Goal: Communication & Community: Answer question/provide support

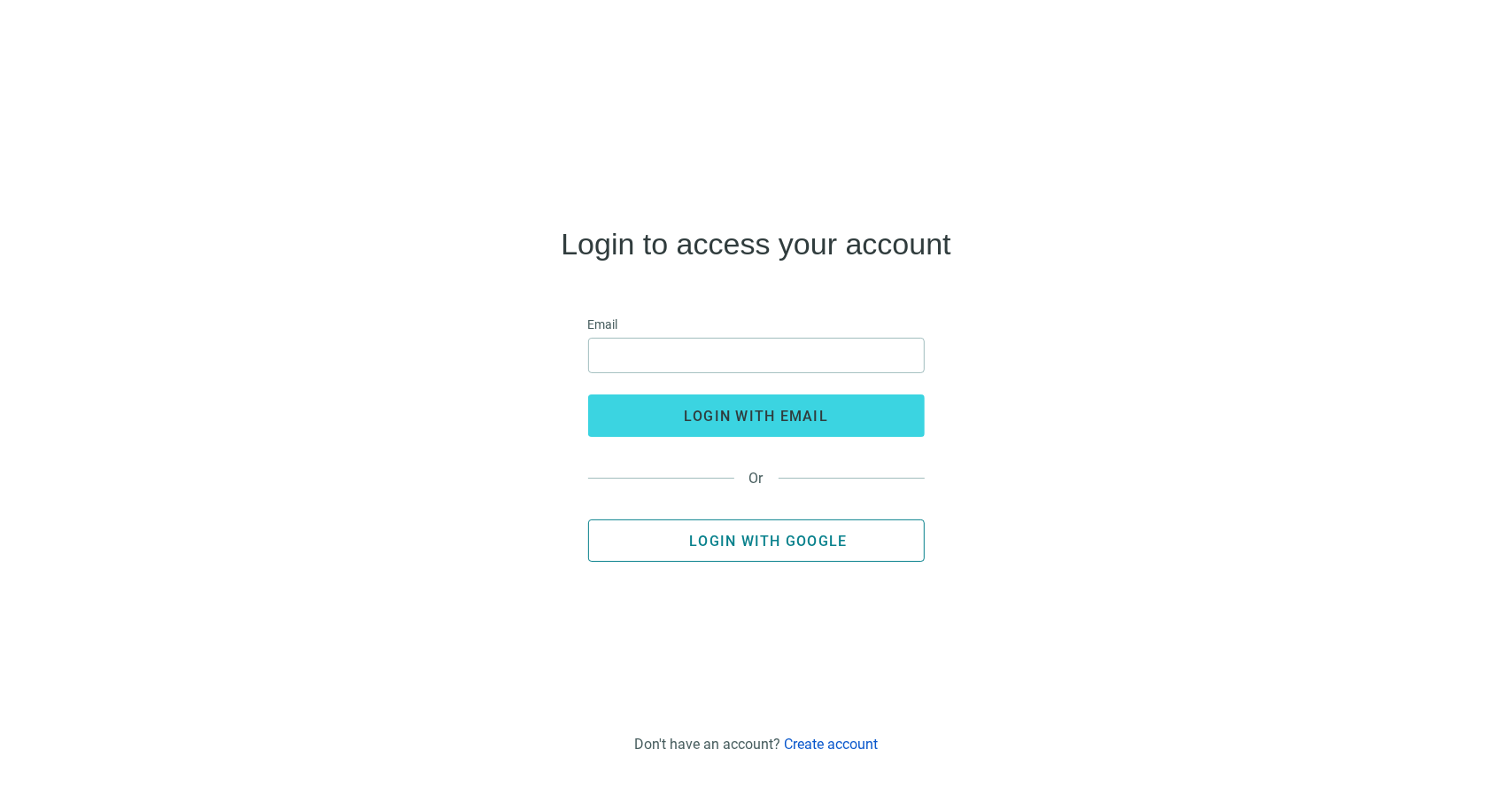
click at [728, 536] on span "Login with Google" at bounding box center [768, 541] width 158 height 17
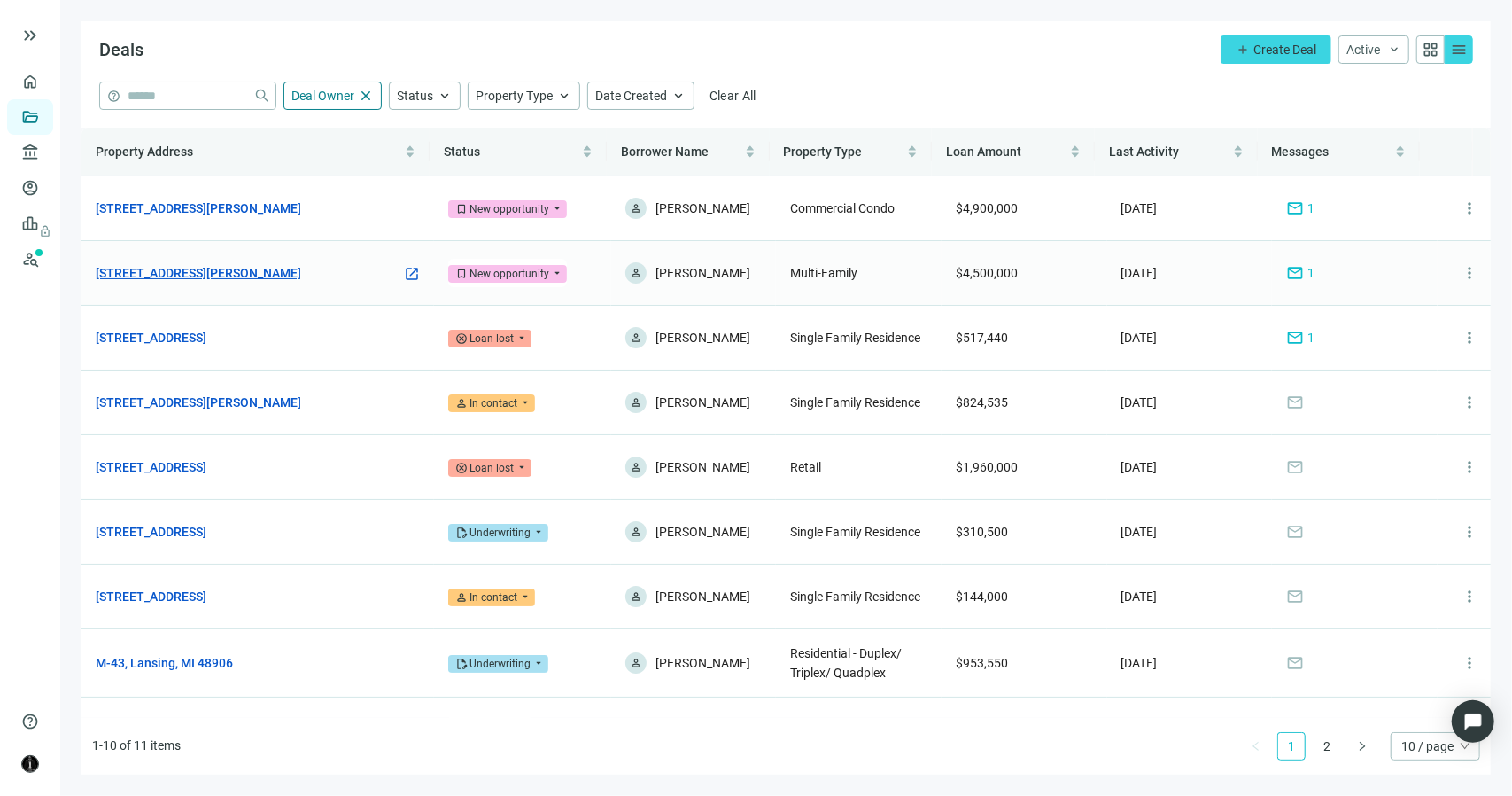
click at [267, 271] on link "1471 E Brooks Rd, Memphis, TN 38116" at bounding box center [198, 273] width 206 height 20
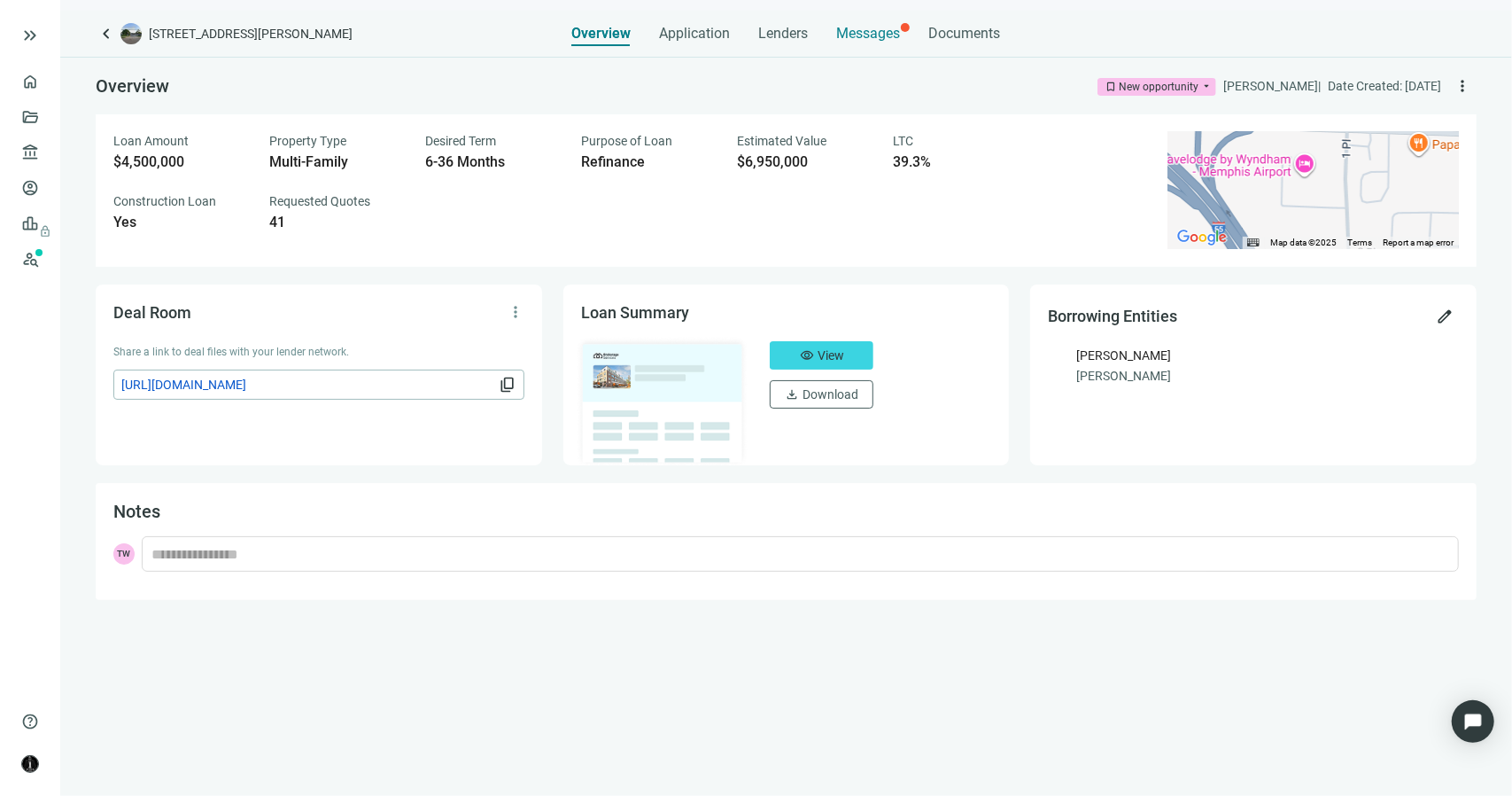
click at [877, 40] on span "Messages" at bounding box center [869, 32] width 64 height 17
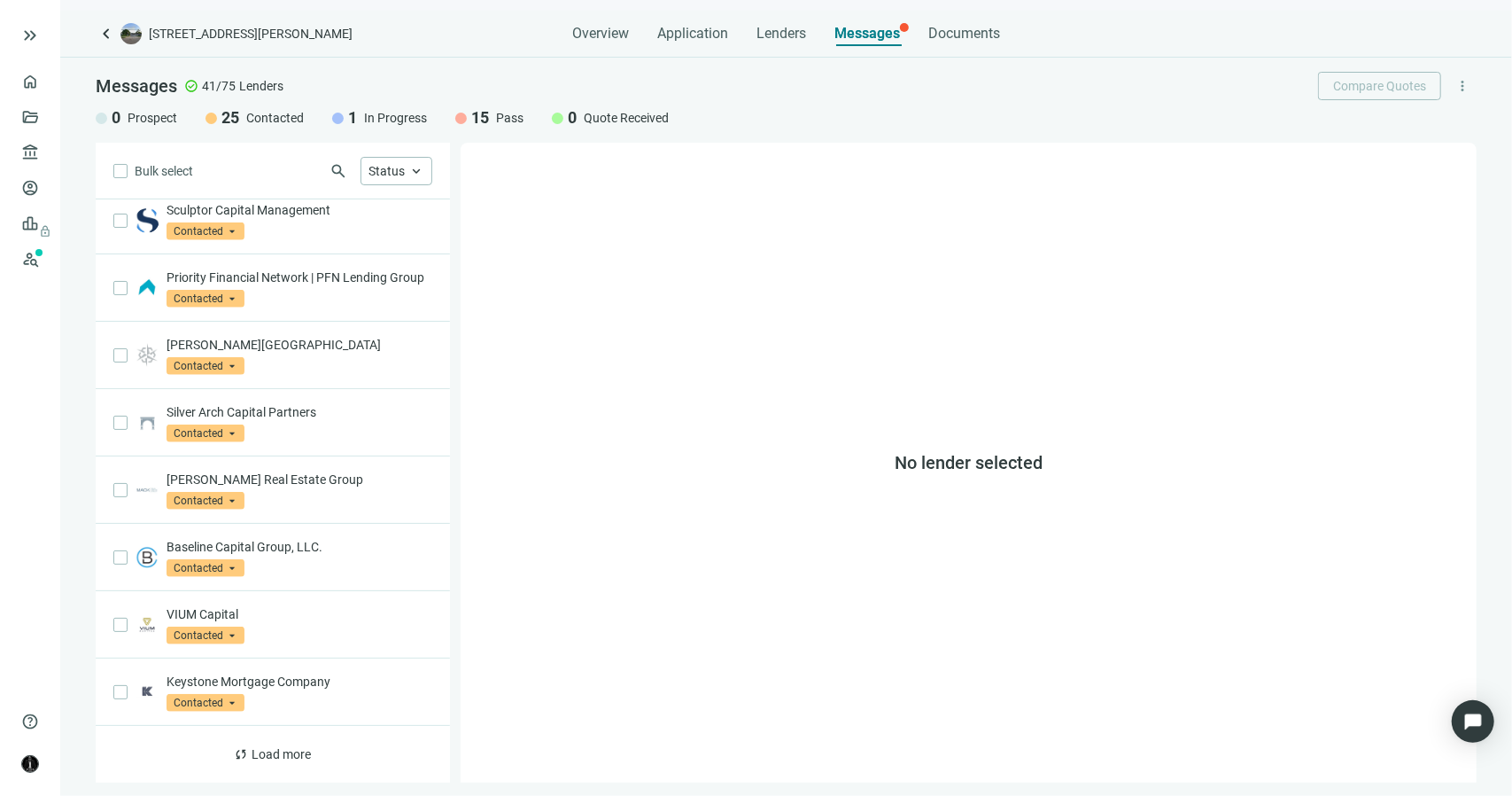
scroll to position [850, 0]
click at [235, 747] on span "sync" at bounding box center [242, 754] width 14 height 14
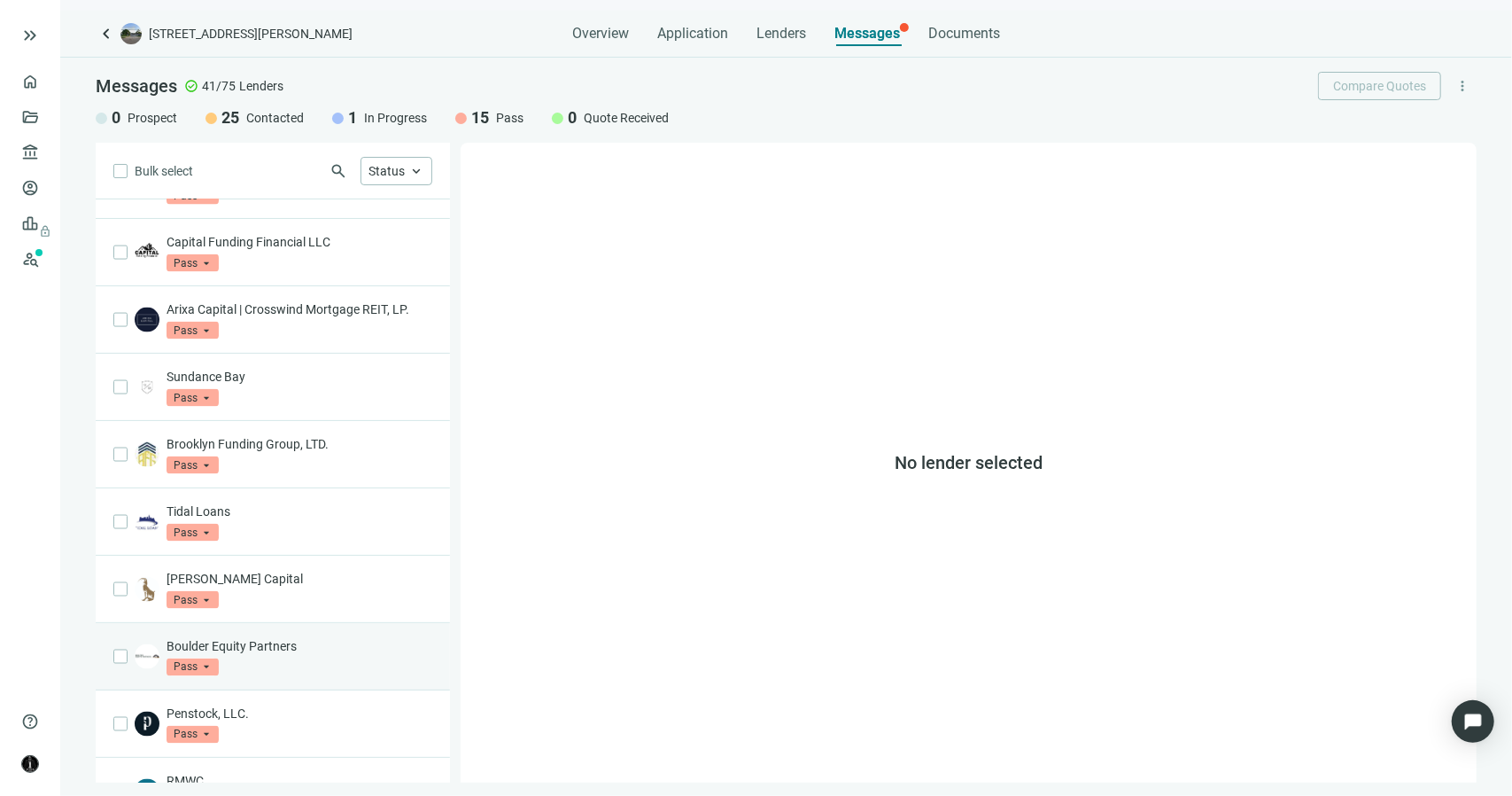
scroll to position [1559, 0]
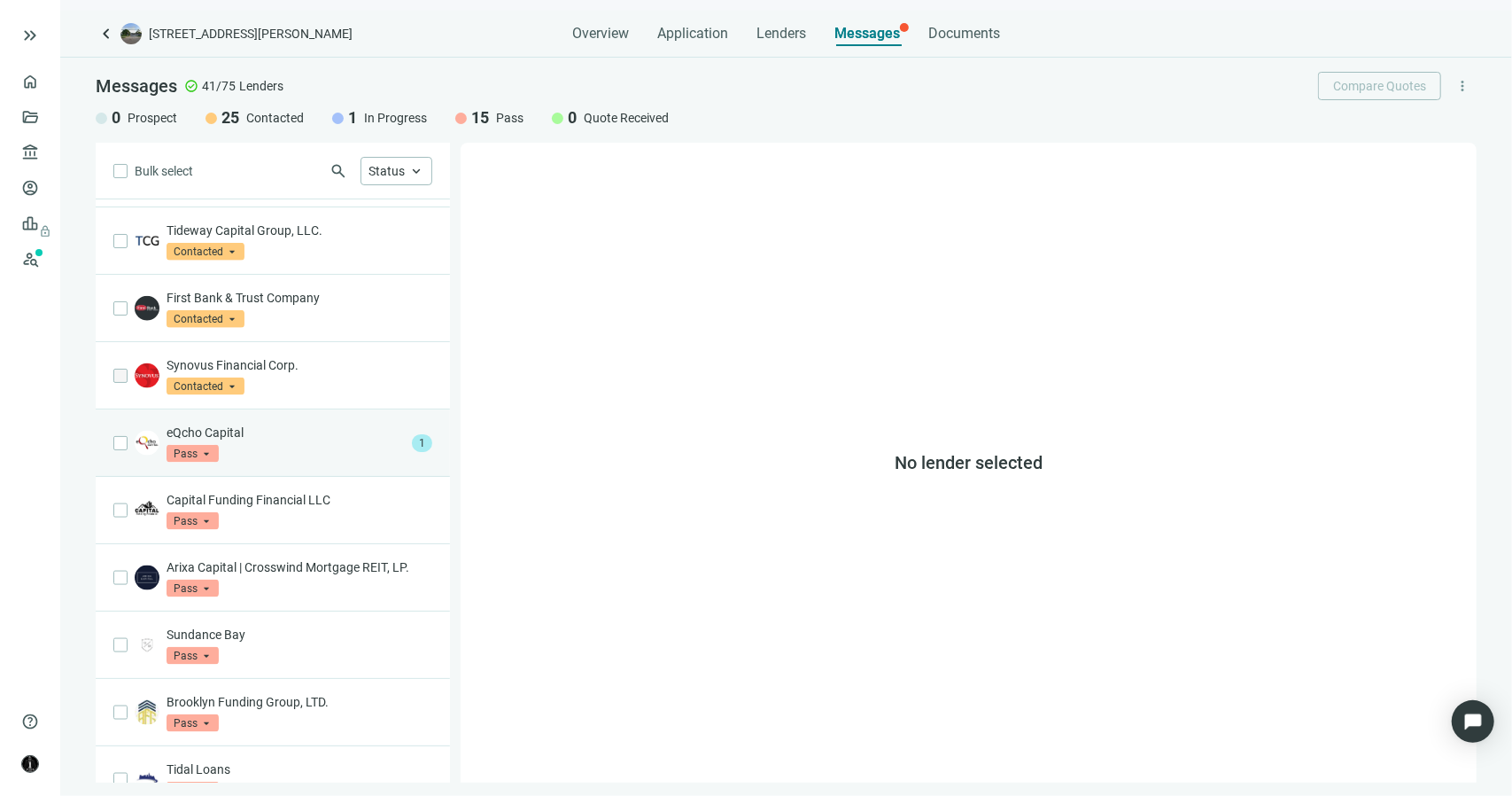
click at [305, 453] on div "eQcho Capital Pass arrow_drop_down" at bounding box center [286, 442] width 238 height 39
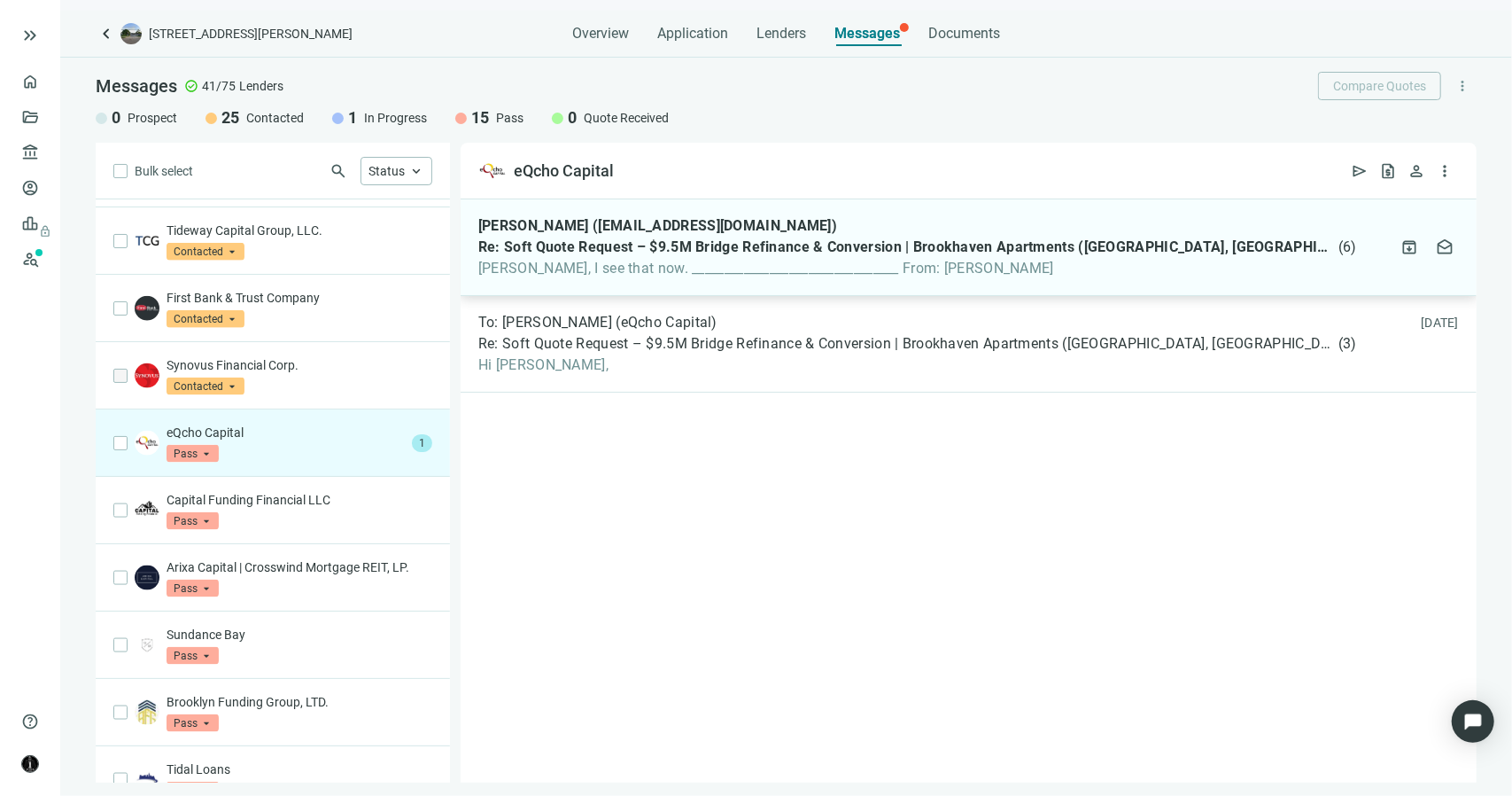
click at [563, 270] on span "Terrance, I see that now. ________________________________ From: Terrance Wyatt" at bounding box center [917, 269] width 879 height 18
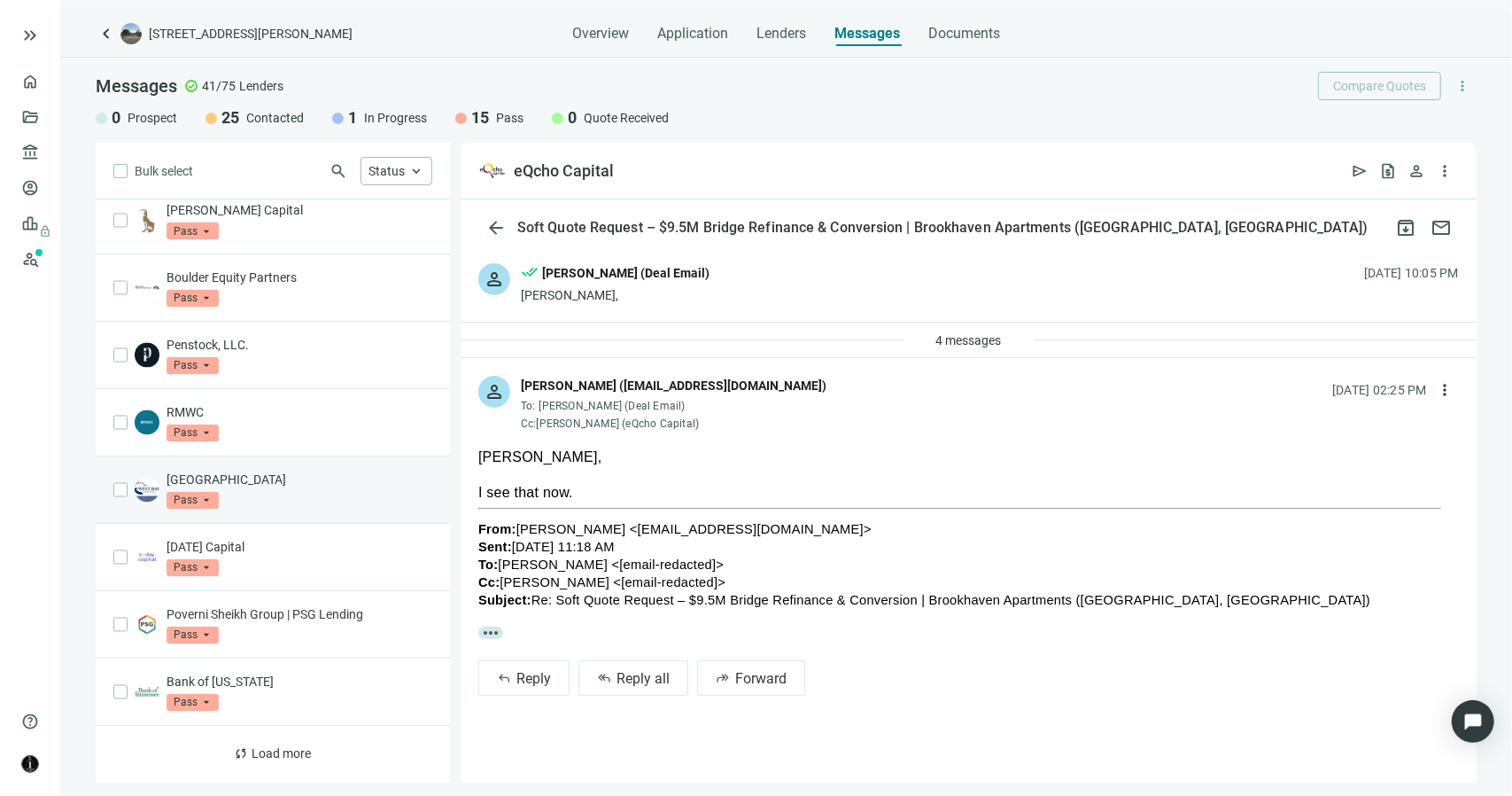
scroll to position [2190, 0]
click at [275, 753] on span "Load more" at bounding box center [282, 754] width 60 height 14
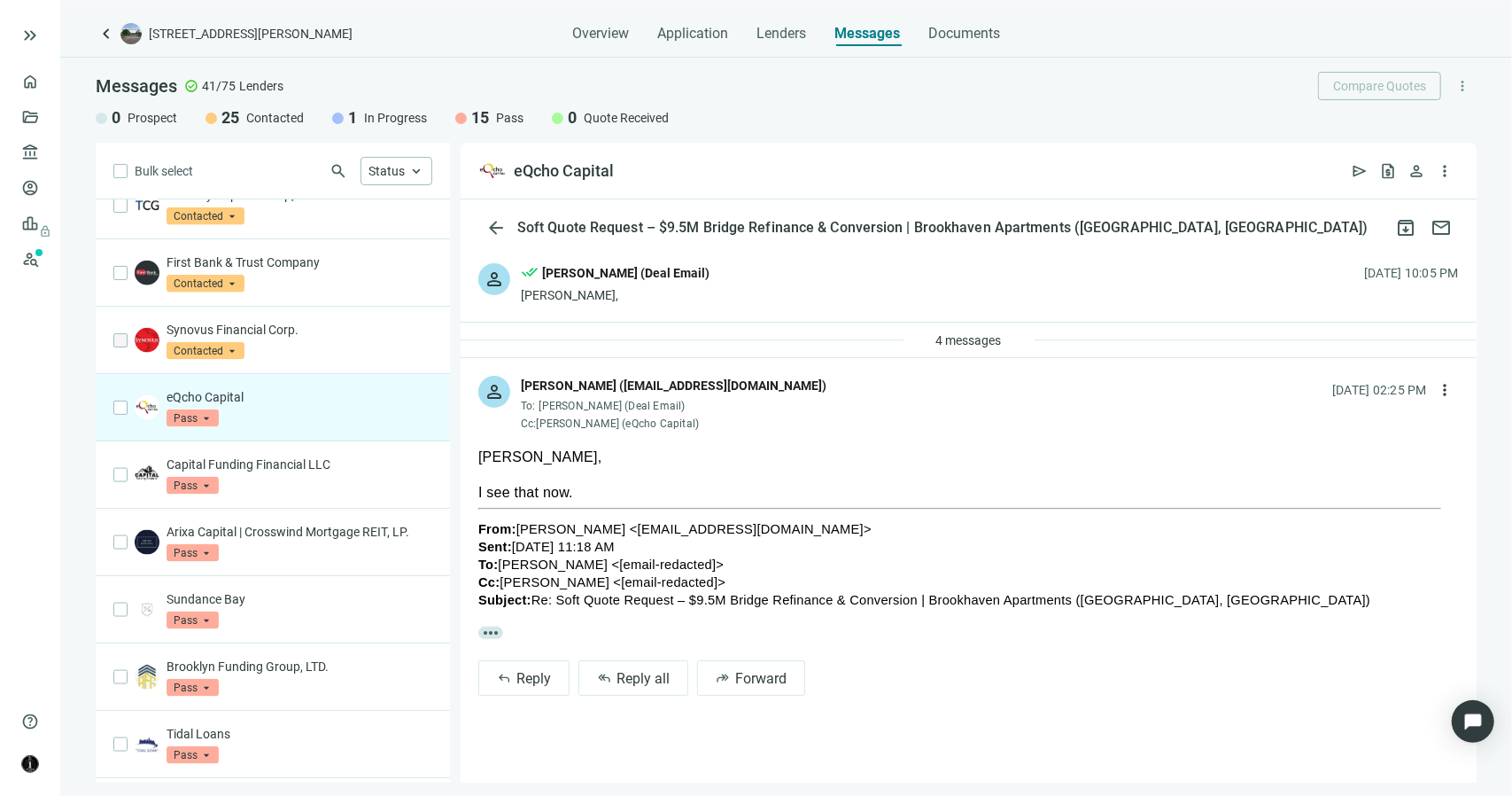
scroll to position [1596, 0]
click at [325, 464] on p "Capital Funding Financial LLC" at bounding box center [300, 464] width 266 height 18
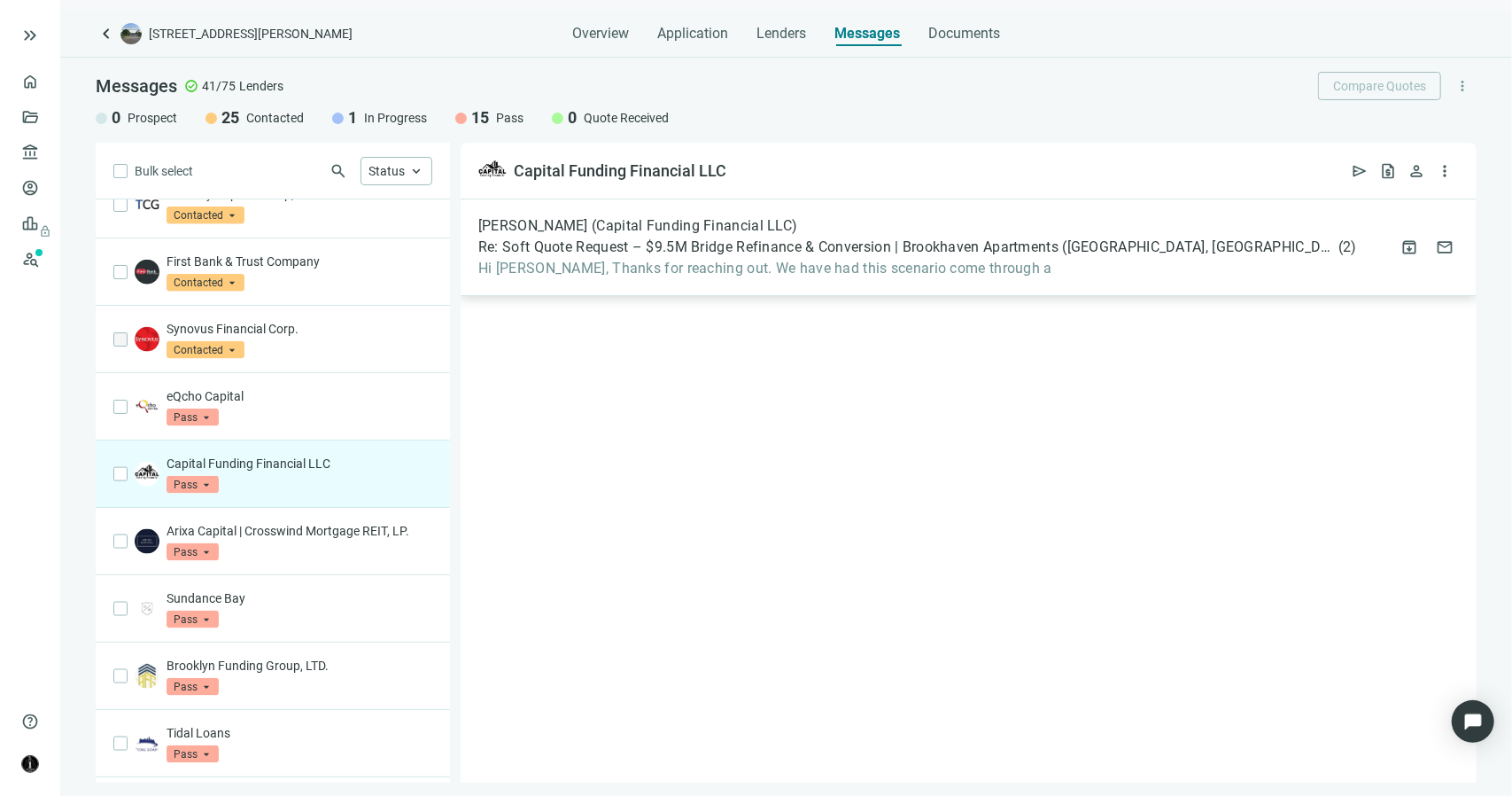
click at [730, 268] on span "Hi Terrance, Thanks for reaching out. We have had this scenario come through a" at bounding box center [917, 269] width 879 height 18
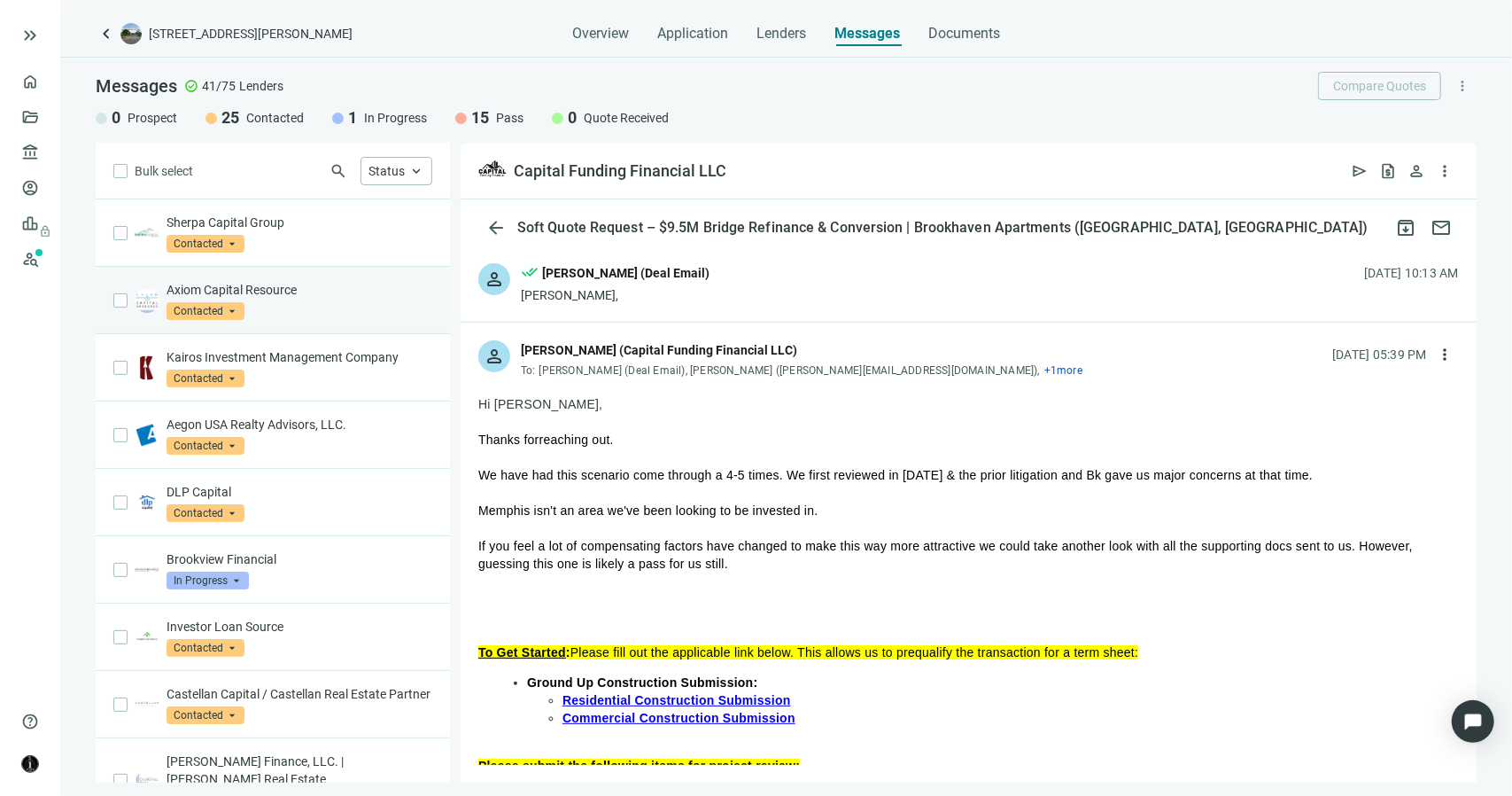
click at [322, 287] on p "Axiom Capital Resource" at bounding box center [300, 290] width 266 height 18
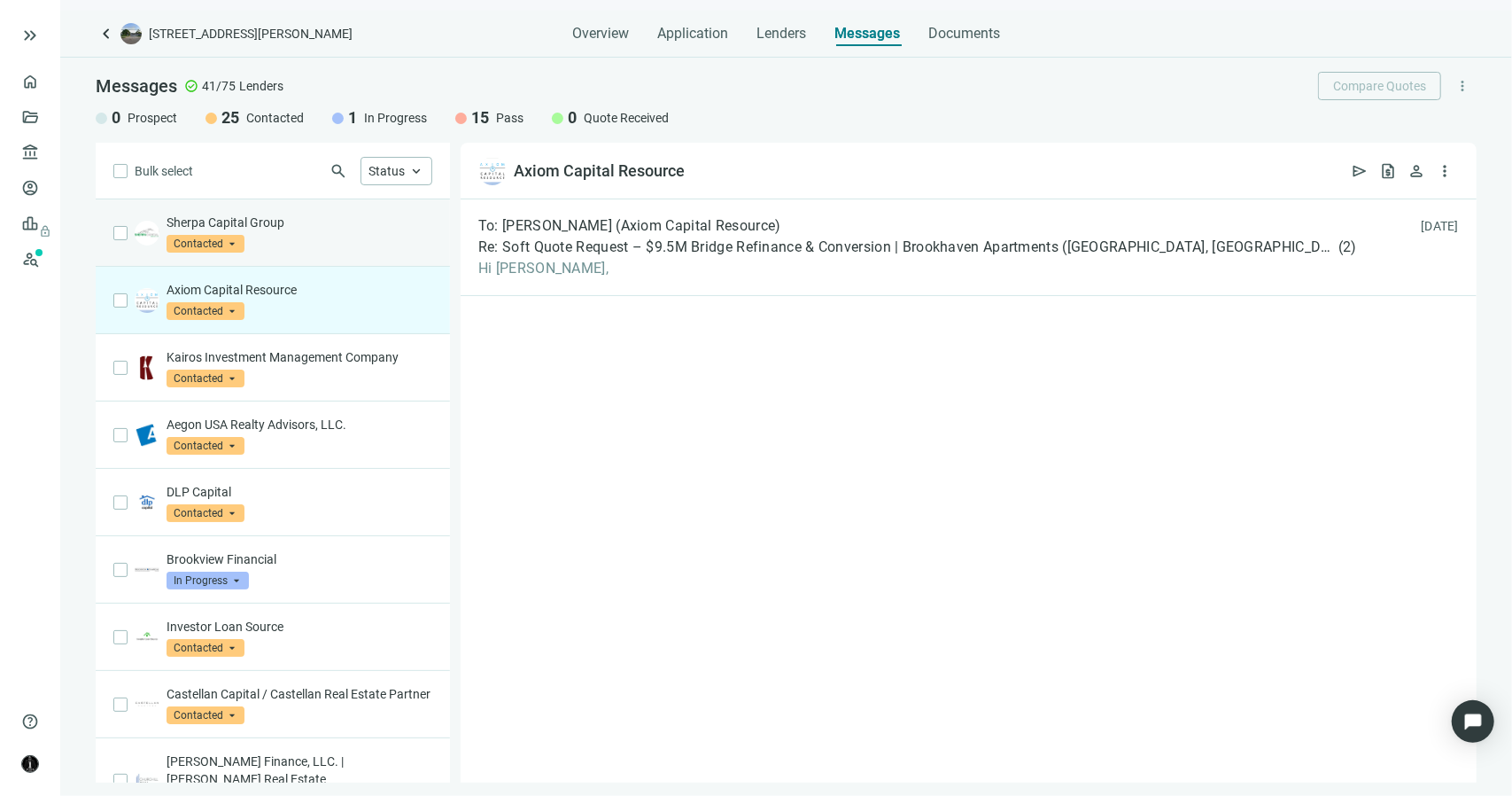
click at [314, 231] on div "Sherpa Capital Group Contacted arrow_drop_down" at bounding box center [300, 233] width 266 height 39
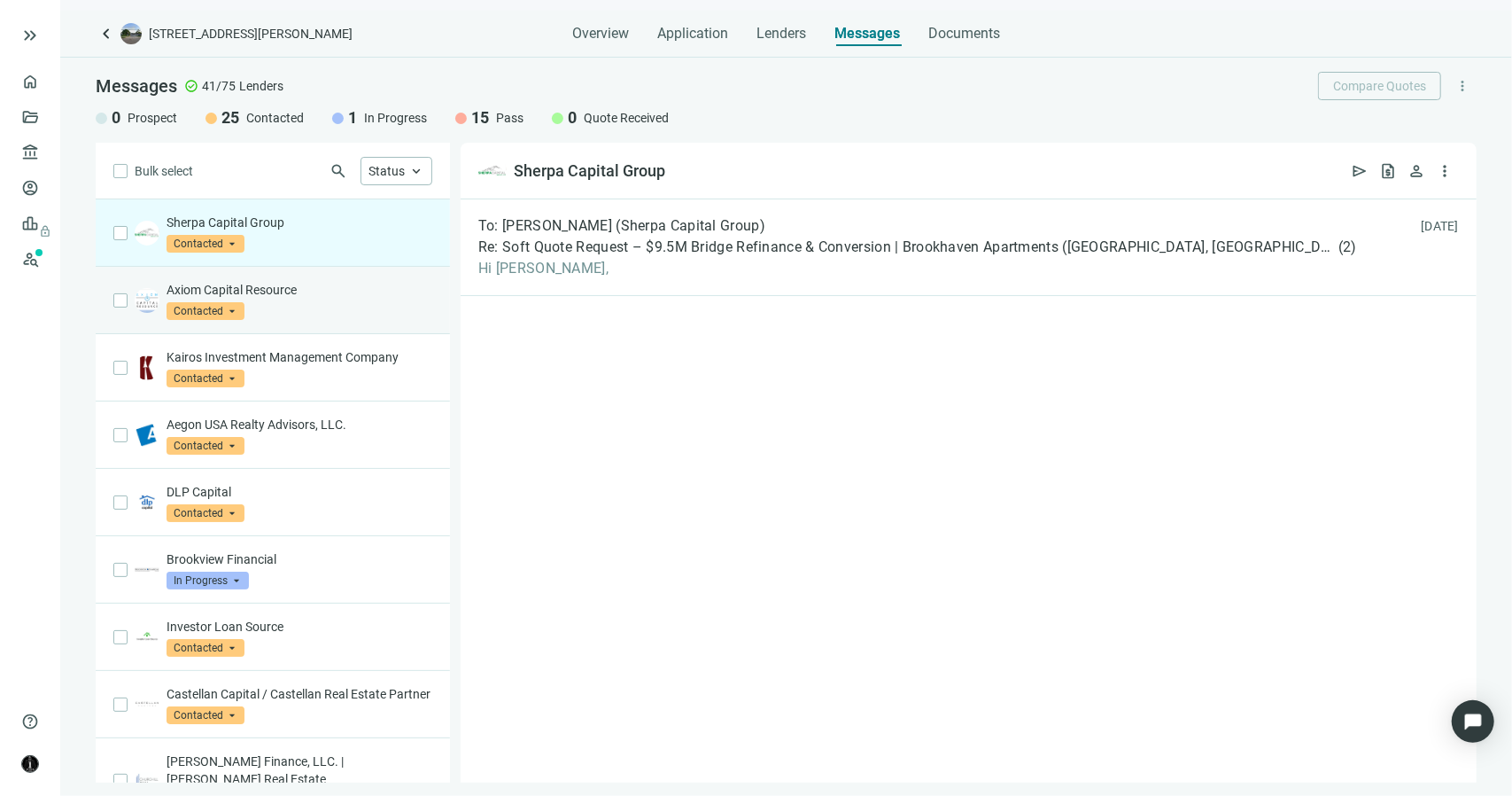
click at [272, 301] on div "Axiom Capital Resource Contacted arrow_drop_down" at bounding box center [300, 300] width 266 height 39
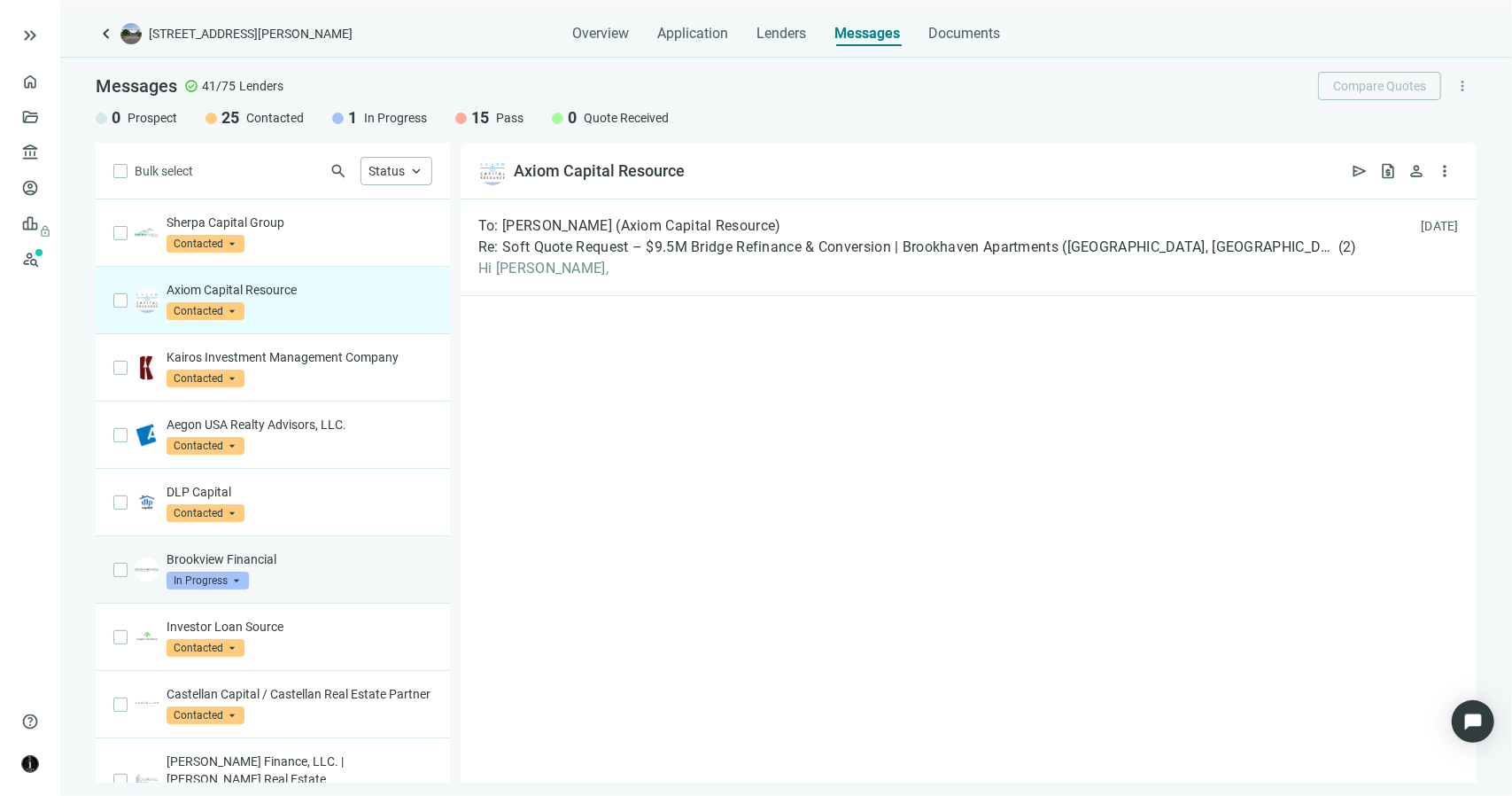
click at [325, 570] on div "Brookview Financial In Progress arrow_drop_down" at bounding box center [300, 569] width 266 height 39
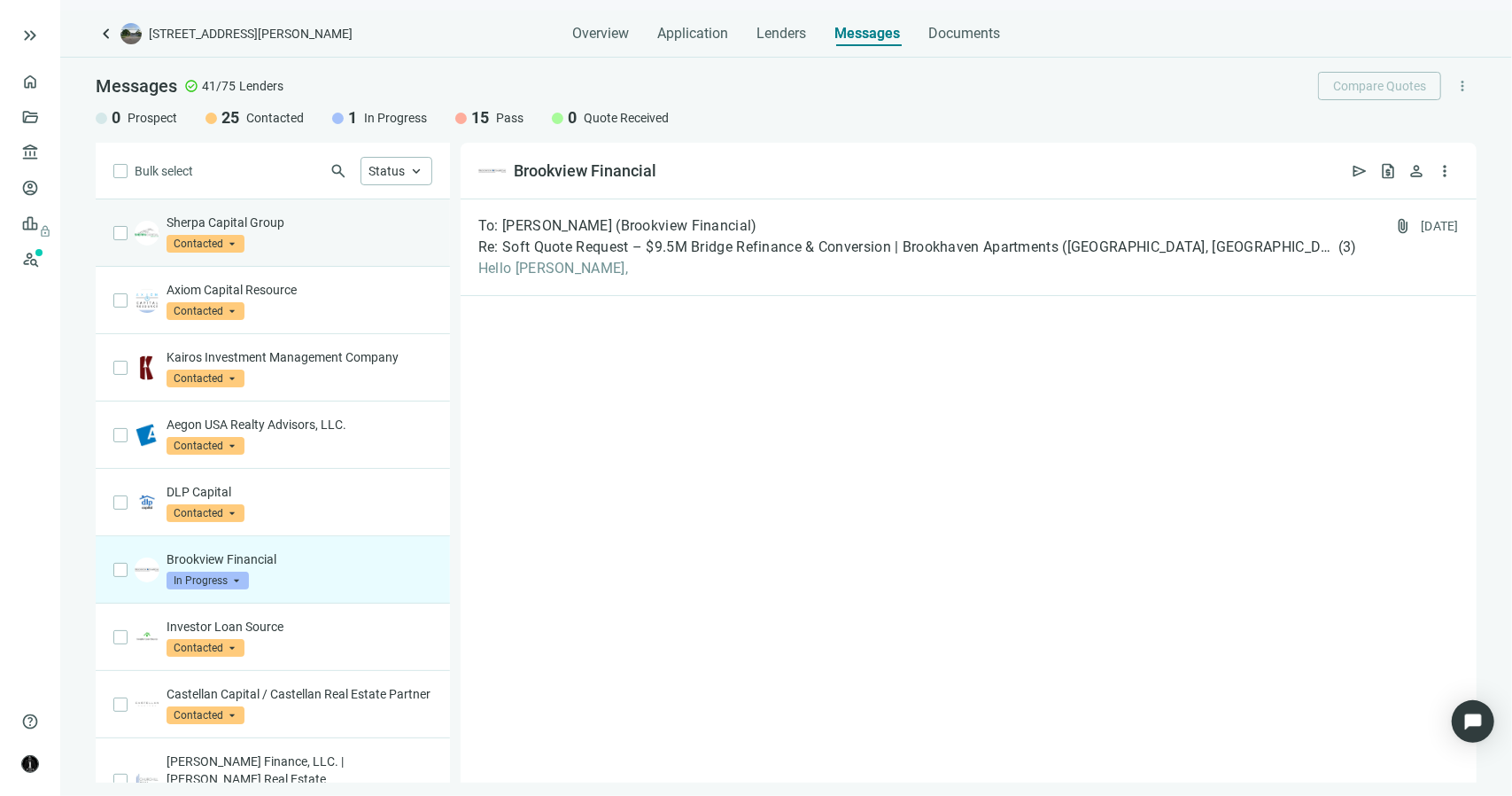
click at [289, 250] on div "Sherpa Capital Group Contacted arrow_drop_down" at bounding box center [300, 233] width 266 height 39
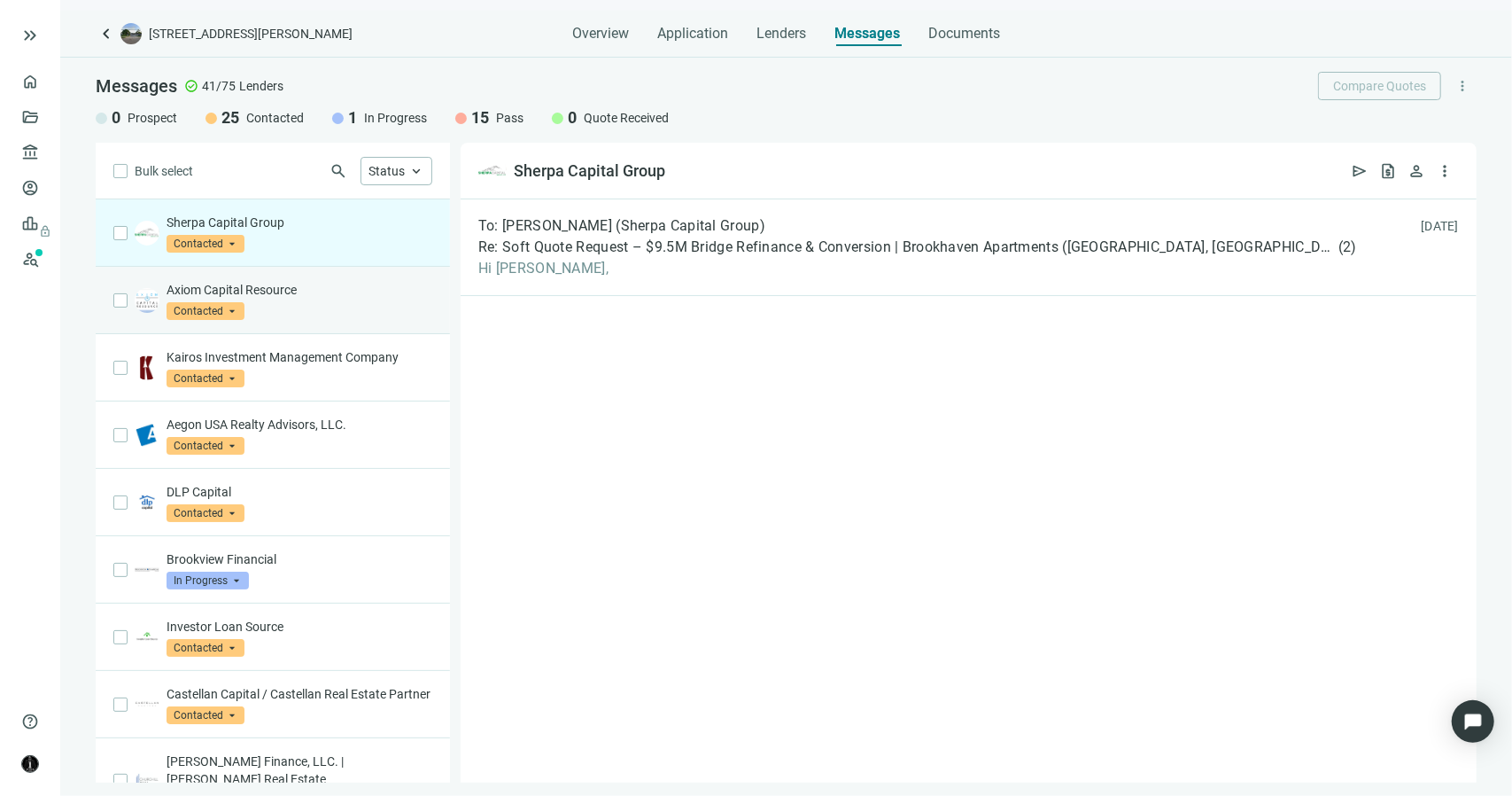
click at [278, 297] on div "Axiom Capital Resource Contacted arrow_drop_down" at bounding box center [300, 300] width 266 height 39
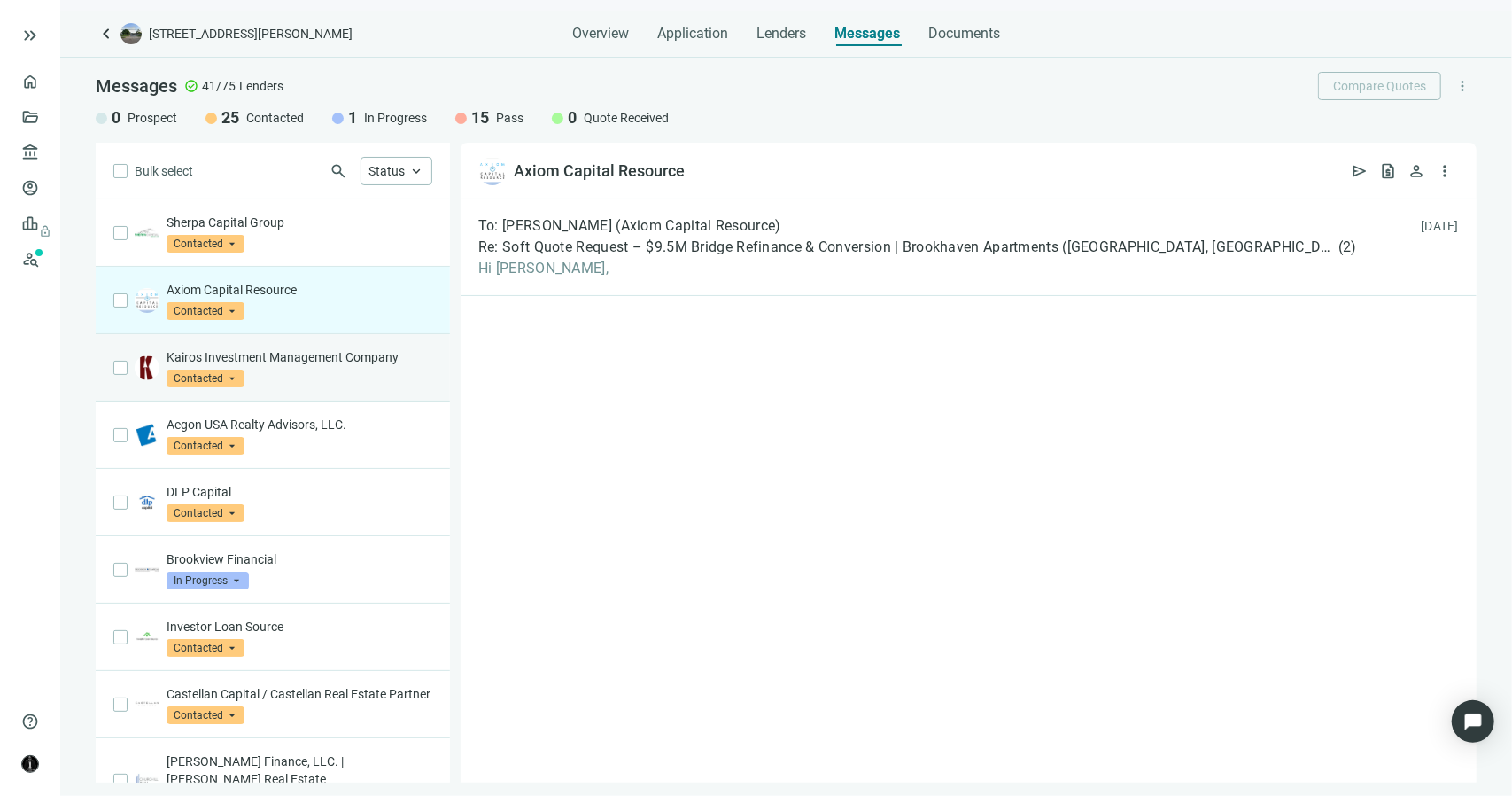
click at [309, 373] on div "Kairos Investment Management Company Contacted arrow_drop_down" at bounding box center [300, 367] width 266 height 39
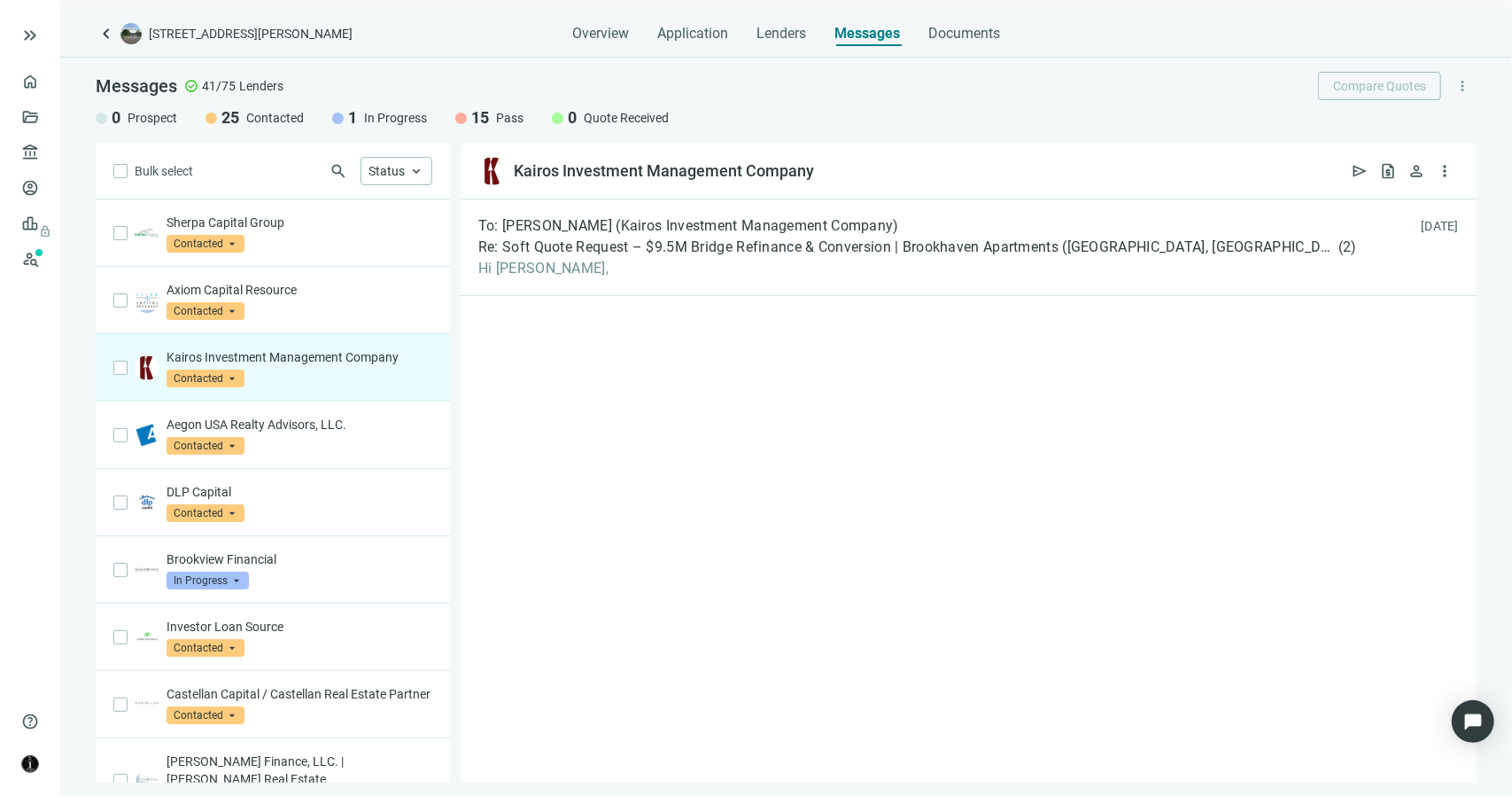
click at [362, 122] on div "1 In Progress" at bounding box center [379, 118] width 95 height 22
click at [333, 440] on div "Aegon USA Realty Advisors, LLC. Contacted arrow_drop_down" at bounding box center [300, 435] width 266 height 39
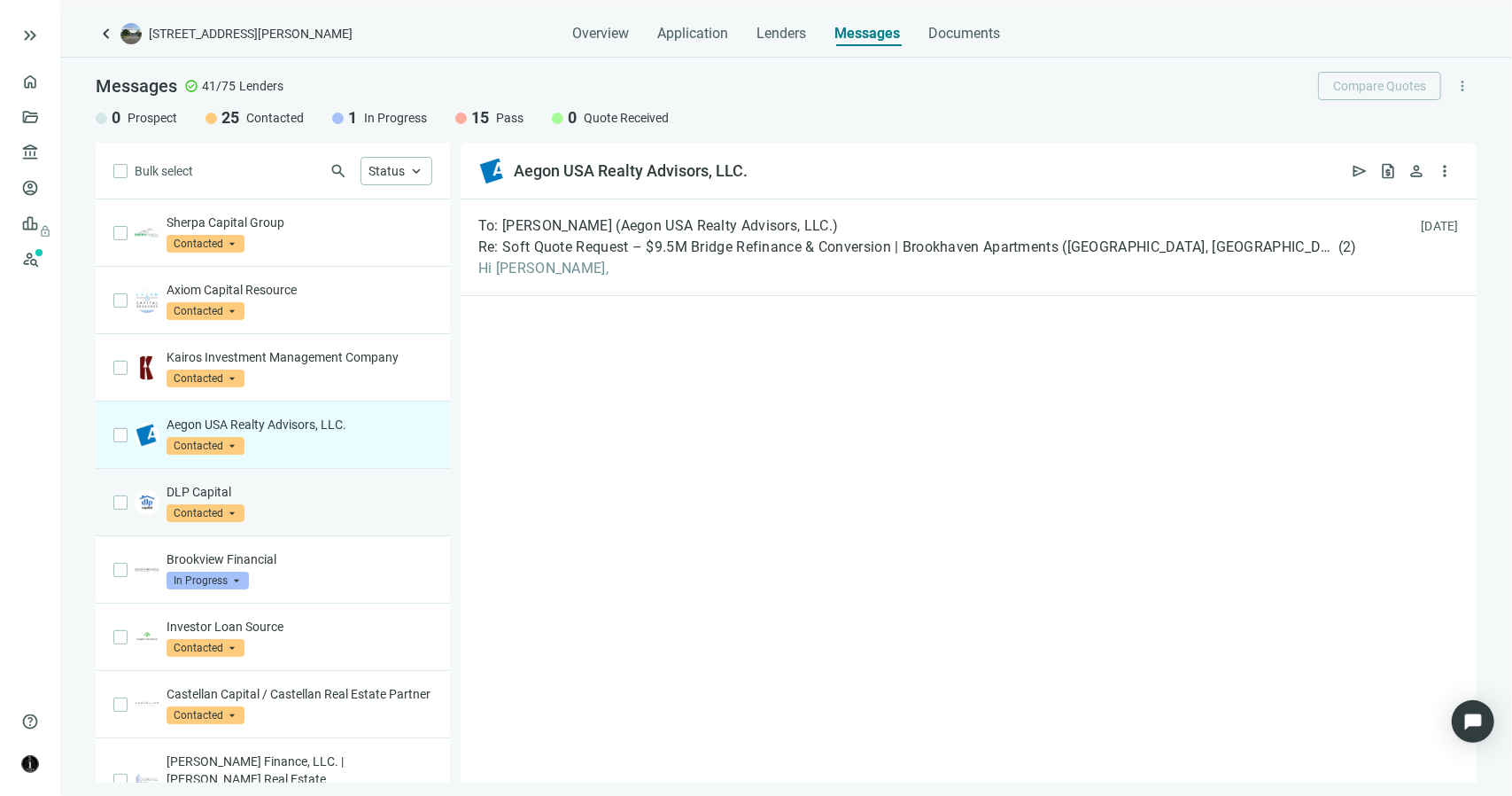
click at [314, 494] on p "DLP Capital" at bounding box center [300, 492] width 266 height 18
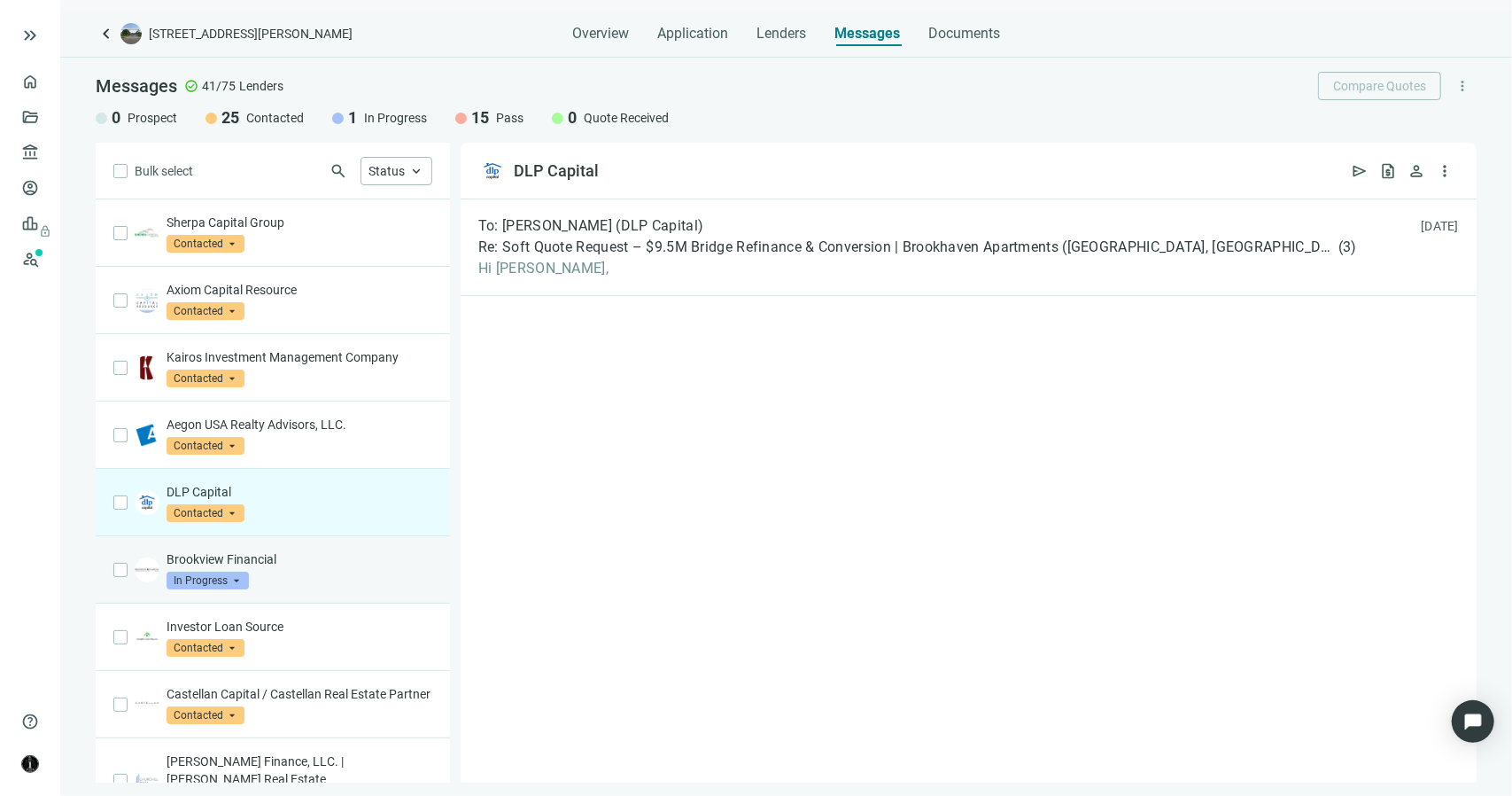
click at [354, 592] on div "Brookview Financial In Progress arrow_drop_down" at bounding box center [272, 569] width 355 height 68
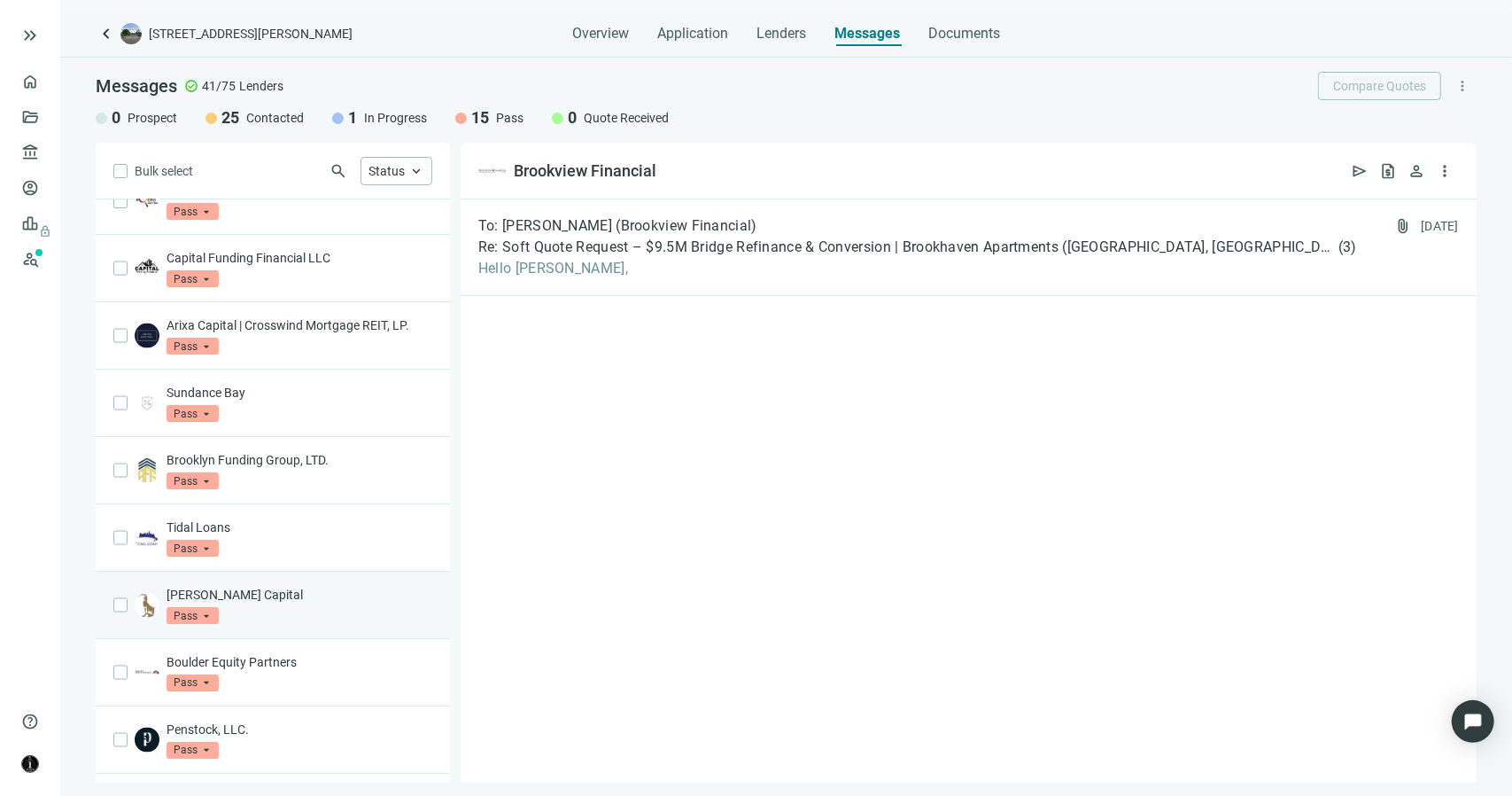
scroll to position [1758, 0]
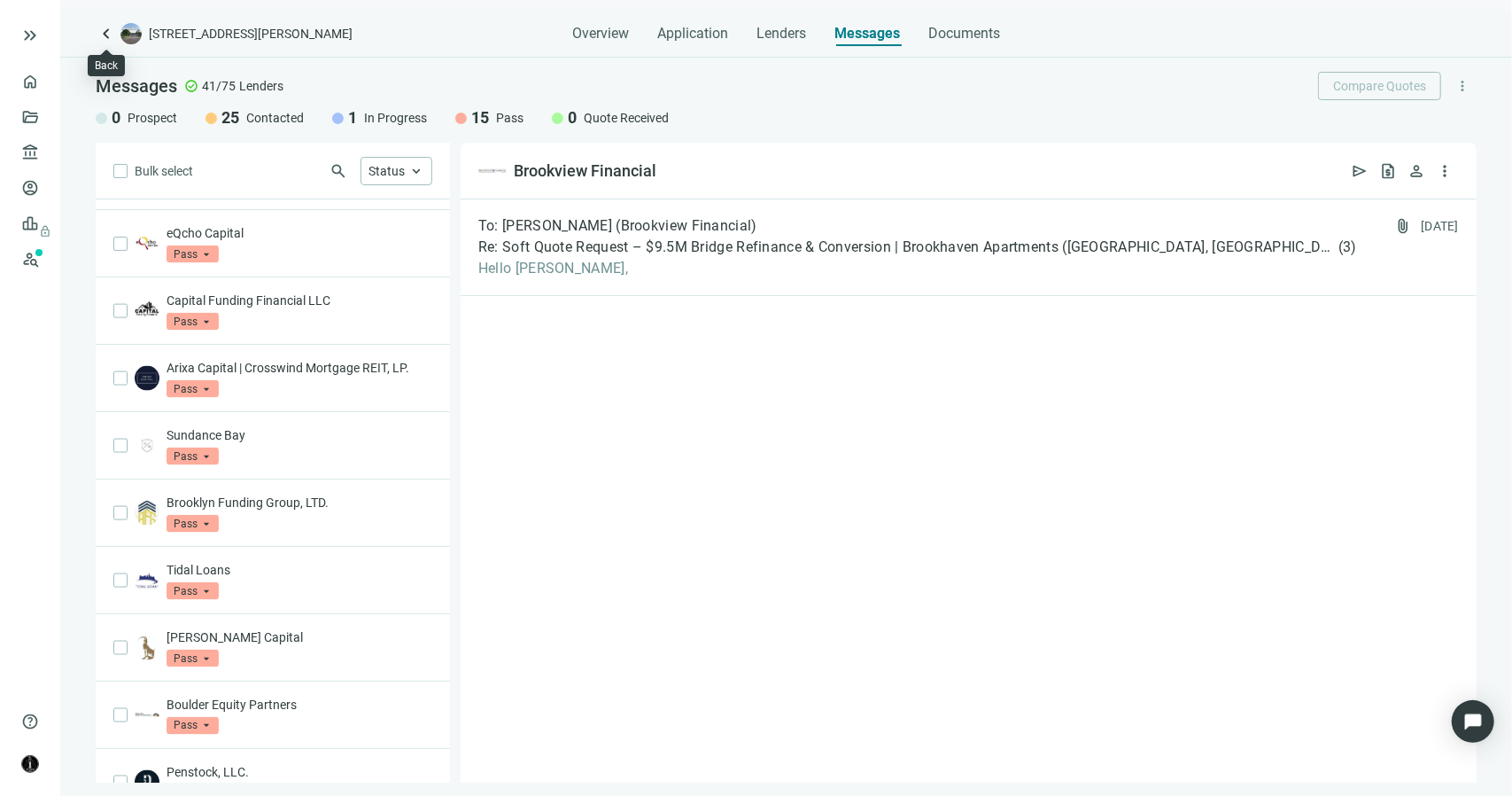
click at [106, 32] on span "keyboard_arrow_left" at bounding box center [106, 34] width 22 height 22
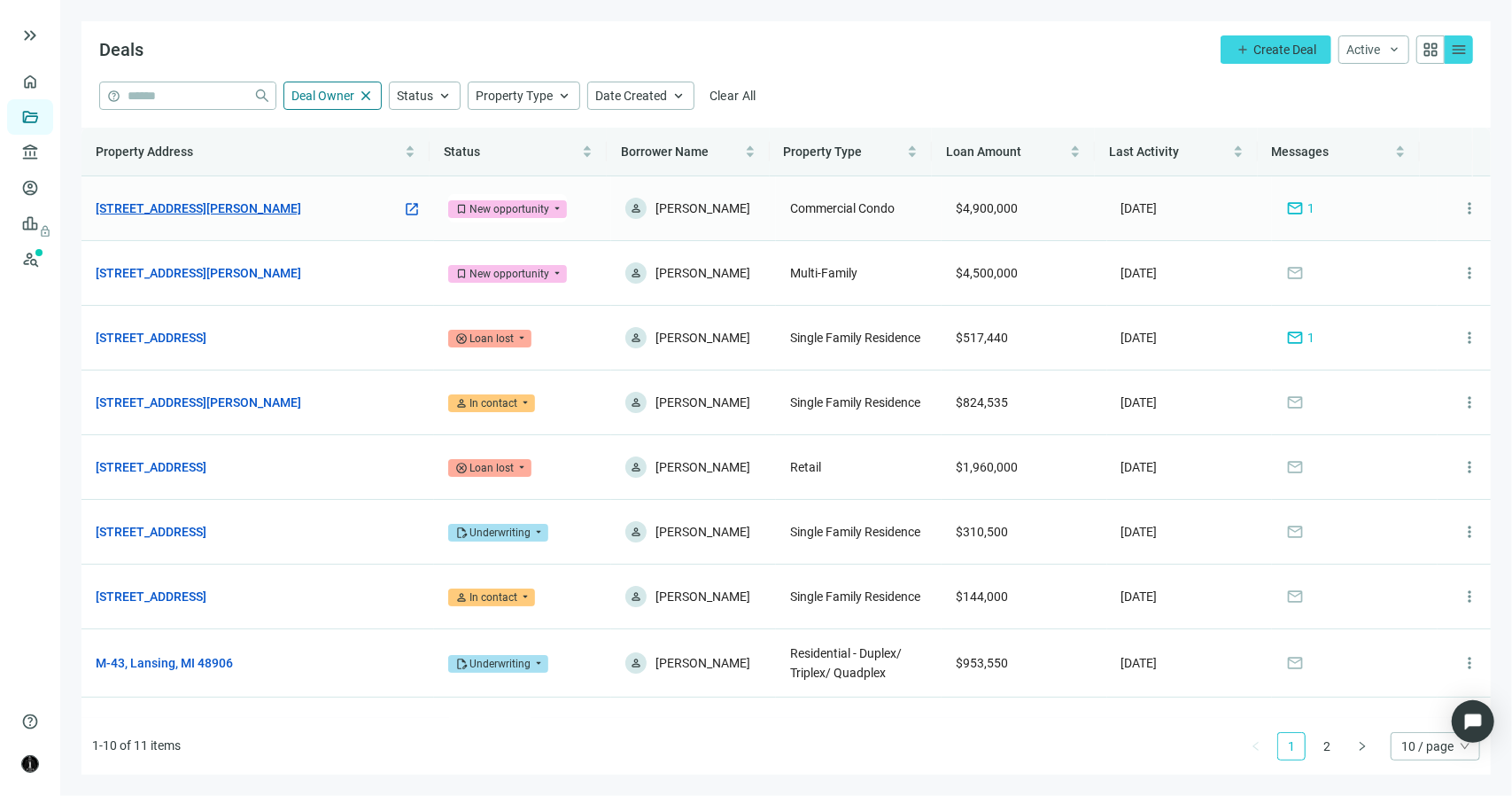
click at [226, 214] on link "448 Wylie Dr, Bloomington, IL 61705" at bounding box center [198, 208] width 206 height 20
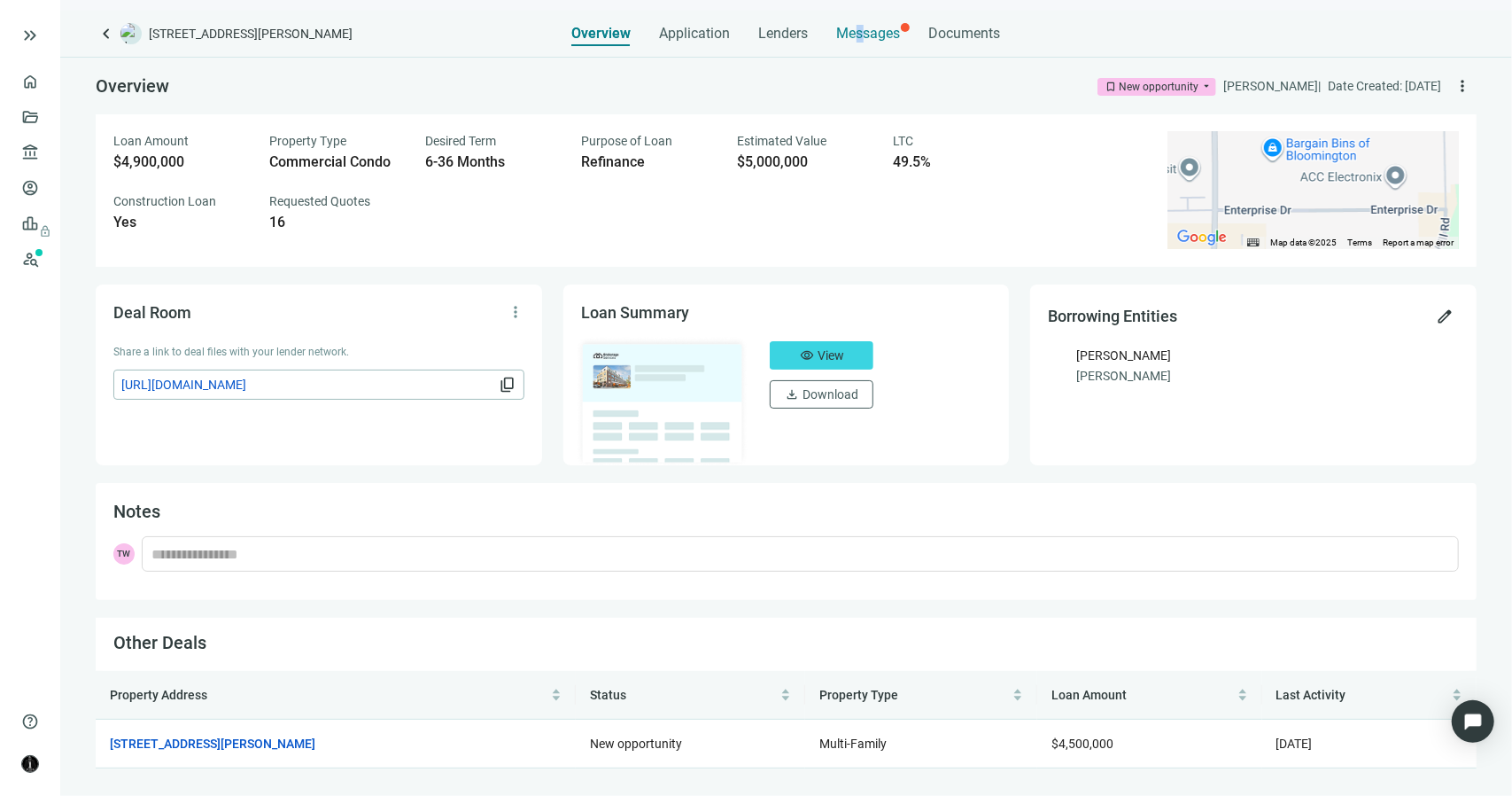
click at [859, 36] on span "Messages" at bounding box center [869, 32] width 64 height 17
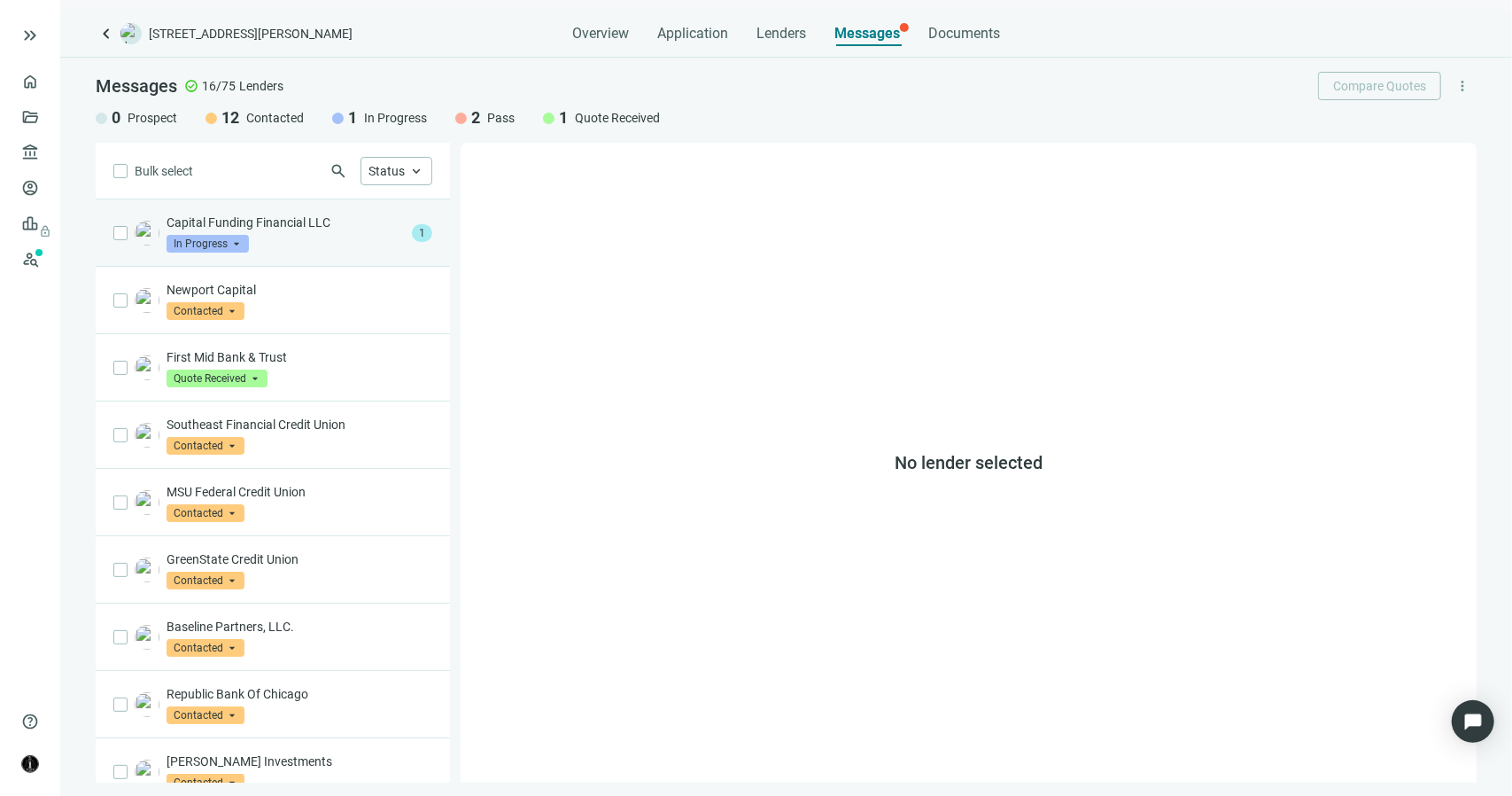
click at [318, 237] on div "Capital Funding Financial LLC In Progress arrow_drop_down" at bounding box center [286, 233] width 238 height 39
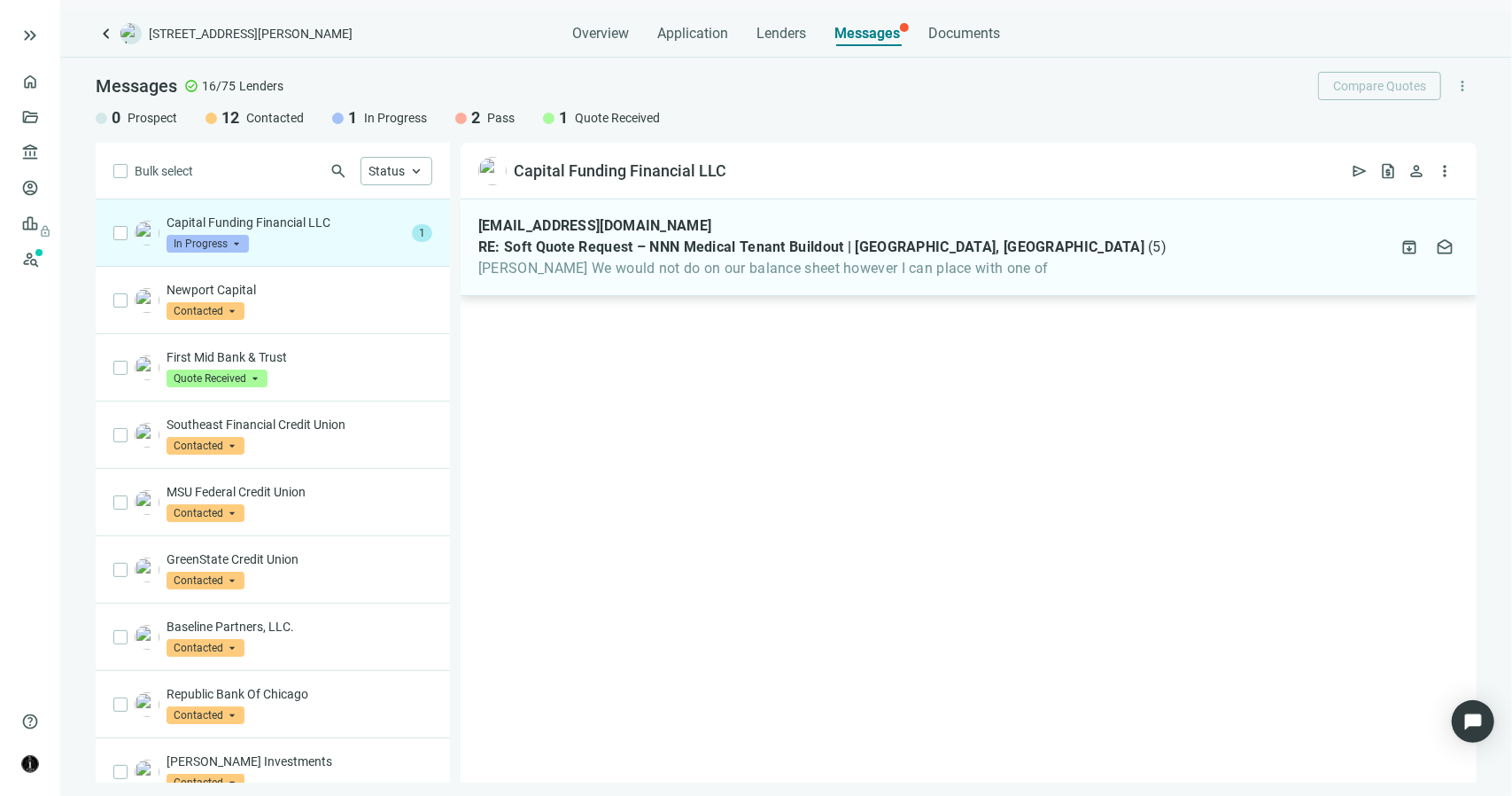
click at [659, 275] on span "Terrance We would not do on our balance sheet however I can place with one of" at bounding box center [822, 269] width 688 height 18
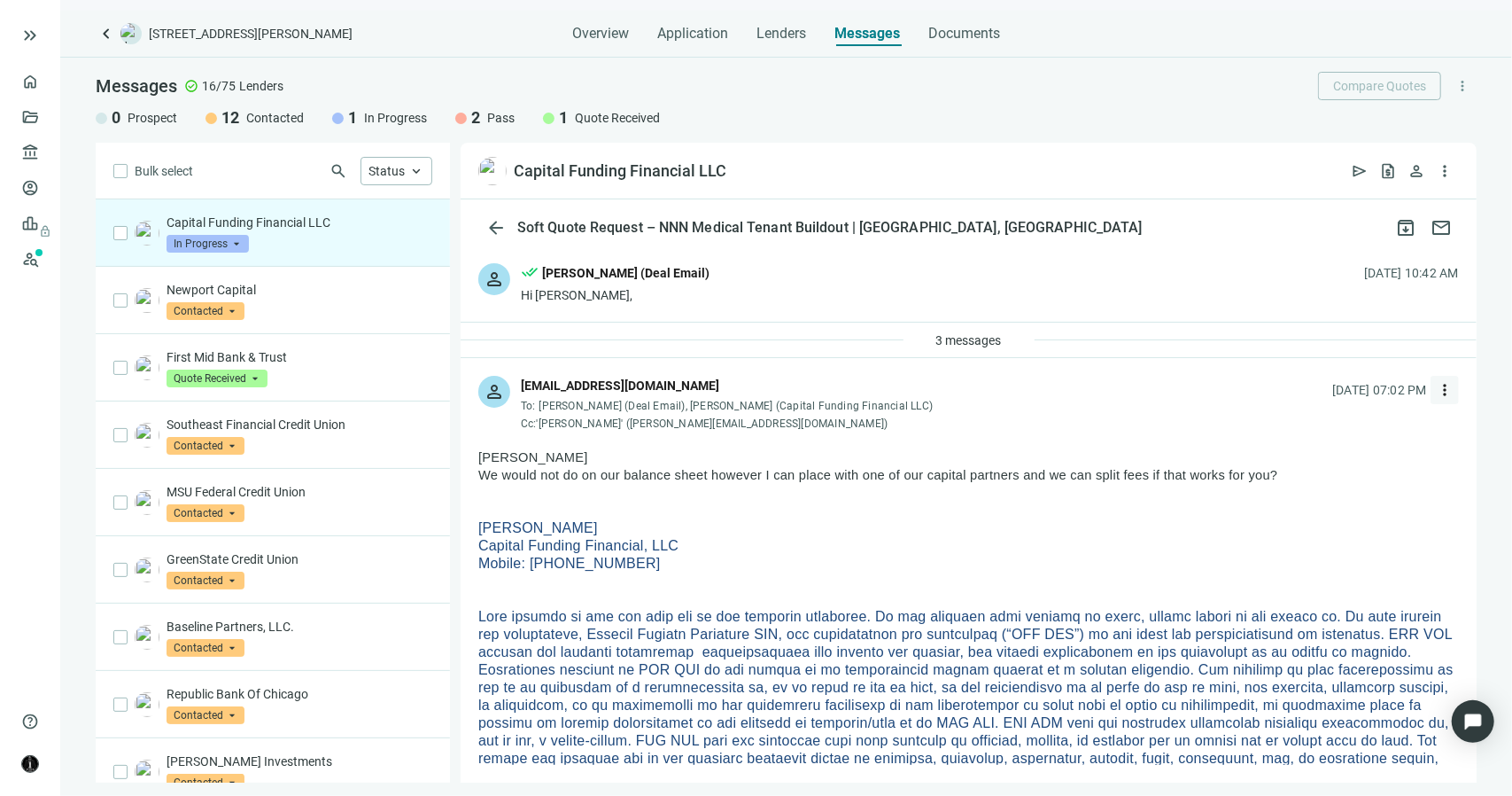
click at [1436, 390] on span "more_vert" at bounding box center [1445, 390] width 18 height 18
click at [1314, 457] on span "Reply all" at bounding box center [1321, 462] width 45 height 14
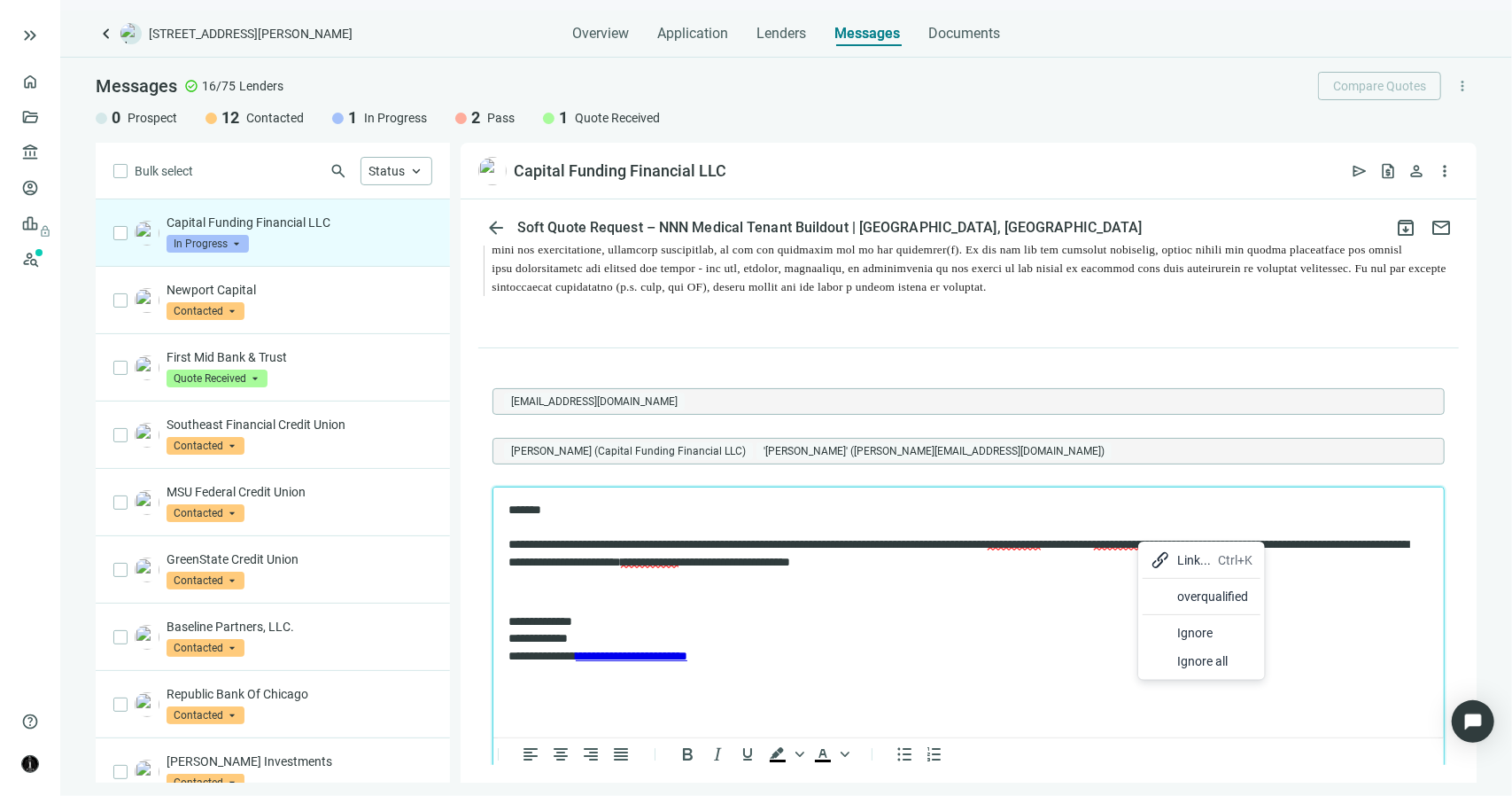
click at [1082, 578] on body "**********" at bounding box center [968, 584] width 922 height 164
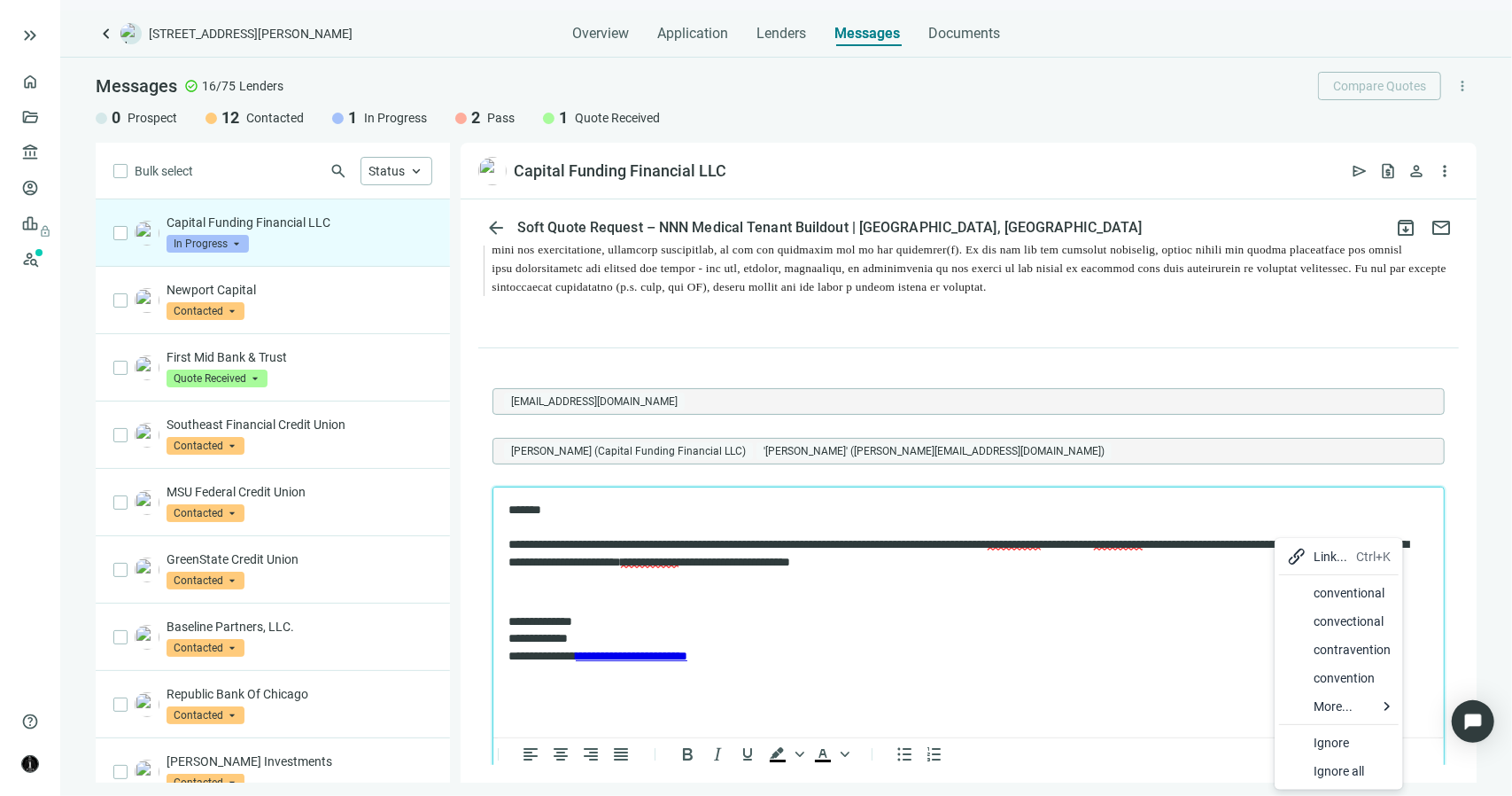
click at [1335, 597] on div "conventional" at bounding box center [1352, 593] width 77 height 22
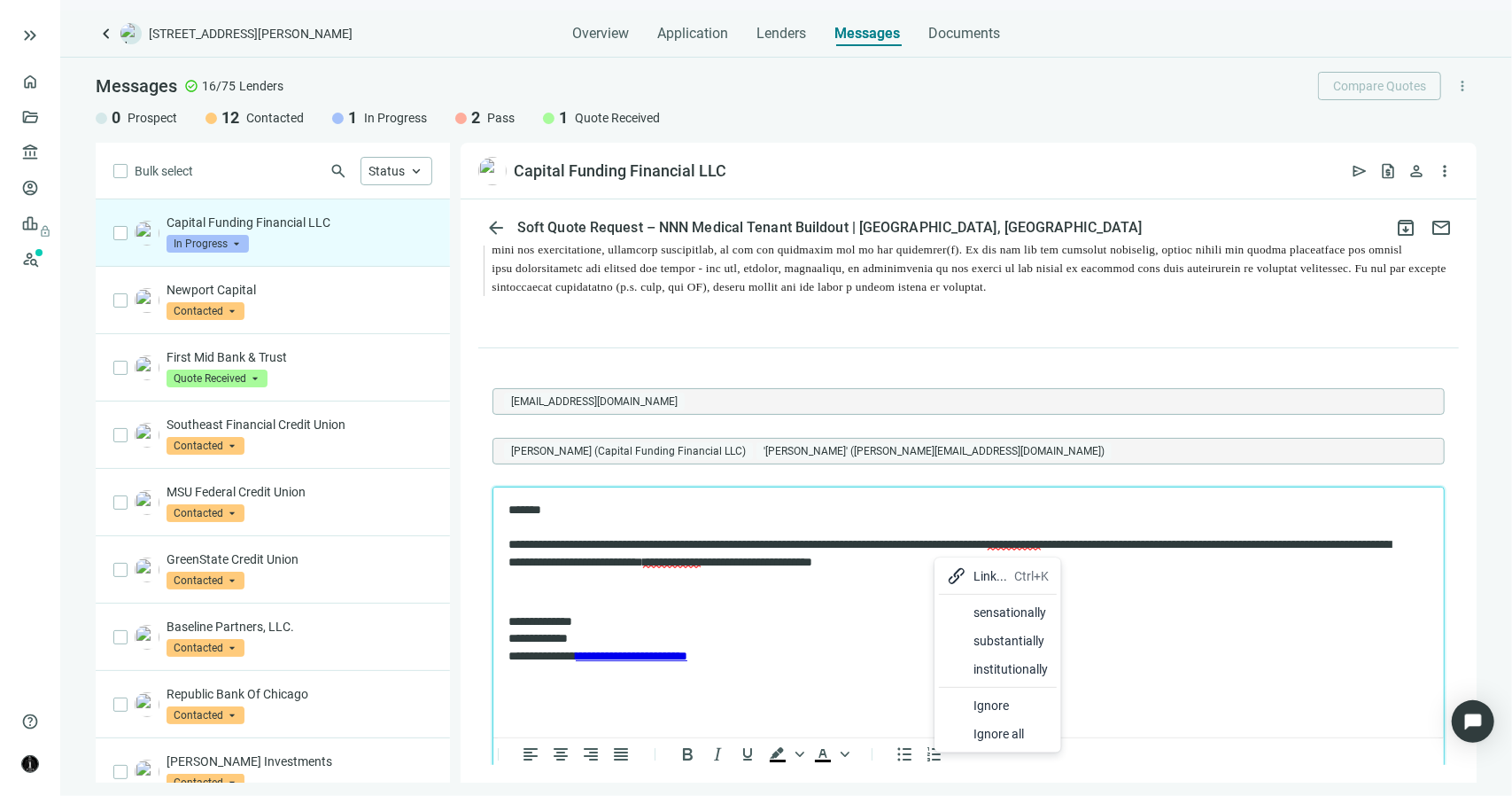
click at [1004, 645] on div "substantially" at bounding box center [1011, 641] width 75 height 22
click at [1104, 561] on p "**********" at bounding box center [960, 536] width 904 height 69
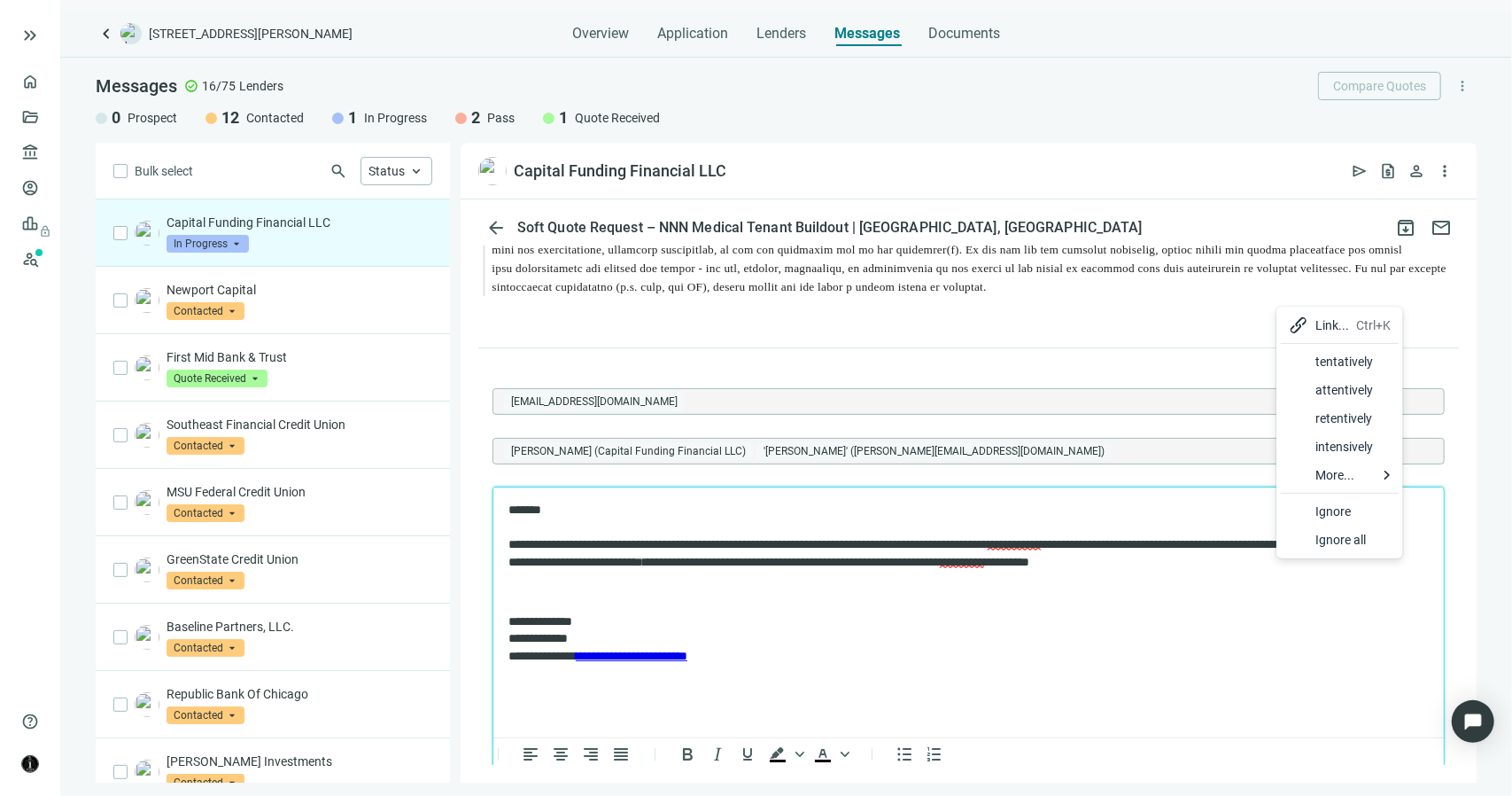
click at [1318, 365] on div "tentatively" at bounding box center [1353, 362] width 75 height 22
click at [1370, 569] on p "**********" at bounding box center [960, 536] width 904 height 69
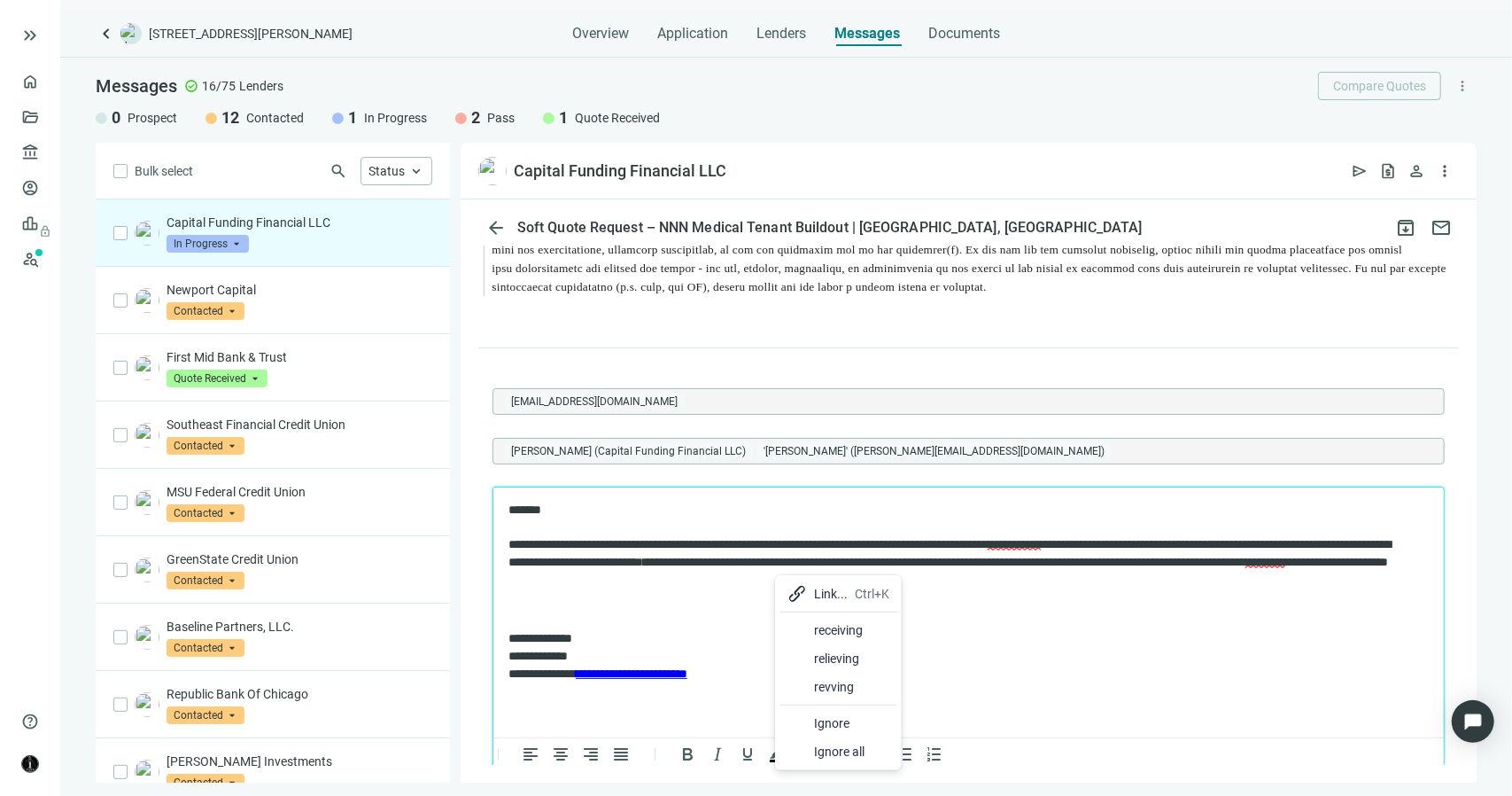
click at [823, 632] on div "receiving" at bounding box center [852, 630] width 75 height 22
click at [950, 582] on p "**********" at bounding box center [960, 545] width 904 height 87
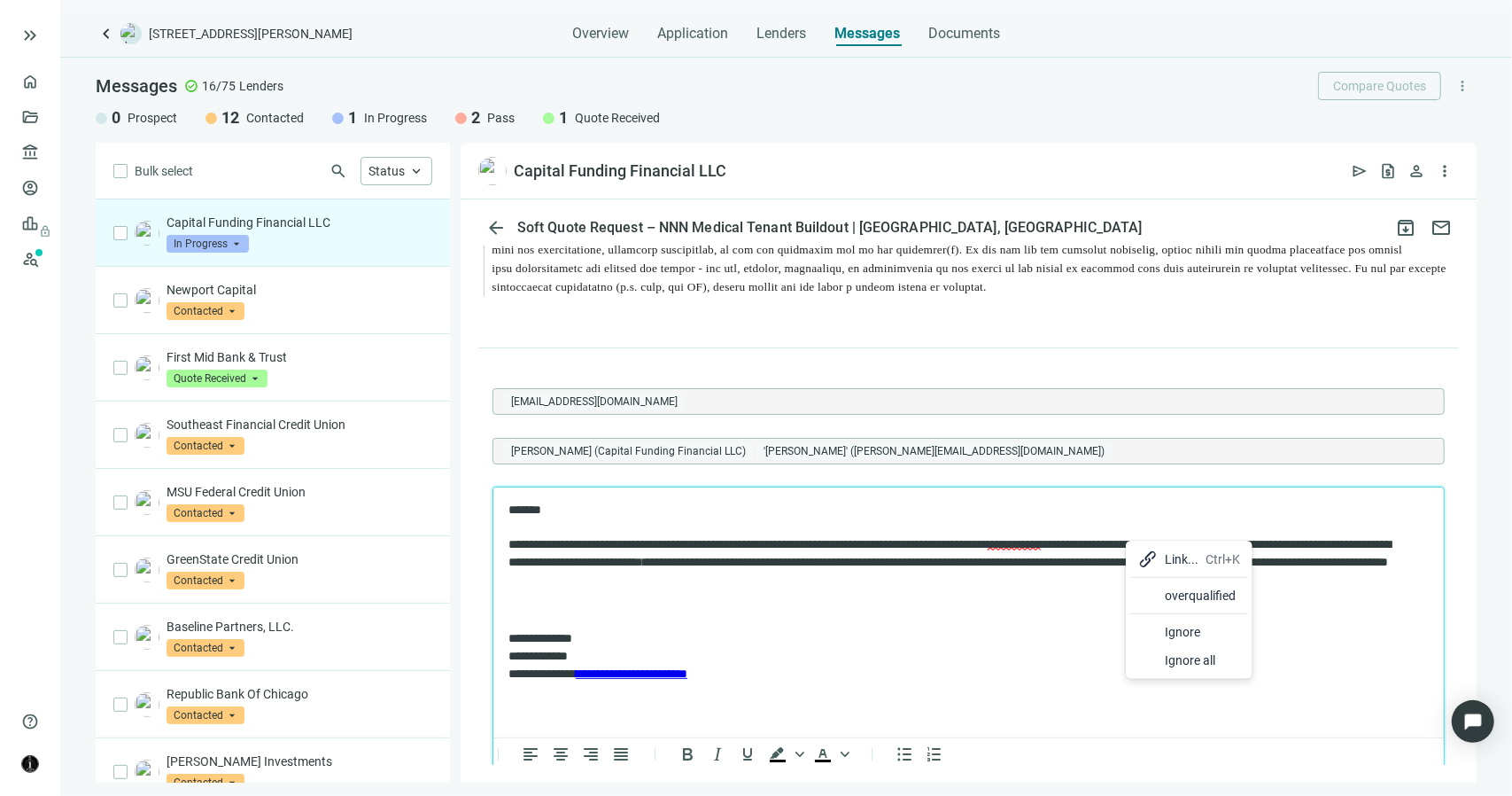
click at [1015, 593] on body "**********" at bounding box center [968, 592] width 922 height 180
click at [952, 577] on p "**********" at bounding box center [960, 545] width 904 height 87
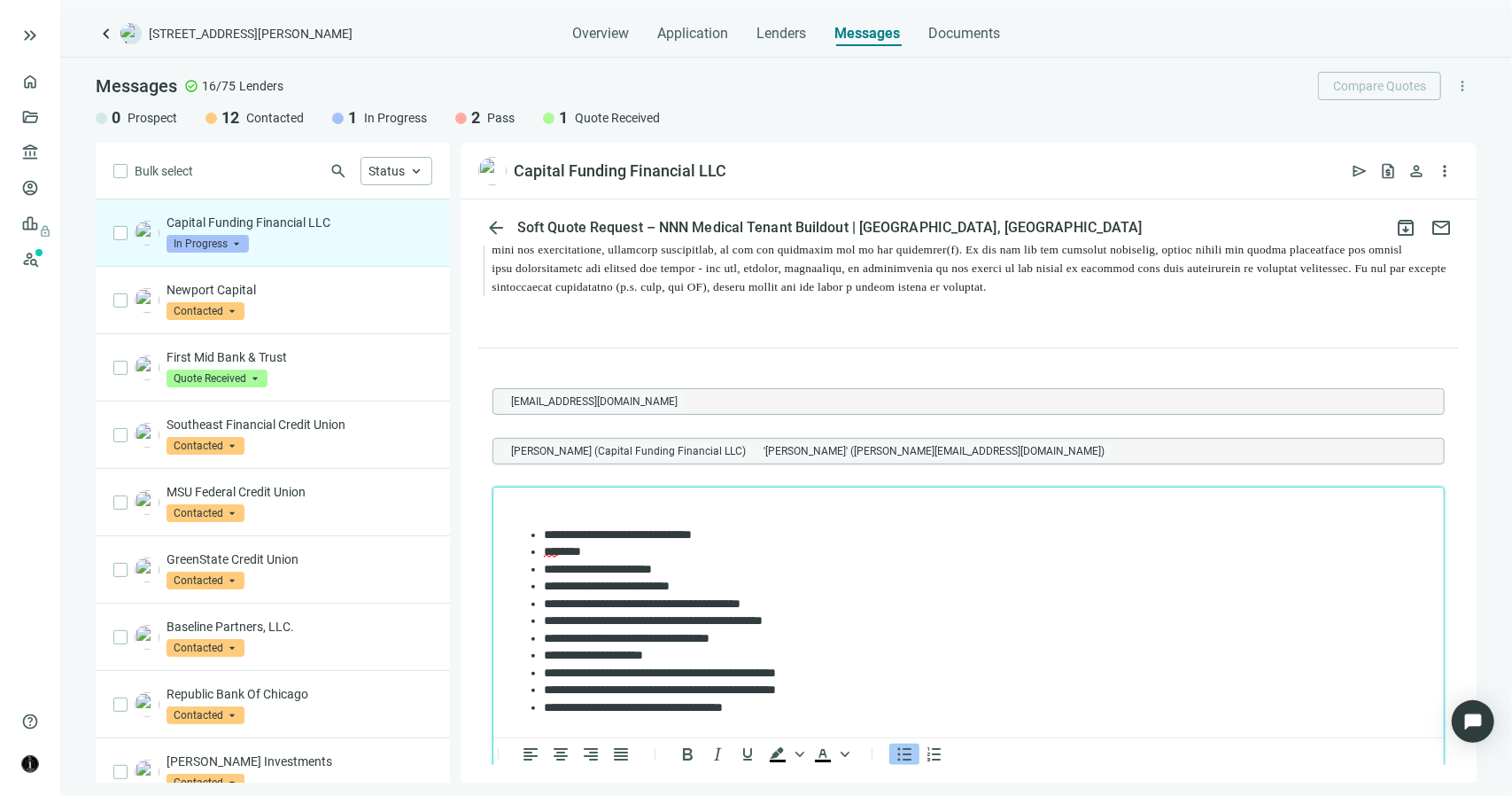
scroll to position [88, 0]
drag, startPoint x: 745, startPoint y: 644, endPoint x: 636, endPoint y: 644, distance: 109.0
click at [636, 644] on li "**********" at bounding box center [971, 643] width 855 height 18
click at [546, 643] on li "**********" at bounding box center [971, 643] width 855 height 18
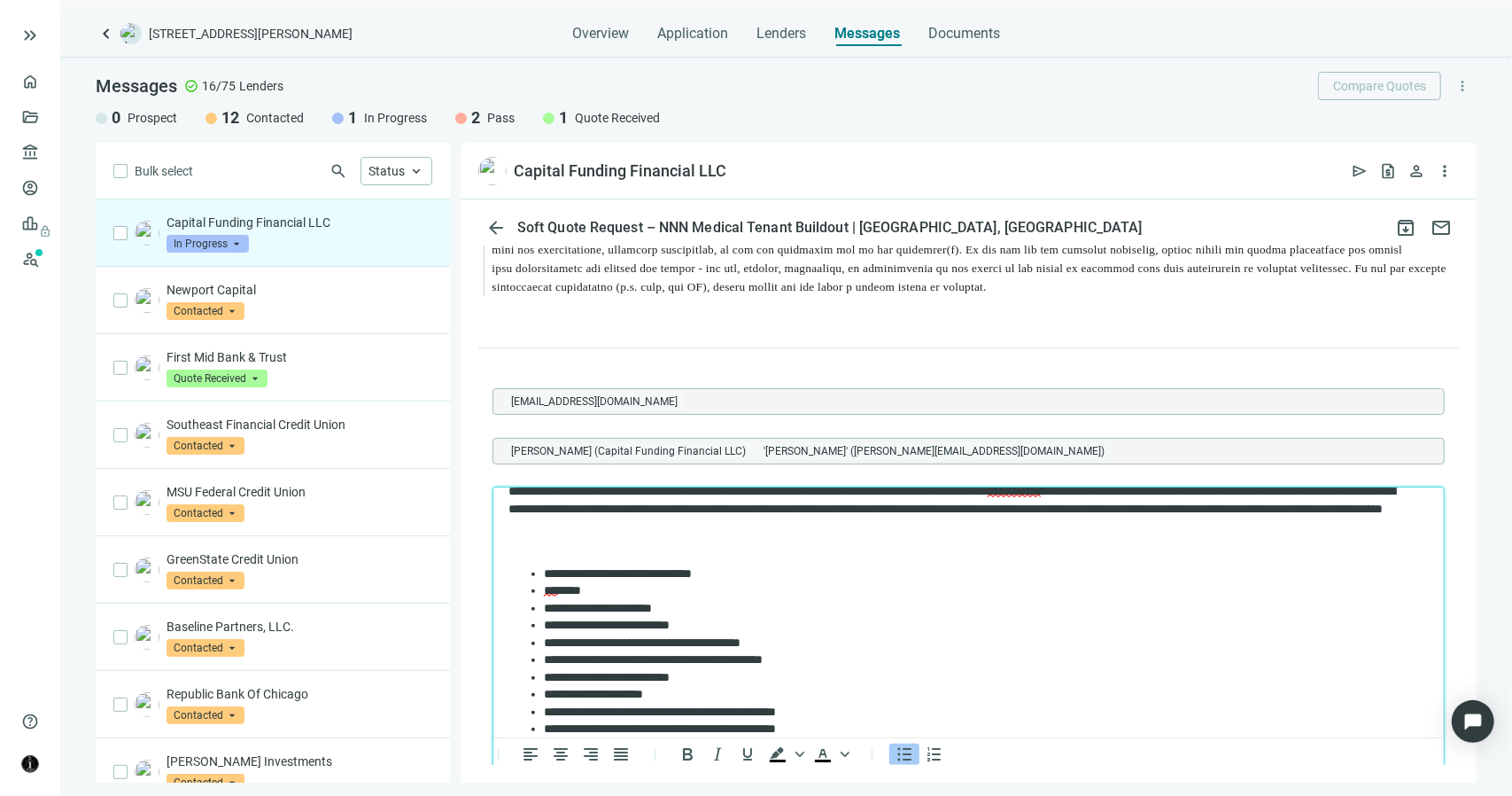
scroll to position [0, 0]
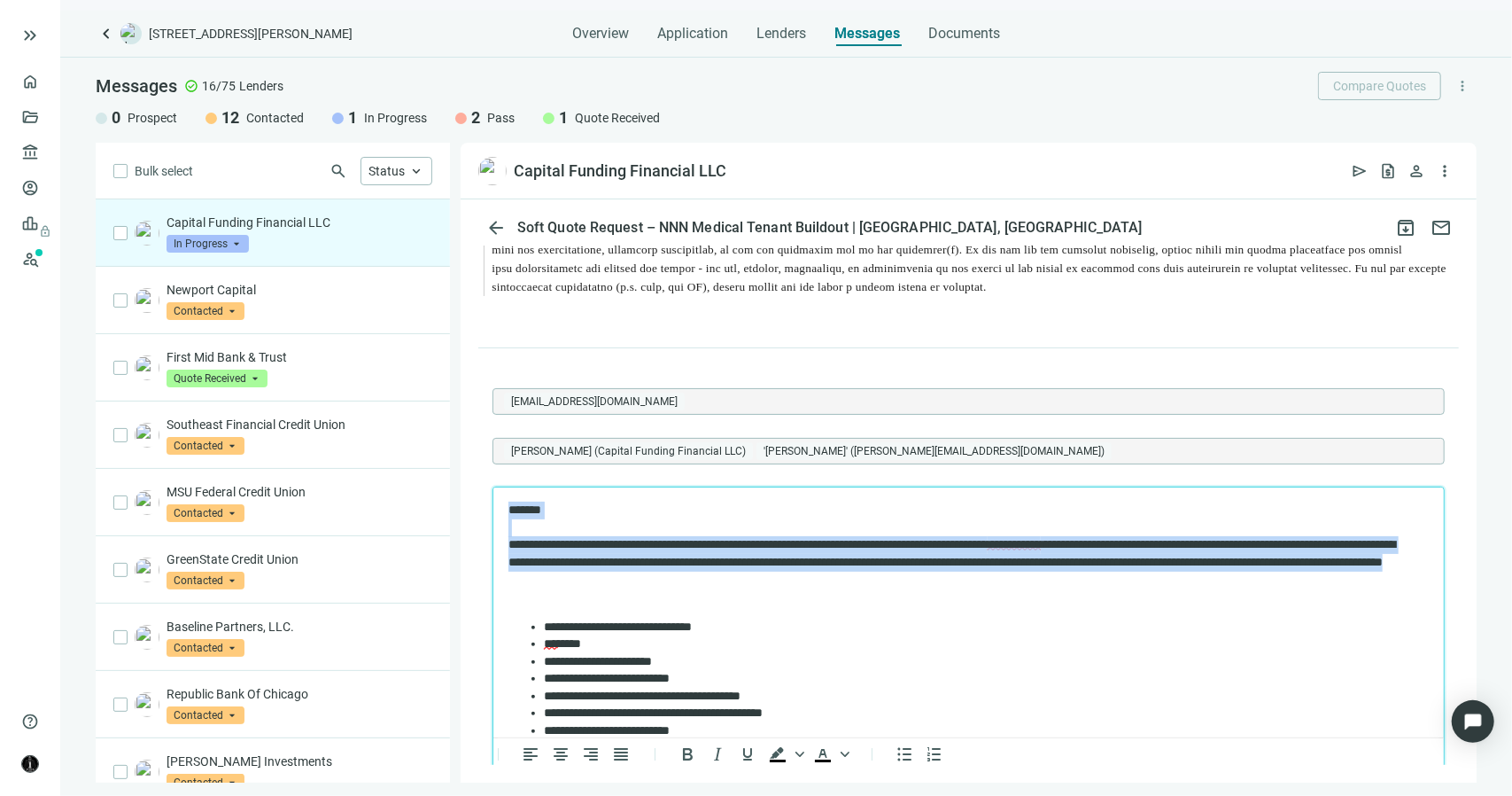
drag, startPoint x: 949, startPoint y: 587, endPoint x: 502, endPoint y: 505, distance: 454.5
click at [502, 505] on html "**********" at bounding box center [968, 701] width 951 height 429
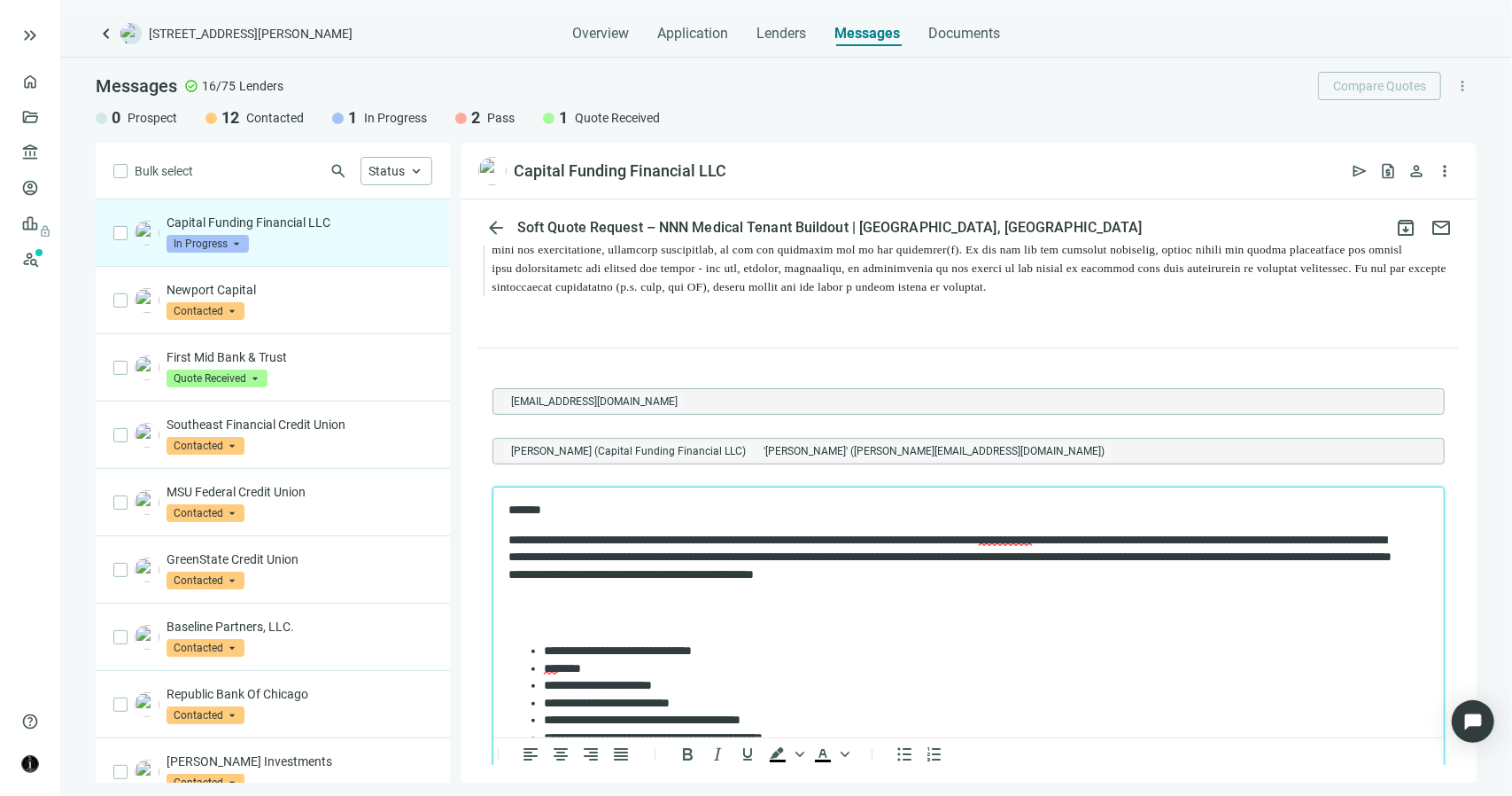
click at [567, 611] on p "Rich Text Area. Press ALT-0 for help." at bounding box center [968, 613] width 920 height 34
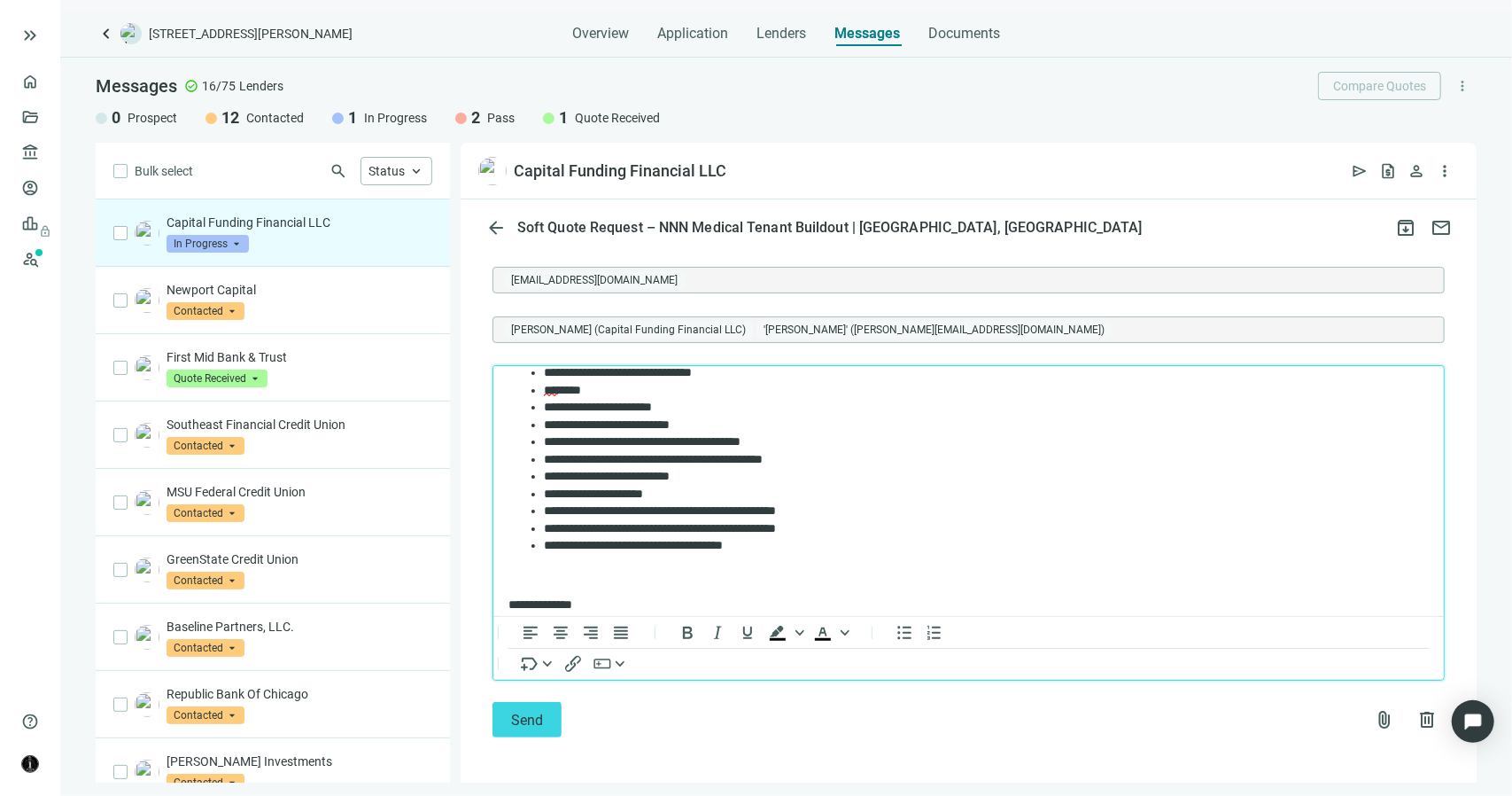
scroll to position [156, 0]
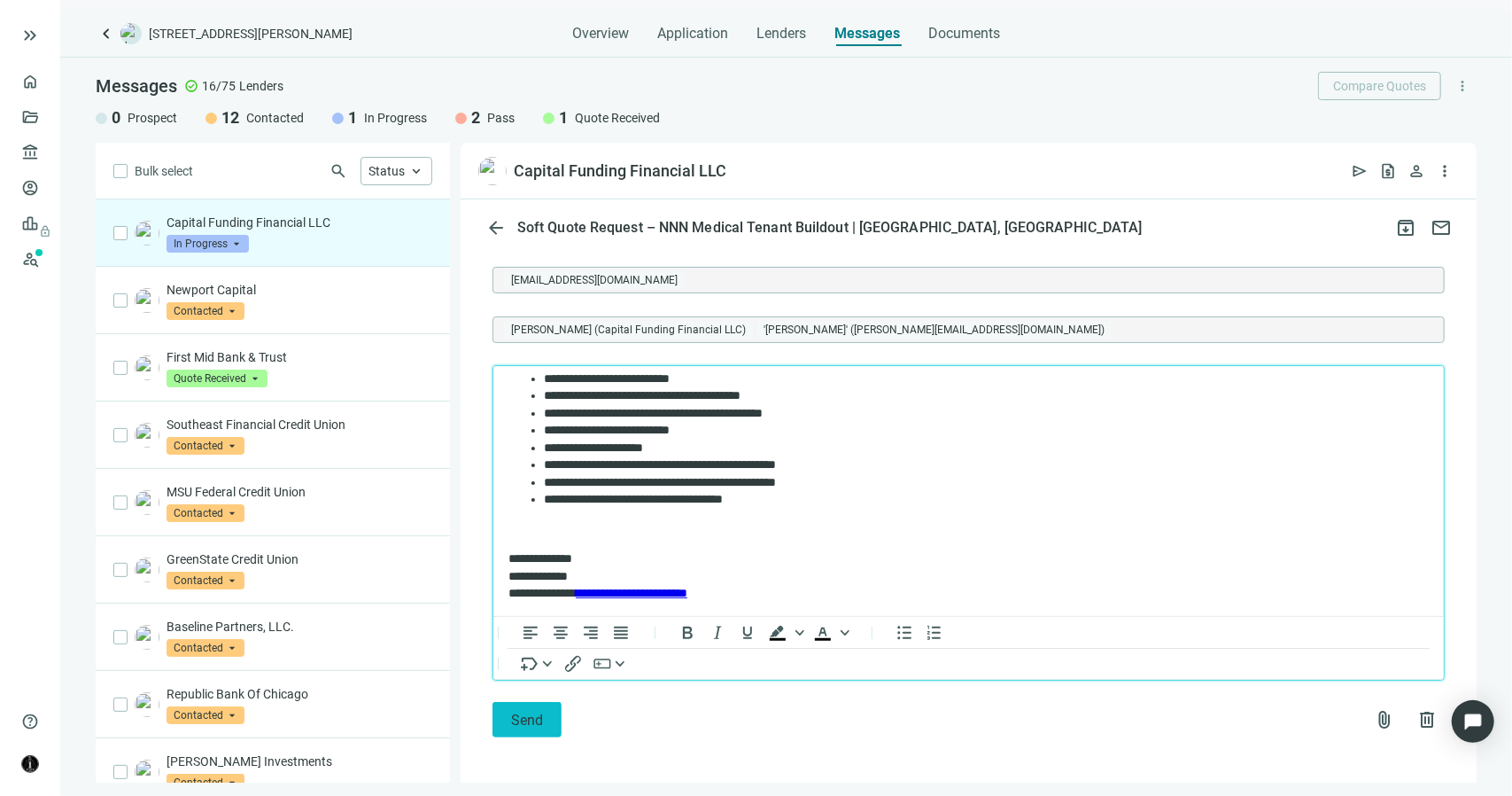
click at [517, 707] on button "Send" at bounding box center [527, 719] width 69 height 35
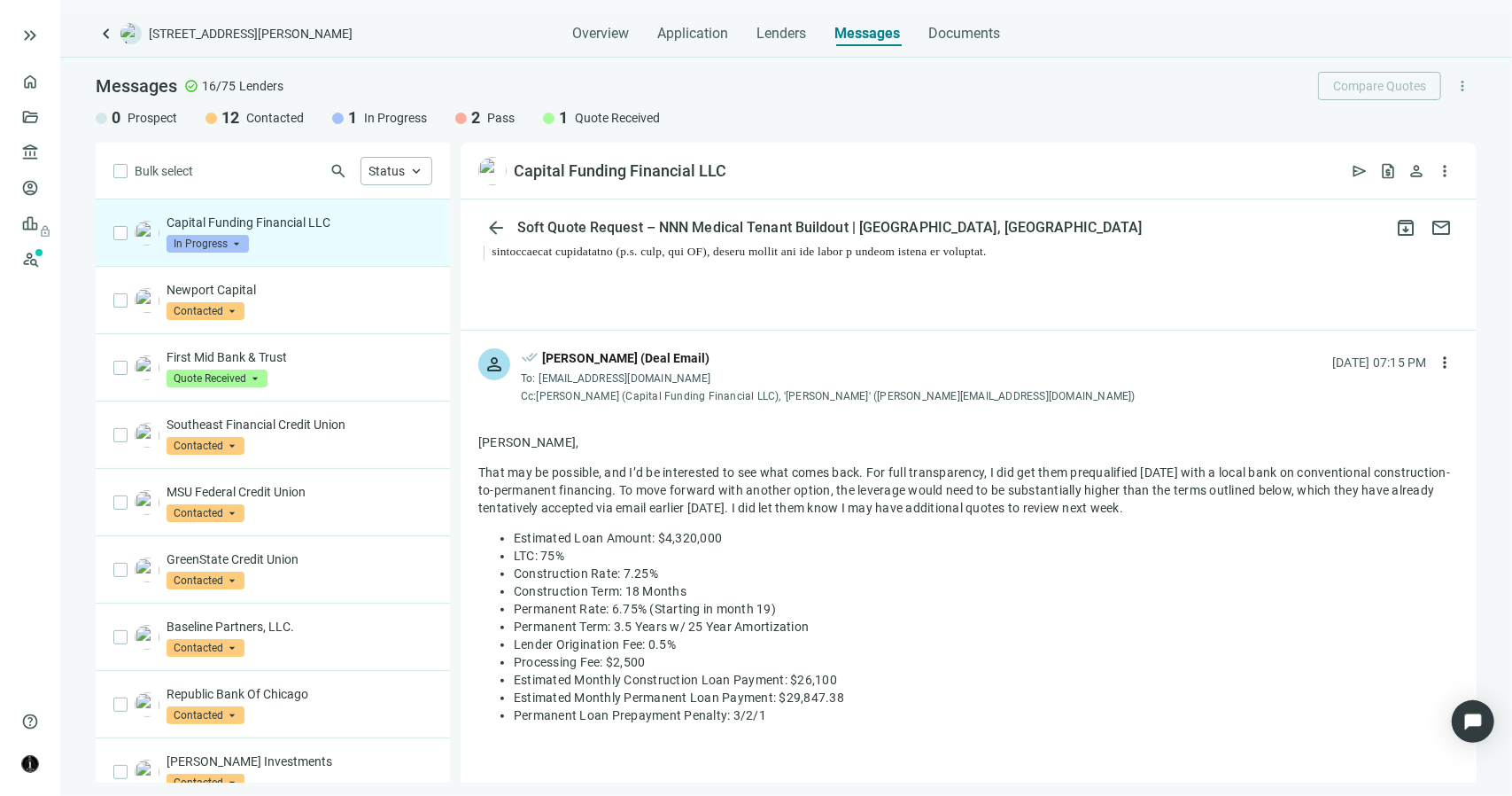
scroll to position [4188, 0]
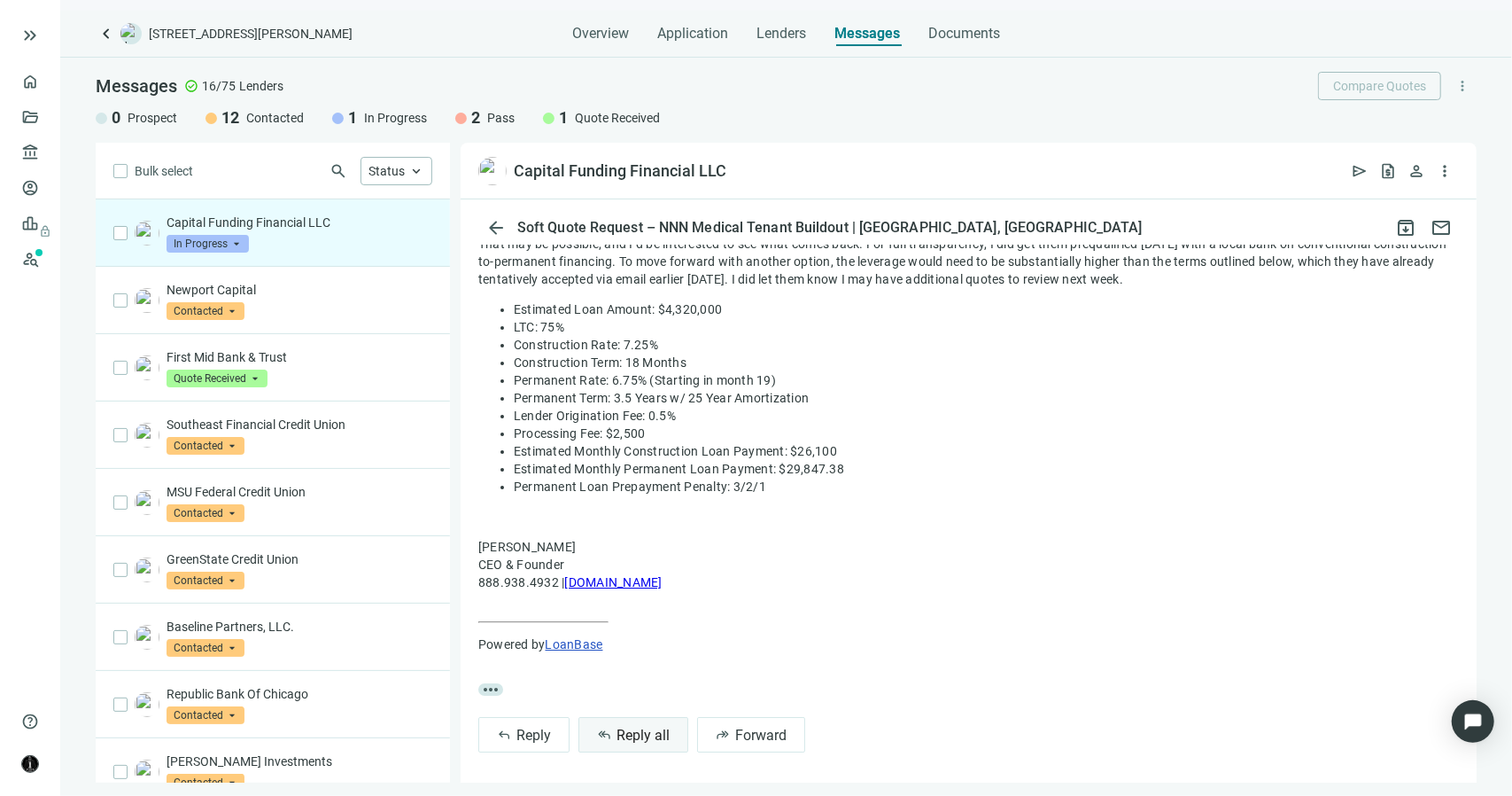
click at [606, 731] on span "reply_all" at bounding box center [604, 735] width 14 height 14
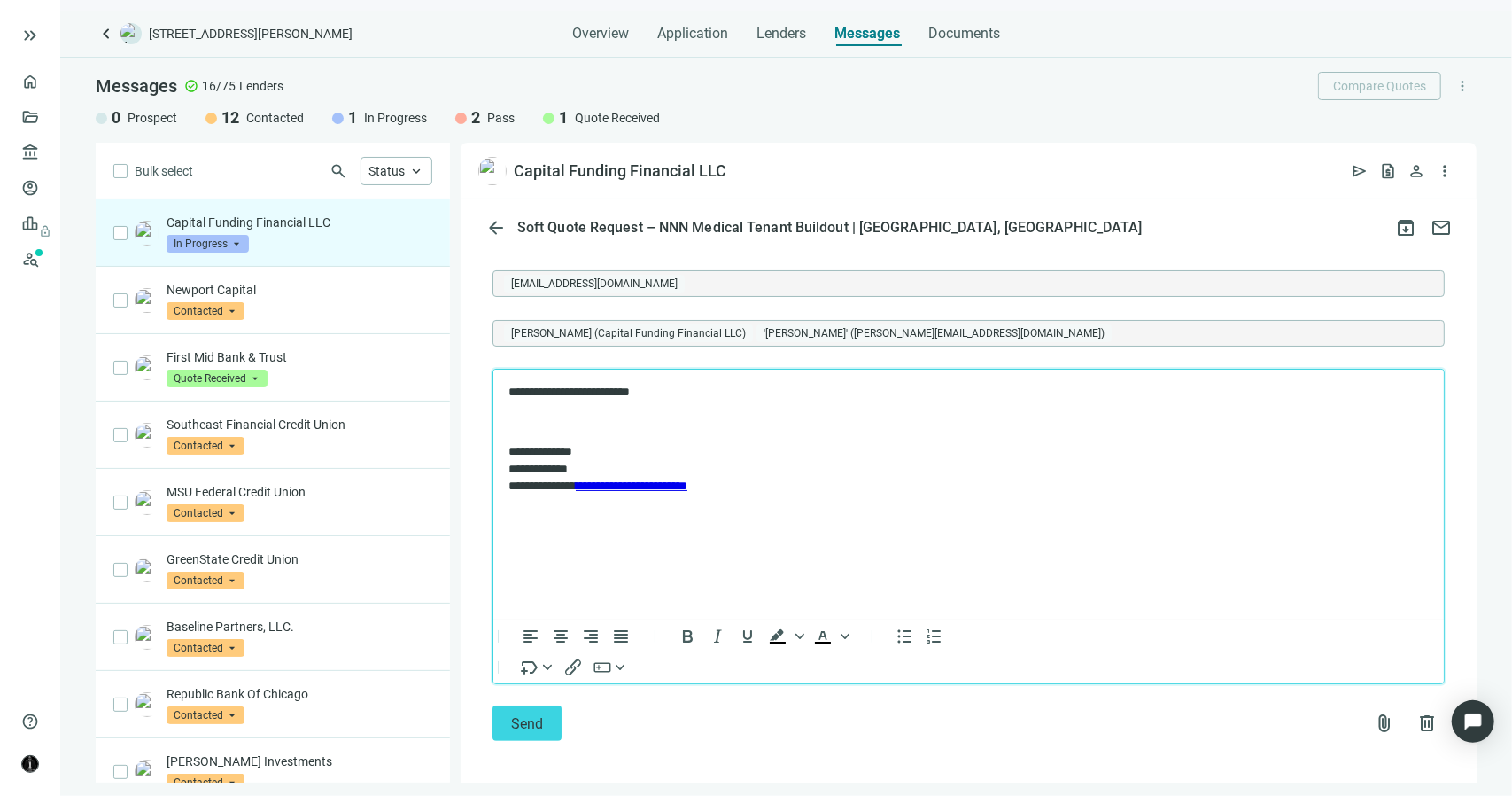
scroll to position [4679, 0]
click at [517, 721] on span "Send" at bounding box center [527, 720] width 32 height 17
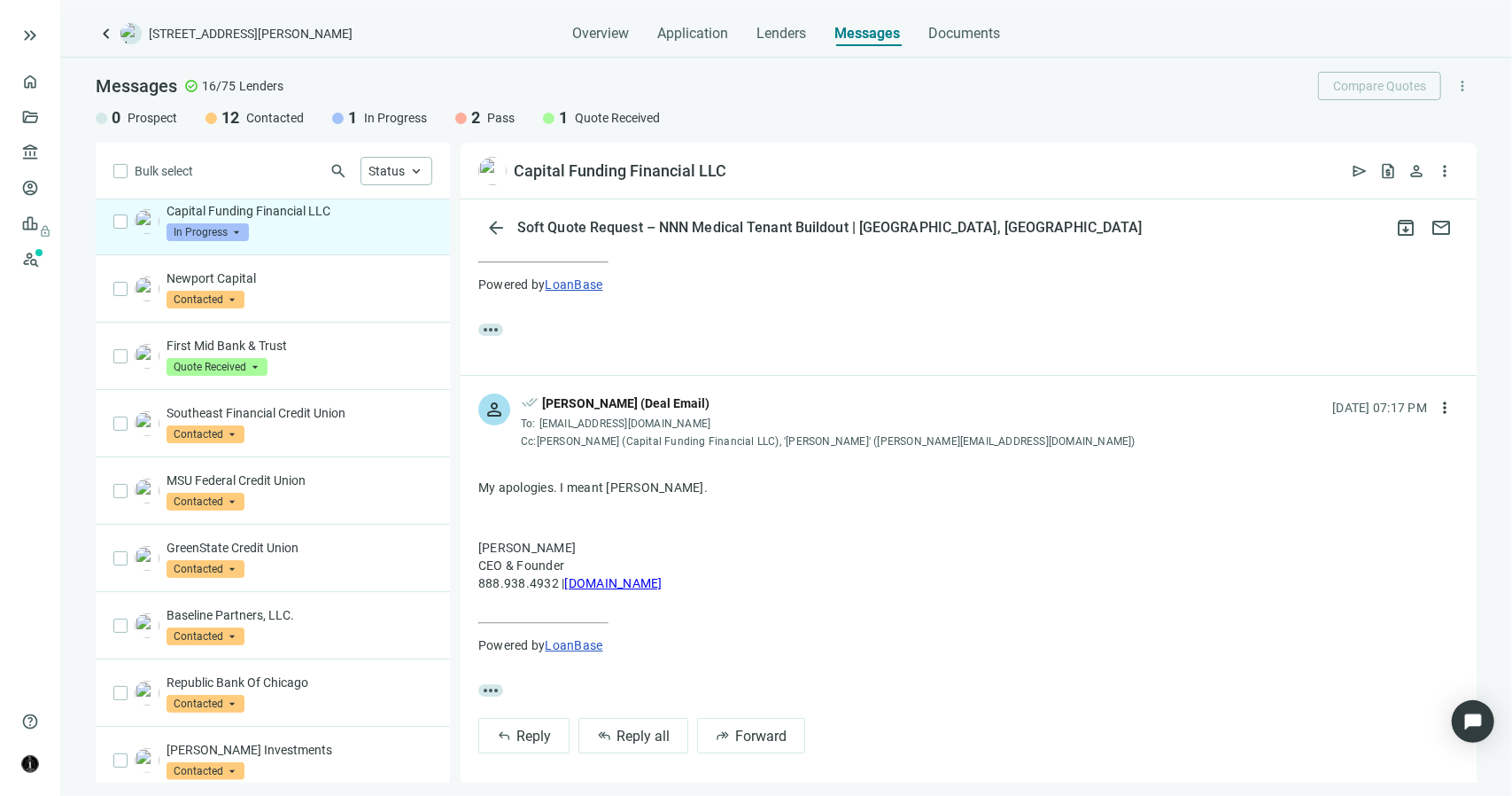
scroll to position [0, 0]
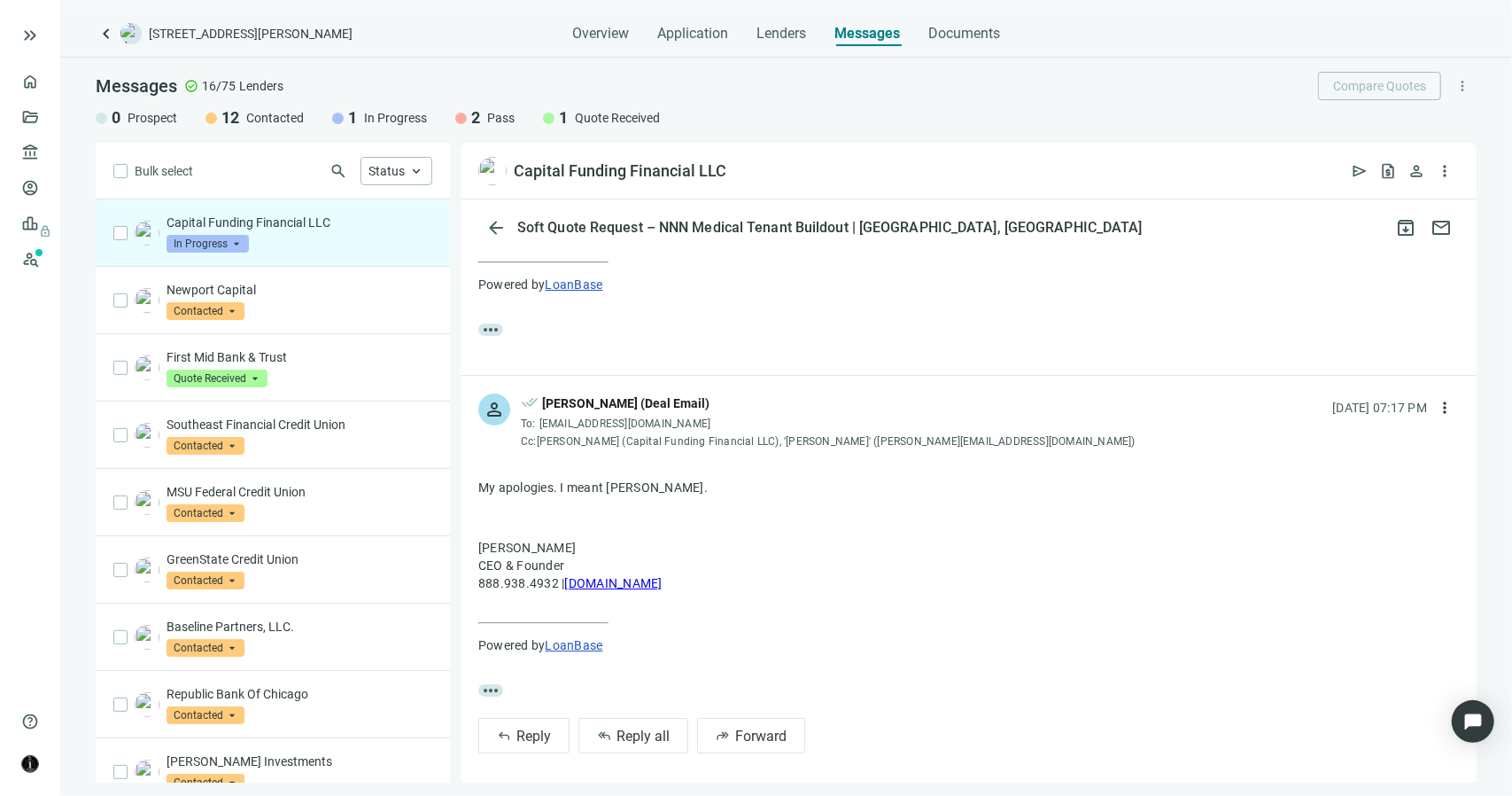
click at [326, 240] on div "Capital Funding Financial LLC In Progress arrow_drop_down" at bounding box center [300, 233] width 266 height 39
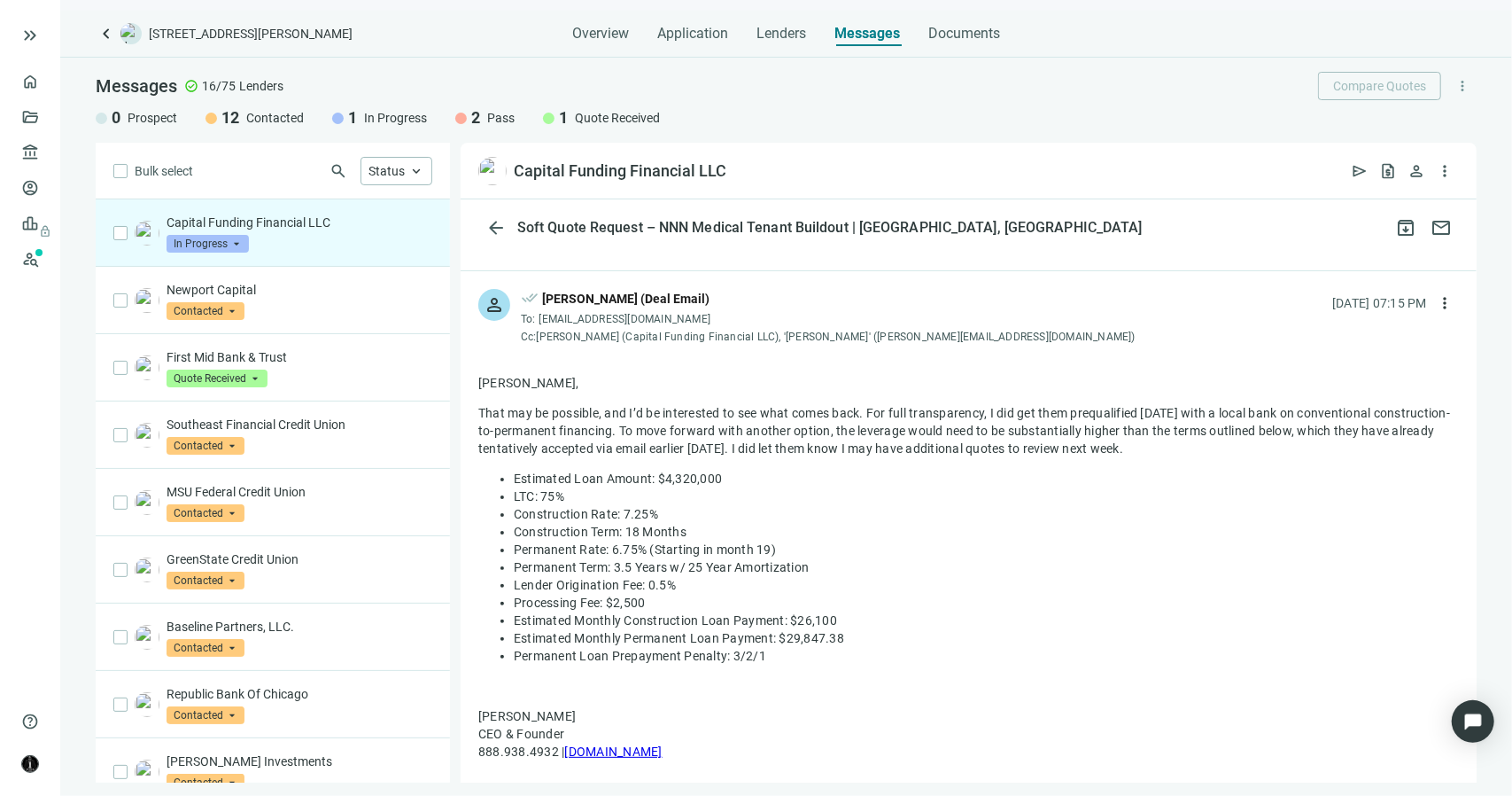
scroll to position [4016, 0]
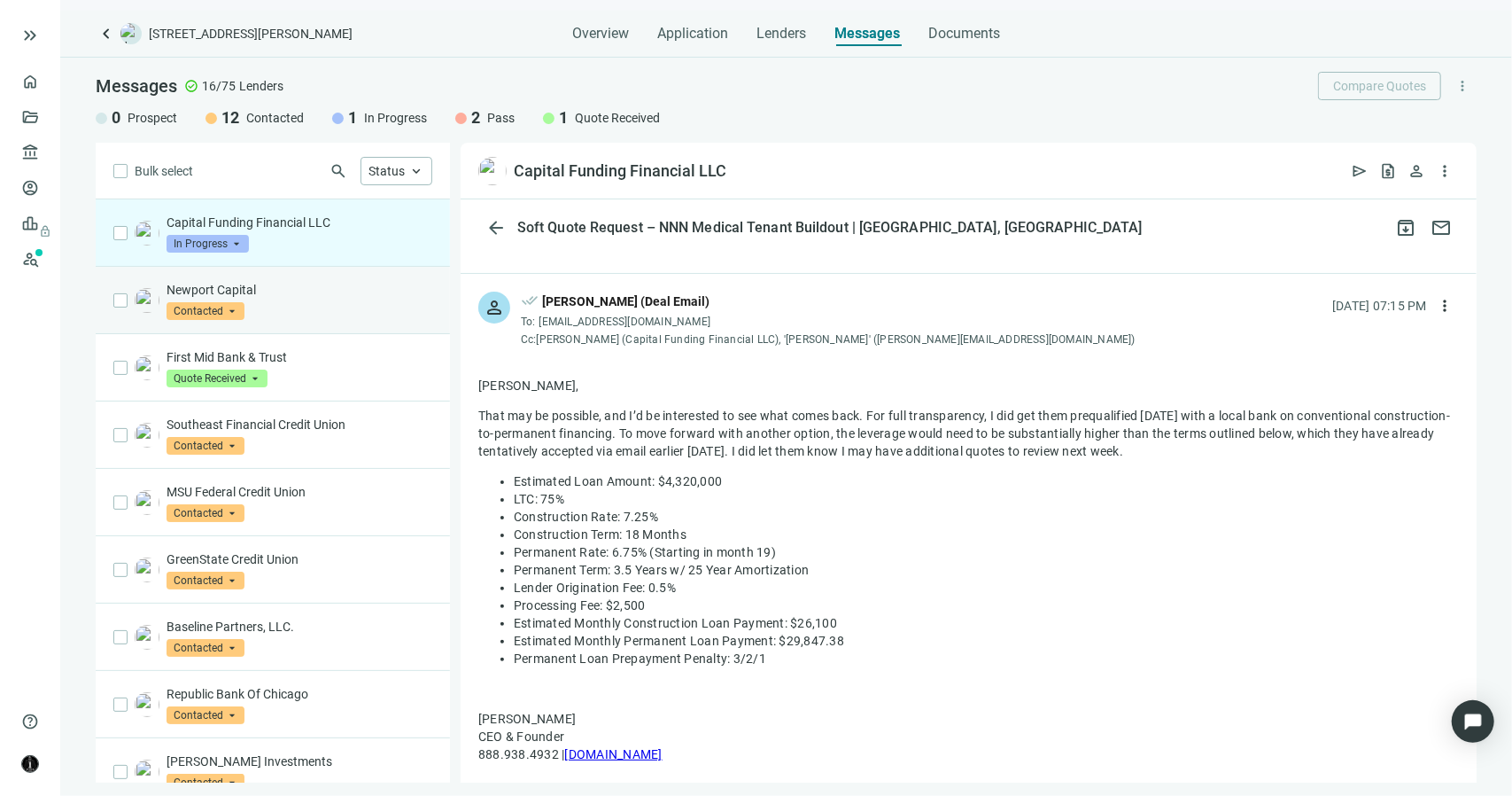
click at [356, 308] on div "Newport Capital Contacted arrow_drop_down" at bounding box center [300, 300] width 266 height 39
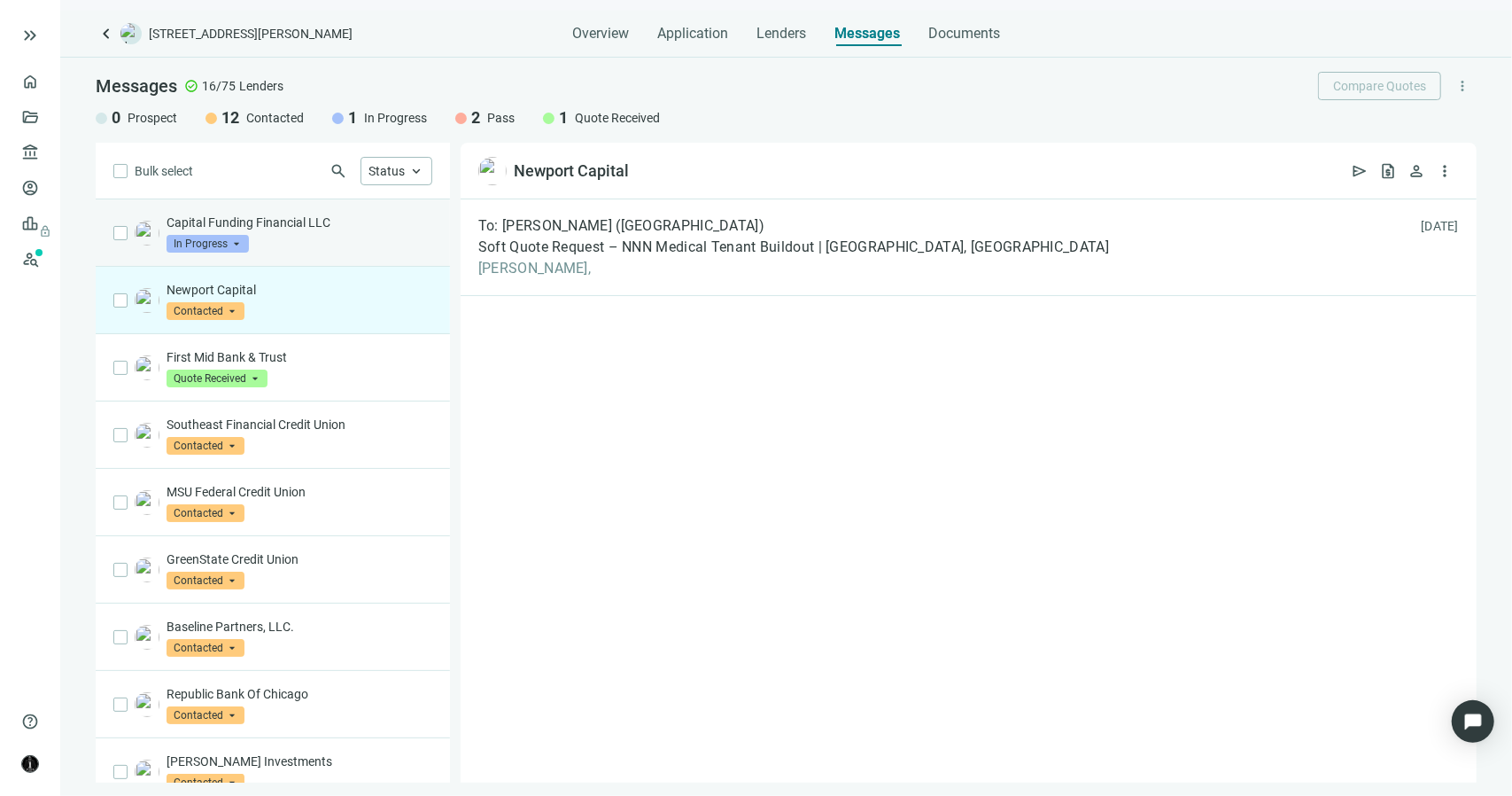
click at [337, 233] on div "Capital Funding Financial LLC In Progress arrow_drop_down" at bounding box center [300, 233] width 266 height 39
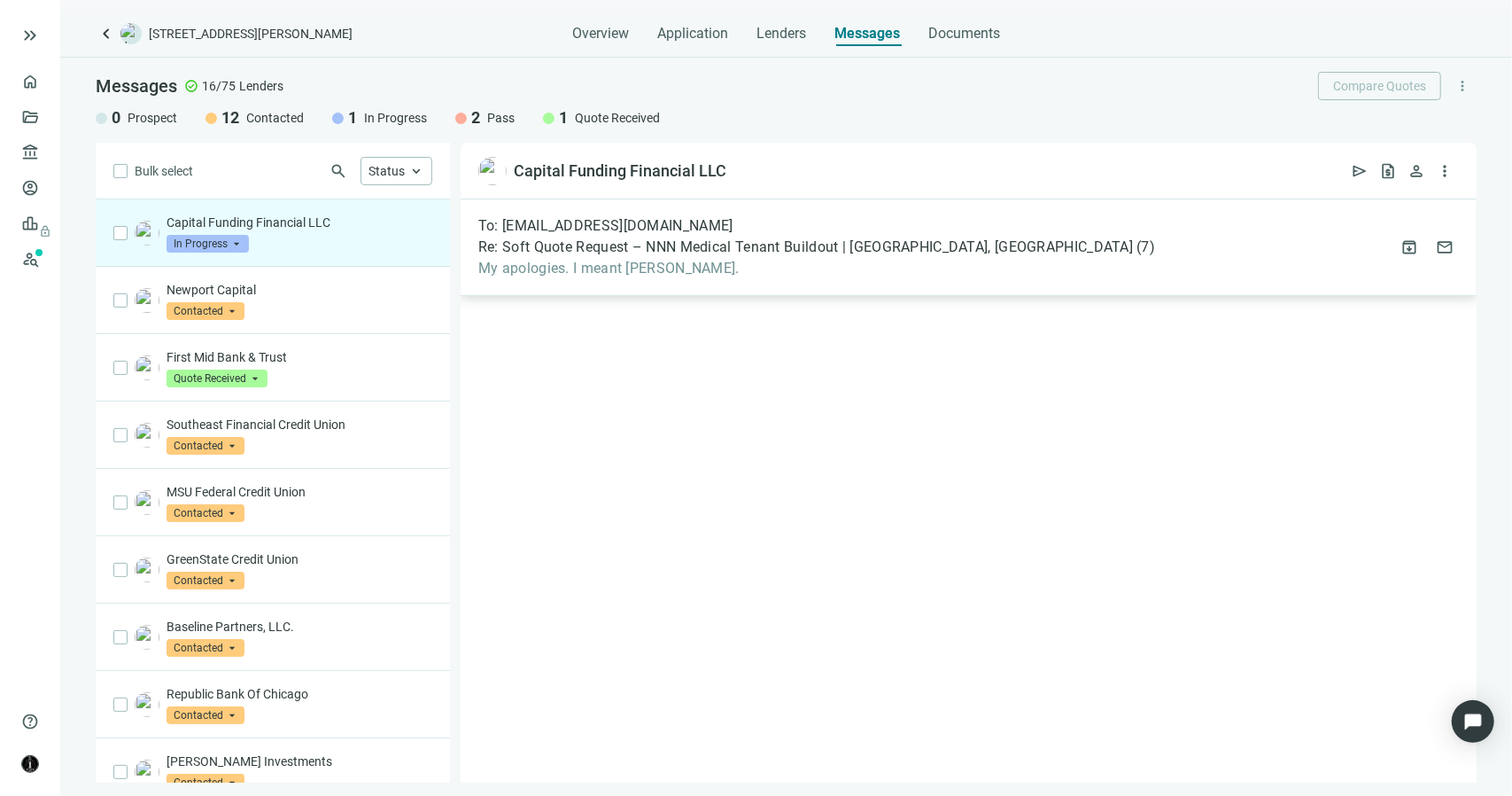
click at [634, 260] on span "My apologies. I meant Andy." at bounding box center [816, 269] width 677 height 18
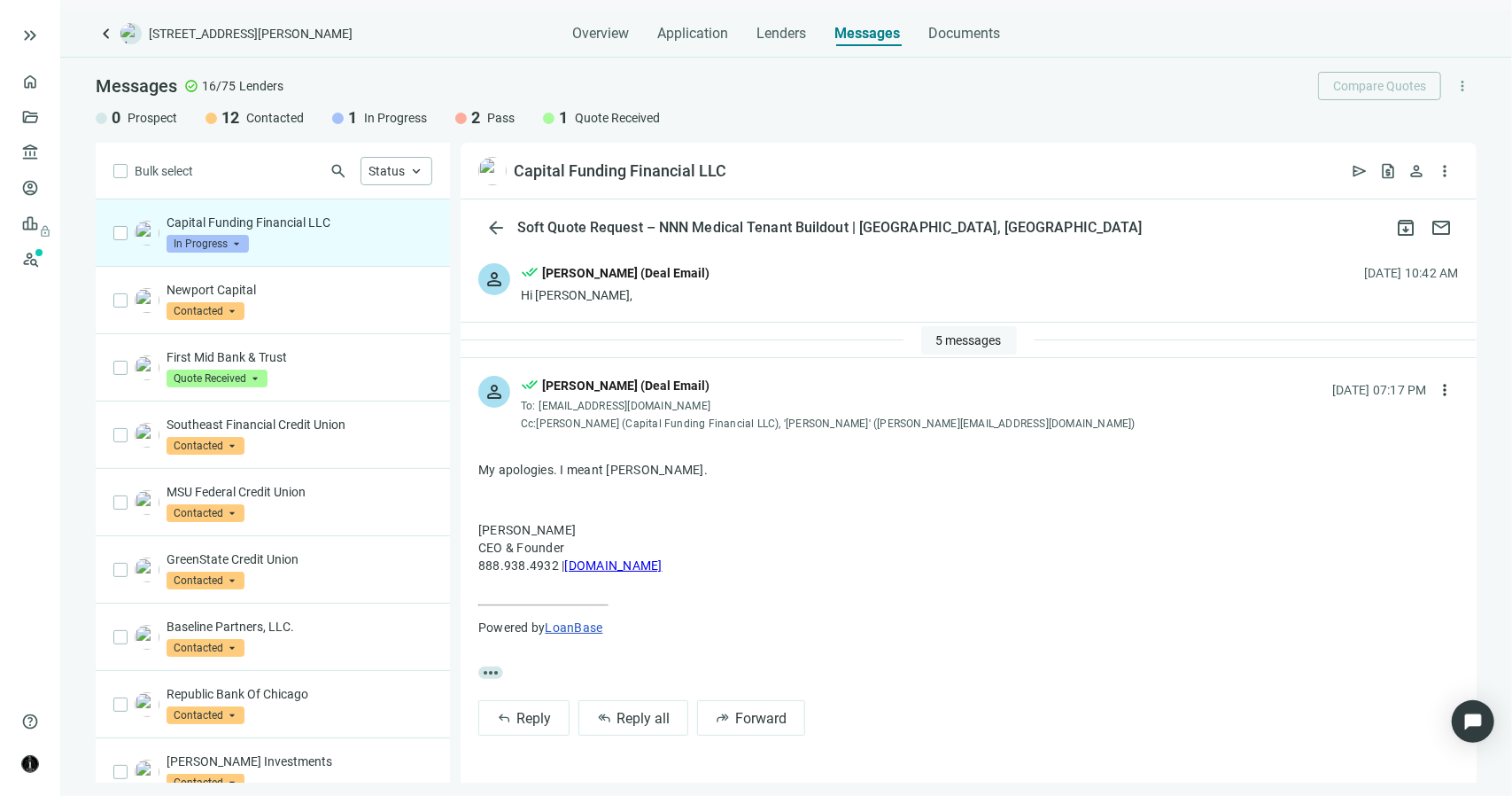
click at [951, 338] on span "5 messages" at bounding box center [969, 340] width 66 height 14
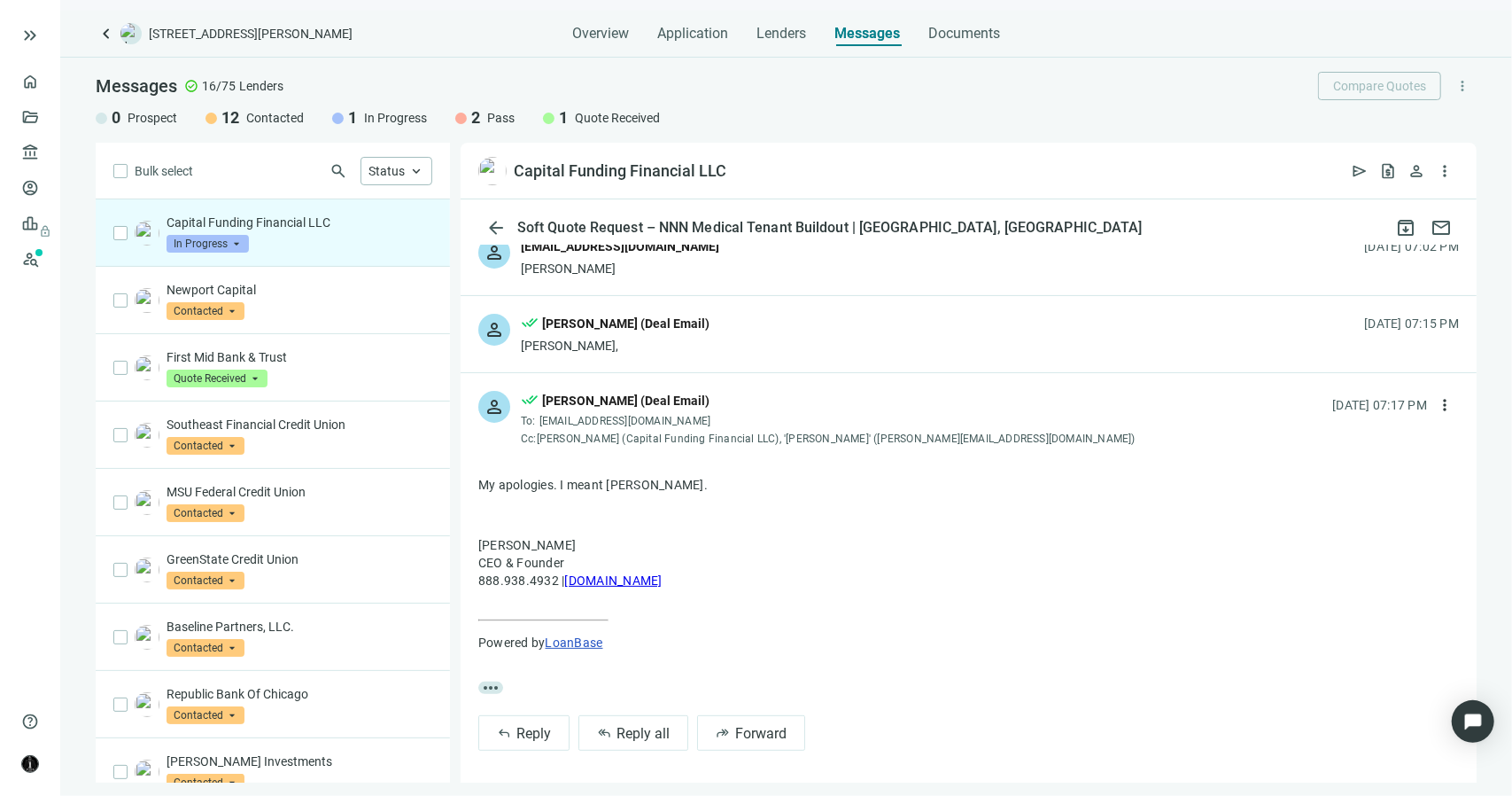
scroll to position [336, 0]
click at [595, 339] on div "Dalton," at bounding box center [614, 345] width 189 height 18
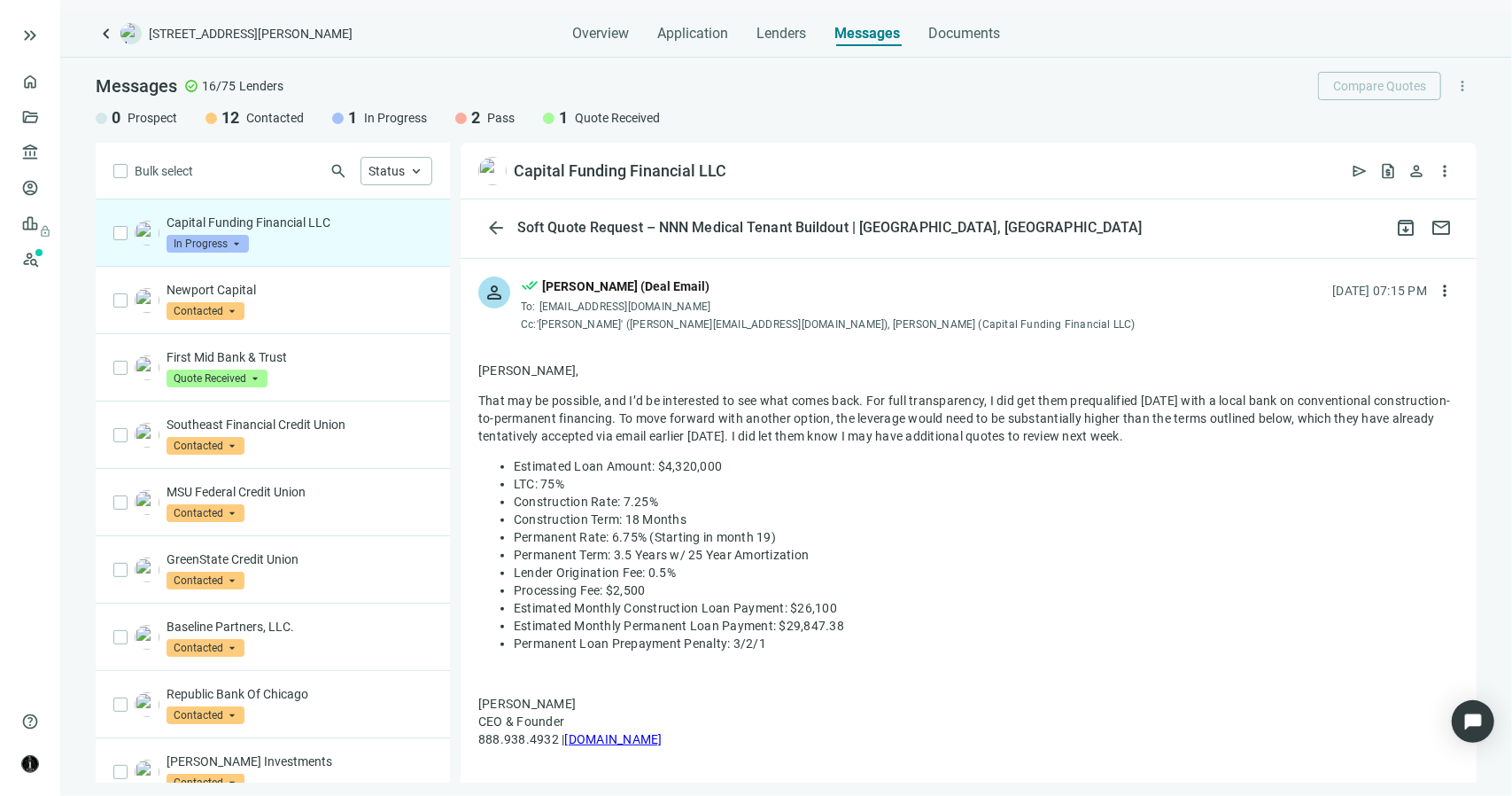
scroll to position [424, 0]
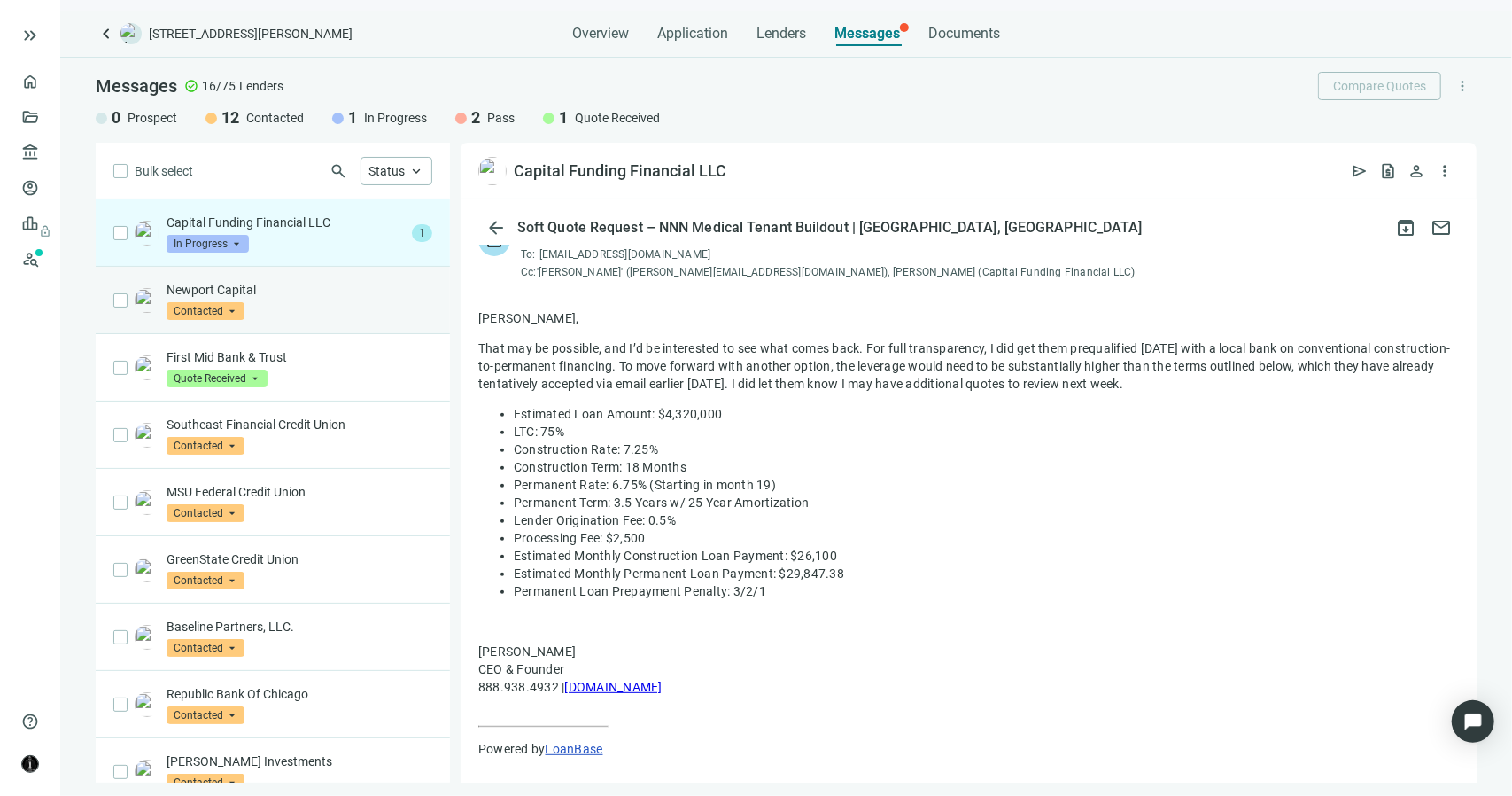
click at [368, 281] on p "Newport Capital" at bounding box center [300, 290] width 266 height 18
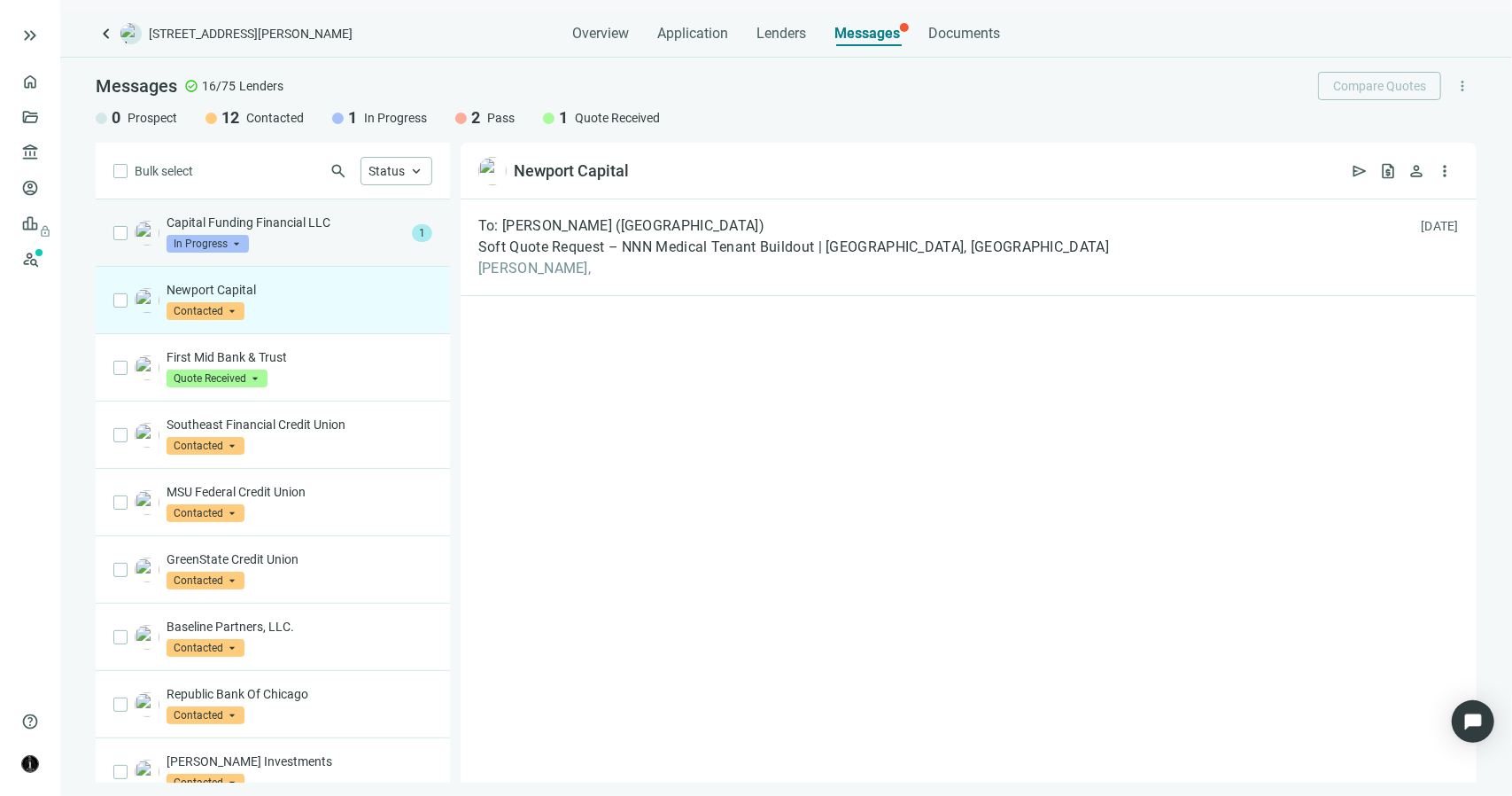
click at [313, 233] on div "Capital Funding Financial LLC In Progress arrow_drop_down" at bounding box center [286, 233] width 238 height 39
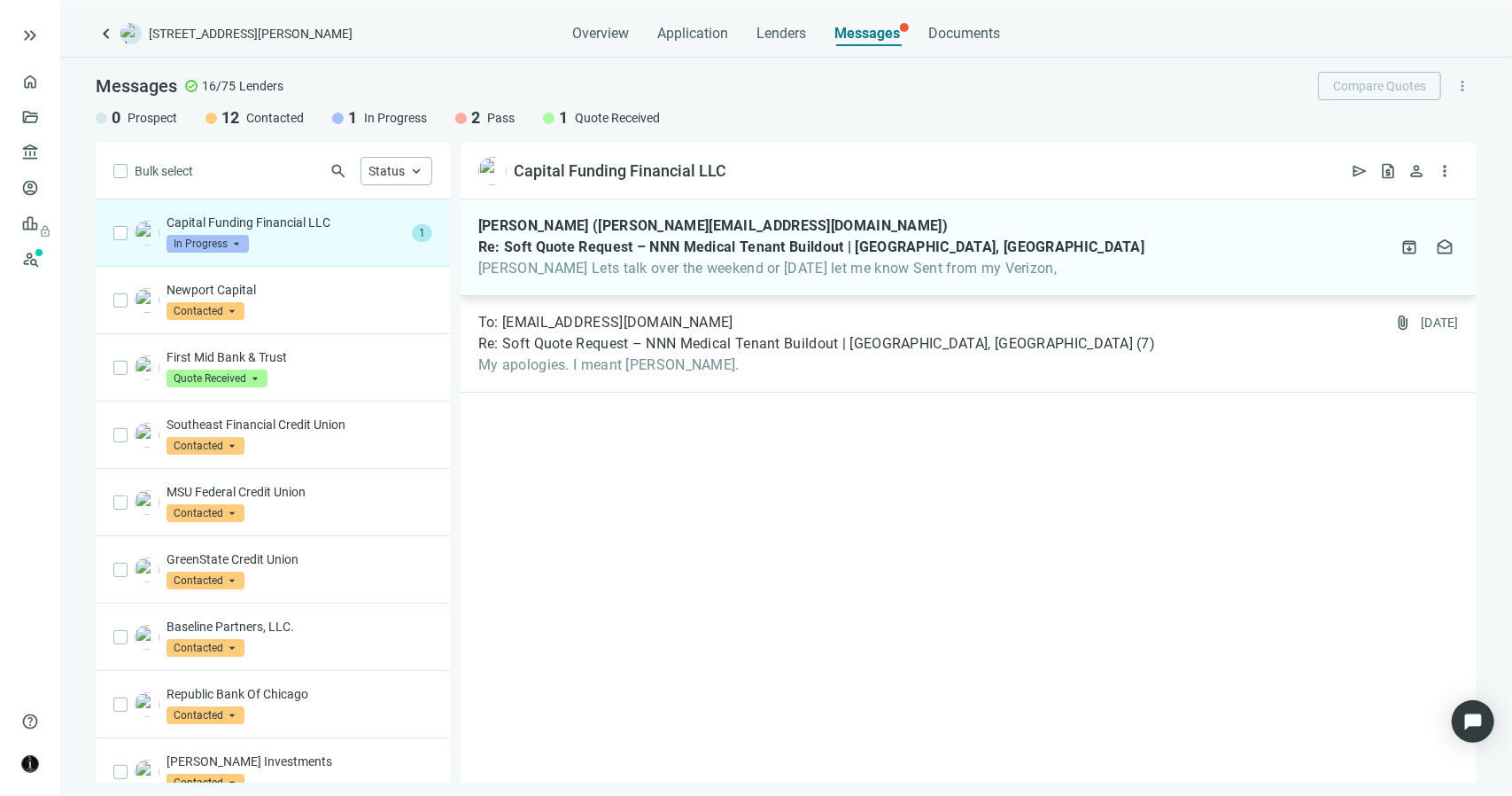
click at [590, 273] on span "Terrance Lets talk over the weekend or Monday let me know Sent from my Verizon," at bounding box center [811, 269] width 666 height 18
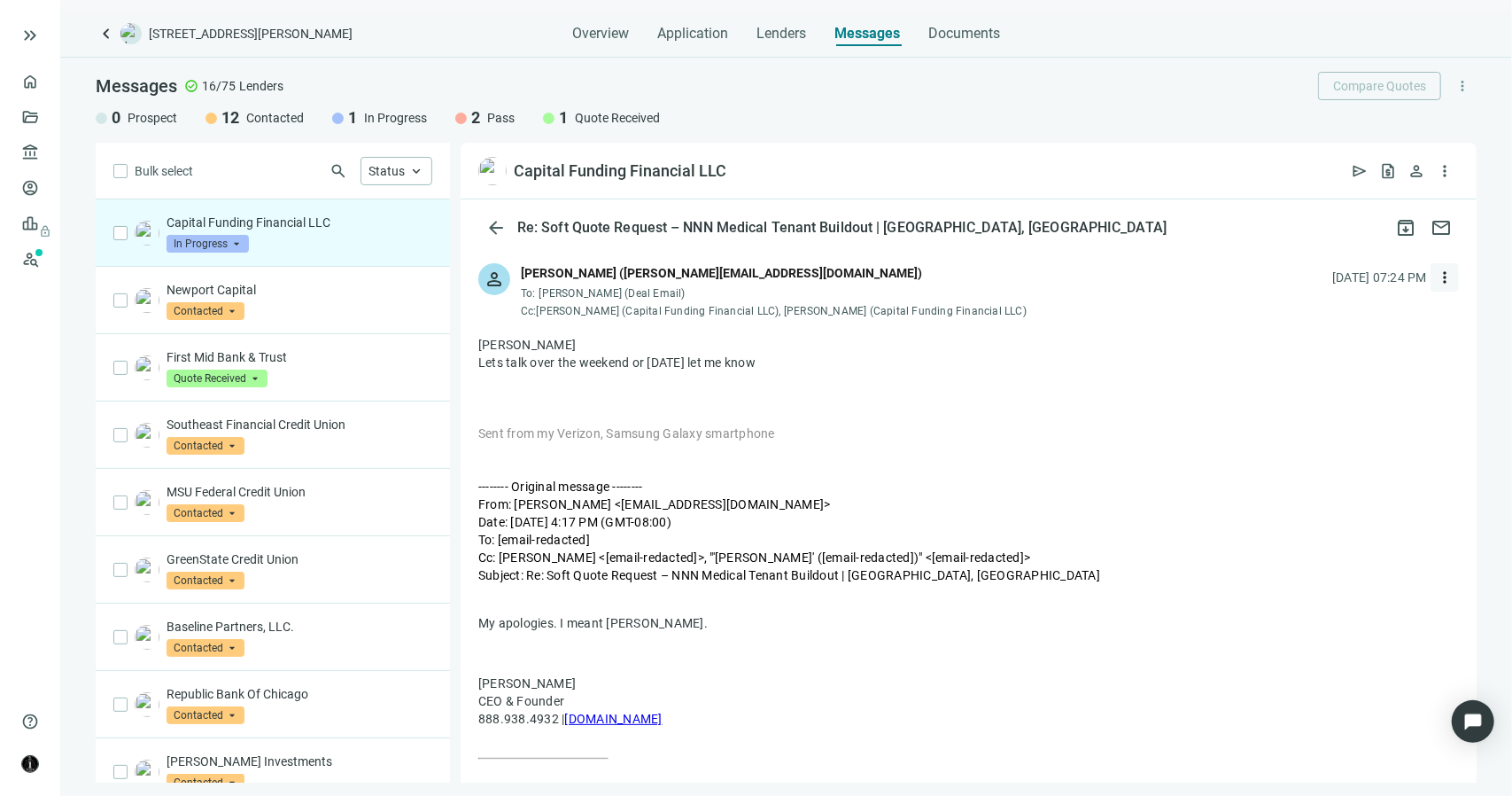
click at [1436, 282] on span "more_vert" at bounding box center [1445, 278] width 18 height 18
click at [1332, 350] on span "Reply all" at bounding box center [1321, 350] width 45 height 14
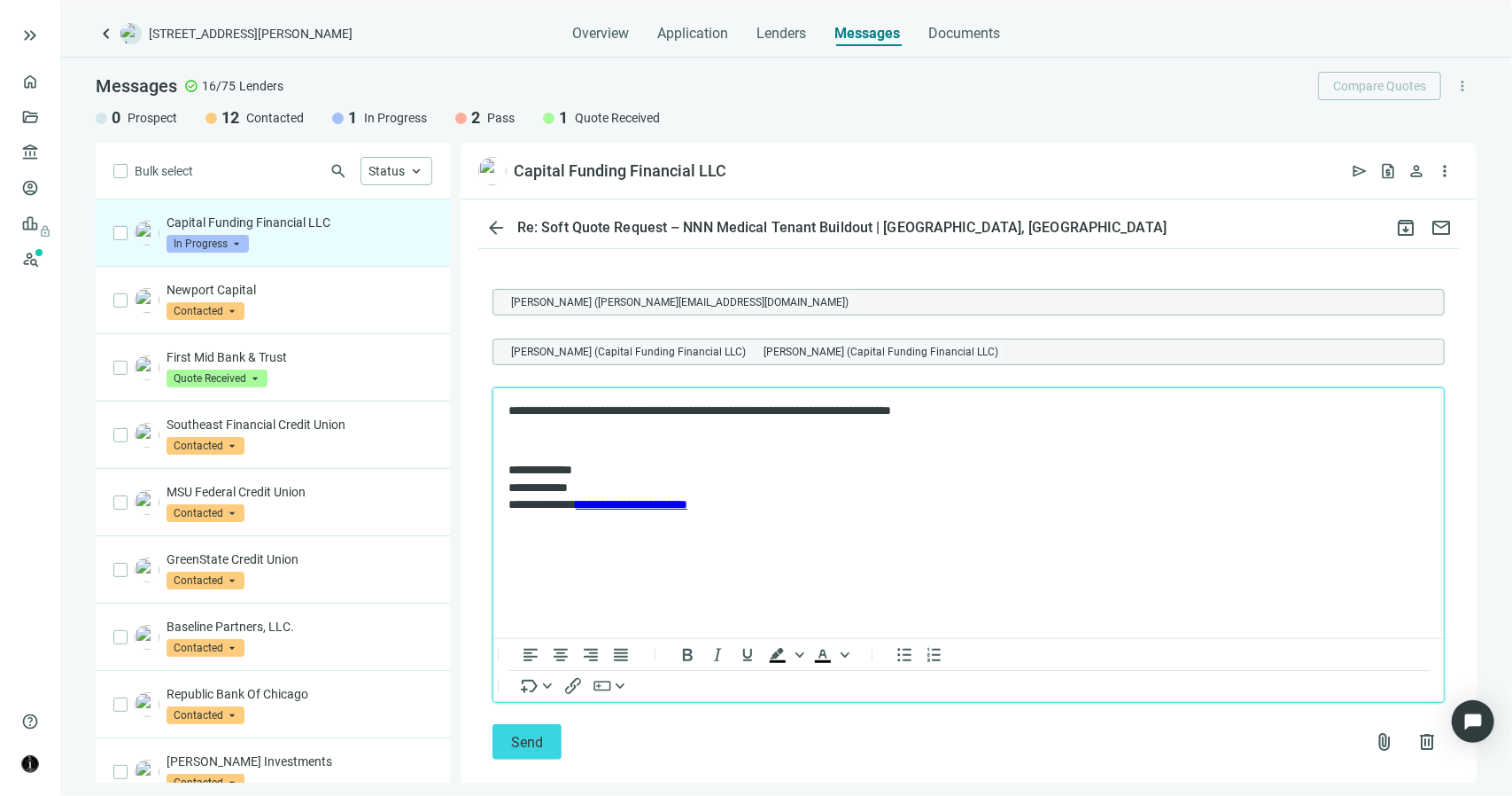
scroll to position [631, 0]
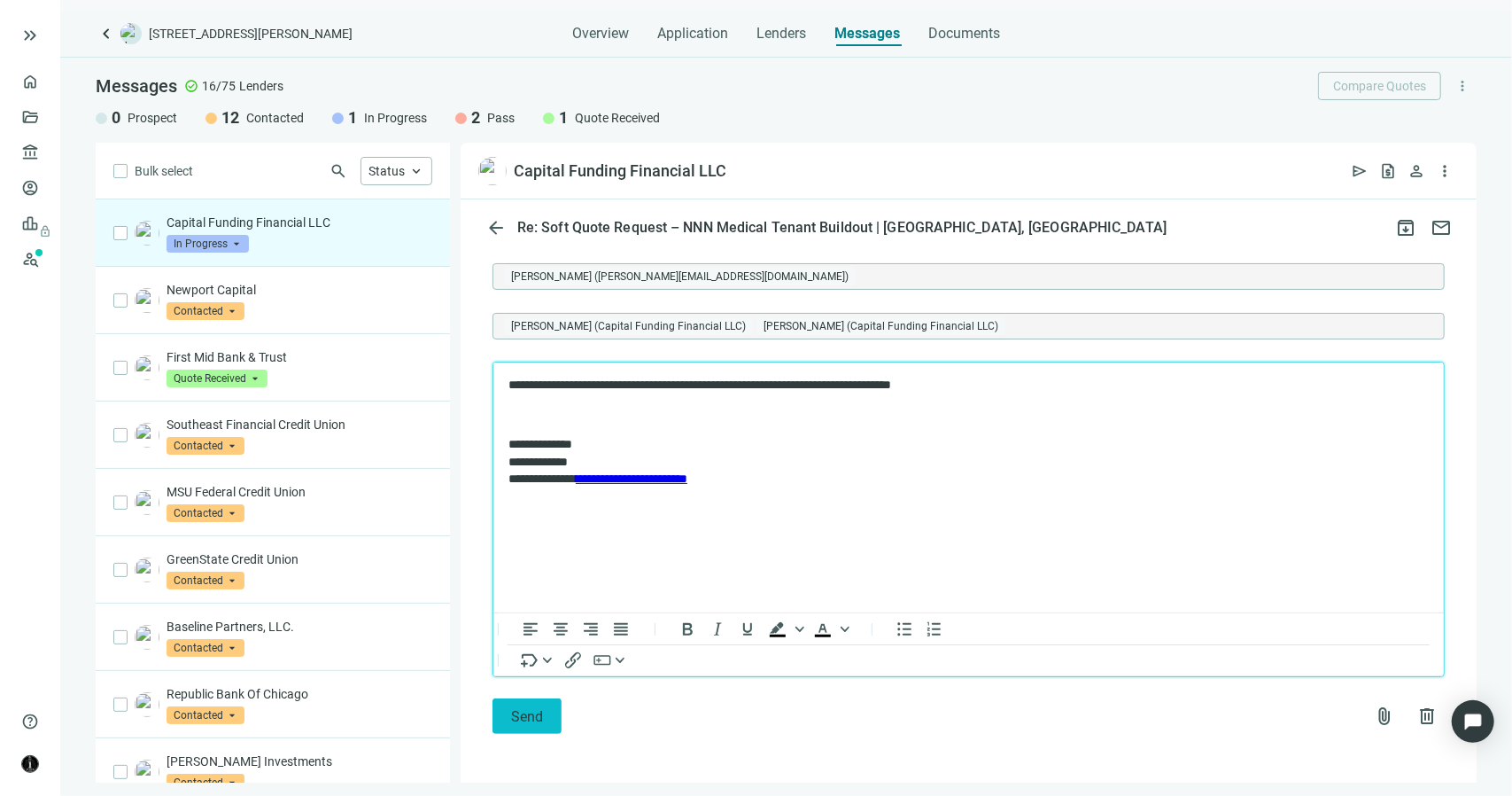
click at [524, 712] on span "Send" at bounding box center [527, 717] width 32 height 17
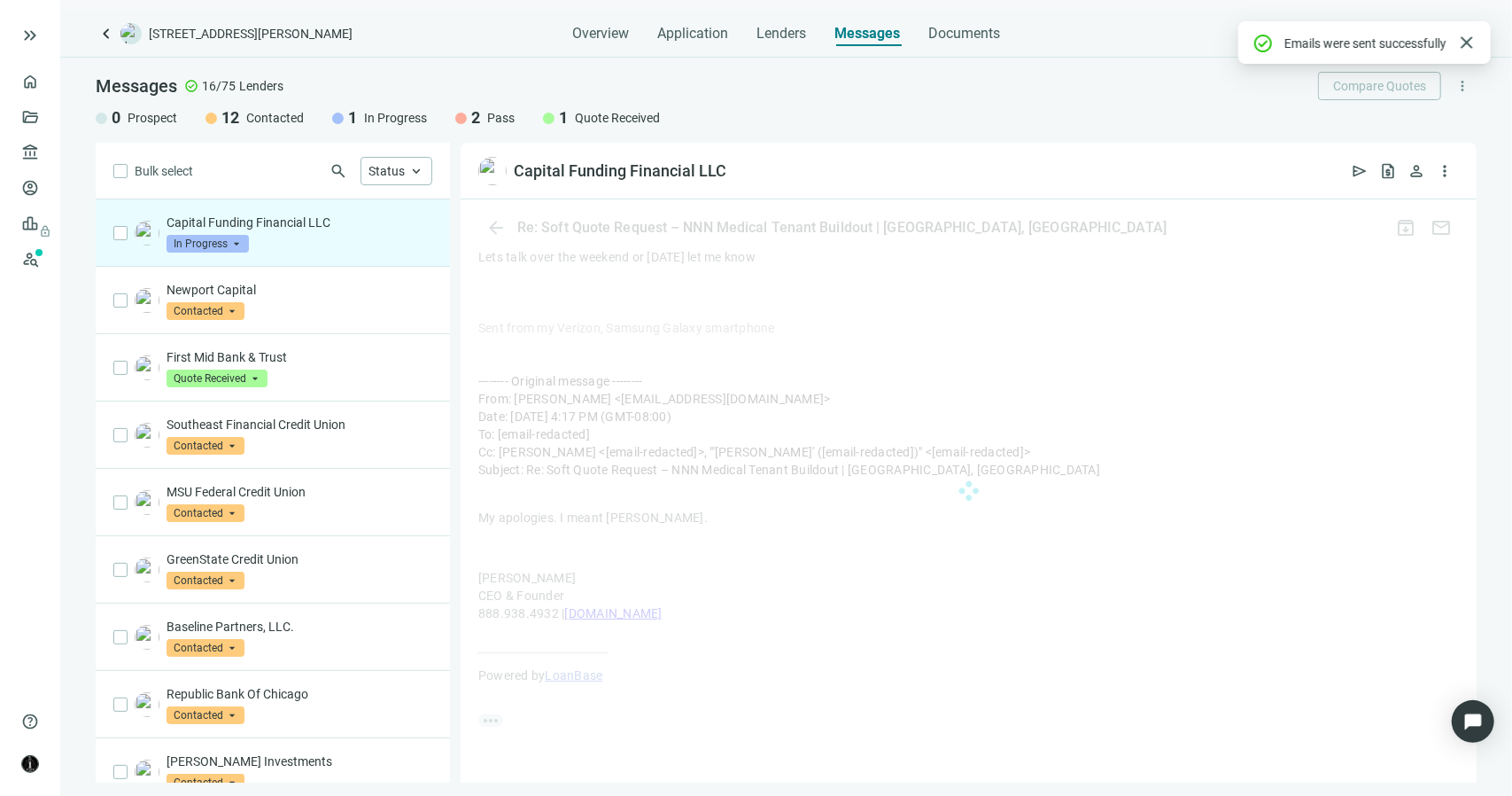
scroll to position [501, 0]
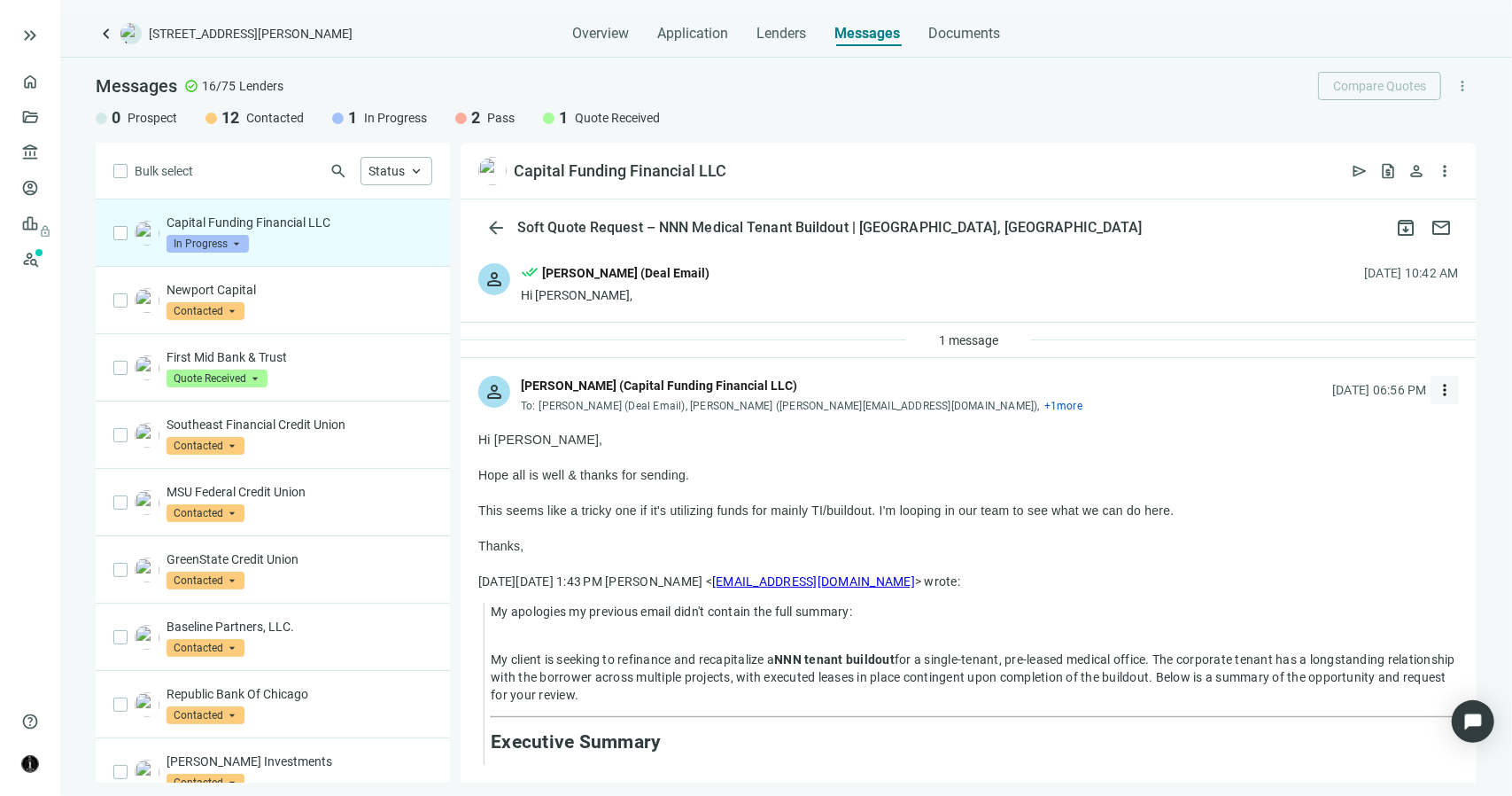
click at [1436, 391] on span "more_vert" at bounding box center [1445, 390] width 18 height 18
click at [1317, 459] on span "Reply all" at bounding box center [1321, 462] width 45 height 14
type textarea "**********"
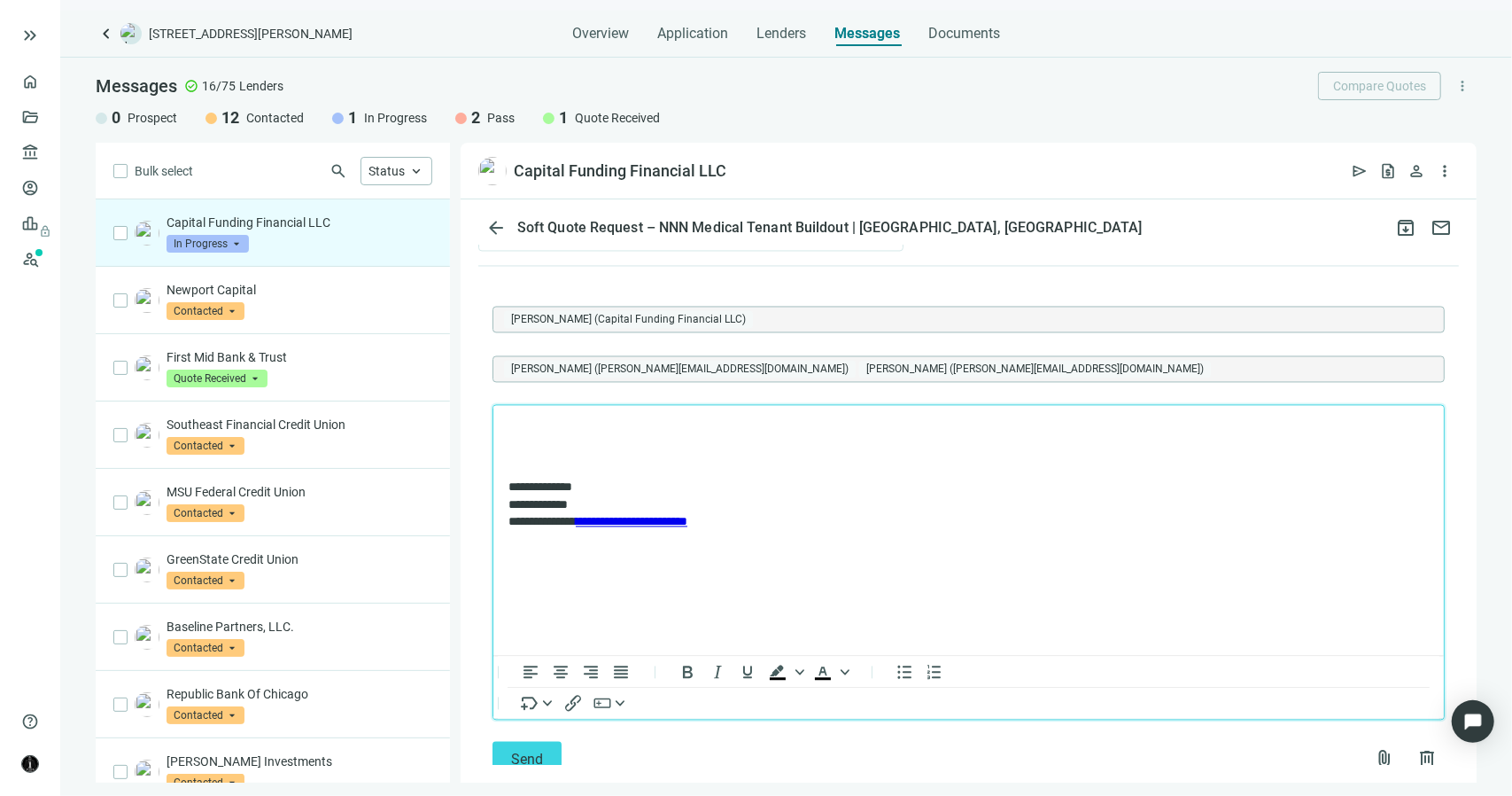
scroll to position [2449, 0]
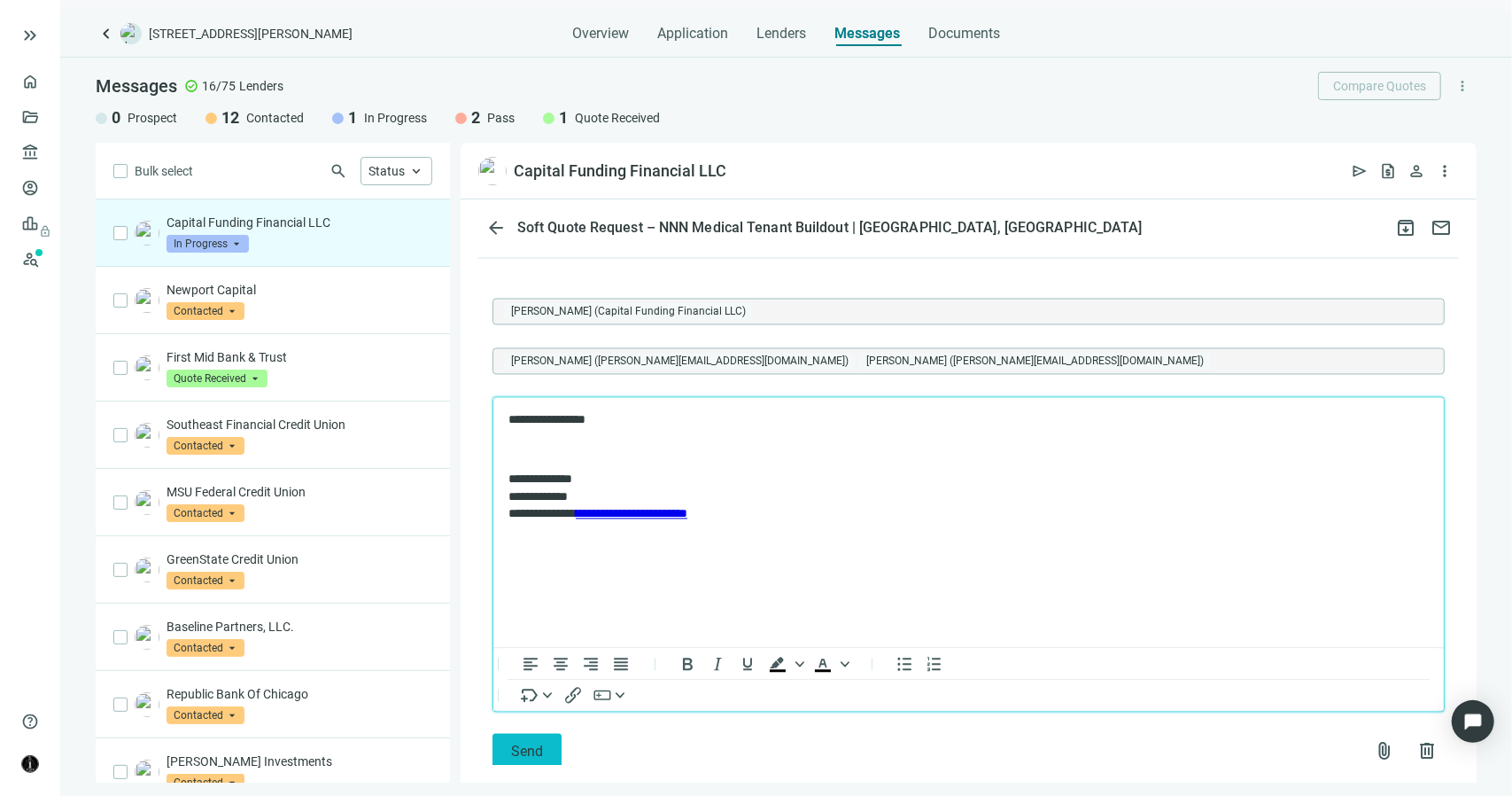
click at [519, 748] on span "Send" at bounding box center [527, 752] width 32 height 17
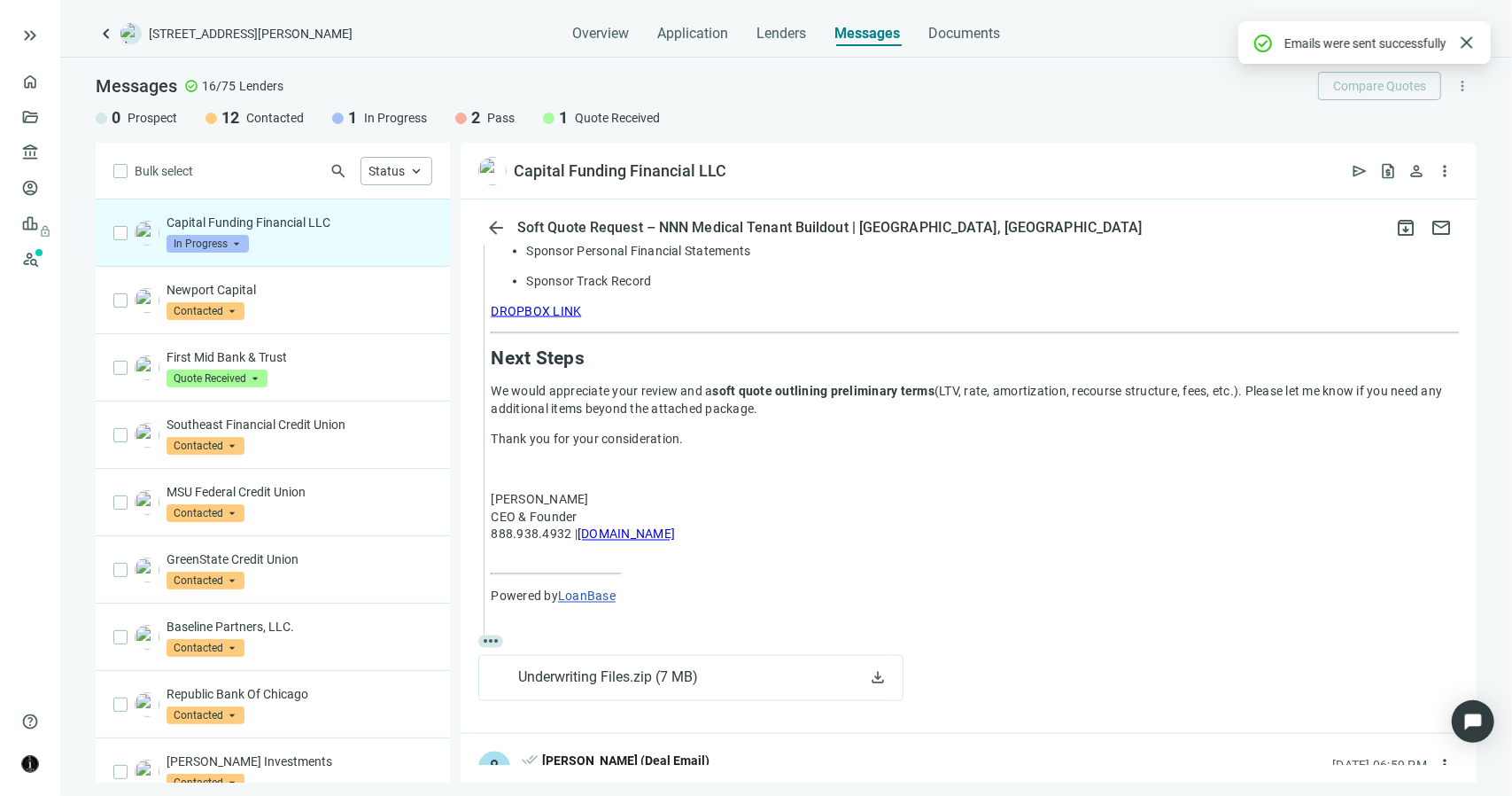
scroll to position [2352, 0]
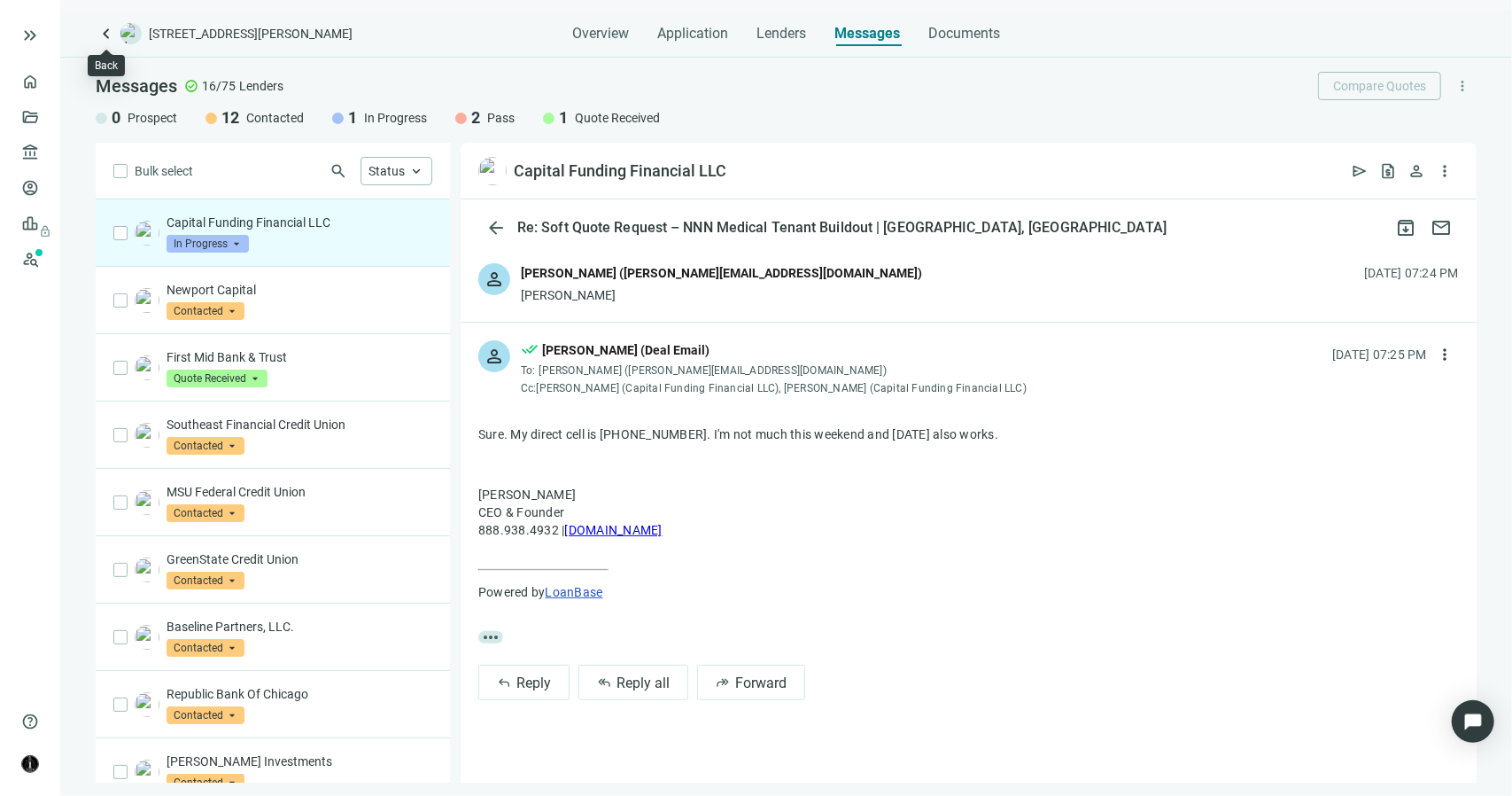
click at [101, 32] on span "keyboard_arrow_left" at bounding box center [106, 34] width 22 height 22
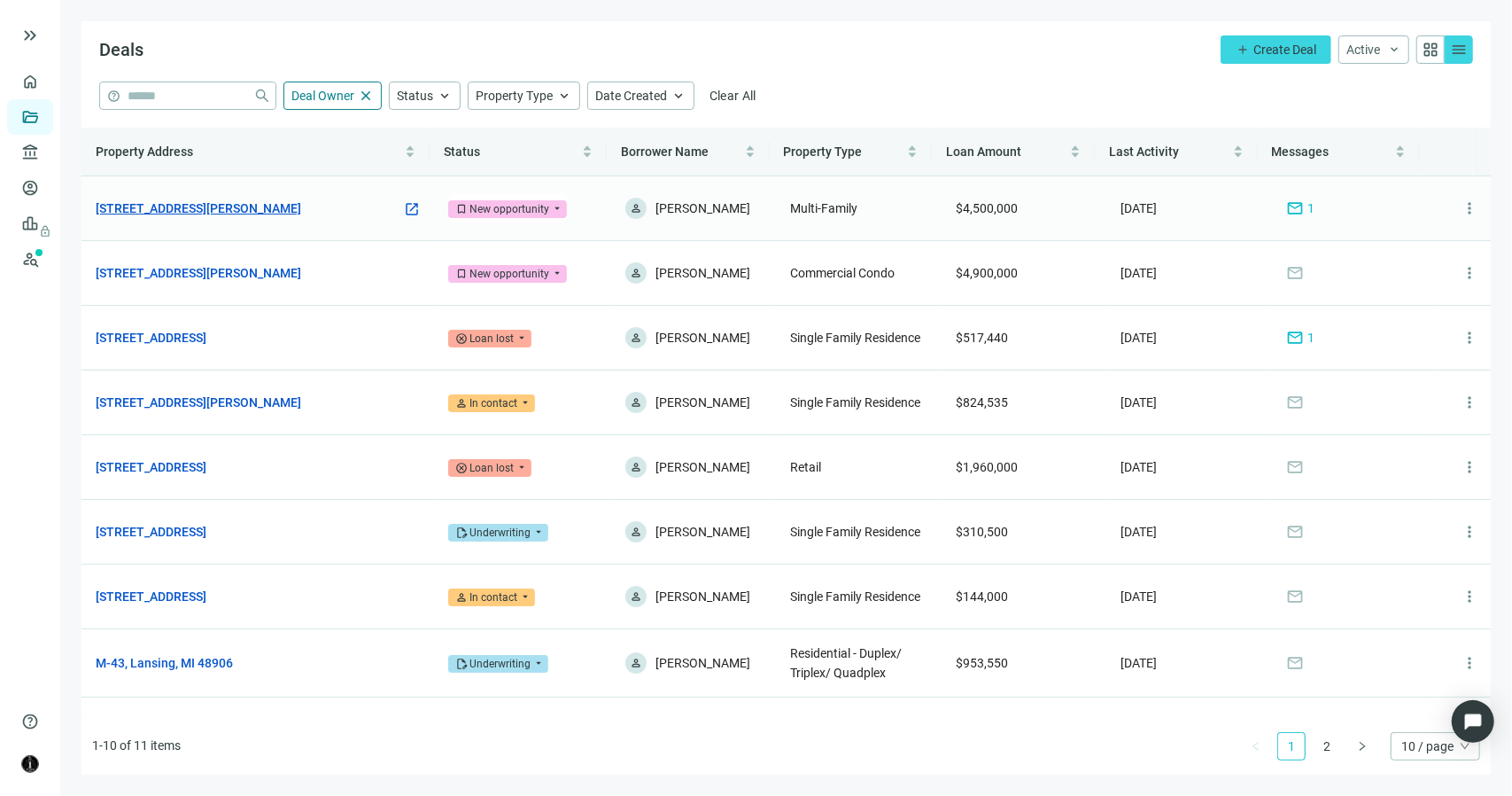
click at [222, 203] on link "[STREET_ADDRESS][PERSON_NAME]" at bounding box center [198, 208] width 206 height 20
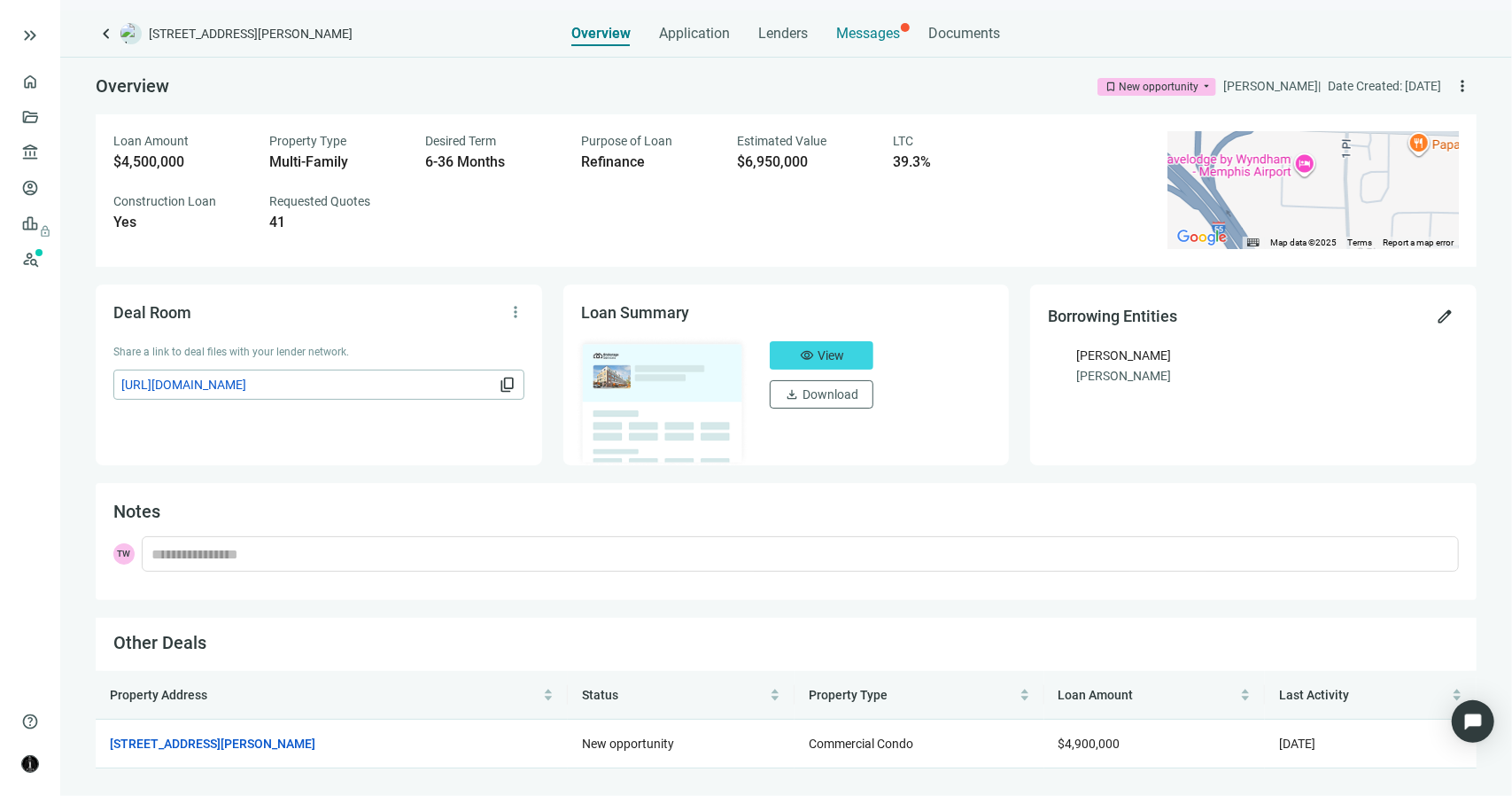
click at [853, 35] on span "Messages" at bounding box center [869, 32] width 64 height 17
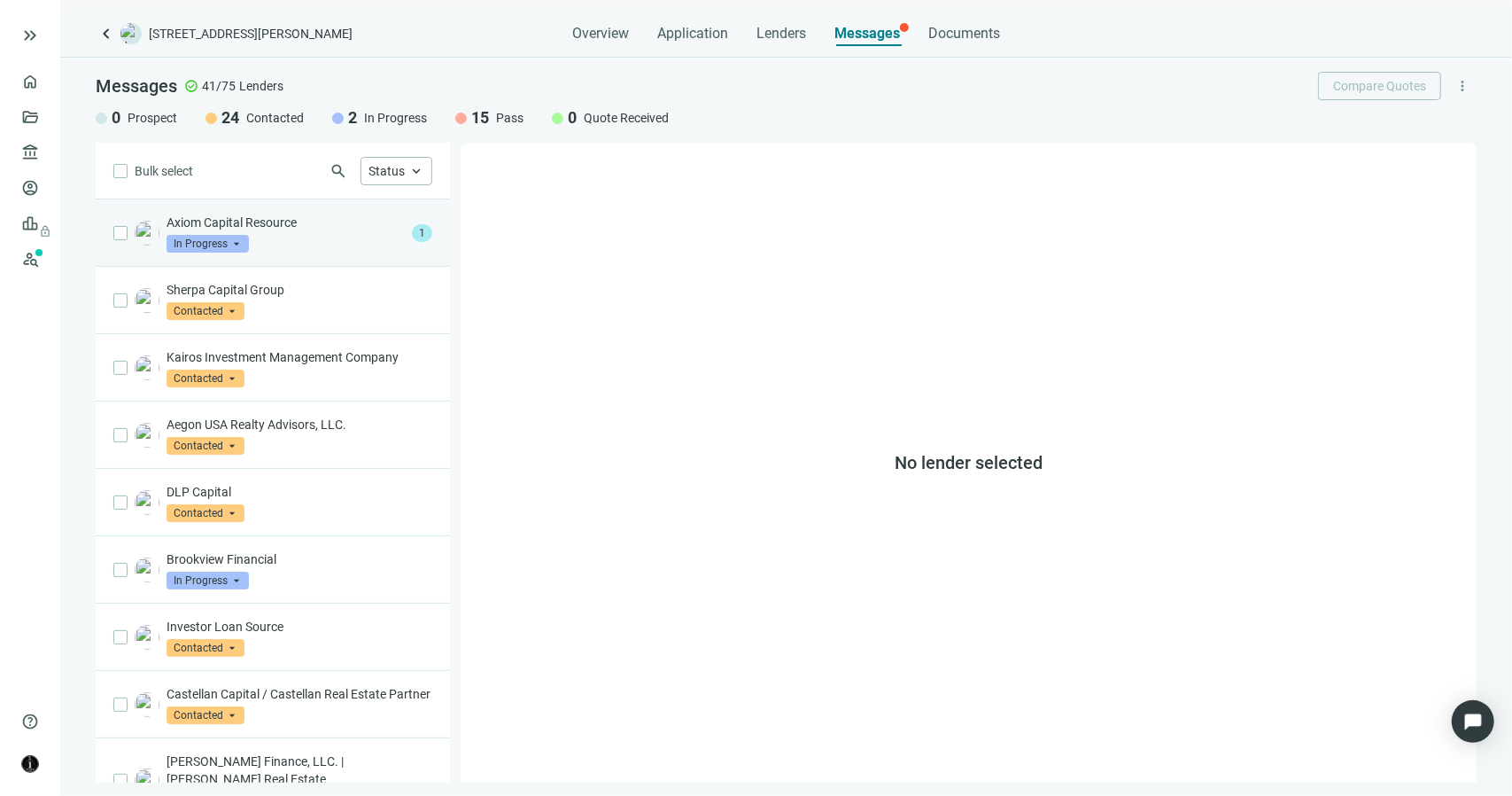
click at [364, 223] on p "Axiom Capital Resource" at bounding box center [286, 223] width 238 height 18
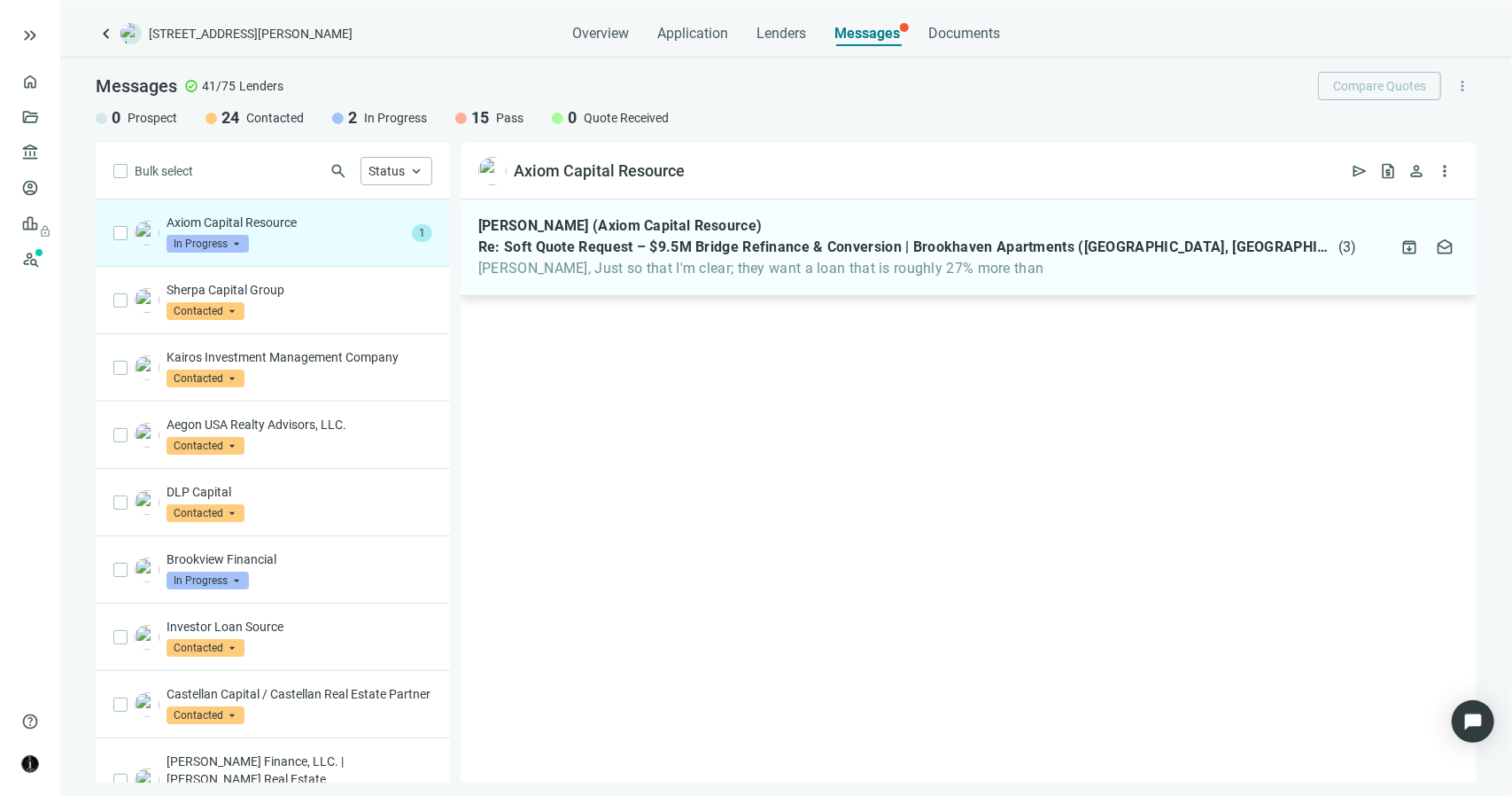
click at [620, 279] on div "Kalonji Mitchell (Axiom Capital Resource) Re: Soft Quote Request – $9.5M Bridge…" at bounding box center [969, 247] width 1016 height 97
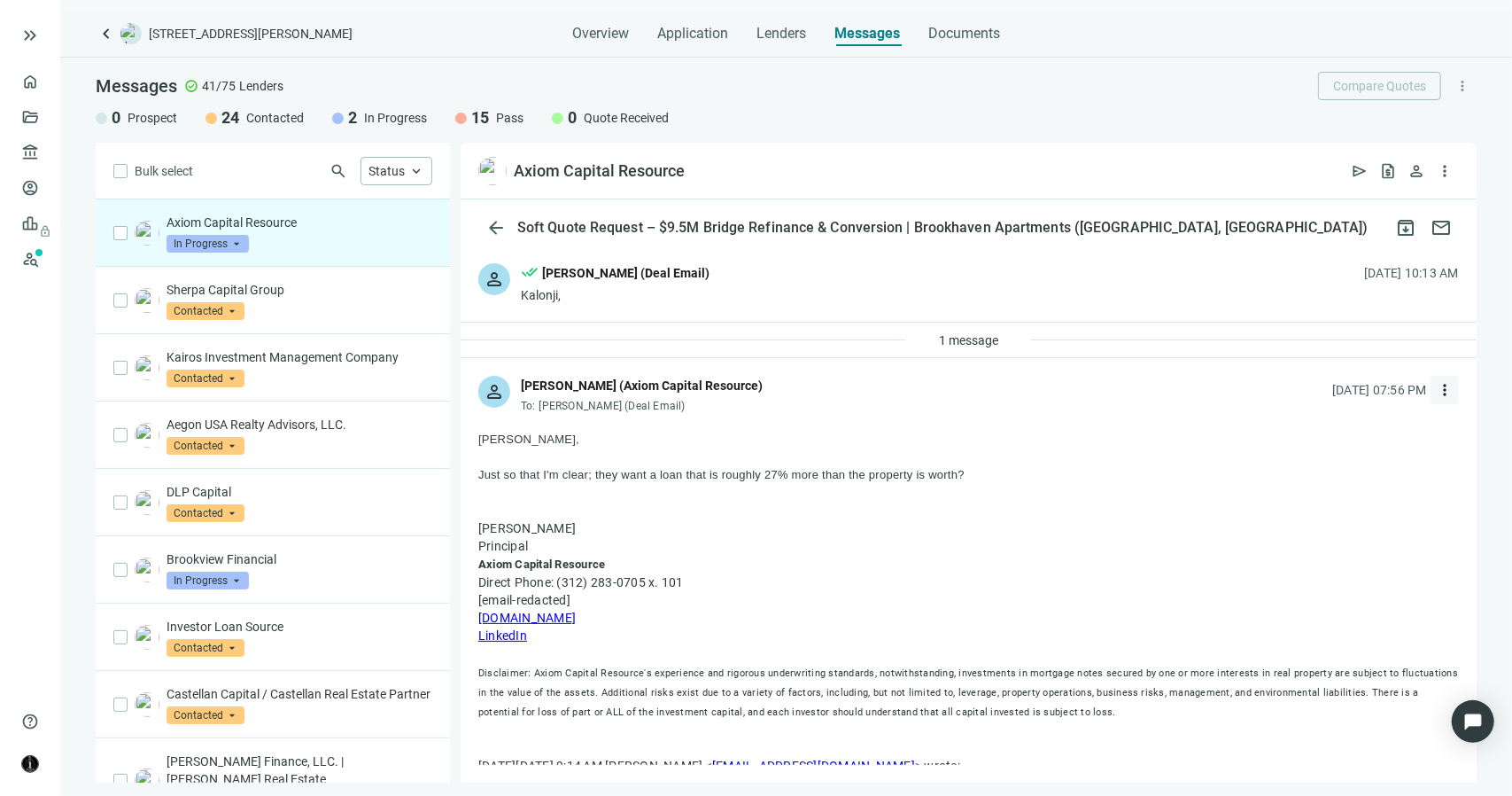
click at [1436, 389] on span "more_vert" at bounding box center [1445, 390] width 18 height 18
click at [1334, 464] on span "Reply all" at bounding box center [1321, 462] width 45 height 14
type textarea "**********"
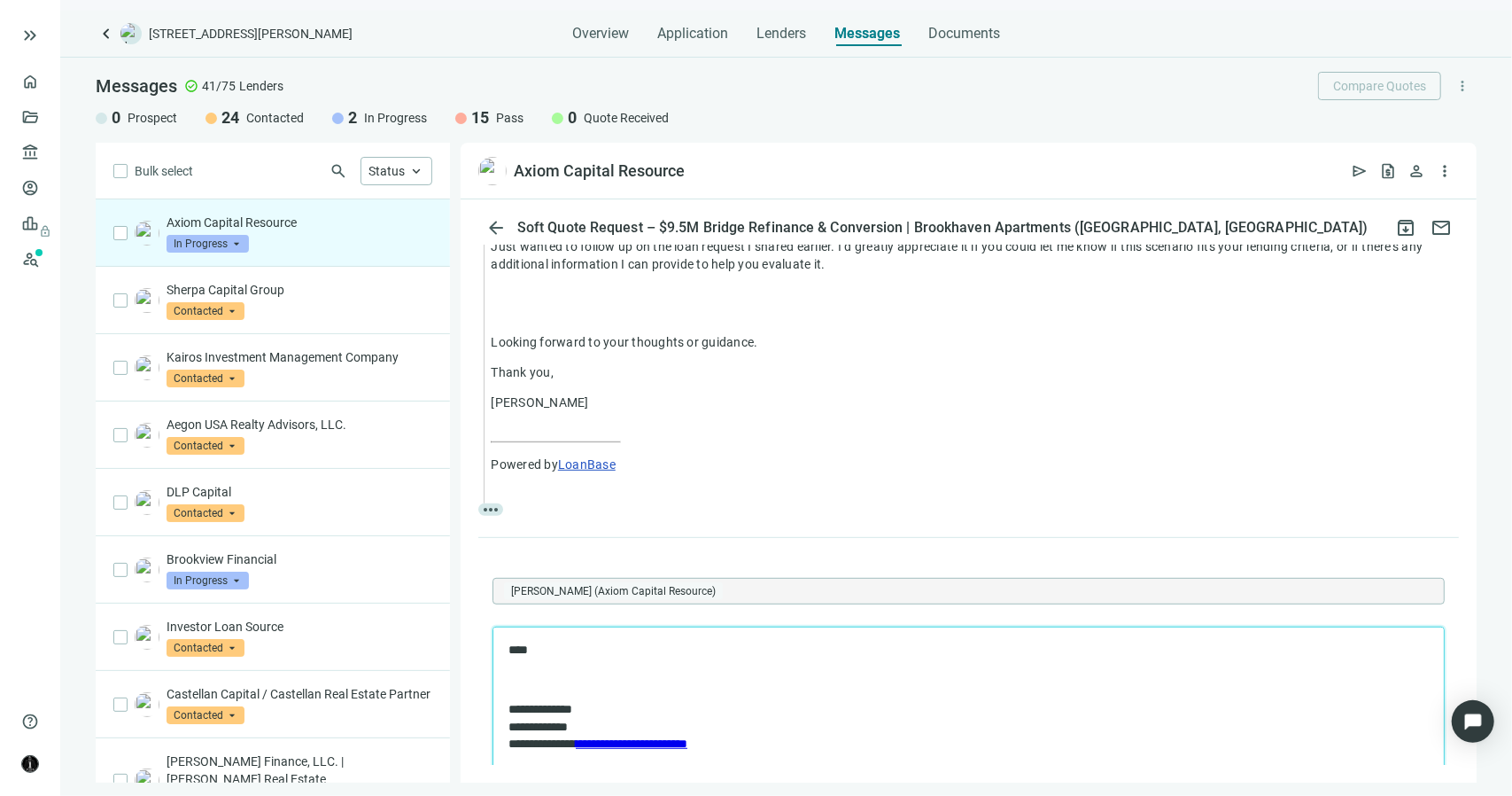
scroll to position [798, 0]
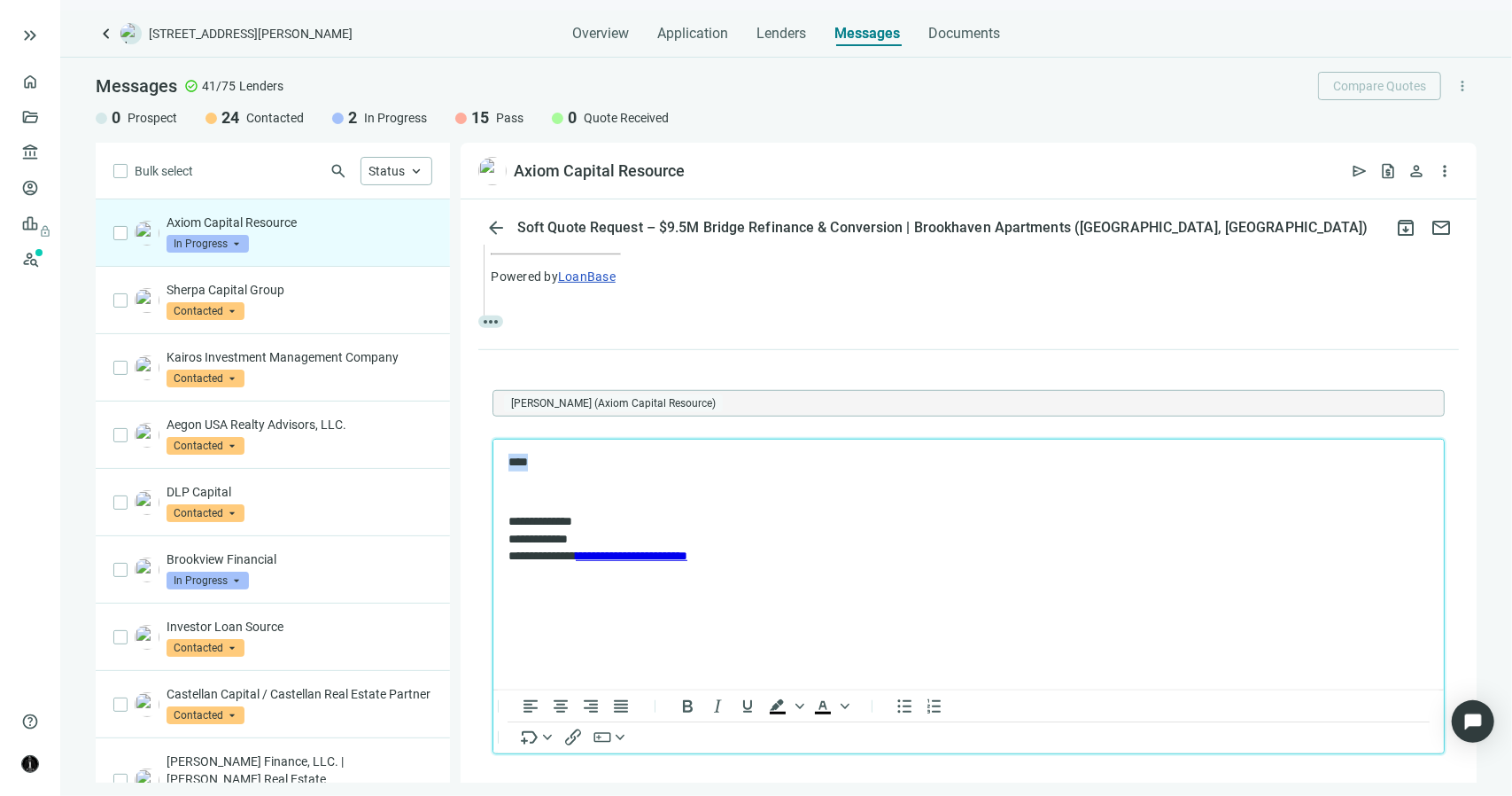
drag, startPoint x: 515, startPoint y: 458, endPoint x: 485, endPoint y: 457, distance: 30.0
click at [493, 457] on html "**********" at bounding box center [968, 508] width 951 height 140
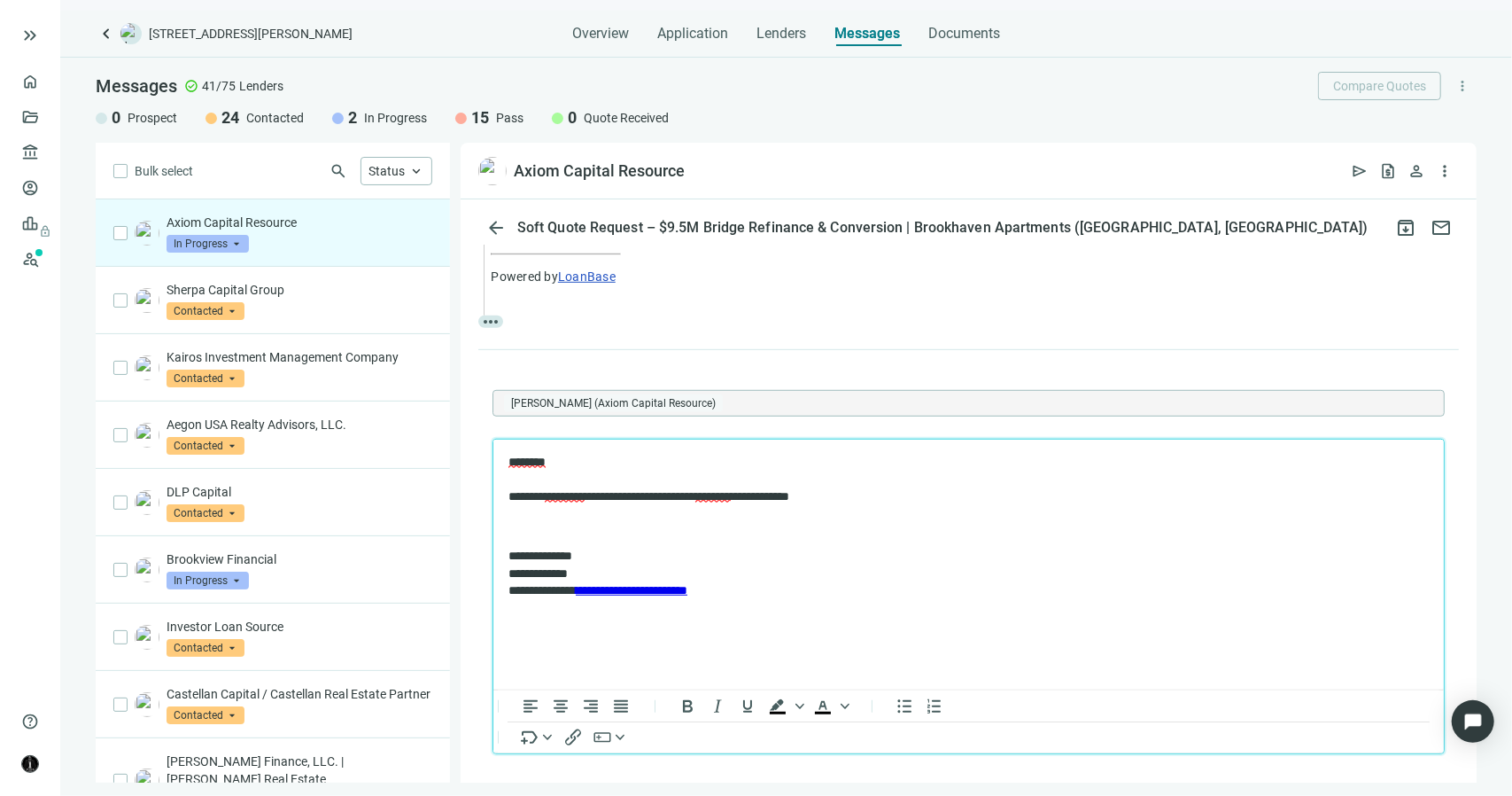
click at [549, 497] on span "*********" at bounding box center [564, 495] width 40 height 13
click at [909, 500] on p "**********" at bounding box center [960, 479] width 904 height 52
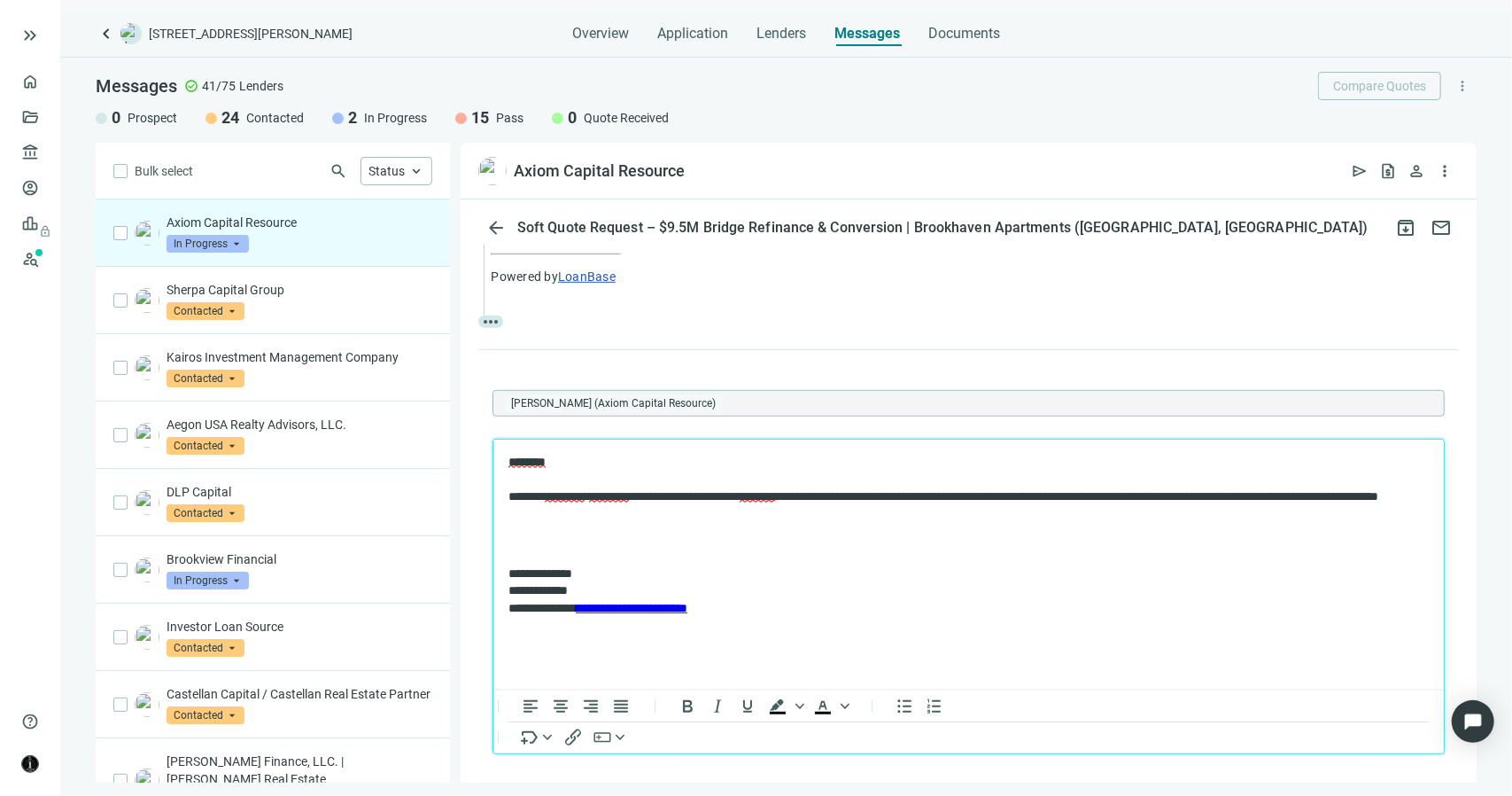
click at [888, 496] on p "**********" at bounding box center [960, 487] width 904 height 69
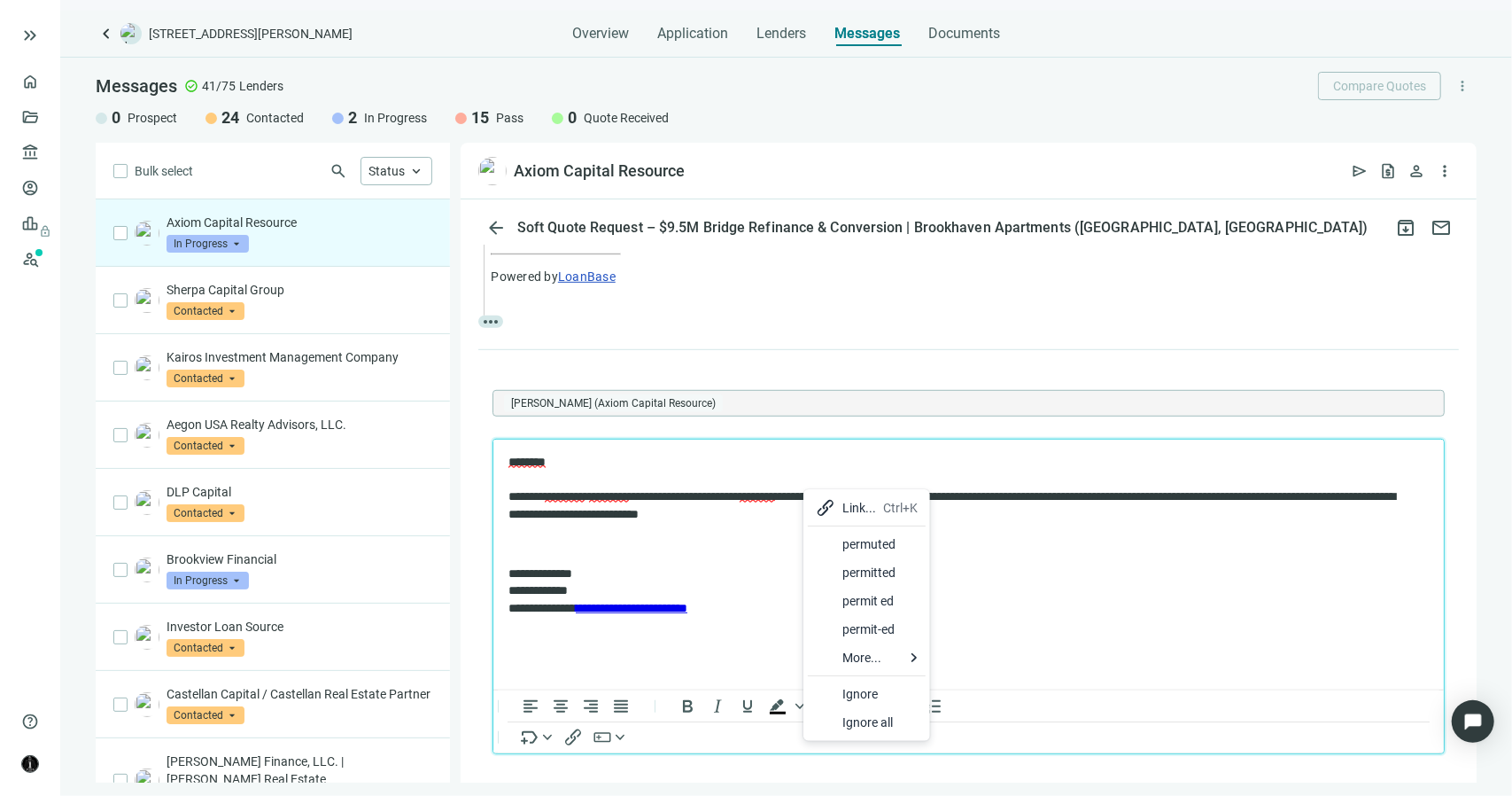
click at [783, 534] on p "Rich Text Area. Press ALT-0 for help." at bounding box center [968, 543] width 920 height 18
click at [542, 495] on p "**********" at bounding box center [960, 487] width 904 height 69
click at [871, 517] on p "**********" at bounding box center [960, 487] width 904 height 69
click at [739, 502] on p "**********" at bounding box center [960, 487] width 904 height 69
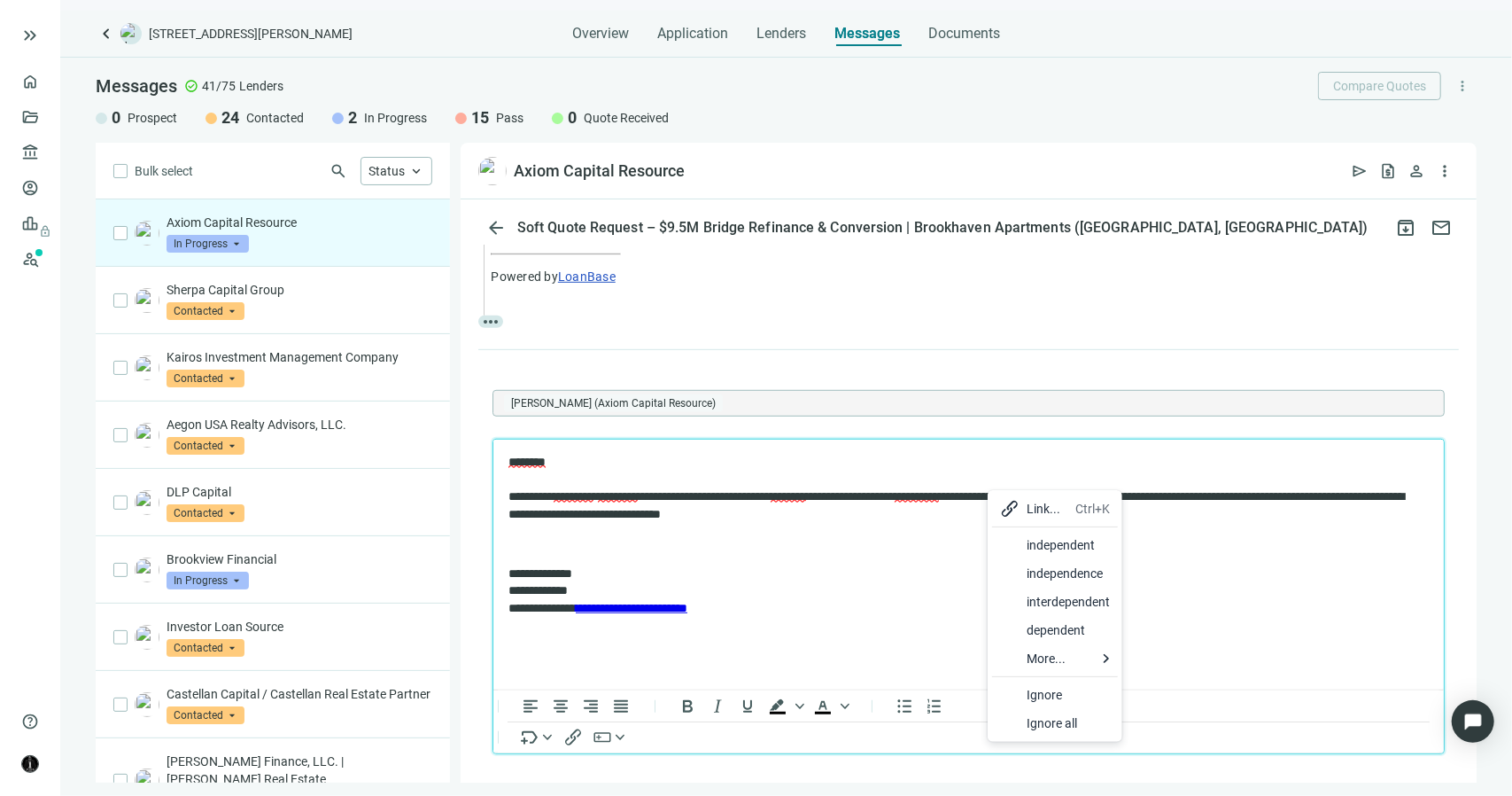
click at [1031, 545] on div "independent" at bounding box center [1069, 545] width 83 height 22
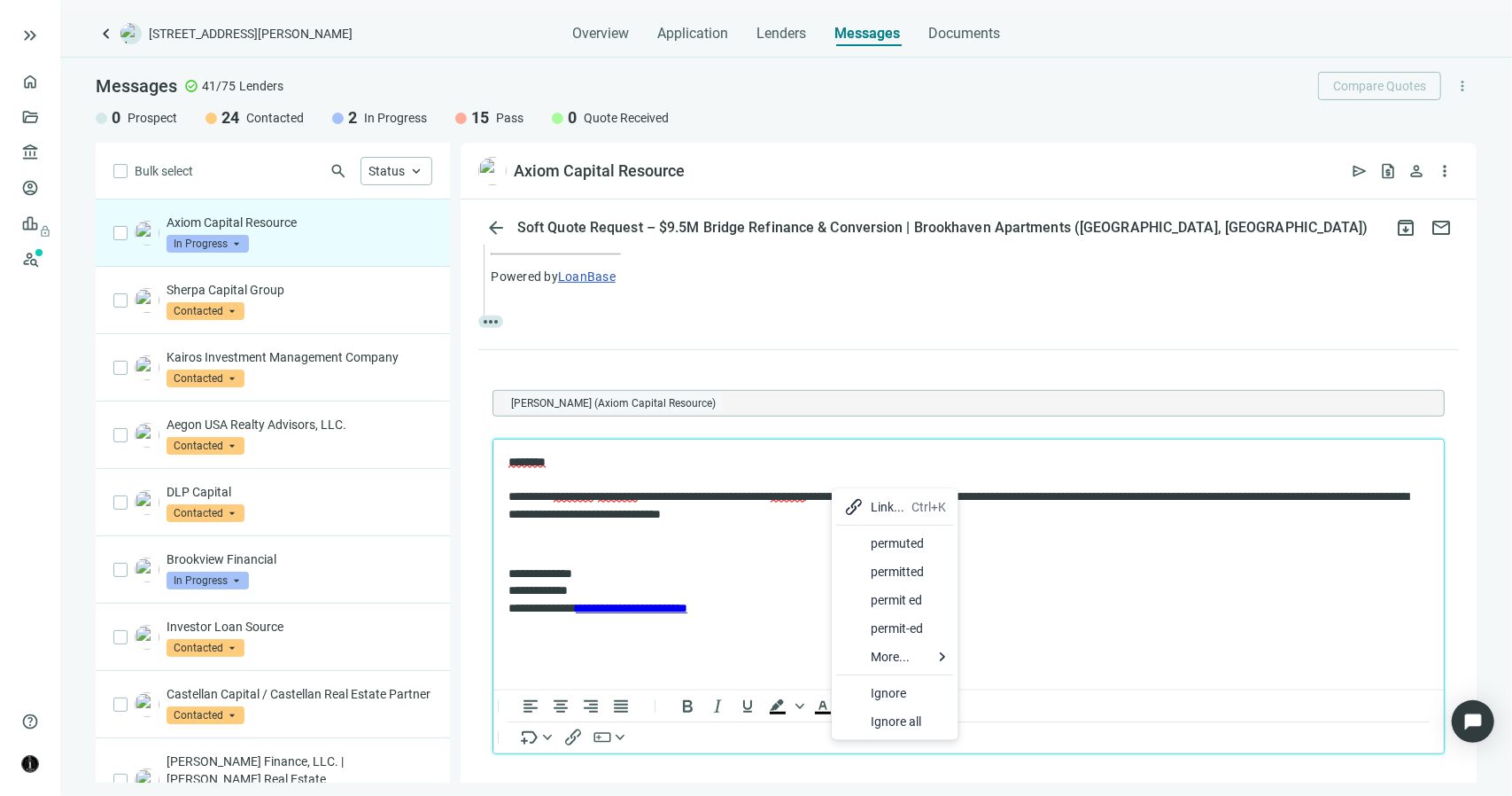
click at [779, 542] on p "Rich Text Area. Press ALT-0 for help." at bounding box center [968, 543] width 920 height 18
click at [867, 514] on p "**********" at bounding box center [960, 487] width 904 height 69
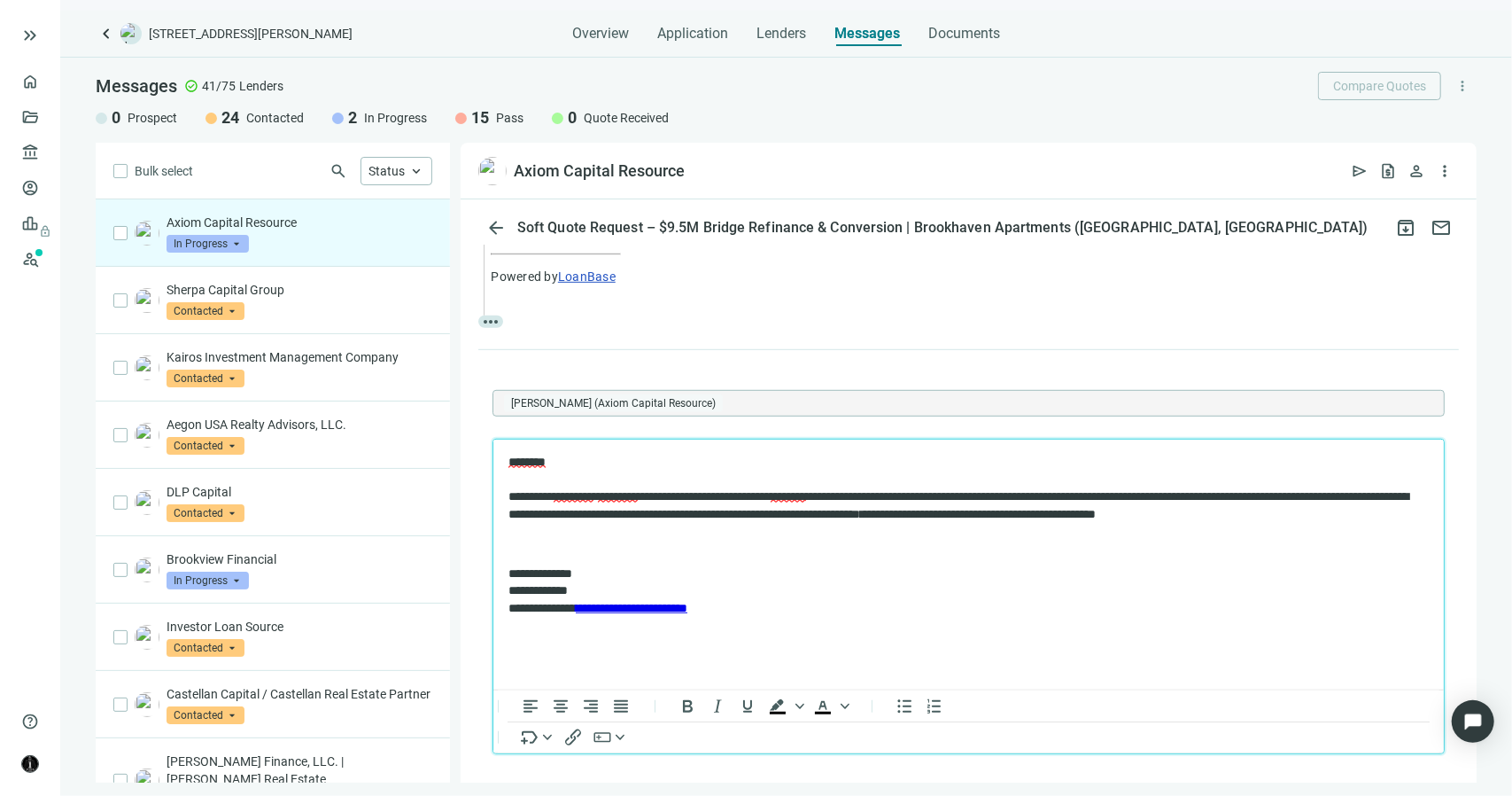
click at [963, 519] on p "**********" at bounding box center [960, 487] width 904 height 69
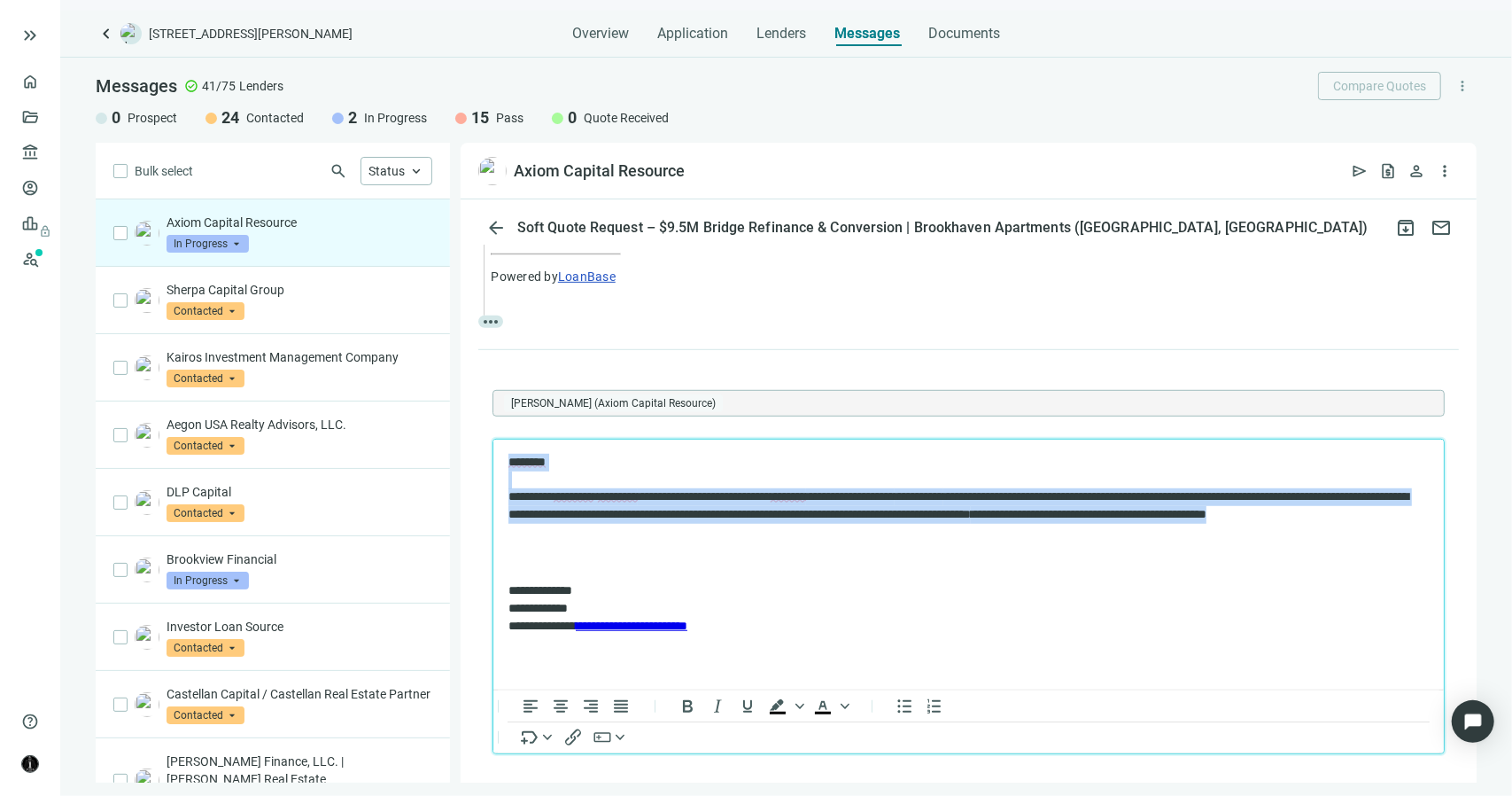
drag, startPoint x: 701, startPoint y: 530, endPoint x: 507, endPoint y: 458, distance: 206.9
click at [507, 458] on body "**********" at bounding box center [968, 543] width 922 height 180
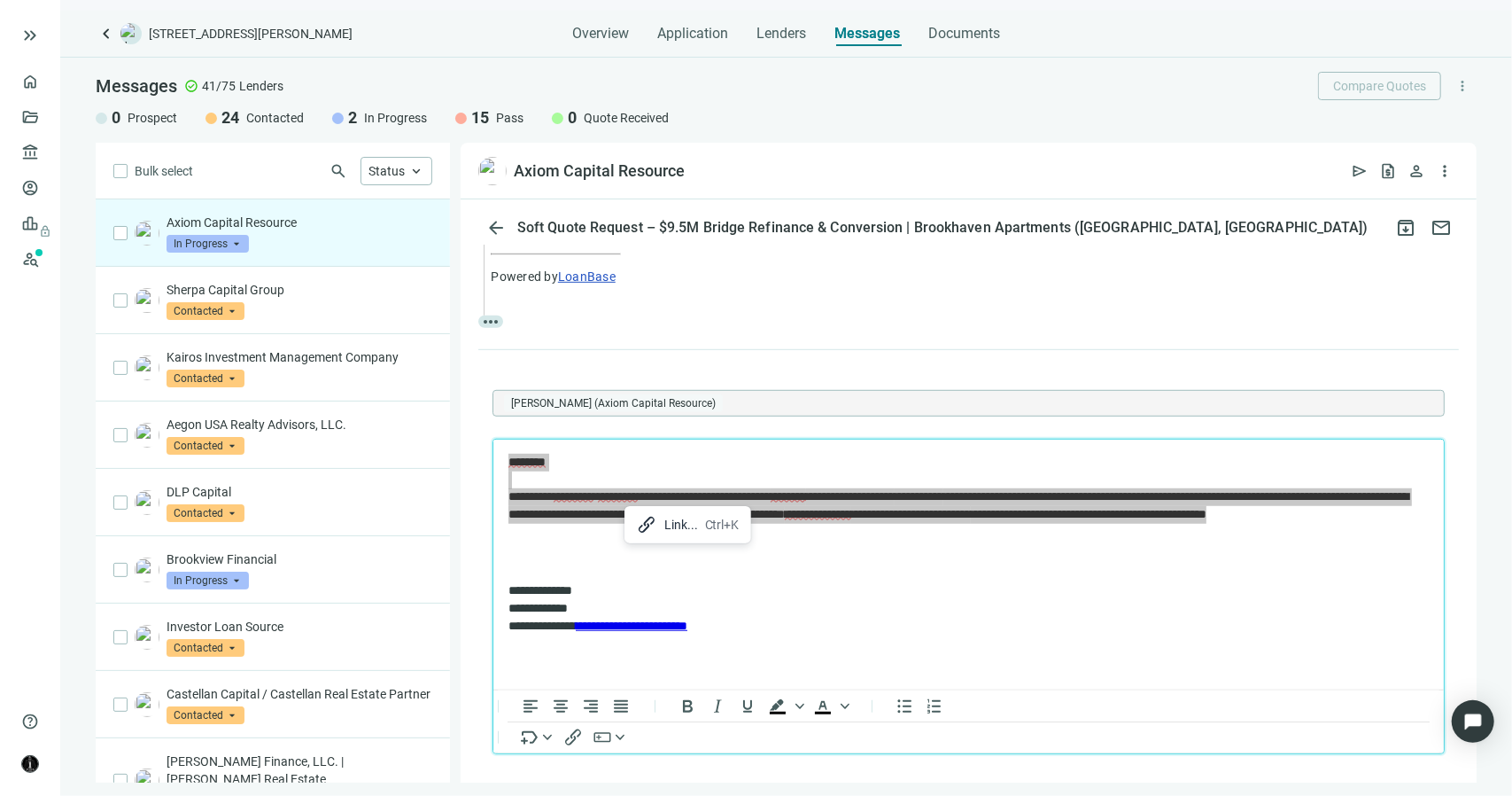
copy p "**********"
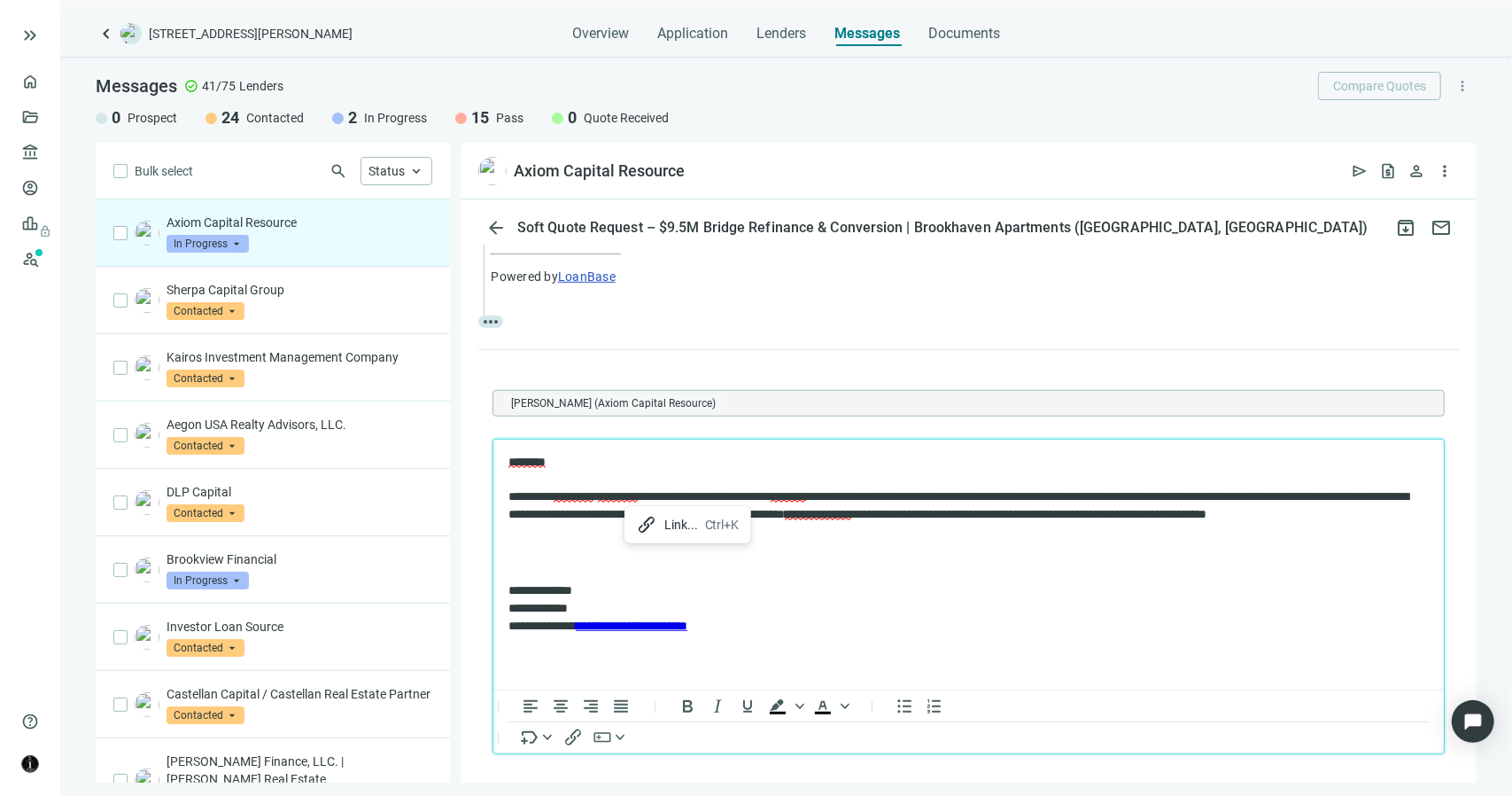
click at [780, 560] on p "Rich Text Area. Press ALT-0 for help." at bounding box center [968, 561] width 920 height 18
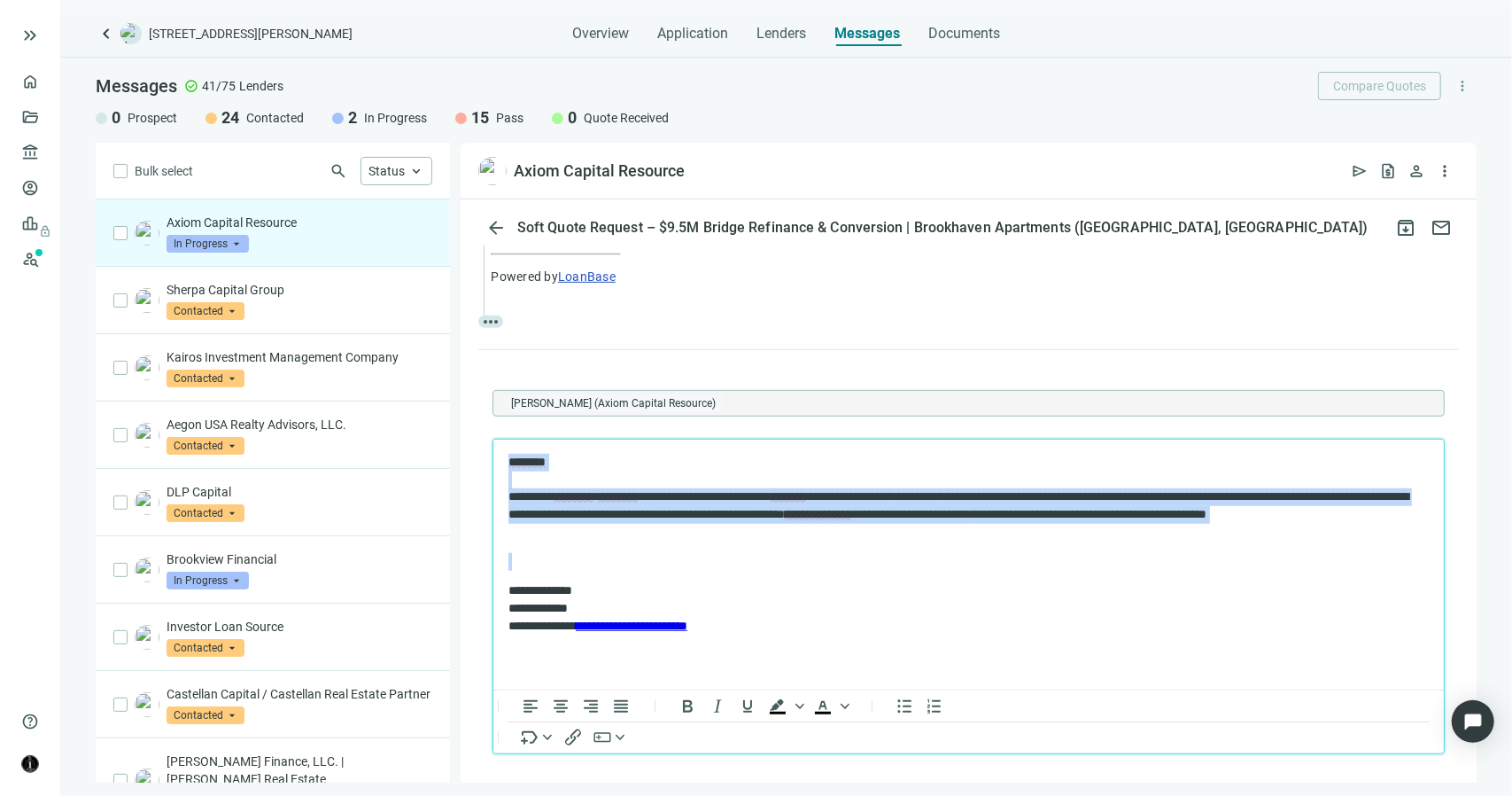
drag, startPoint x: 715, startPoint y: 539, endPoint x: 478, endPoint y: 457, distance: 250.8
click at [493, 457] on html "**********" at bounding box center [968, 543] width 951 height 209
copy p "**********"
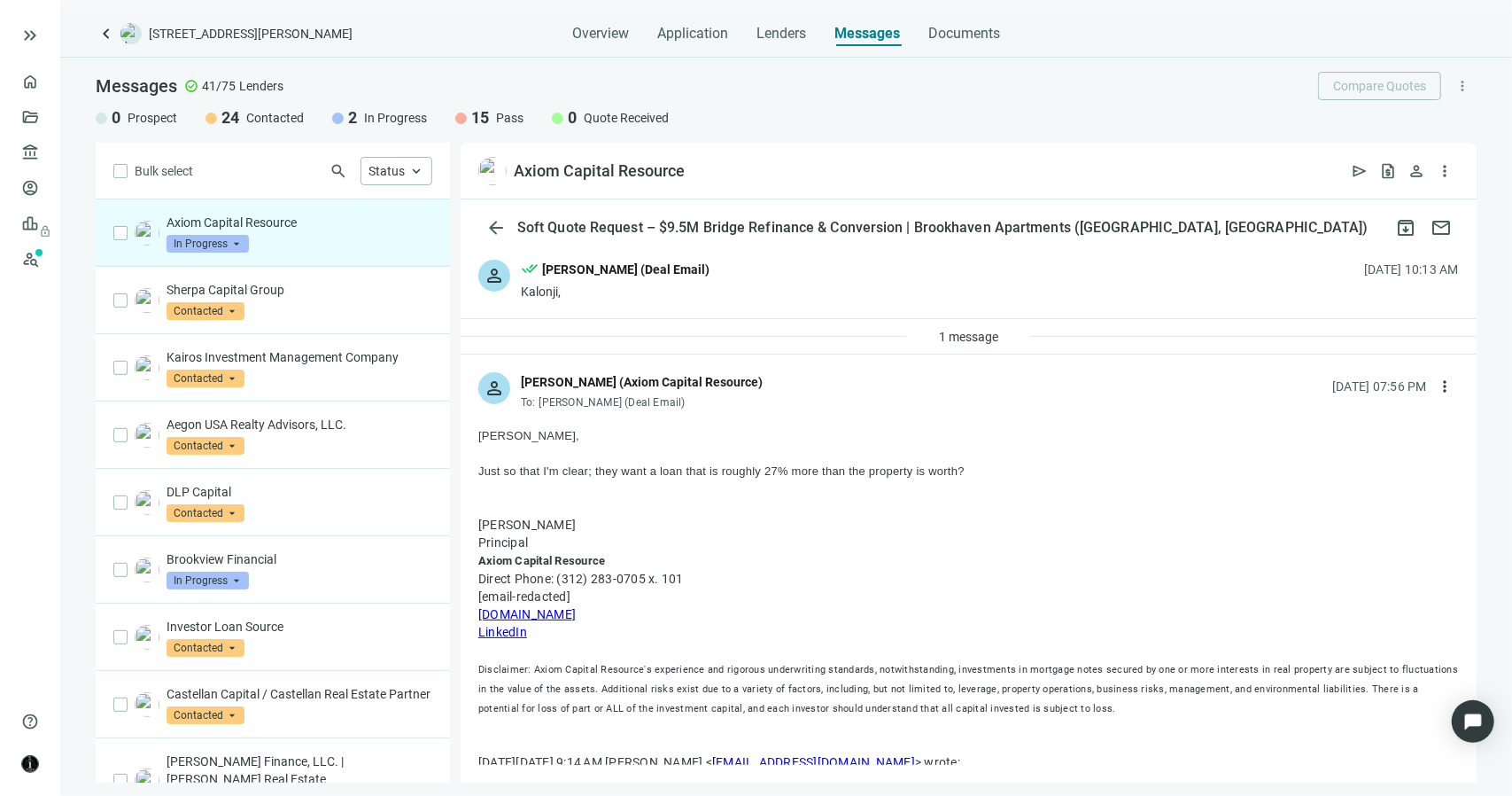
scroll to position [0, 0]
drag, startPoint x: 989, startPoint y: 468, endPoint x: 471, endPoint y: 433, distance: 519.2
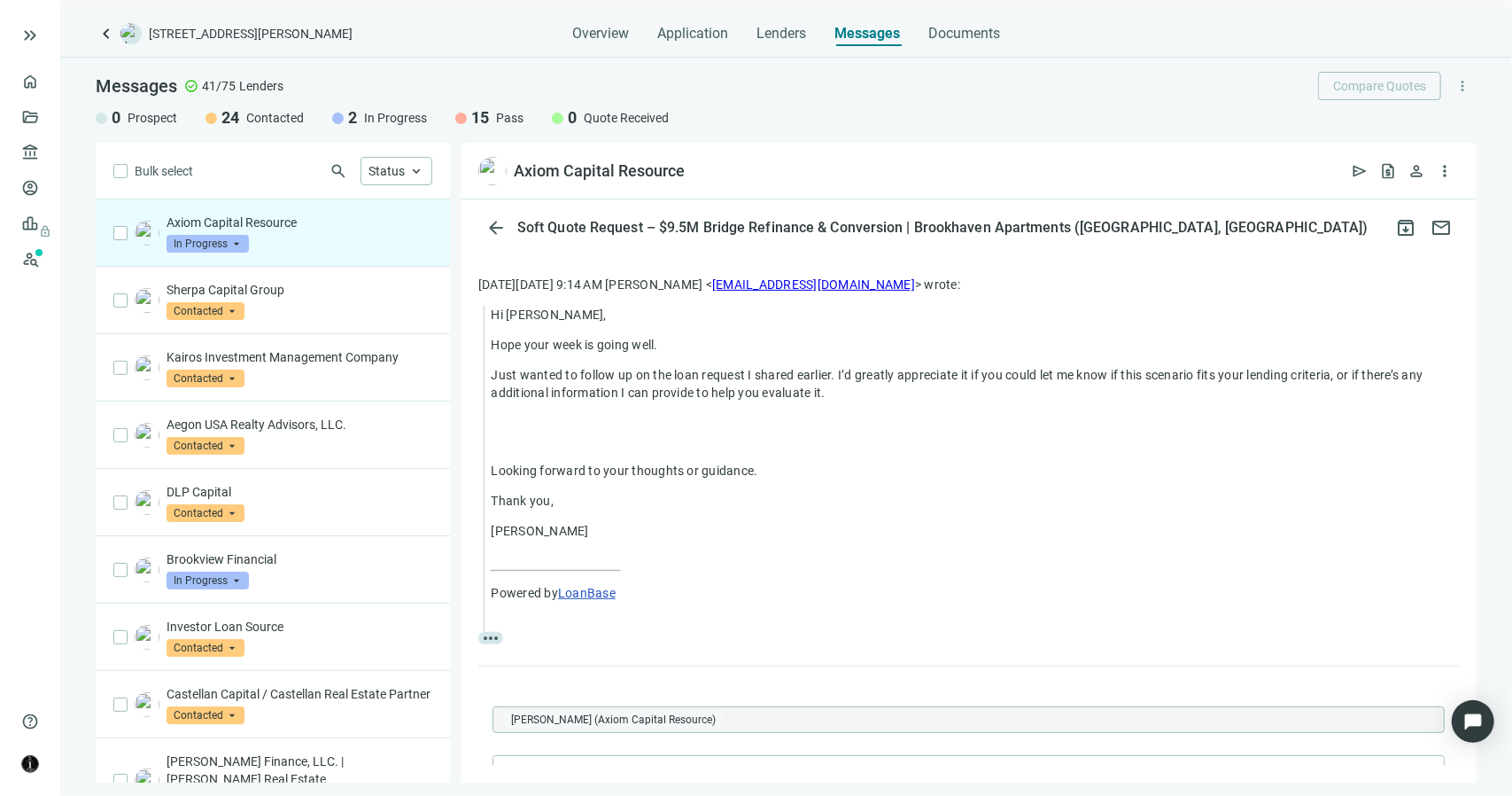
scroll to position [869, 0]
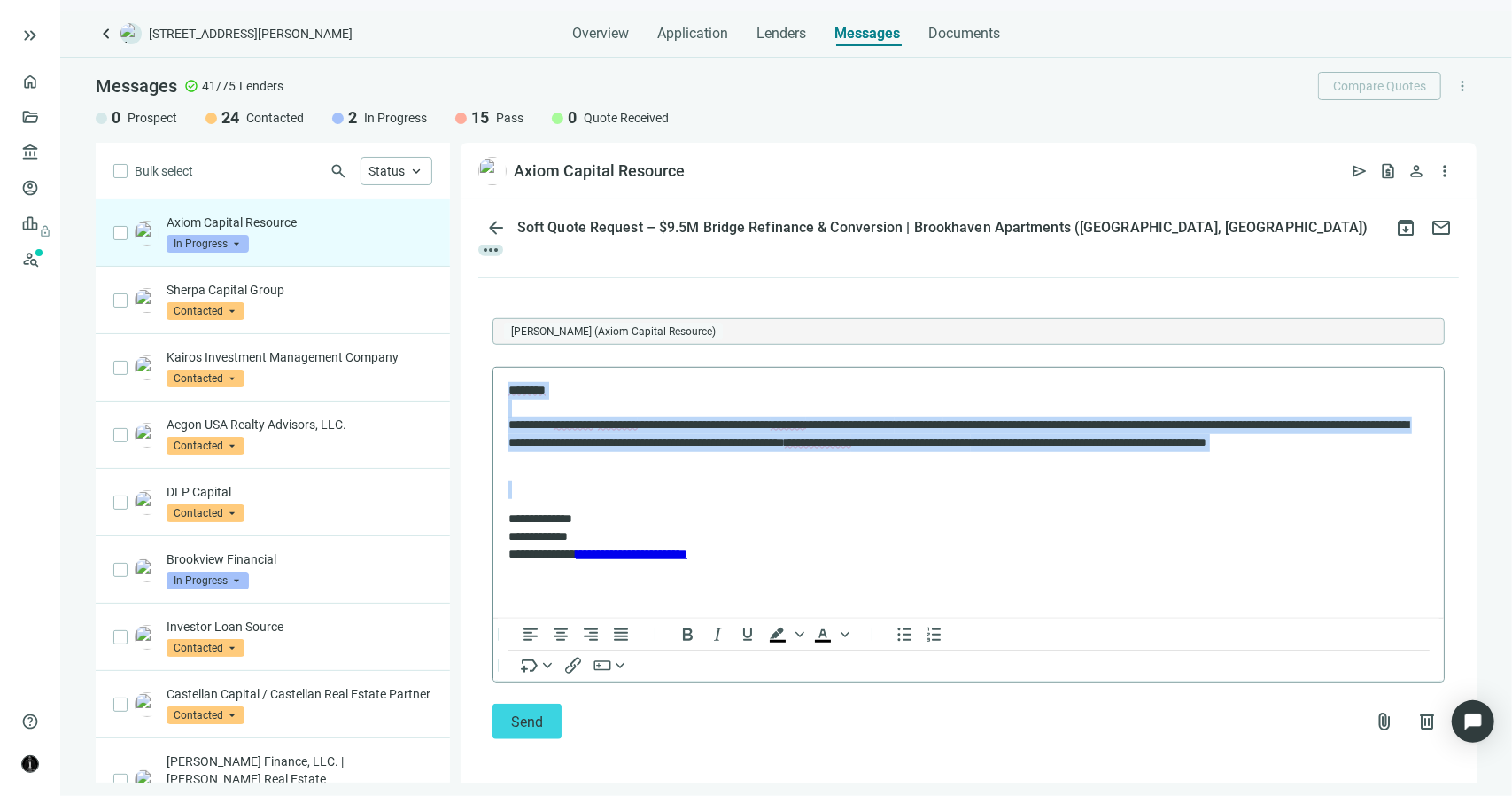
click at [727, 474] on body "**********" at bounding box center [968, 471] width 922 height 180
click at [729, 466] on p "**********" at bounding box center [960, 424] width 904 height 87
drag, startPoint x: 729, startPoint y: 466, endPoint x: 482, endPoint y: 381, distance: 261.2
click at [493, 381] on html "**********" at bounding box center [968, 472] width 951 height 209
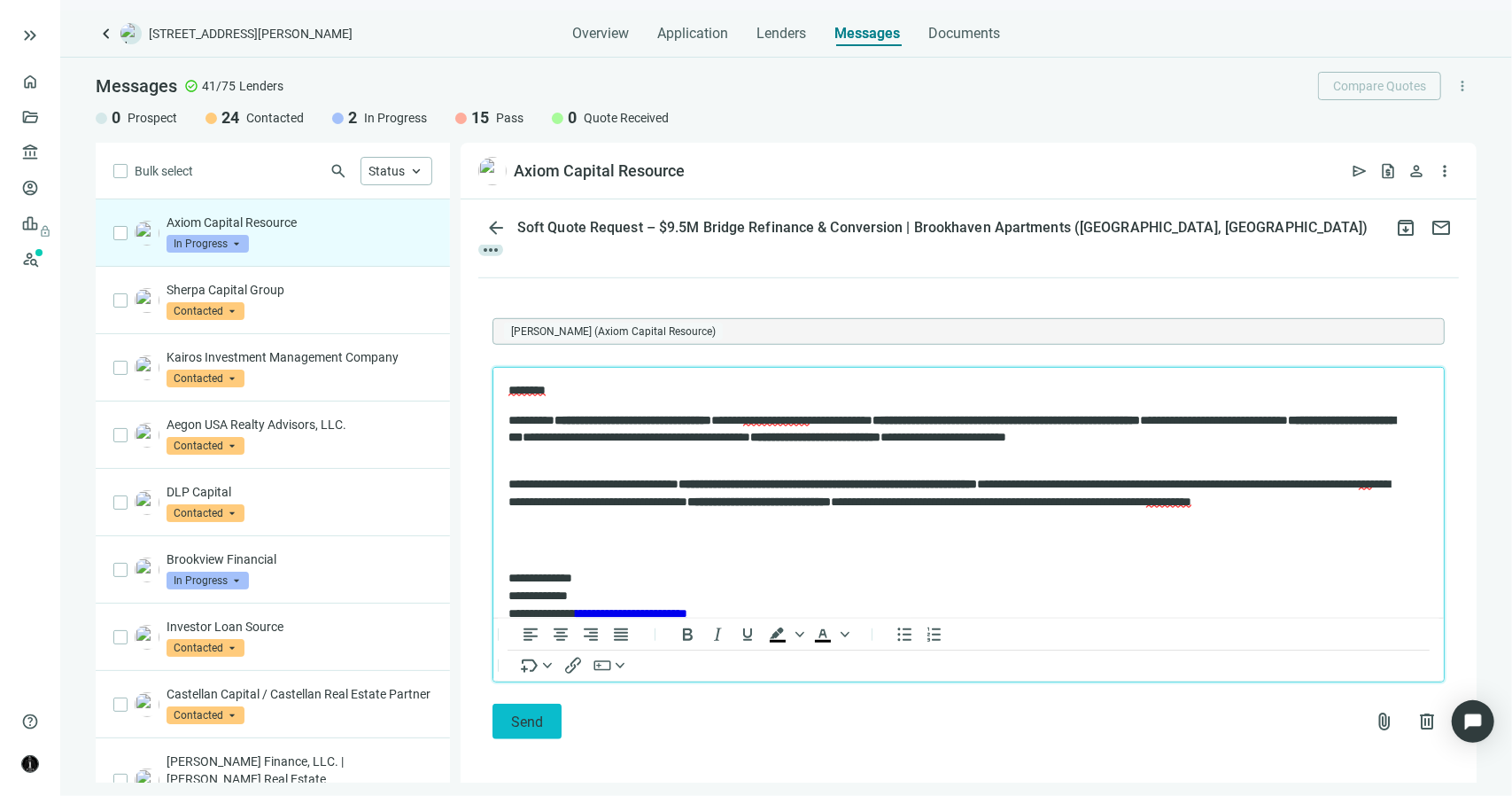
click at [516, 718] on span "Send" at bounding box center [527, 721] width 32 height 17
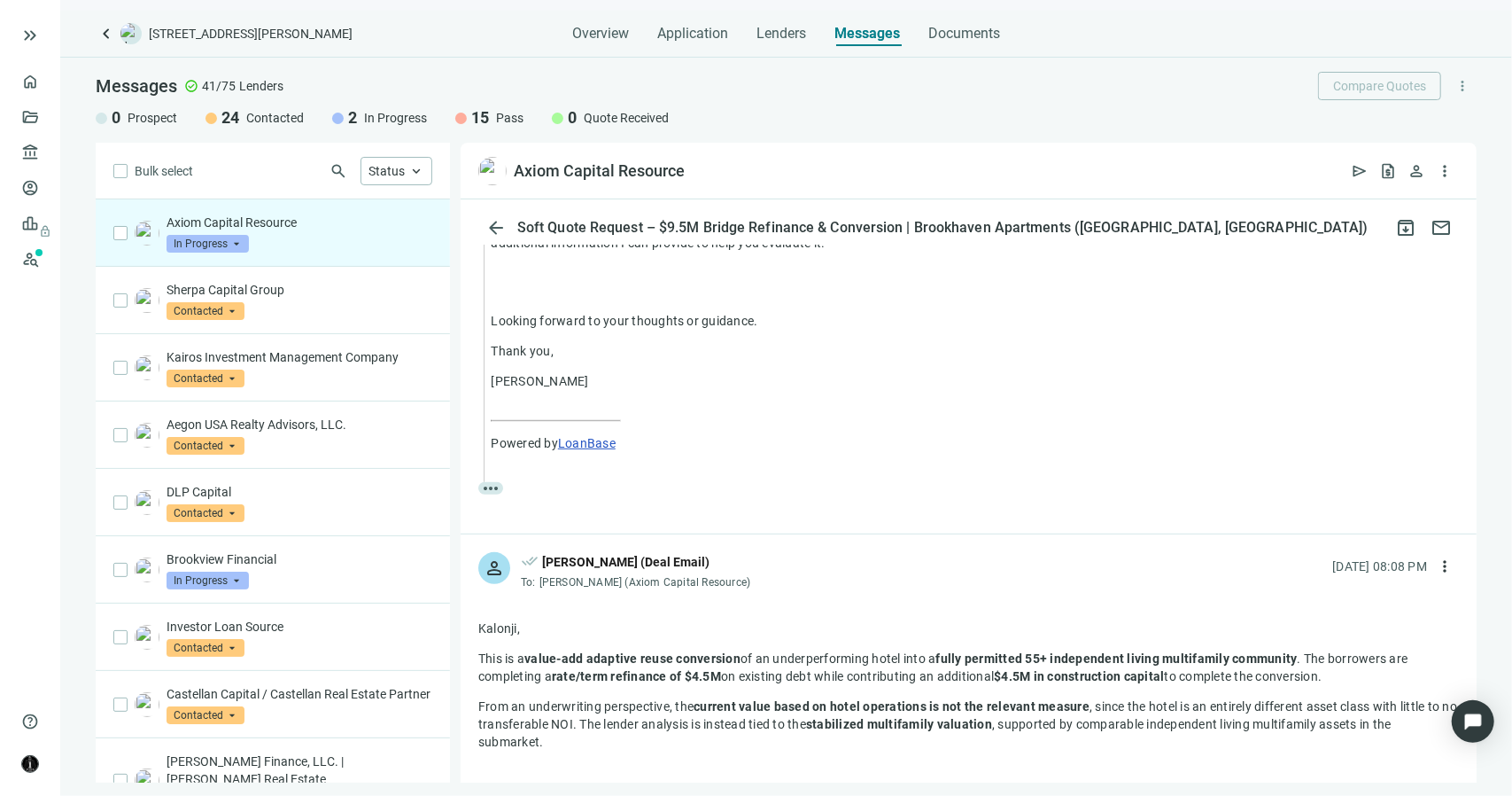
scroll to position [604, 0]
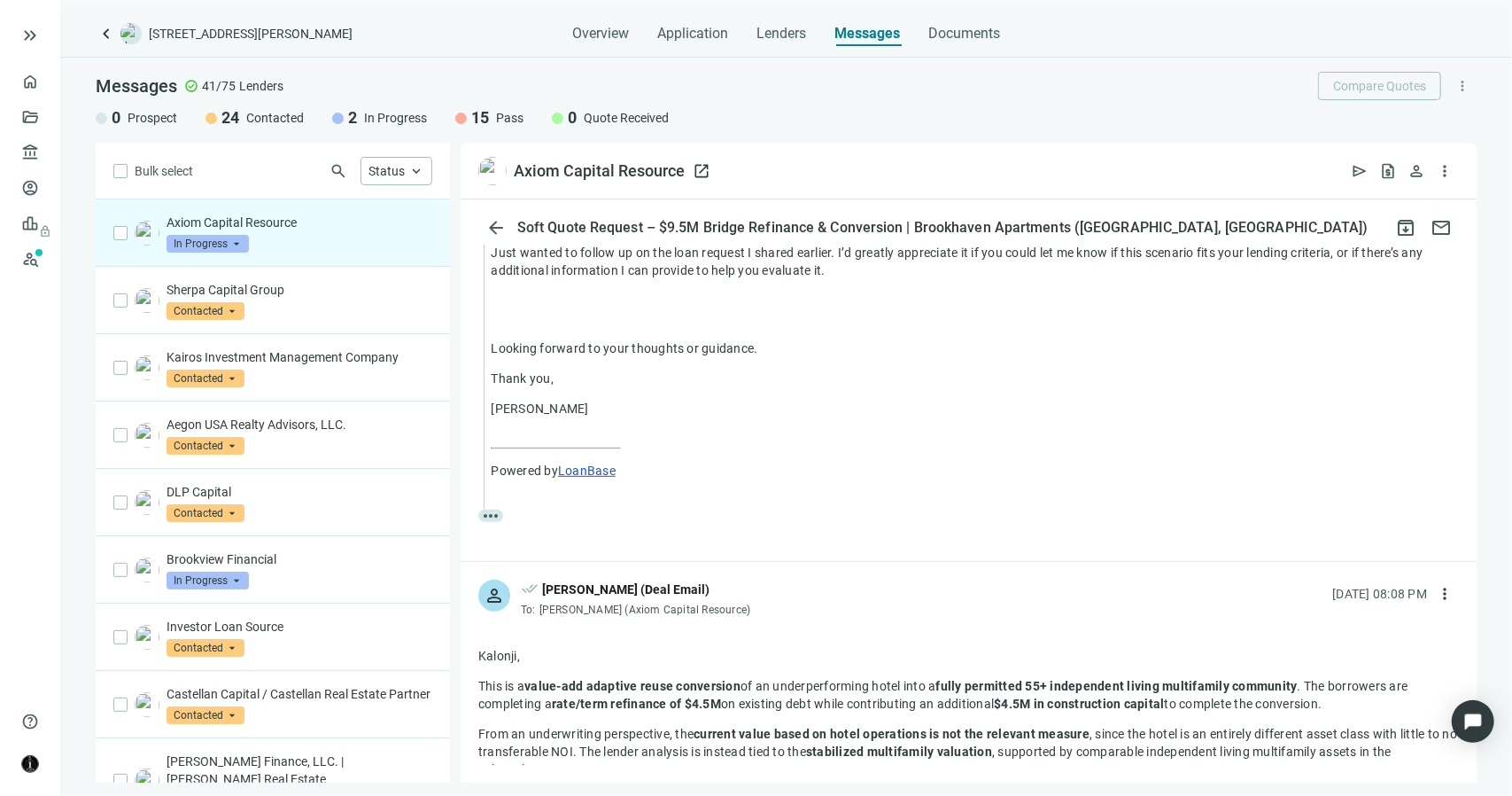
click at [698, 170] on span "open_in_new" at bounding box center [702, 171] width 18 height 18
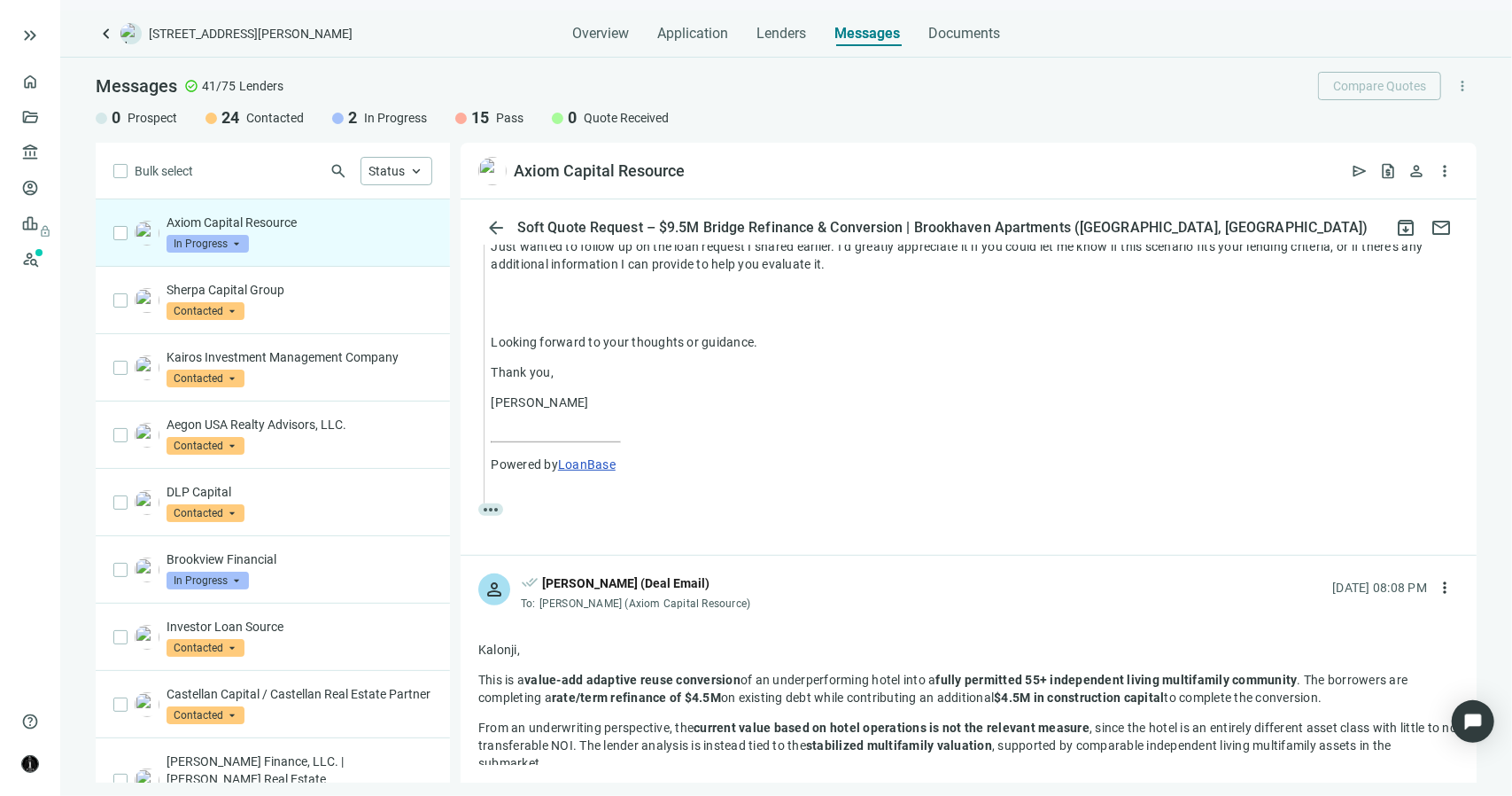
scroll to position [709, 0]
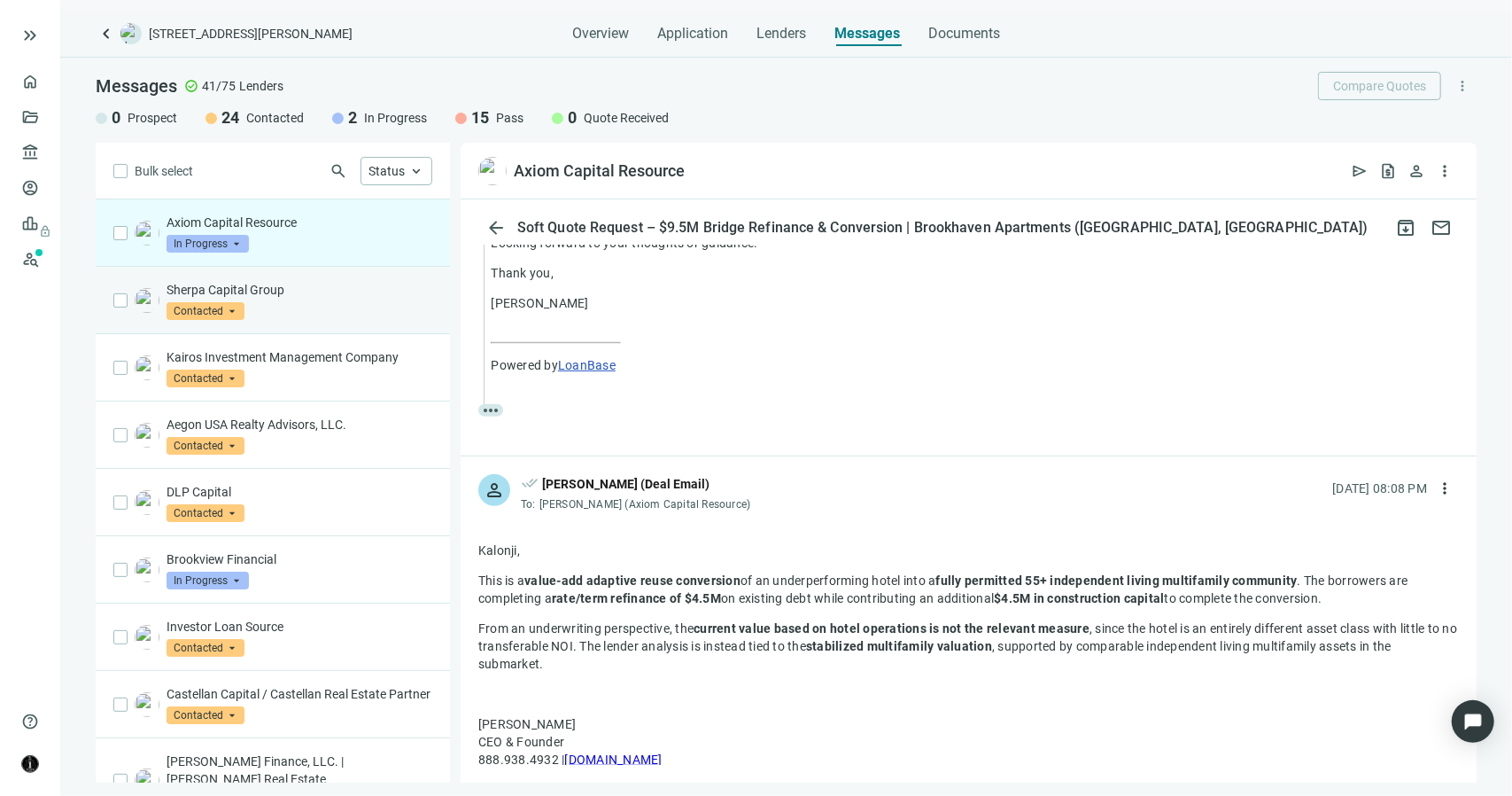
click at [379, 317] on div "Sherpa Capital Group Contacted arrow_drop_down" at bounding box center [300, 300] width 266 height 39
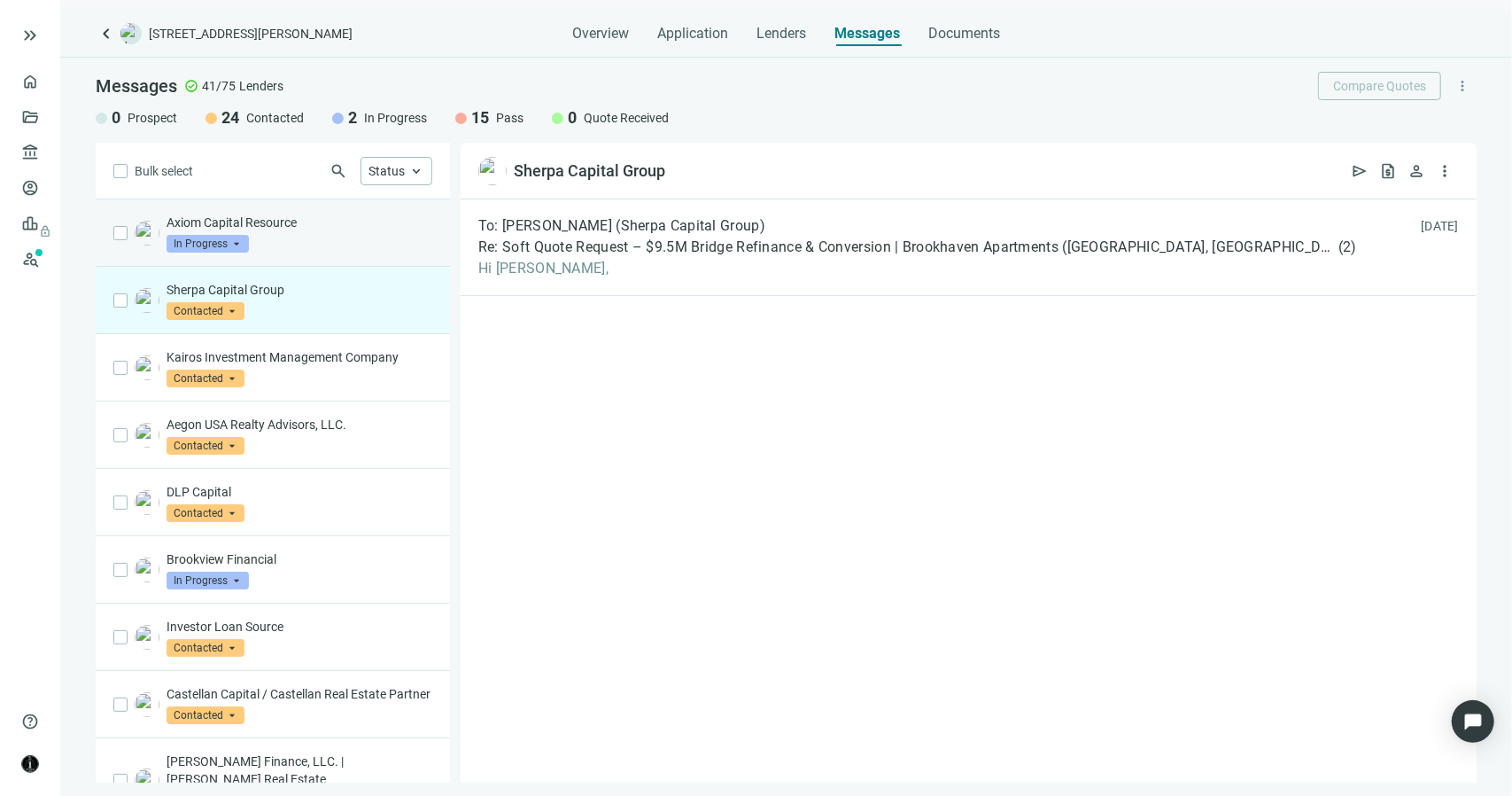
click at [347, 245] on div "Axiom Capital Resource In Progress arrow_drop_down" at bounding box center [300, 233] width 266 height 39
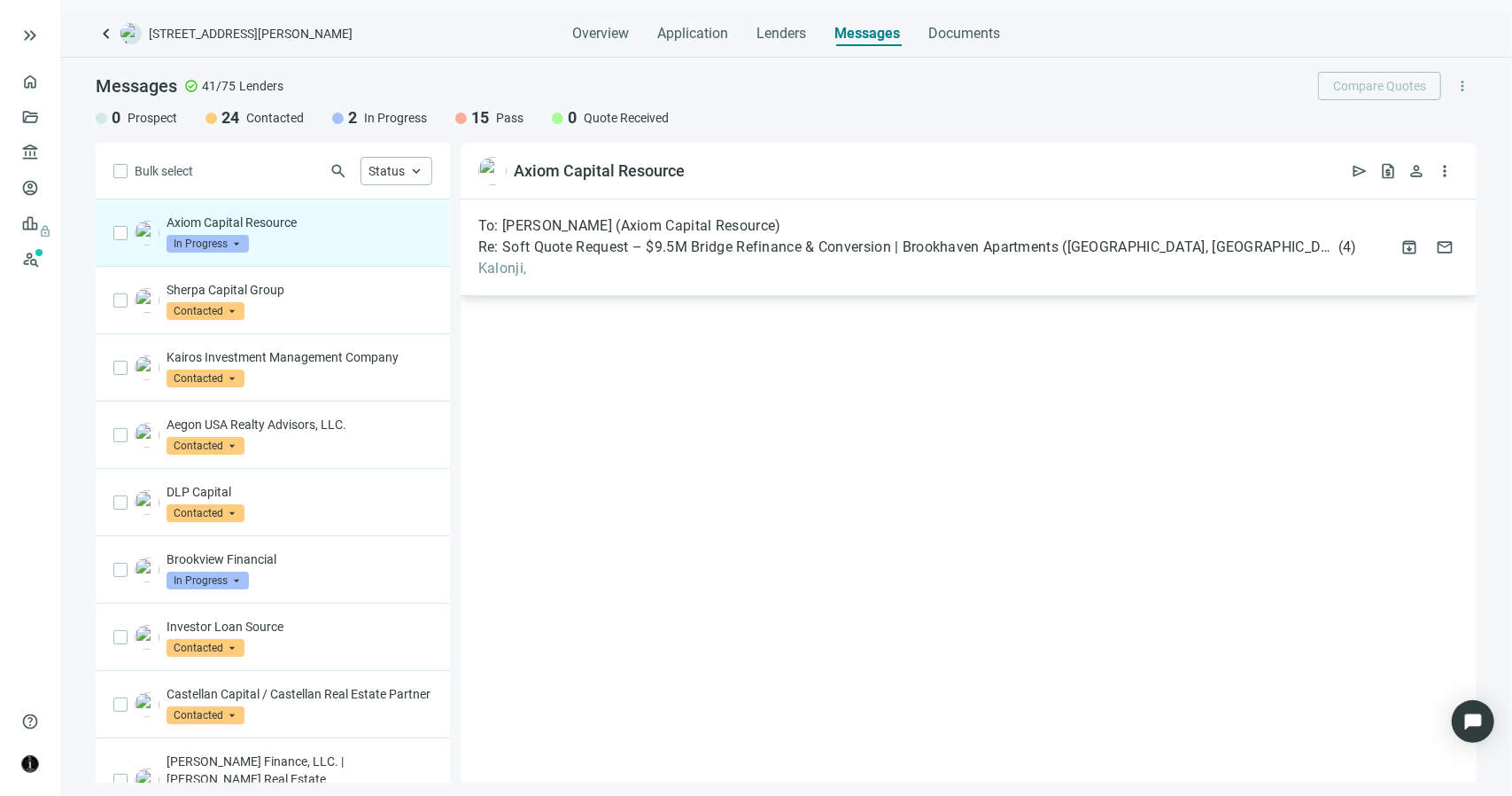
click at [589, 265] on span "Kalonji," at bounding box center [917, 269] width 879 height 18
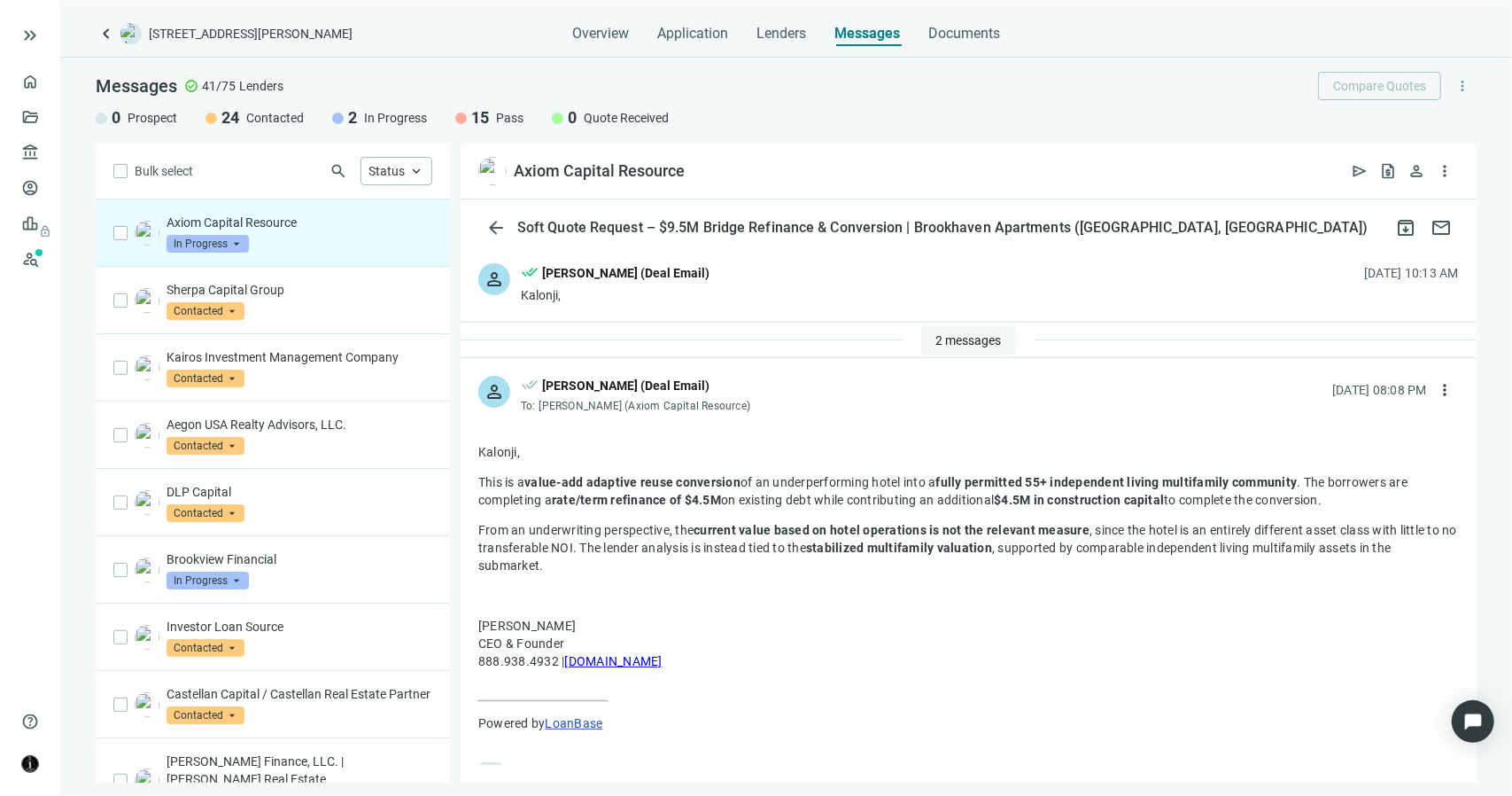
click at [936, 336] on span "2 messages" at bounding box center [969, 340] width 66 height 14
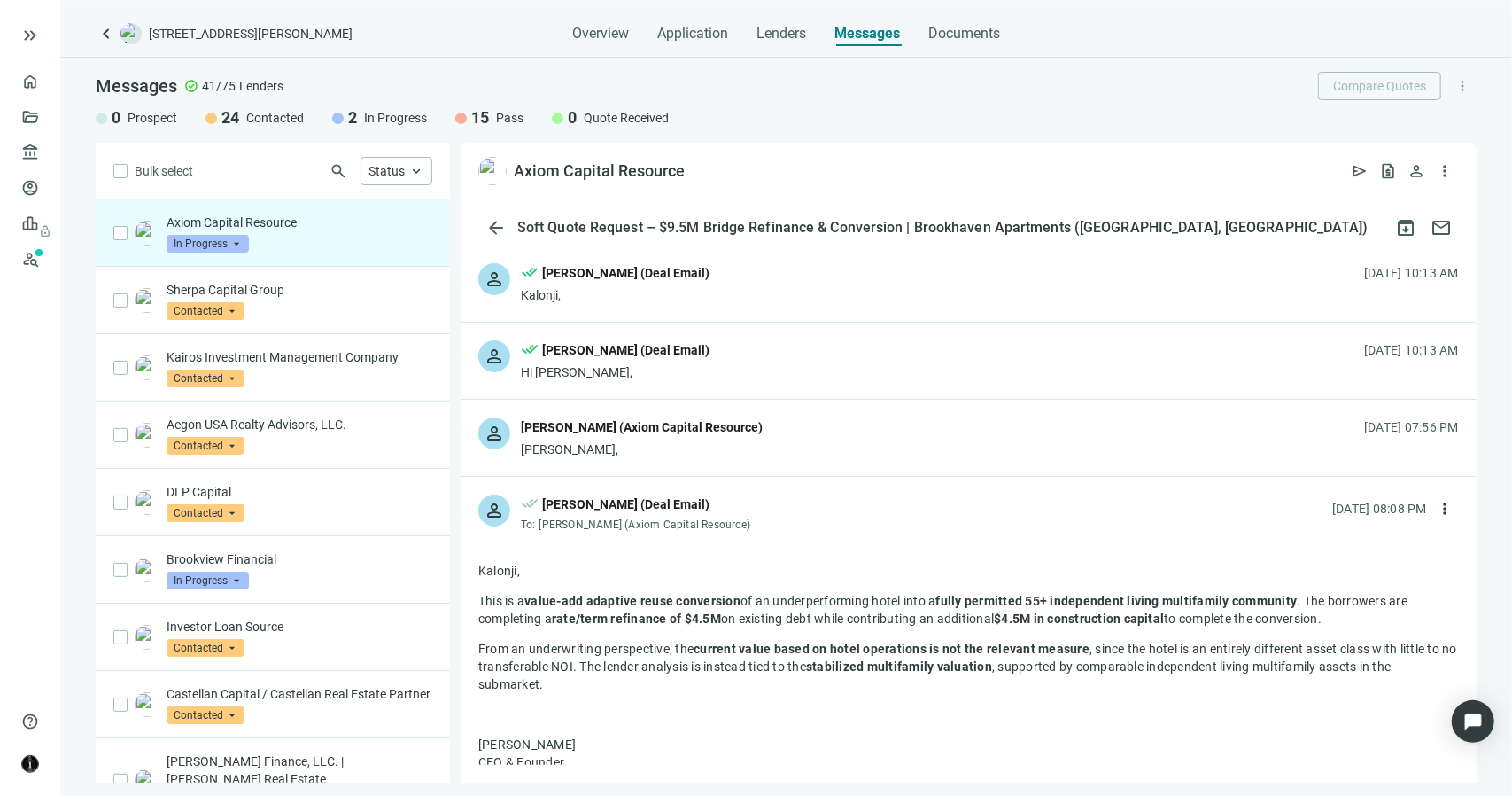
click at [609, 435] on div "Kalonji Mitchell (Axiom Capital Resource)" at bounding box center [641, 428] width 242 height 20
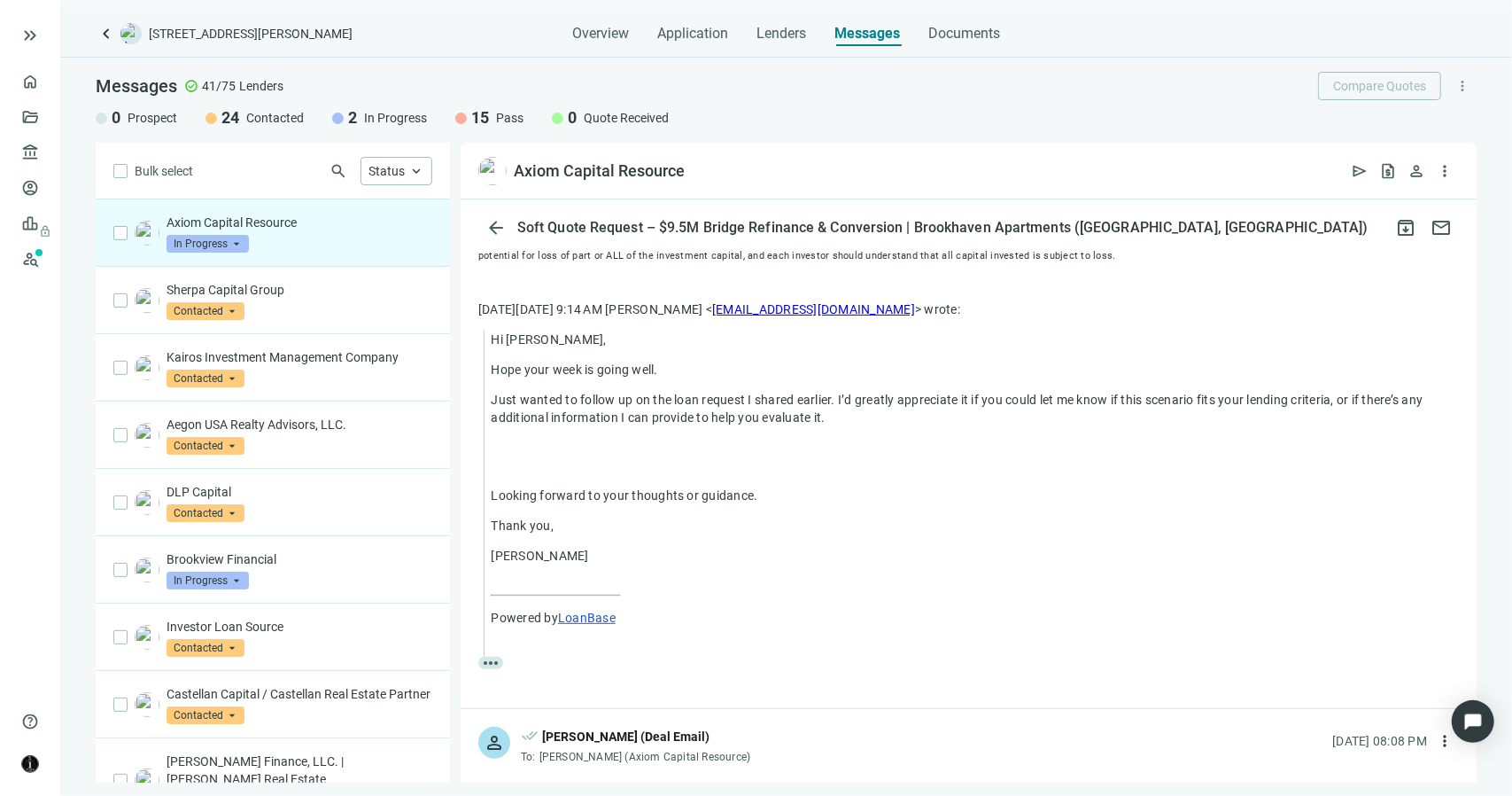
scroll to position [532, 0]
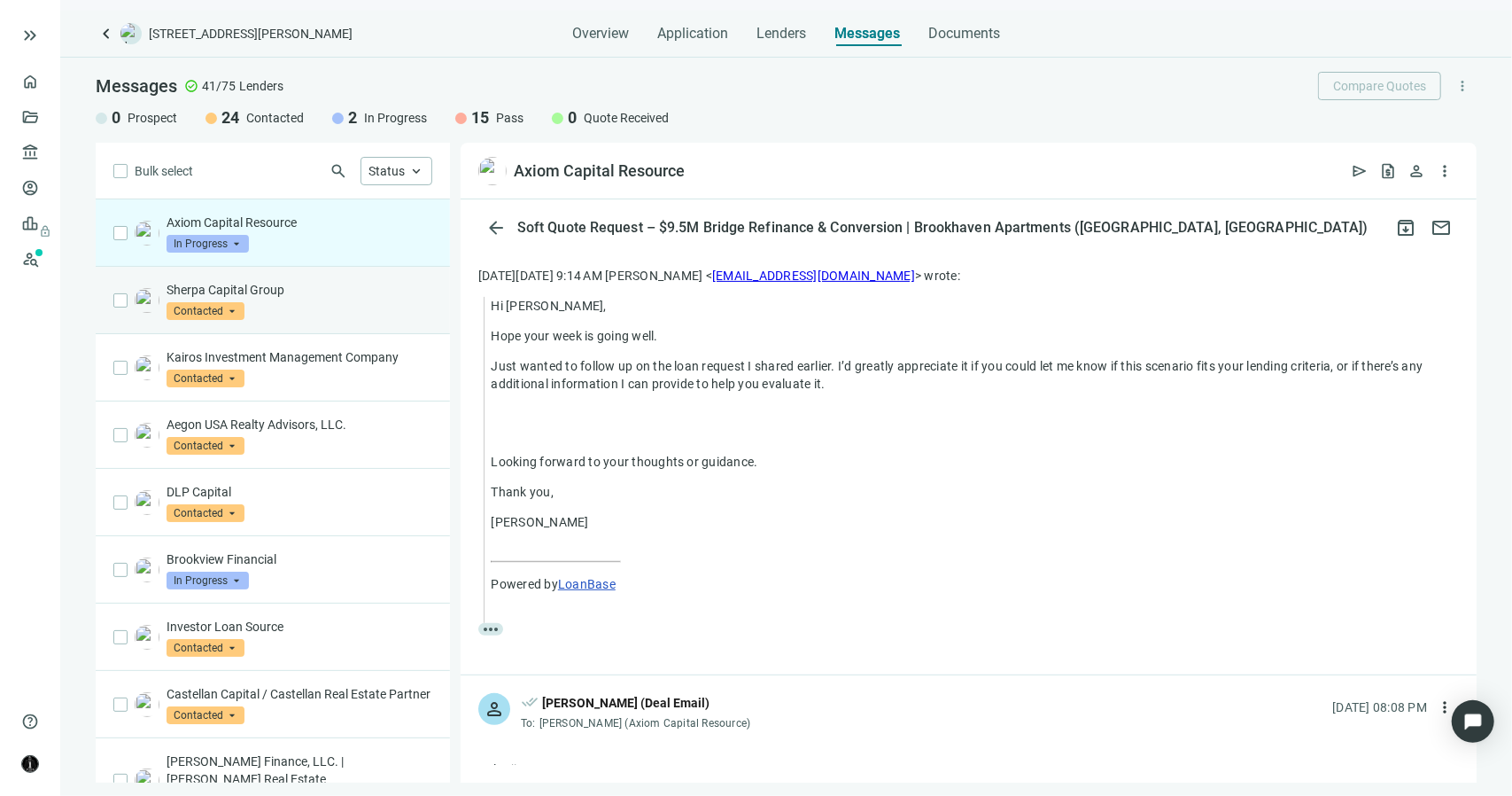
click at [358, 303] on div "Sherpa Capital Group Contacted arrow_drop_down" at bounding box center [300, 300] width 266 height 39
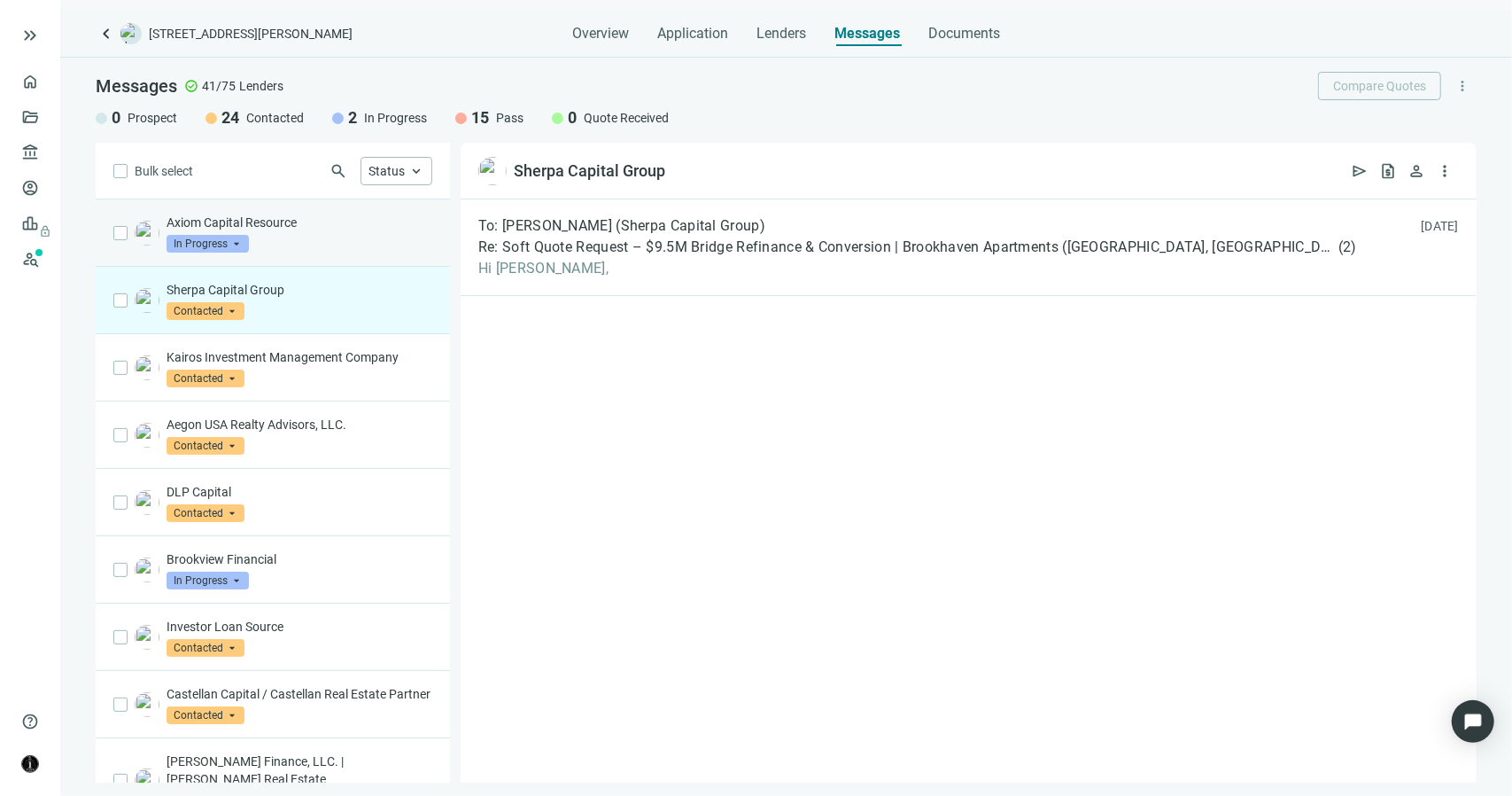
click at [338, 224] on p "Axiom Capital Resource" at bounding box center [300, 223] width 266 height 18
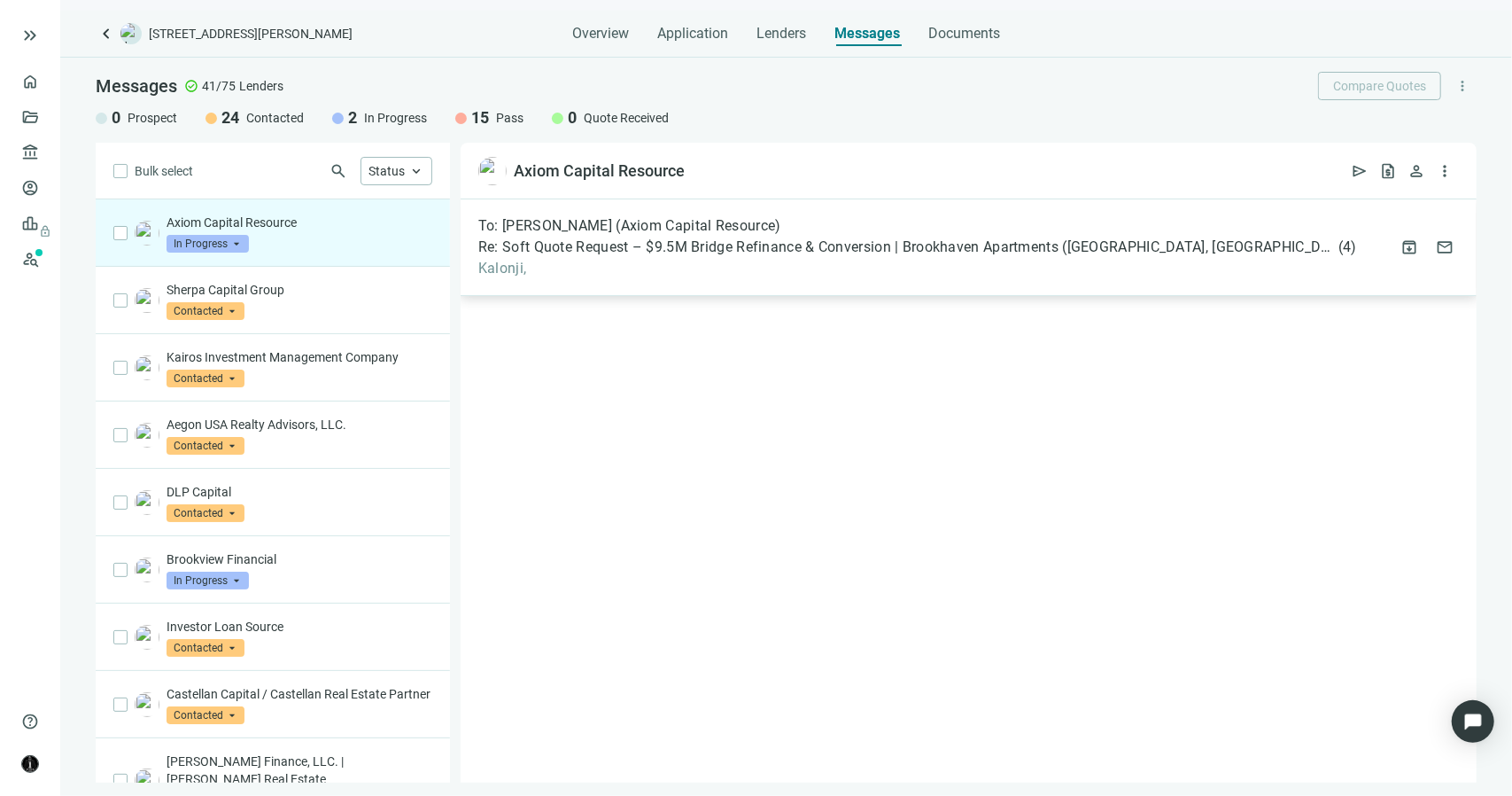
click at [493, 272] on span "Kalonji," at bounding box center [917, 269] width 879 height 18
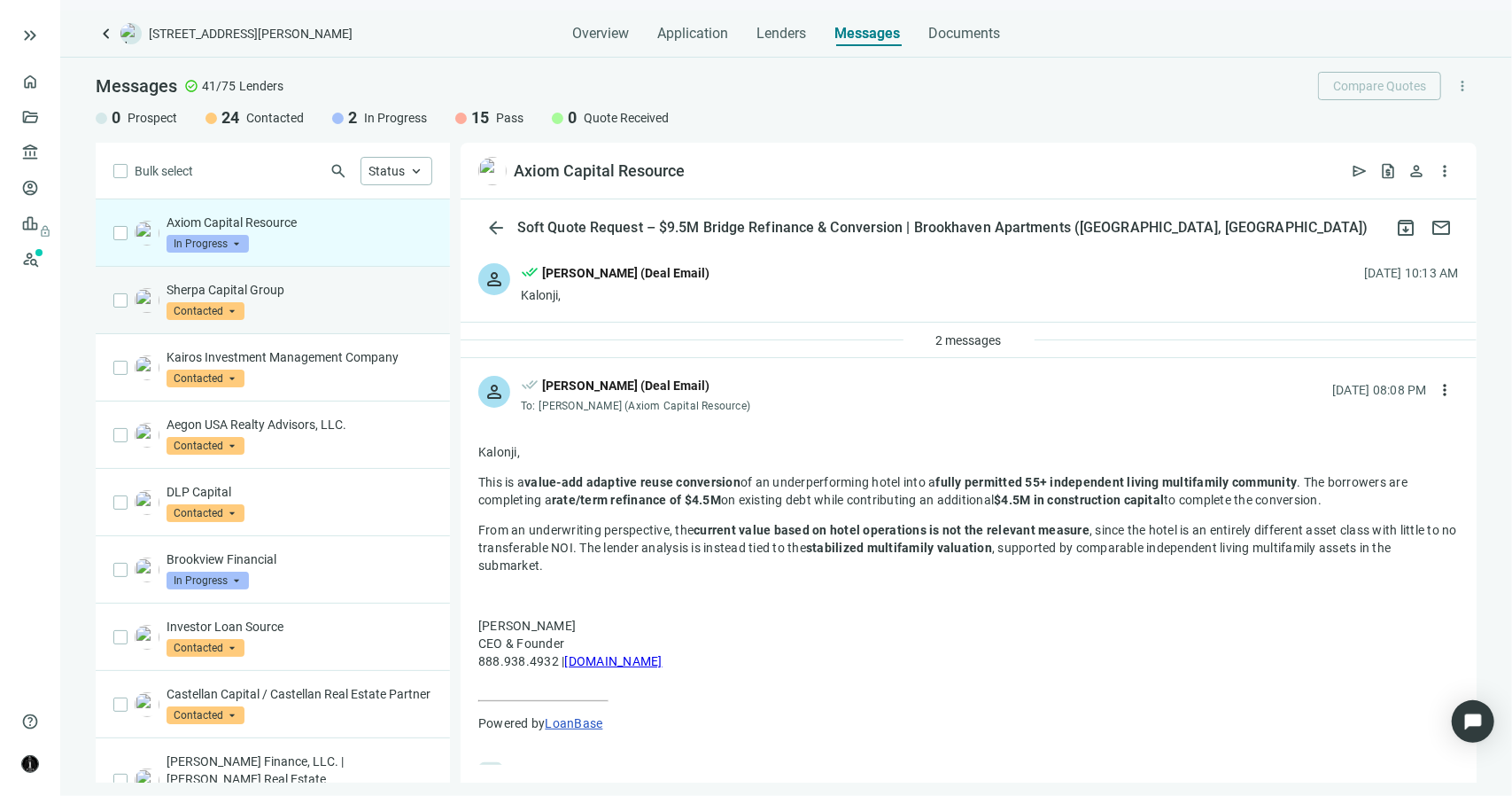
click at [294, 298] on div "Sherpa Capital Group Contacted arrow_drop_down" at bounding box center [300, 300] width 266 height 39
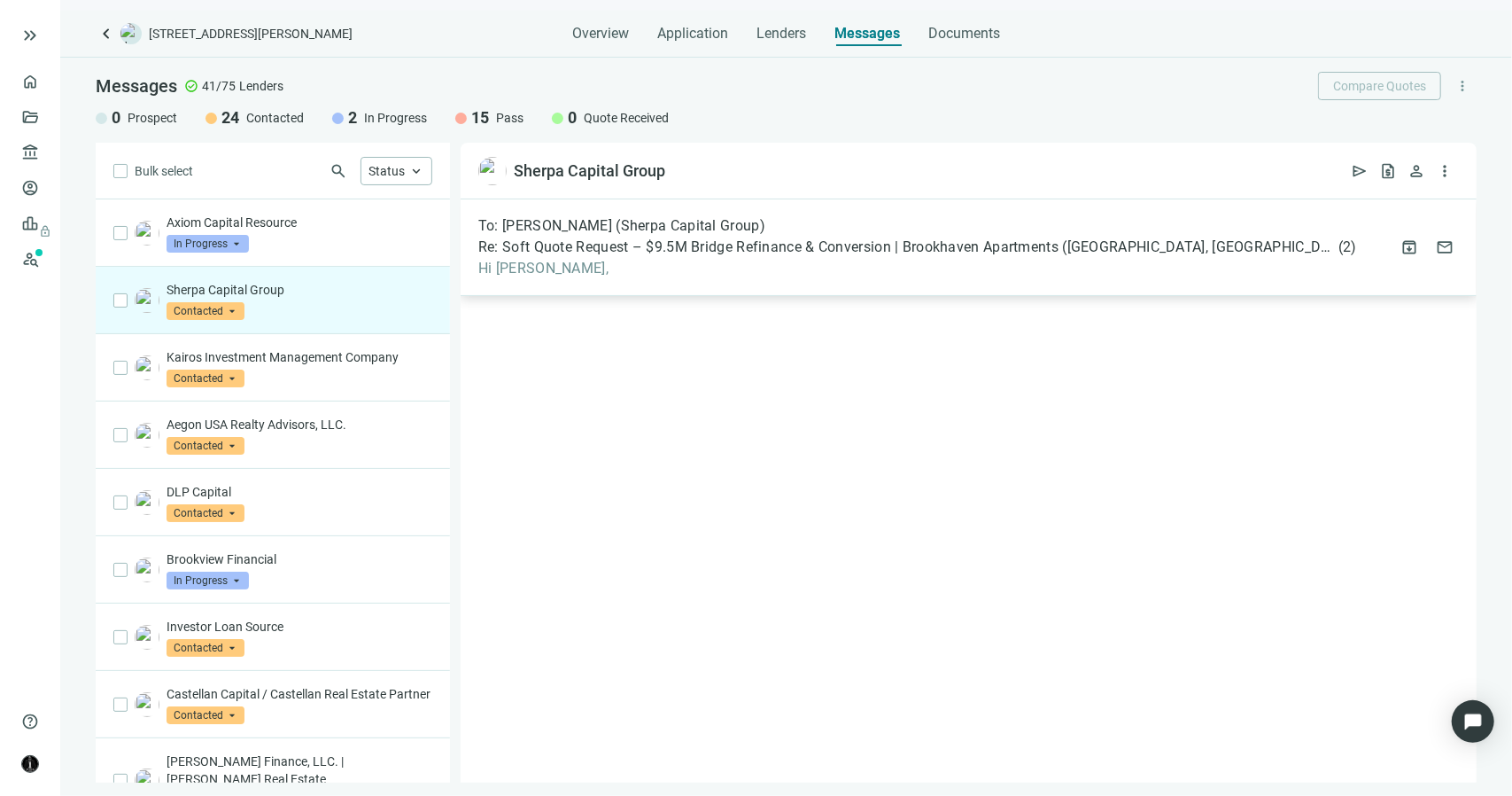
click at [530, 265] on span "Hi Rahul," at bounding box center [917, 269] width 879 height 18
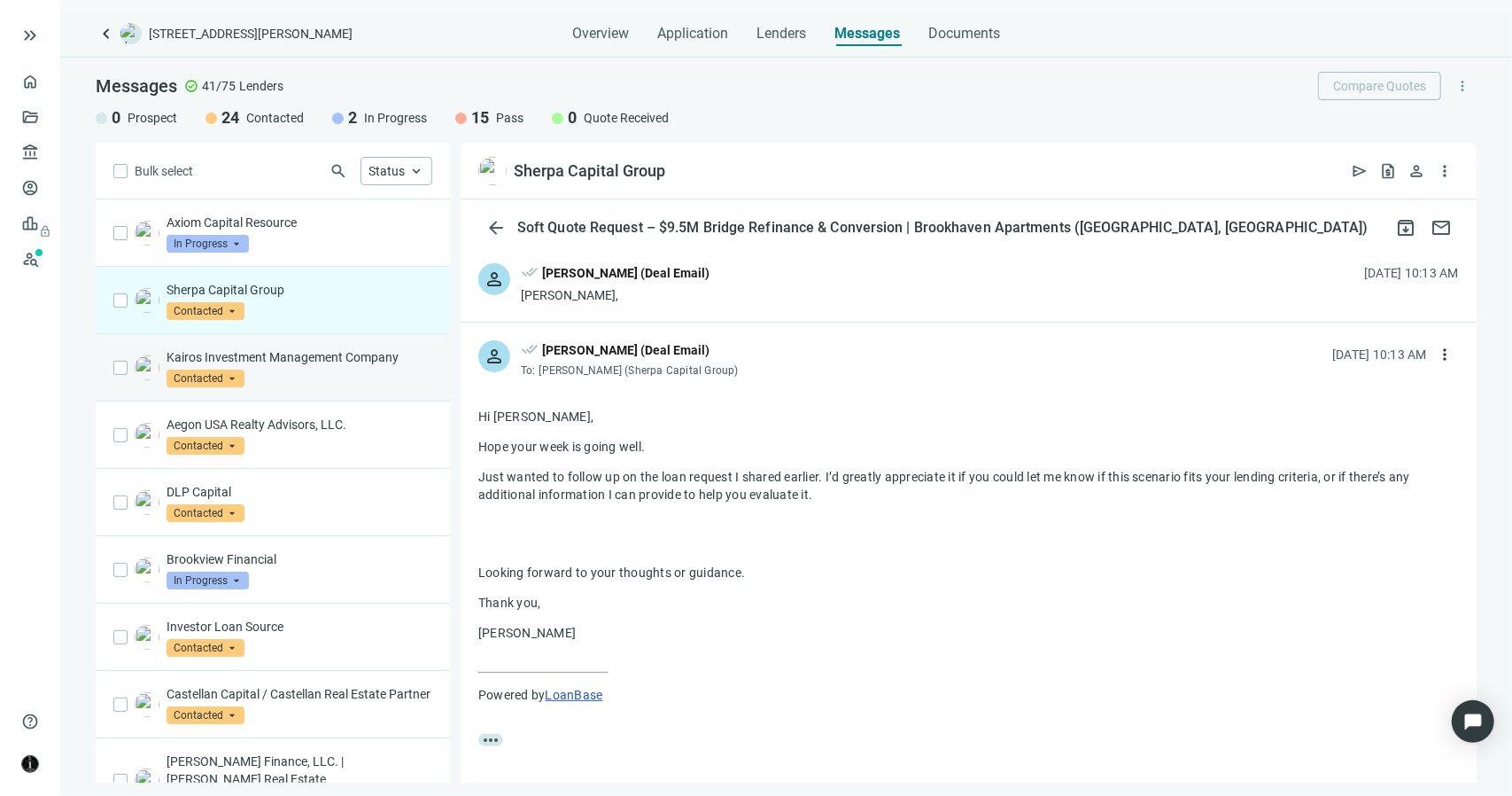
click at [350, 368] on div "Kairos Investment Management Company Contacted arrow_drop_down" at bounding box center [300, 367] width 266 height 39
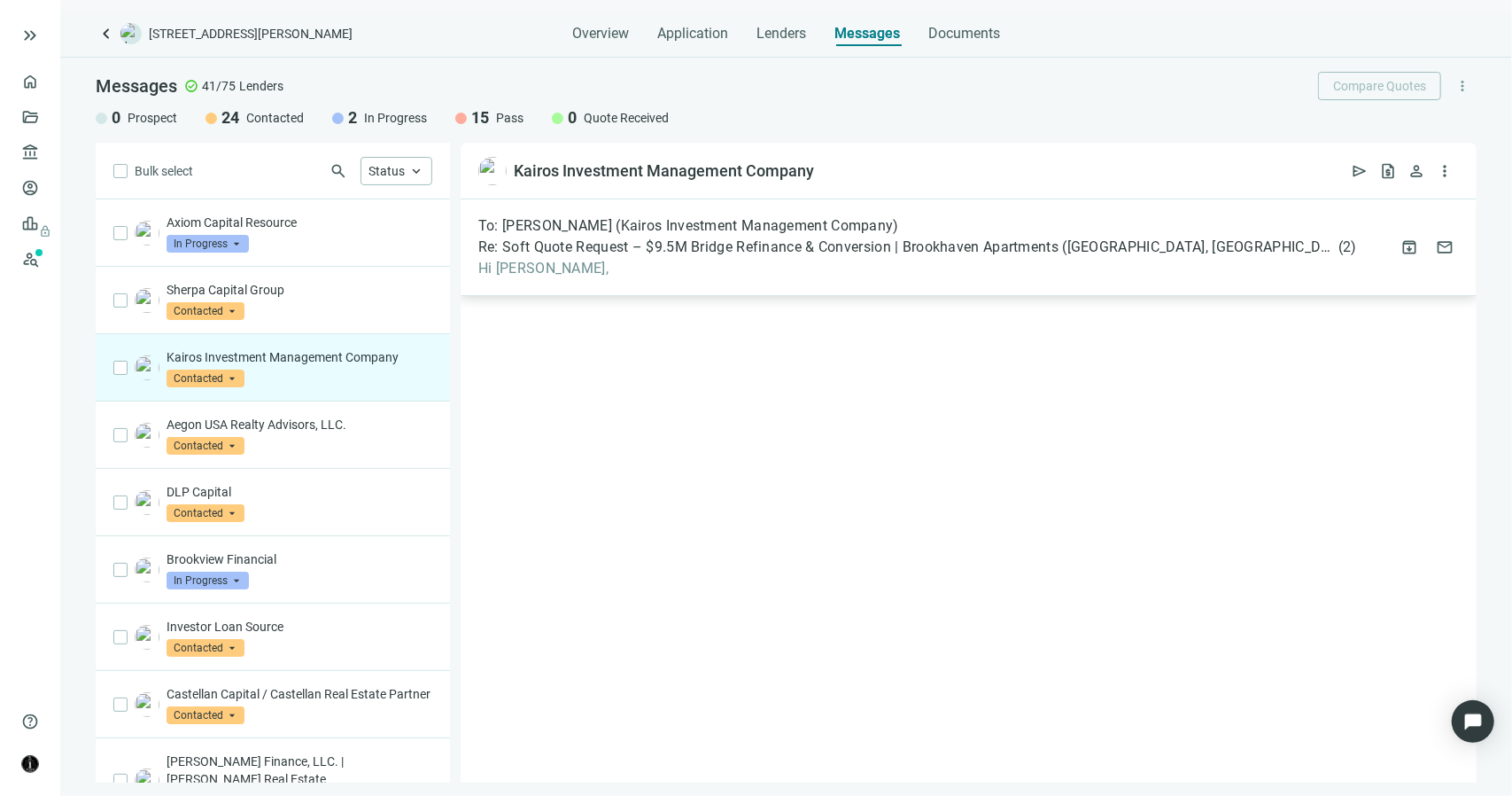
click at [518, 258] on div "To: Kurt Altergott (Kairos Investment Management Company) Re: Soft Quote Reques…" at bounding box center [917, 247] width 879 height 60
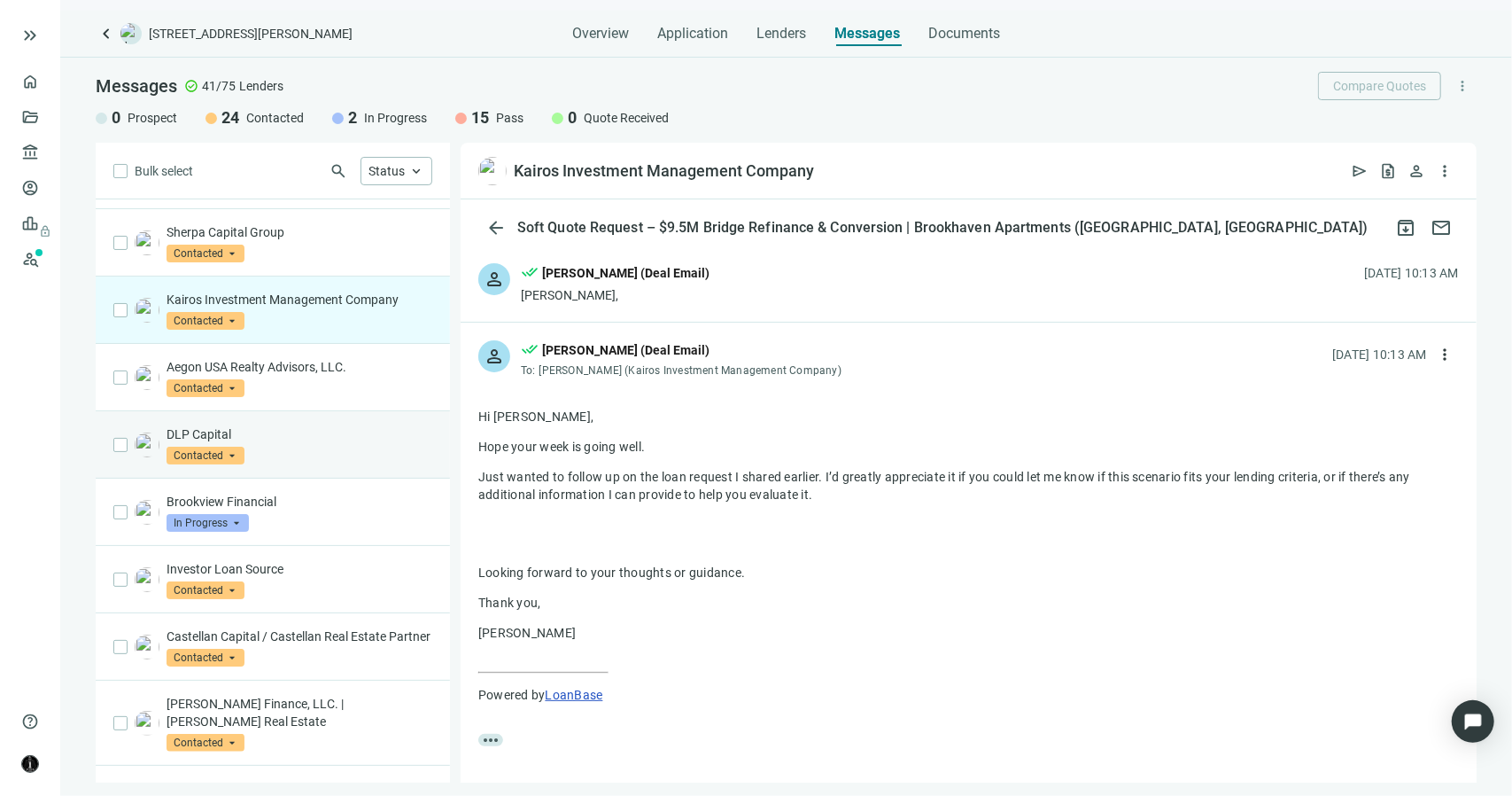
scroll to position [52, 0]
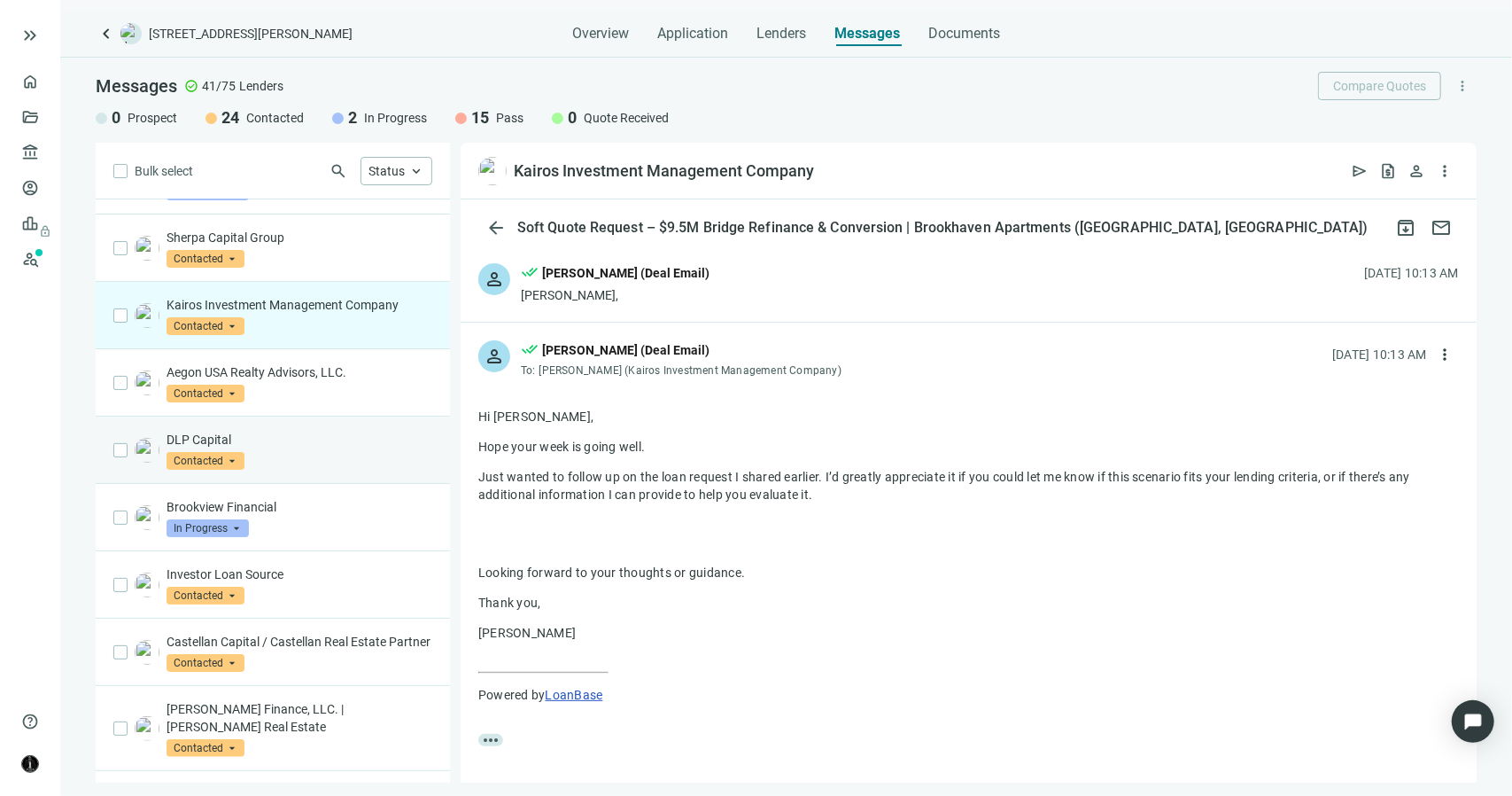
click at [261, 432] on p "DLP Capital" at bounding box center [300, 440] width 266 height 18
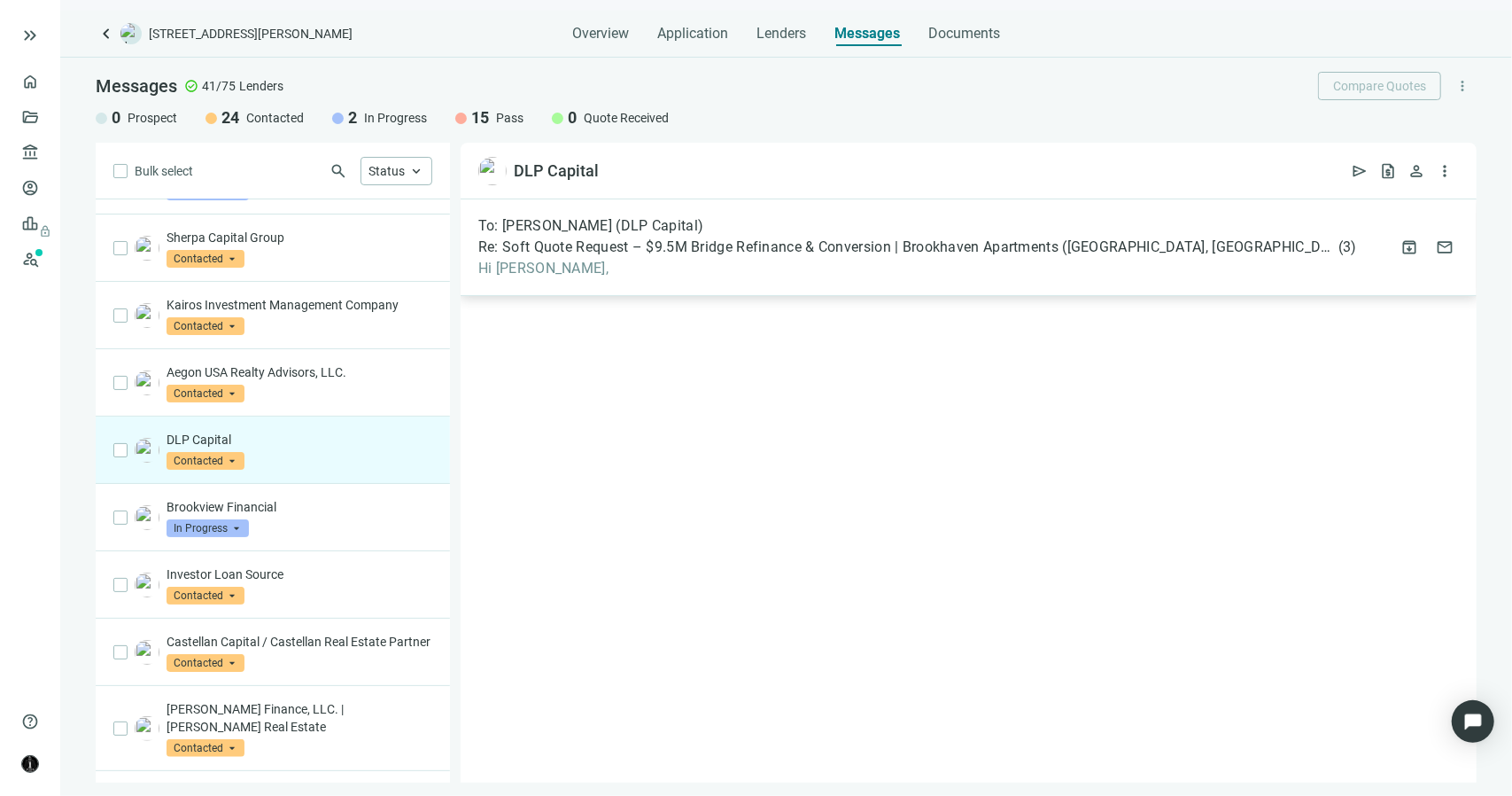
click at [521, 279] on div "To: Brandy Seyferth (DLP Capital) Re: Soft Quote Request – $9.5M Bridge Refinan…" at bounding box center [969, 247] width 1016 height 97
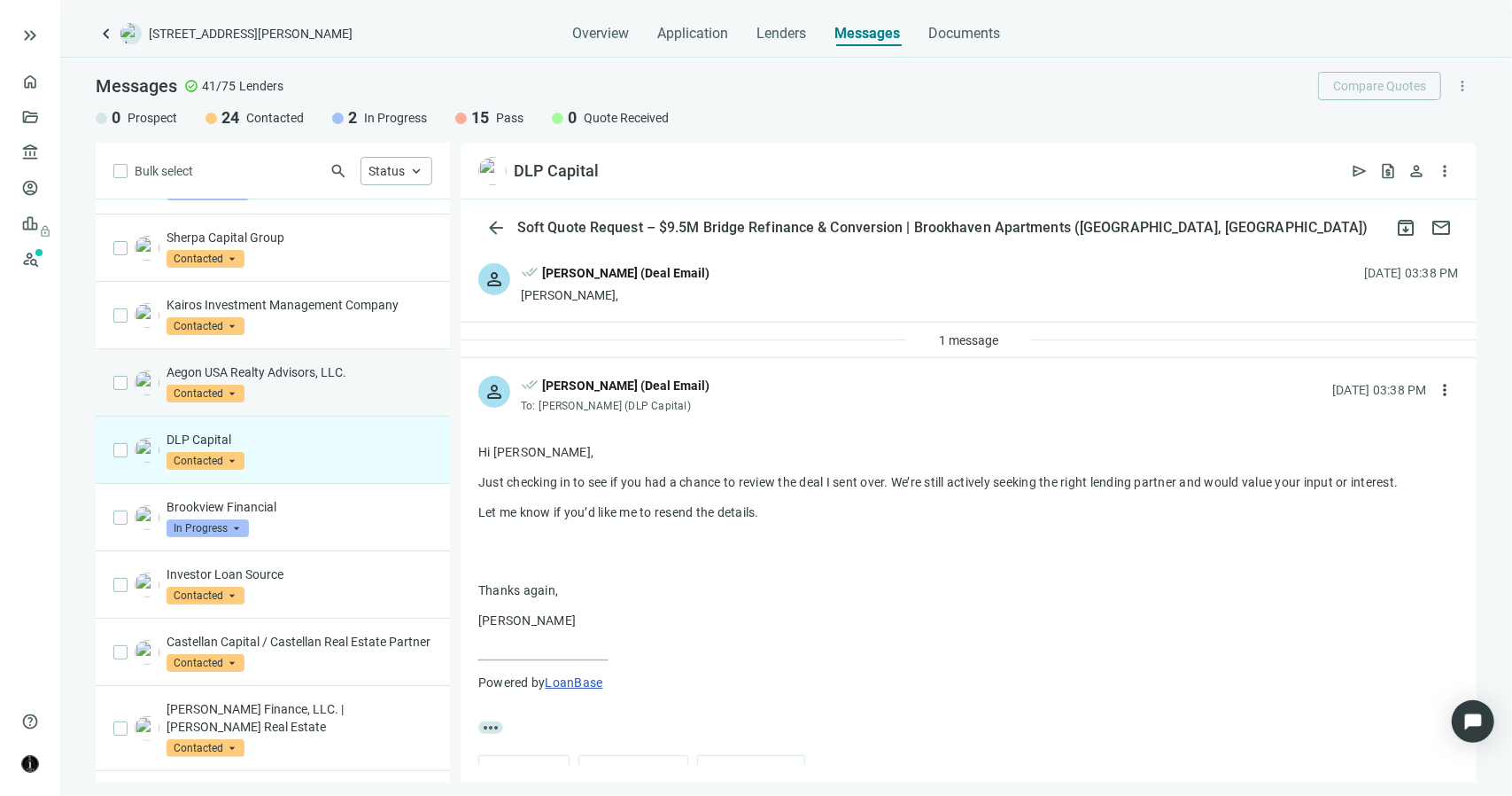
click at [302, 376] on p "Aegon USA Realty Advisors, LLC." at bounding box center [300, 373] width 266 height 18
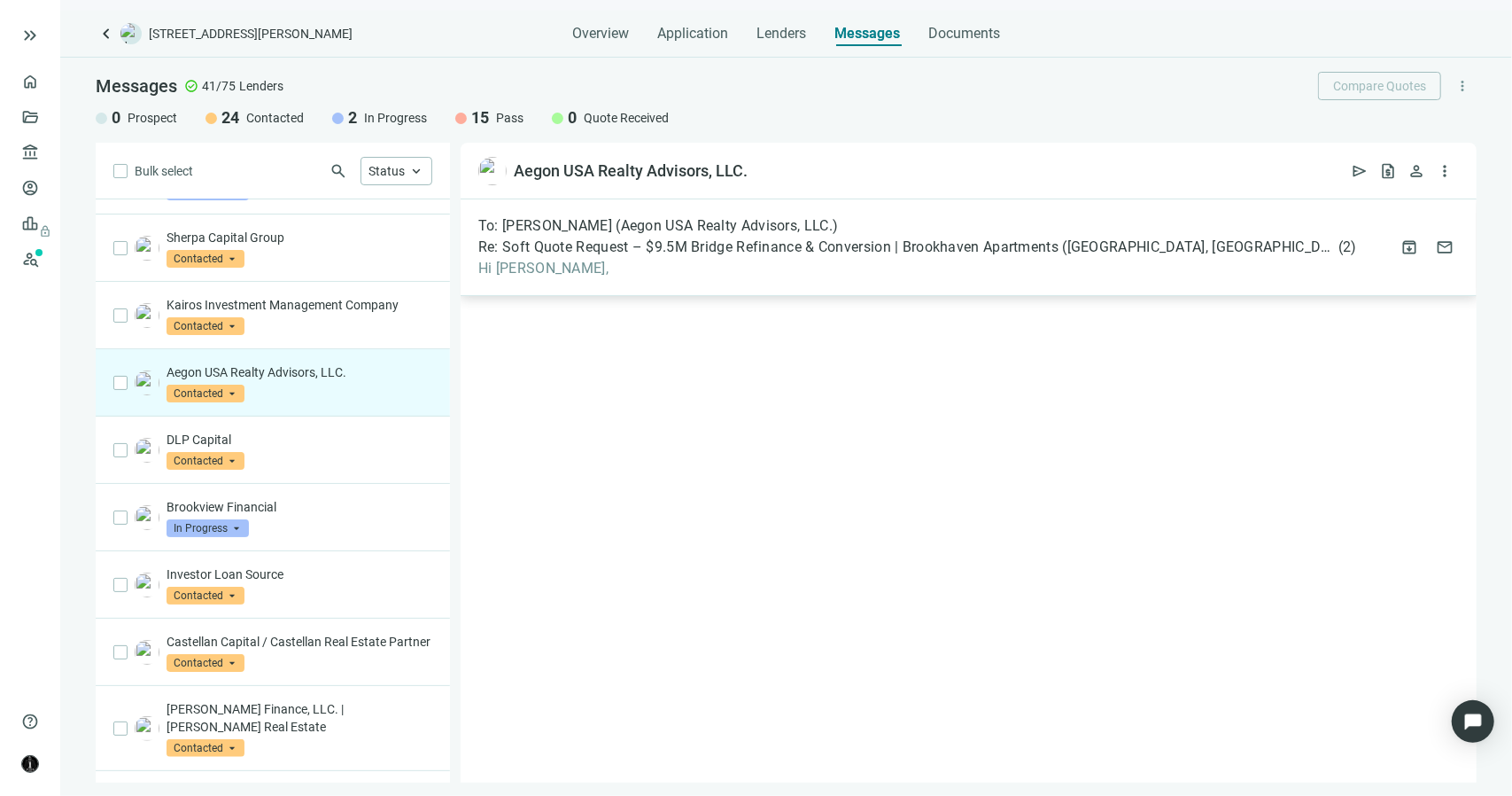
click at [503, 282] on div "To: Bryce Miller (Aegon USA Realty Advisors, LLC.) Re: Soft Quote Request – $9.…" at bounding box center [969, 247] width 1016 height 97
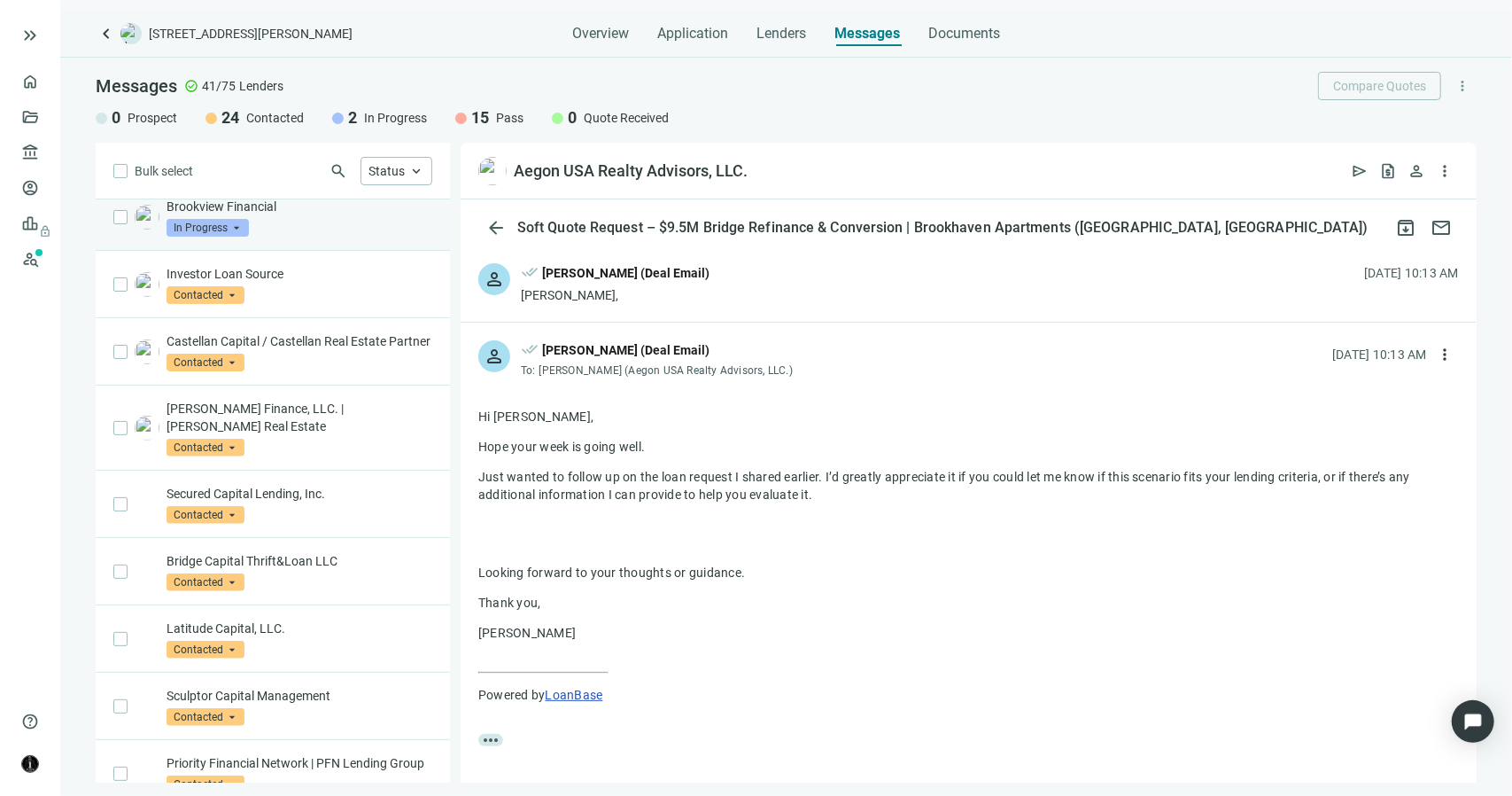
scroll to position [355, 0]
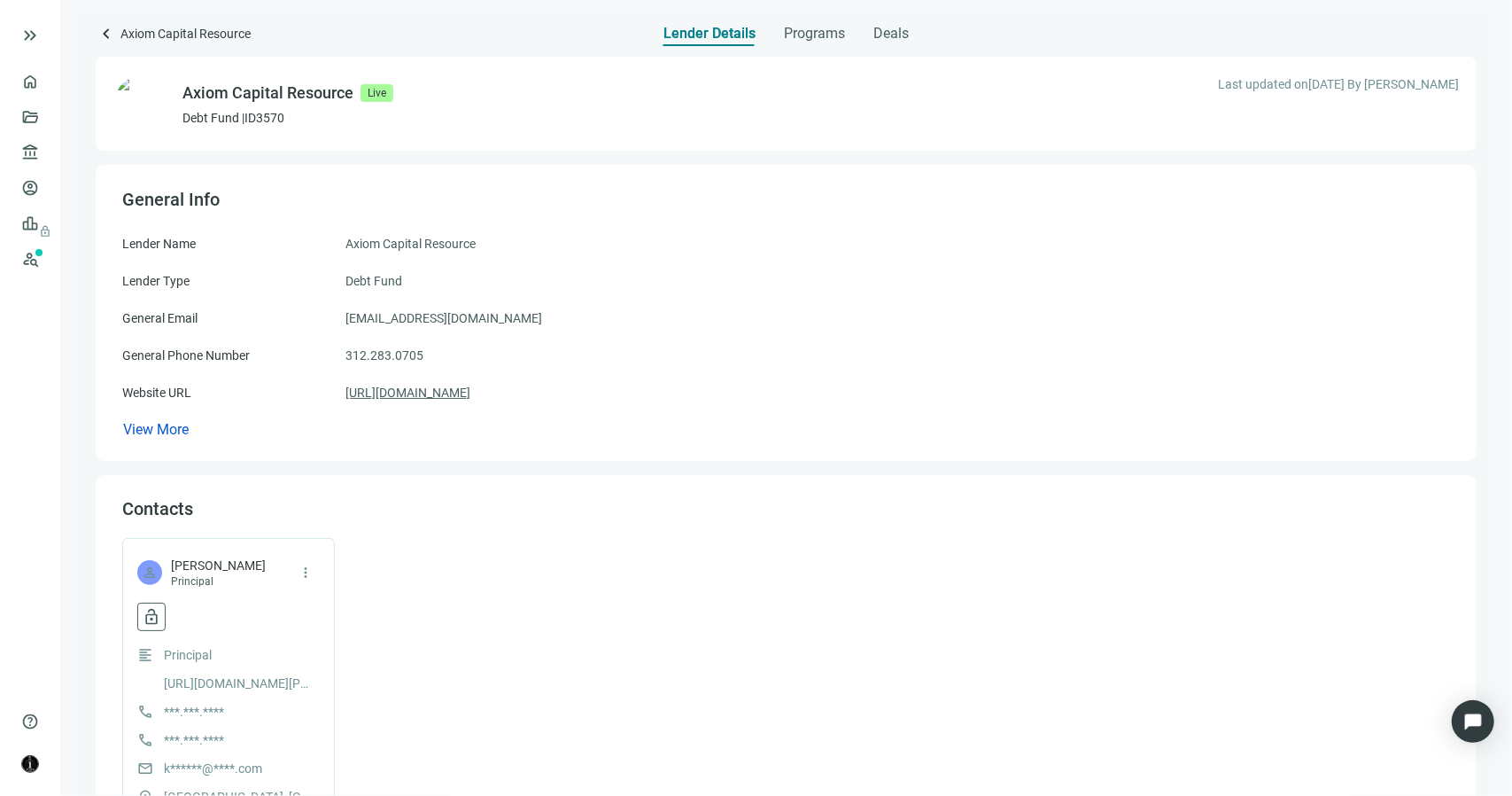
click at [419, 393] on link "[URL][DOMAIN_NAME]" at bounding box center [408, 393] width 124 height 20
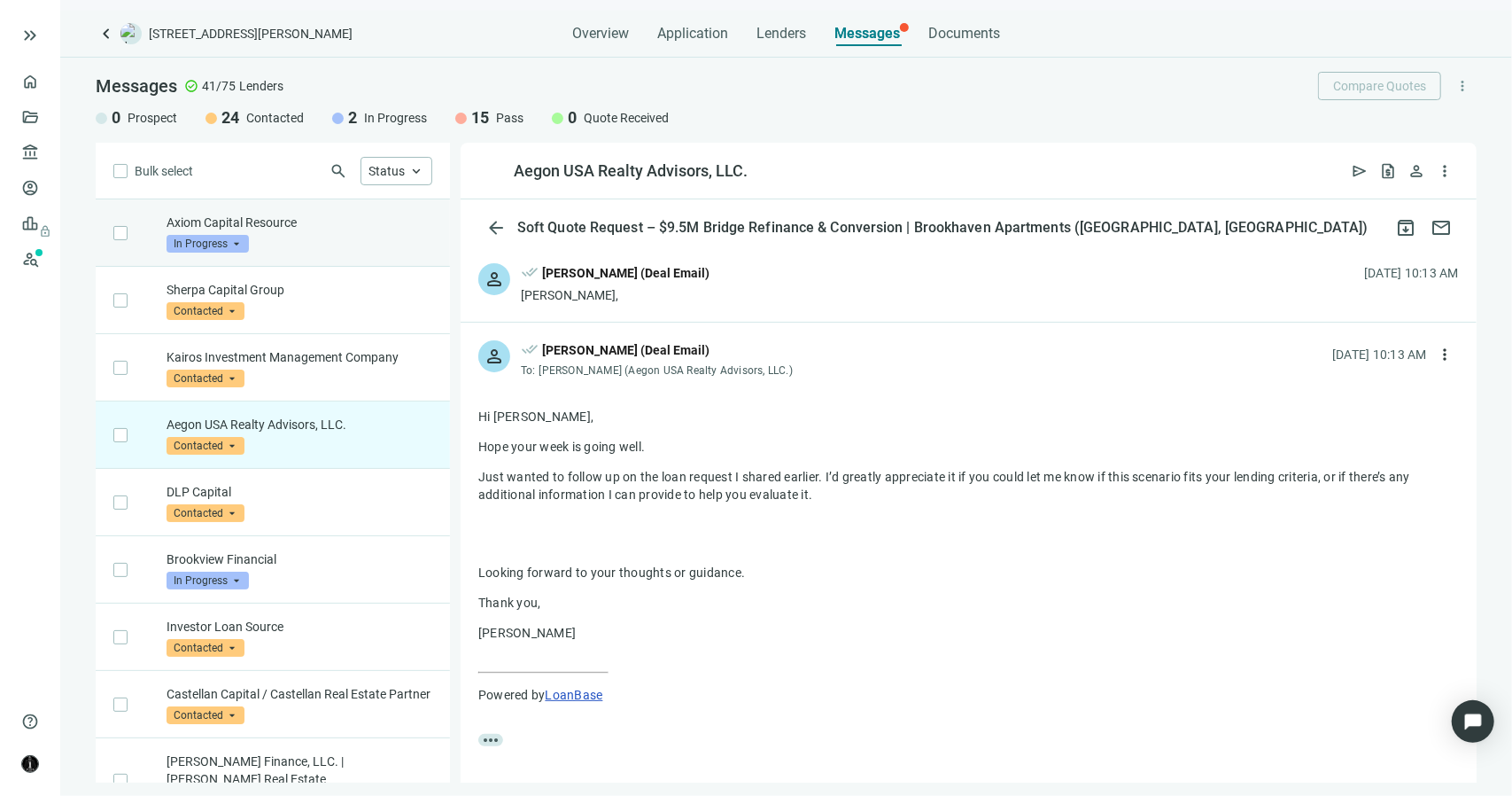
click at [329, 233] on div "Axiom Capital Resource In Progress arrow_drop_down" at bounding box center [300, 233] width 266 height 39
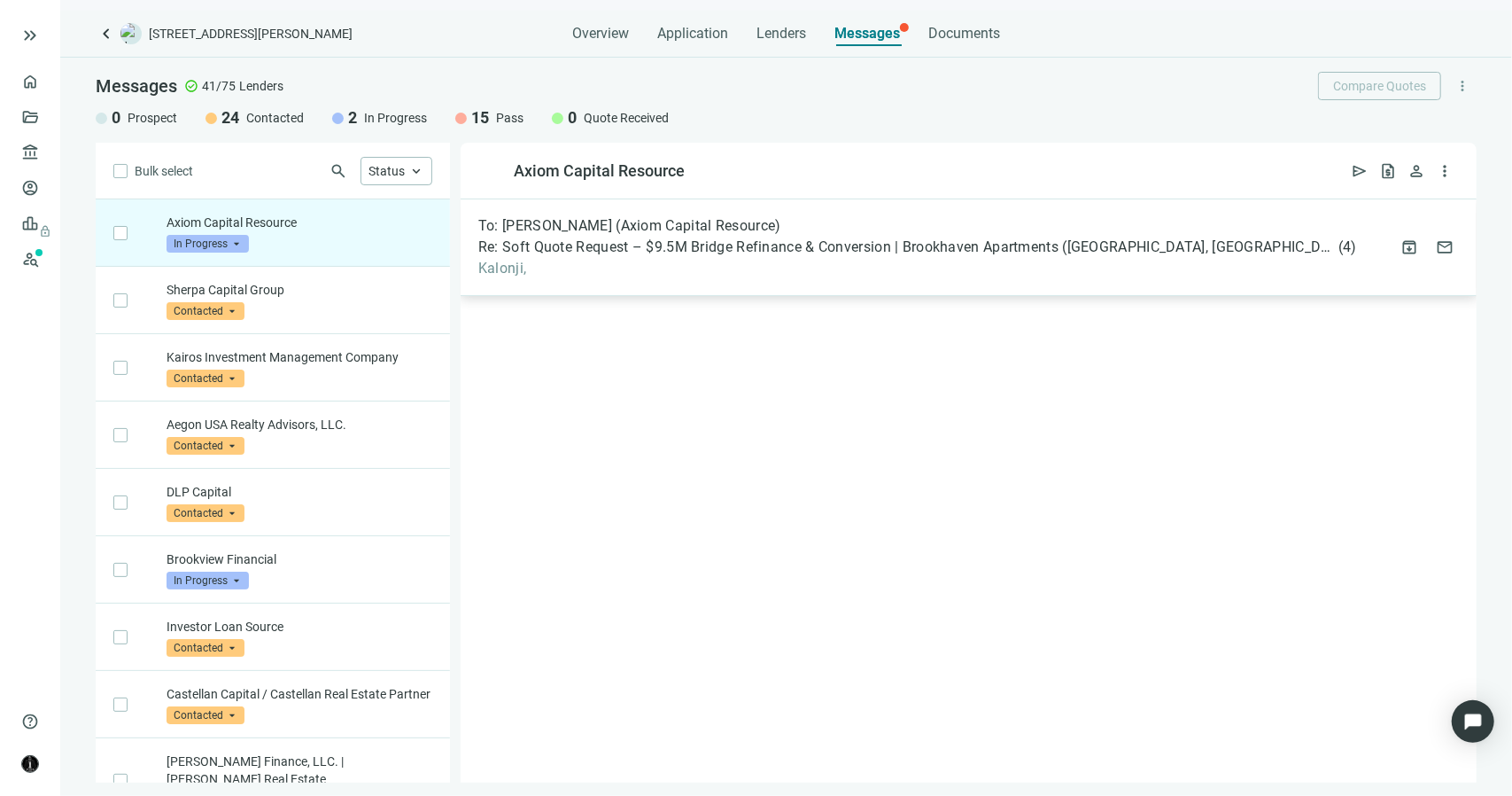
click at [524, 270] on span "Kalonji," at bounding box center [917, 269] width 879 height 18
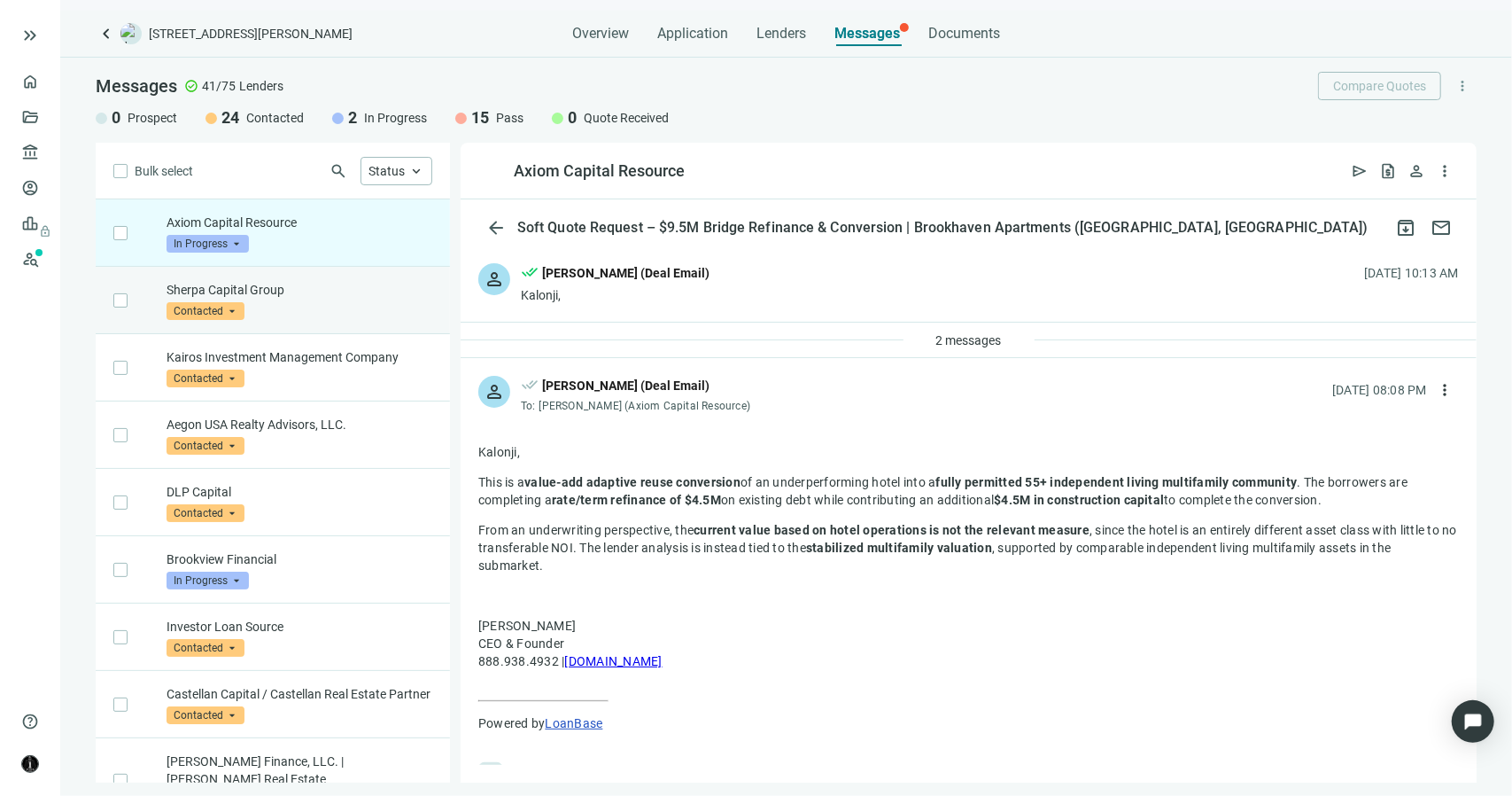
click at [295, 294] on p "Sherpa Capital Group" at bounding box center [300, 290] width 266 height 18
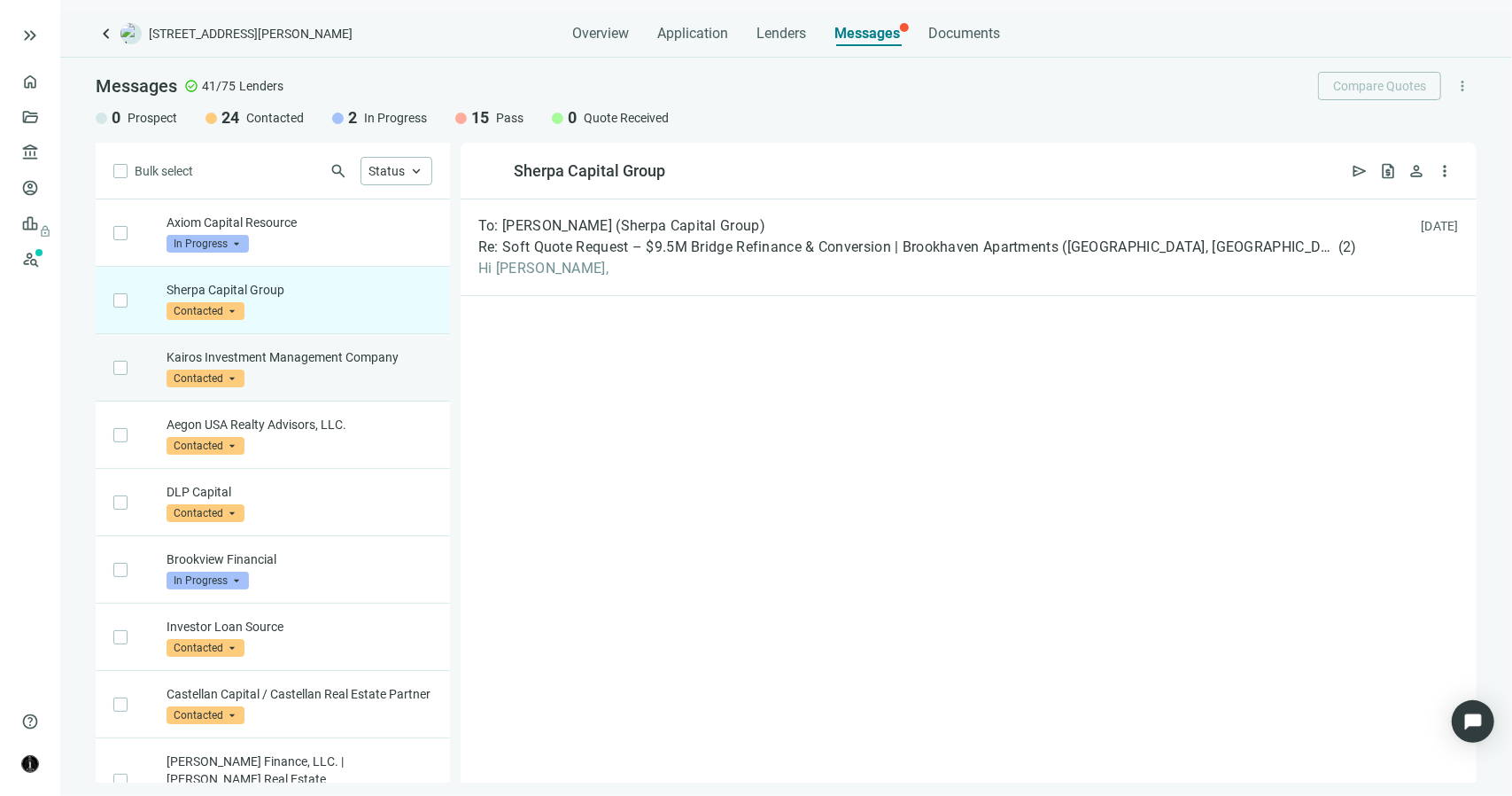
click at [290, 378] on div "Kairos Investment Management Company Contacted arrow_drop_down" at bounding box center [300, 367] width 266 height 39
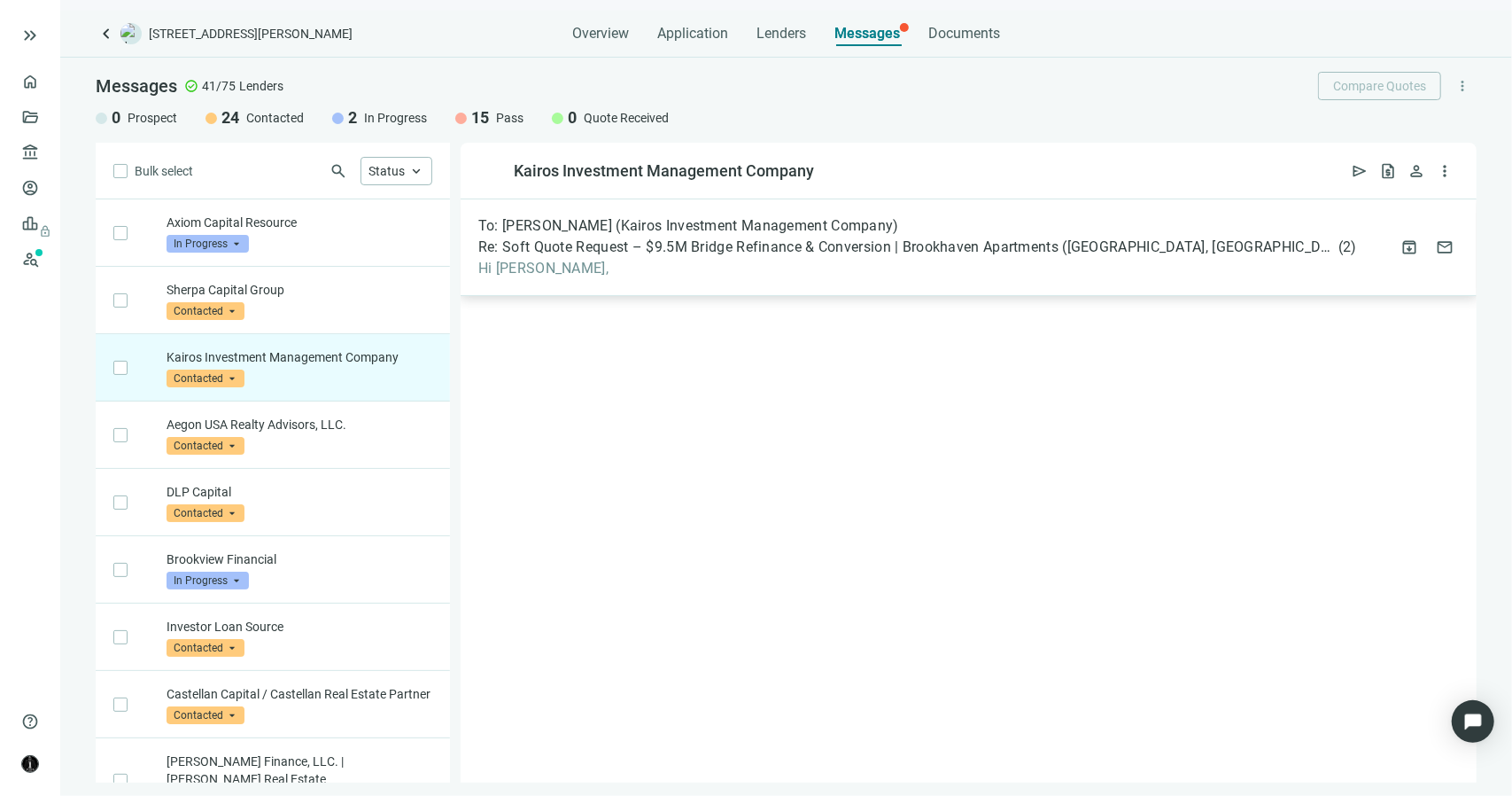
click at [482, 264] on span "Hi [PERSON_NAME]," at bounding box center [917, 269] width 879 height 18
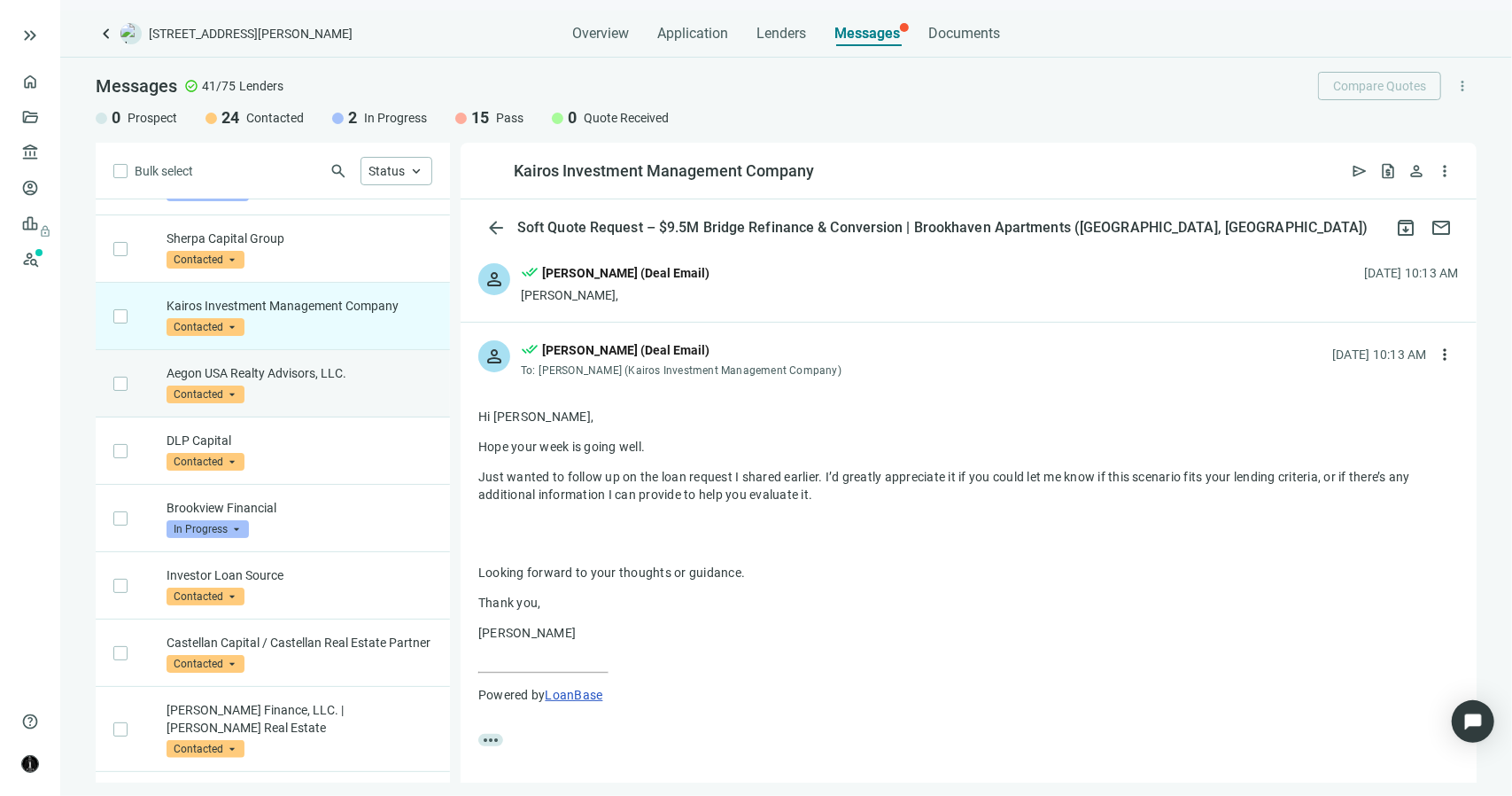
scroll to position [266, 0]
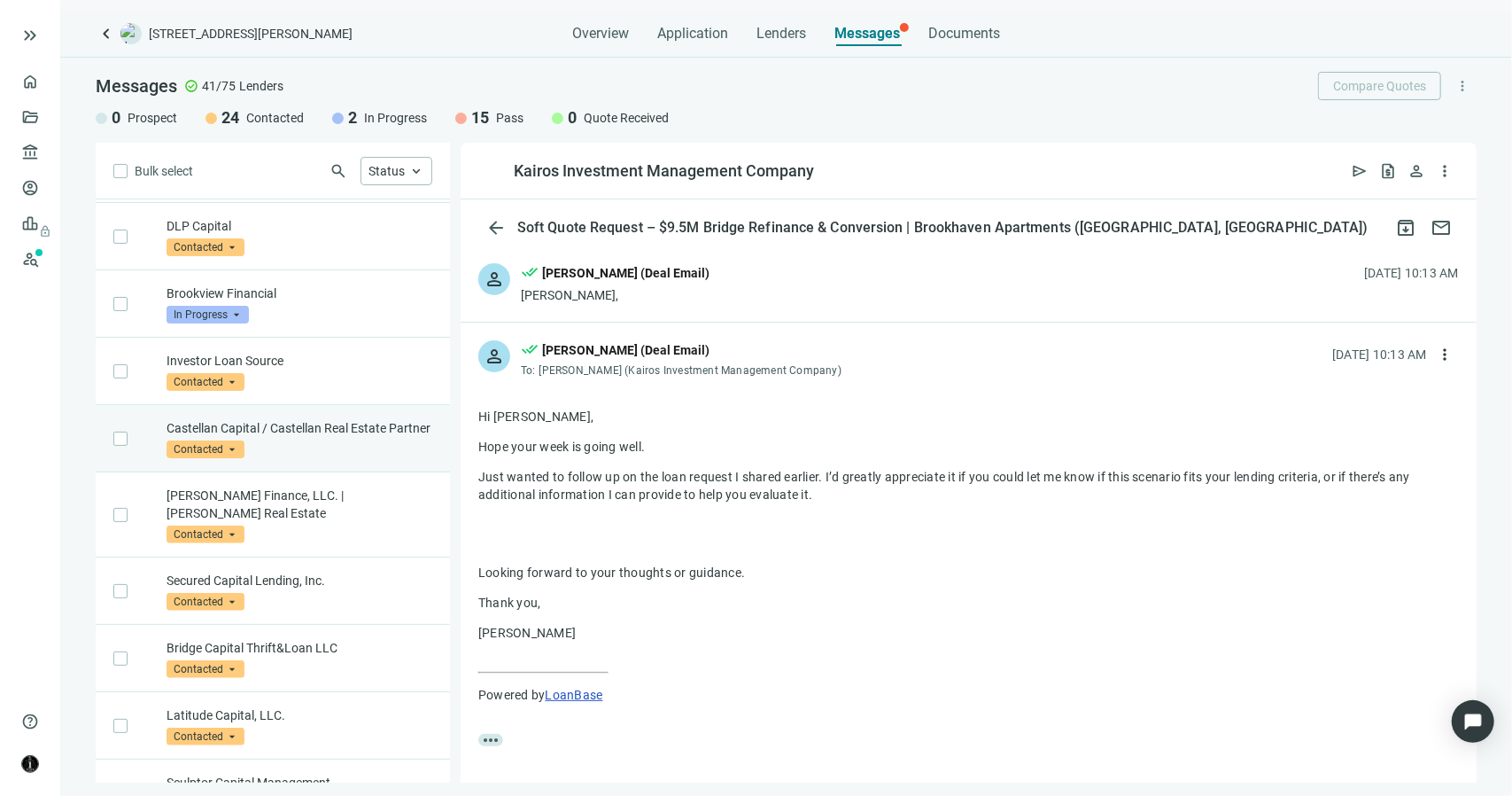
click at [292, 437] on p "Castellan Capital / Castellan Real Estate Partner" at bounding box center [300, 428] width 266 height 18
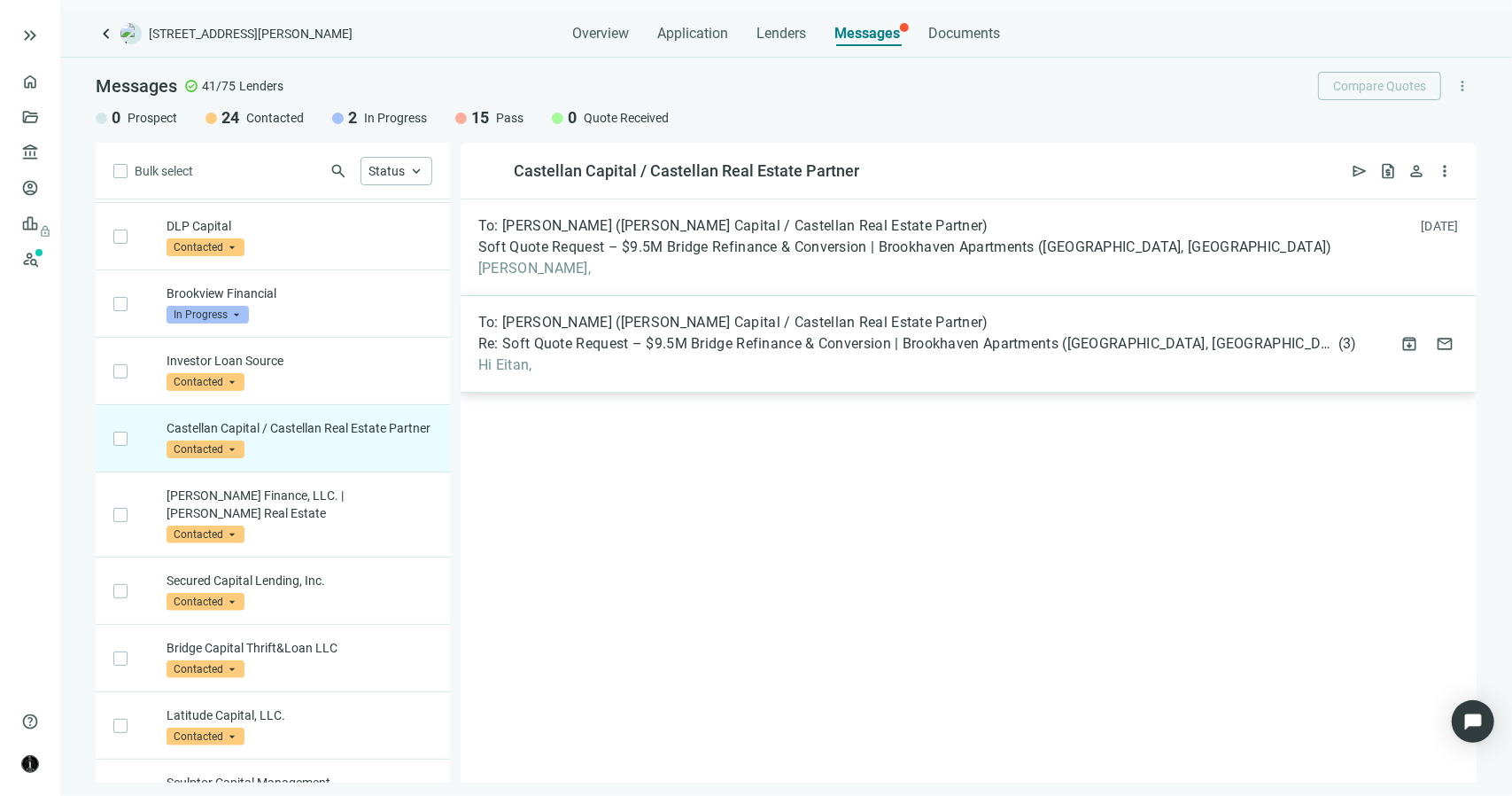
click at [523, 359] on span "Hi Eitan," at bounding box center [917, 366] width 879 height 18
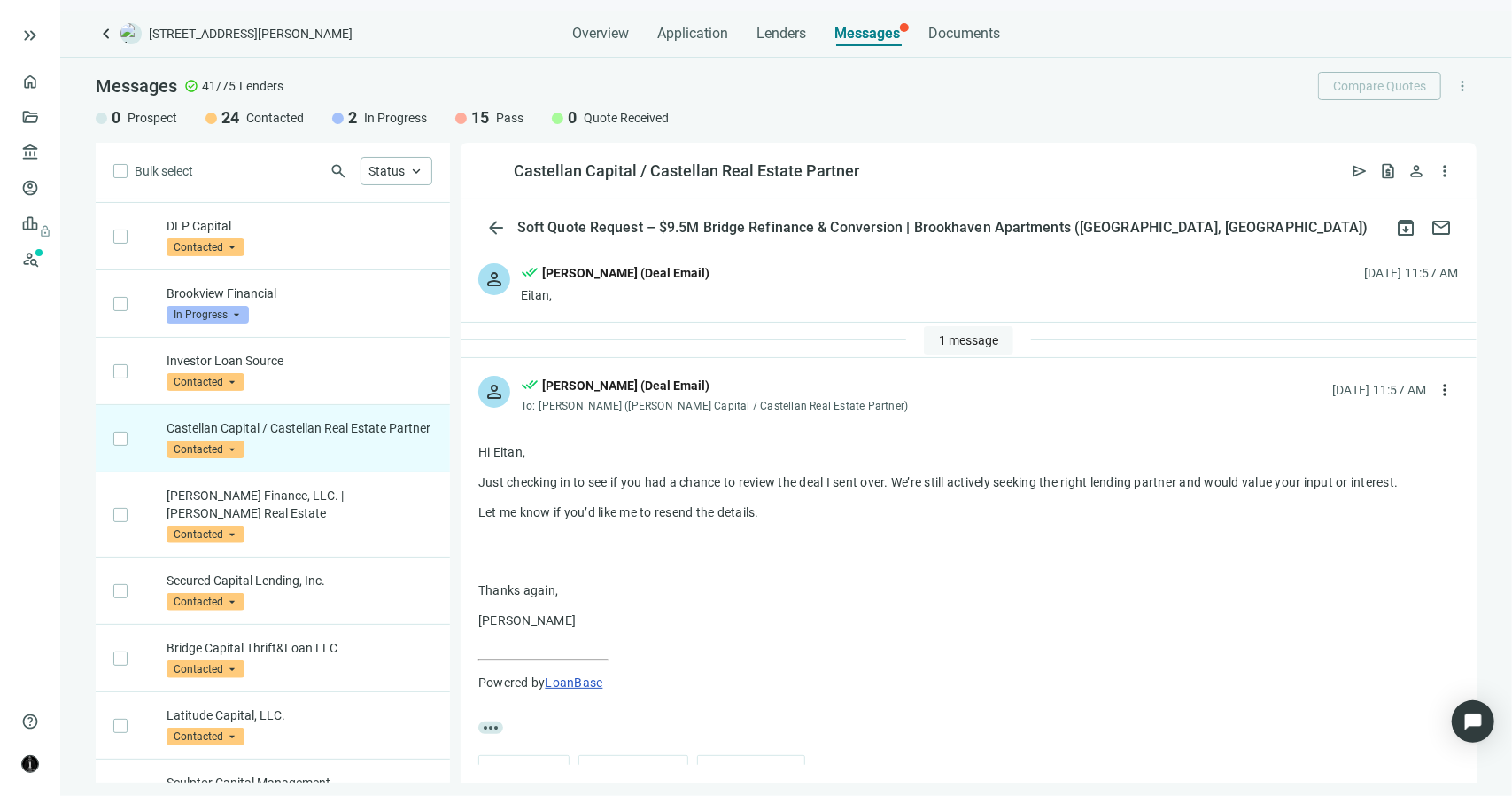
click at [941, 339] on span "1 message" at bounding box center [969, 340] width 60 height 14
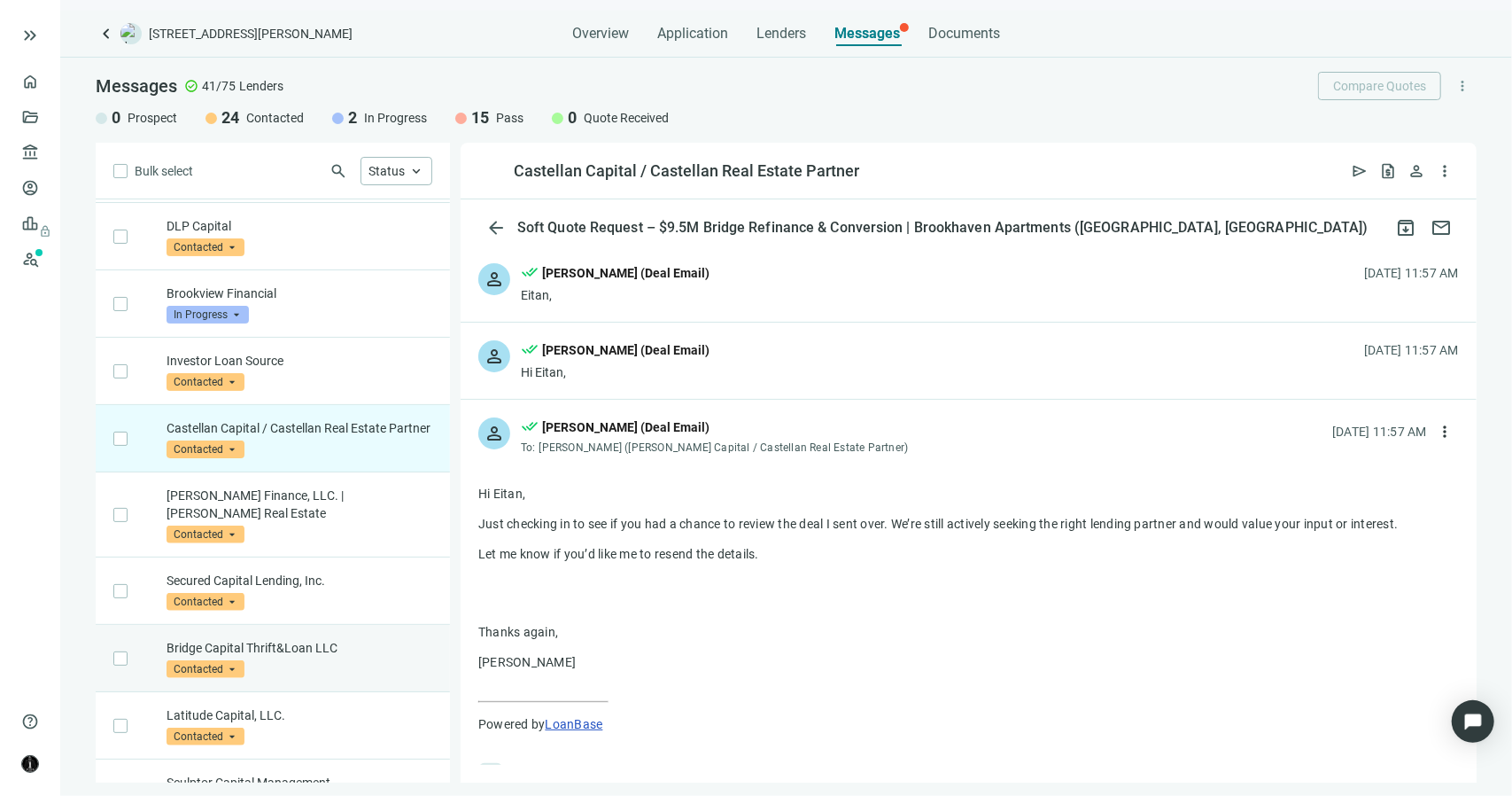
click at [311, 639] on p "Bridge Capital Thrift&Loan LLC" at bounding box center [300, 648] width 266 height 18
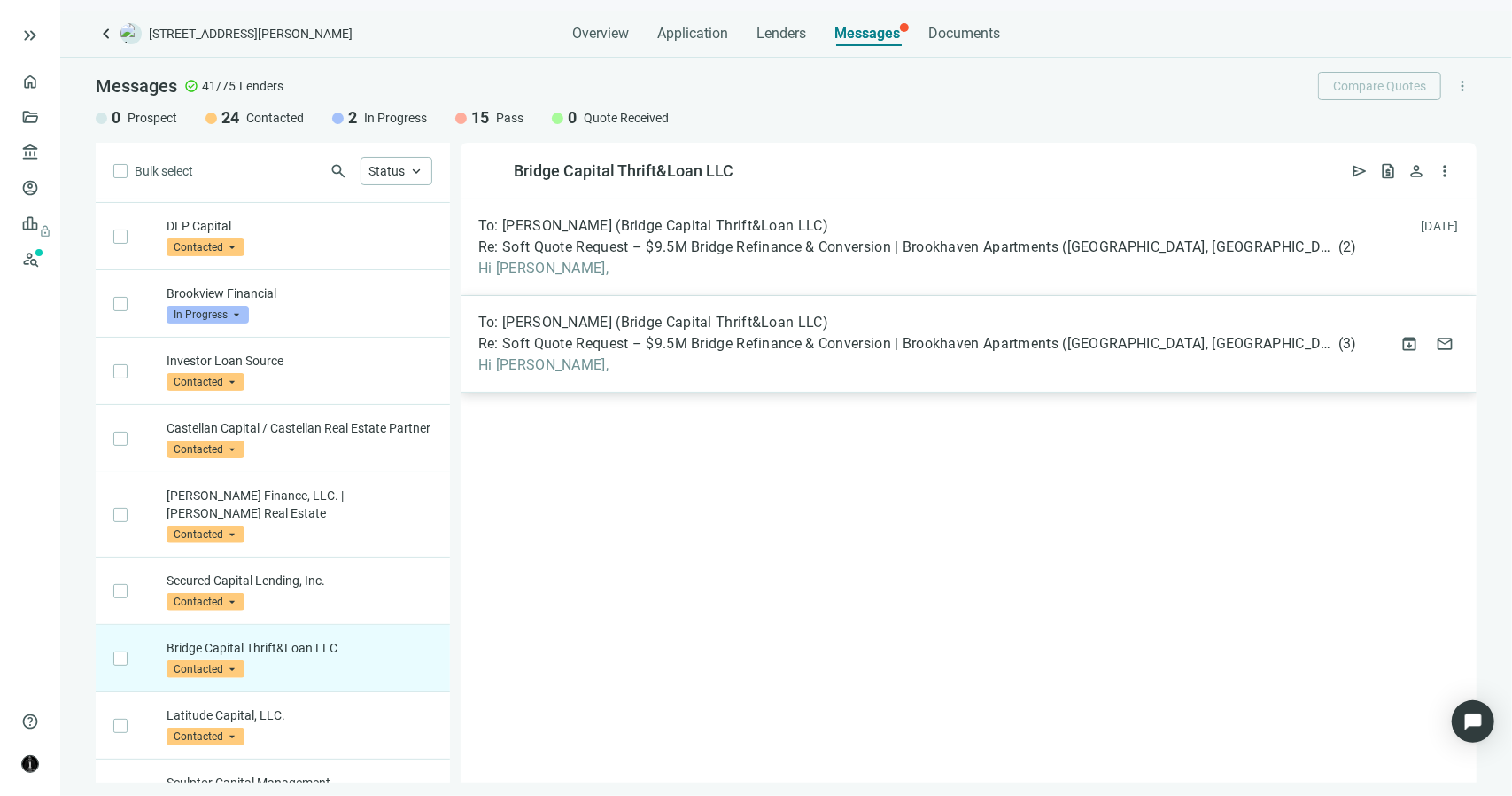
click at [544, 369] on span "Hi Stephanie," at bounding box center [917, 366] width 879 height 18
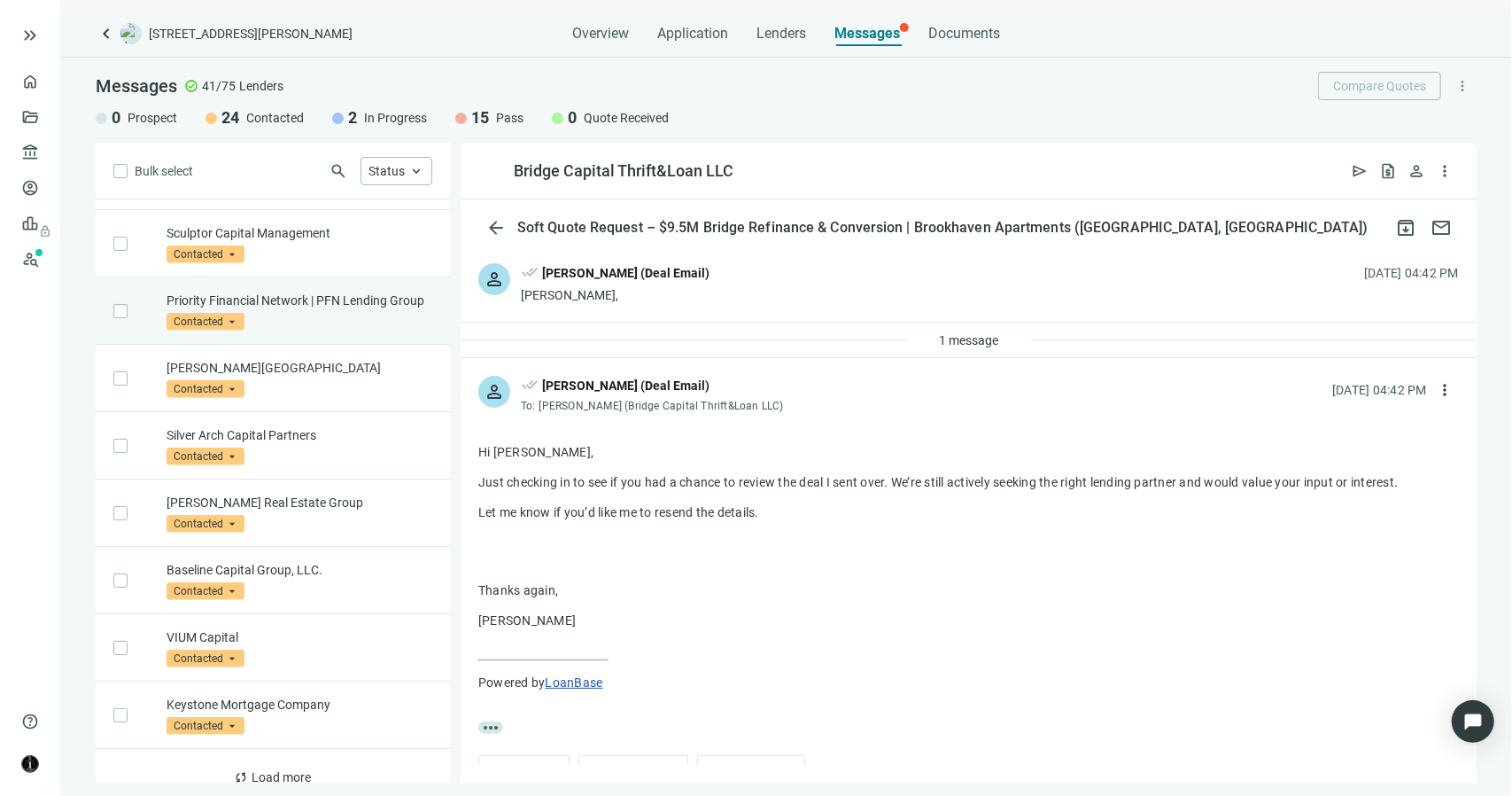
scroll to position [850, 0]
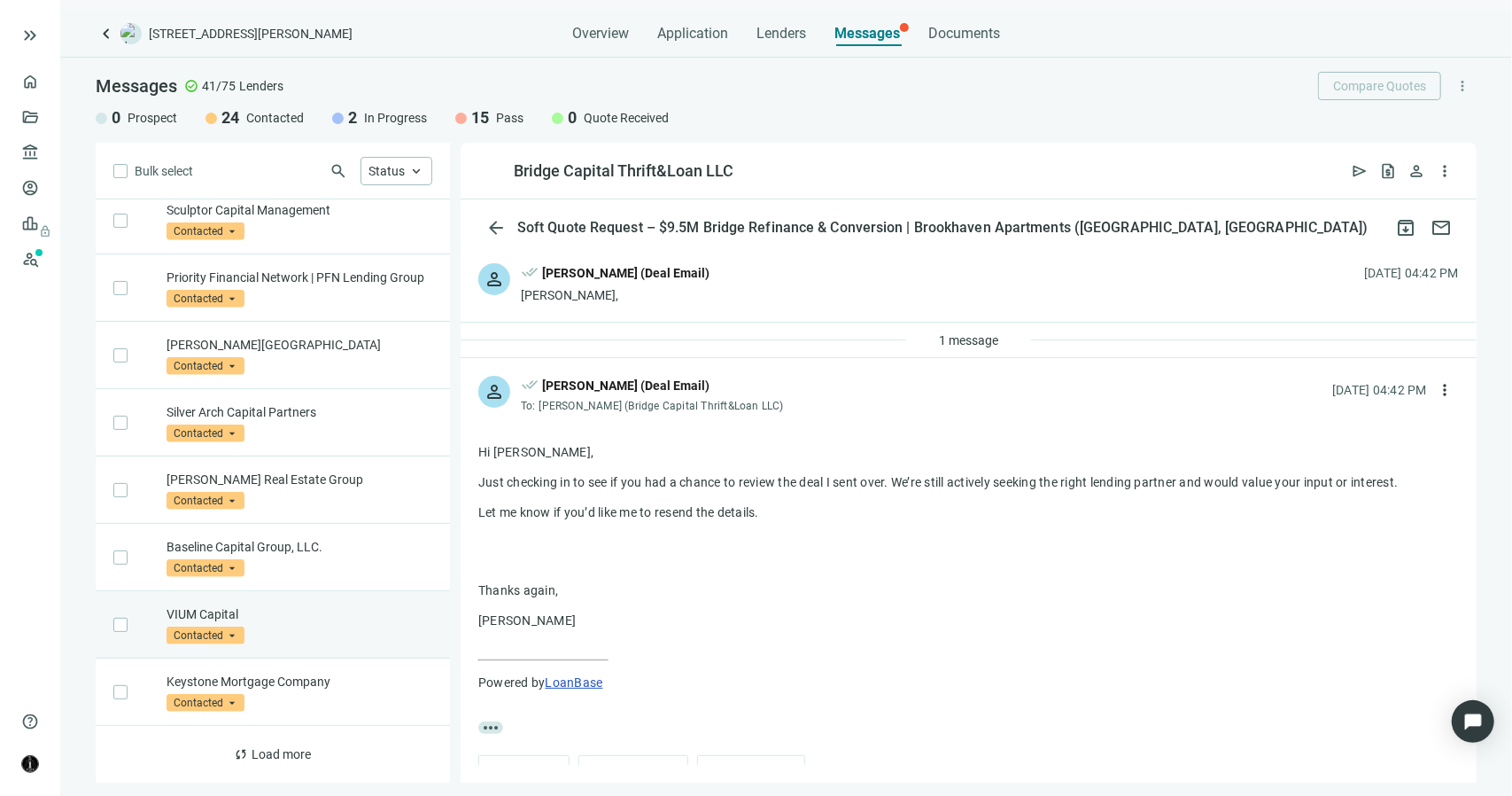
click at [266, 602] on div "VIUM Capital Contacted arrow_drop_down" at bounding box center [272, 625] width 355 height 68
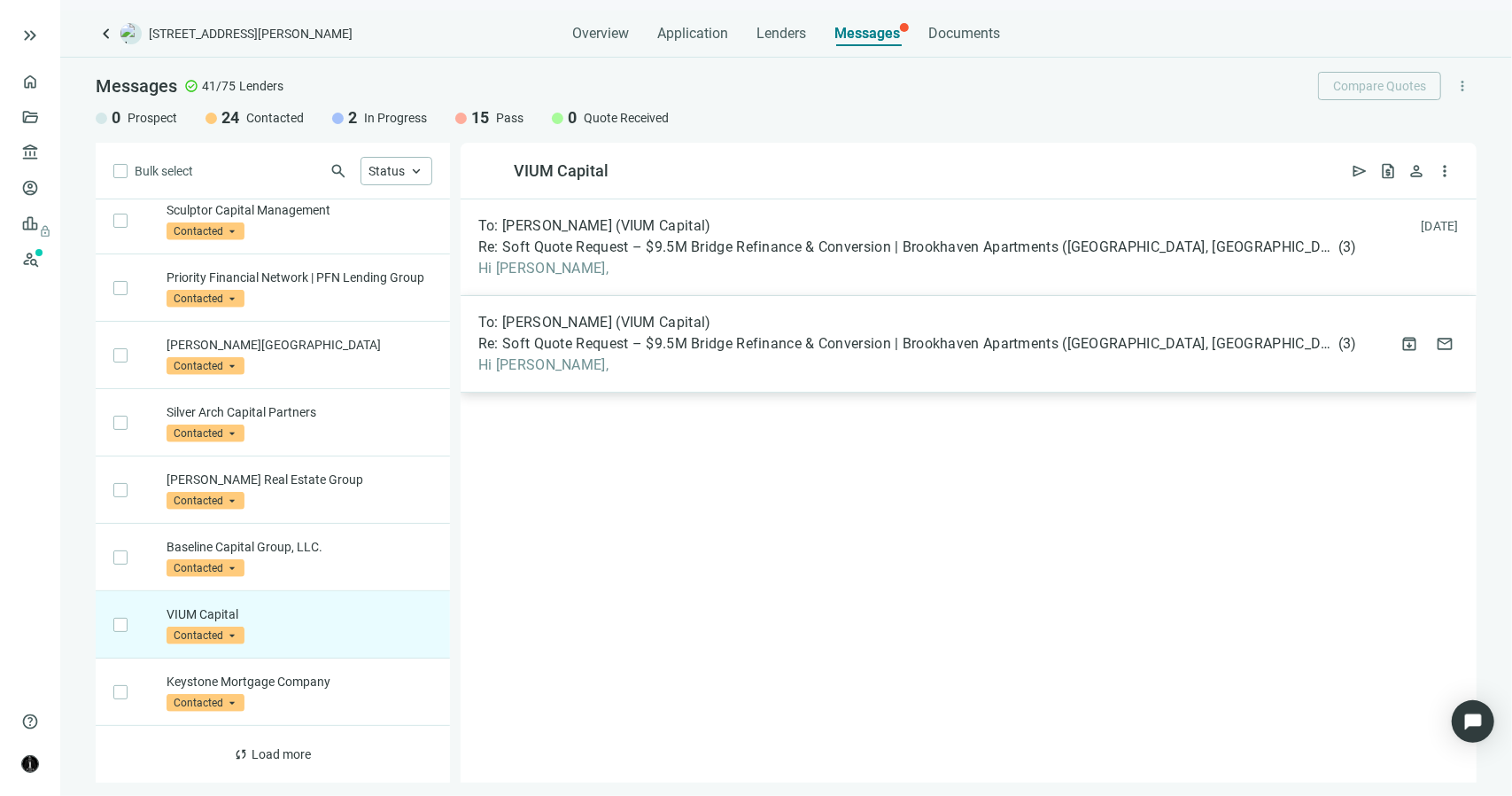
click at [521, 343] on span "Re: Soft Quote Request – $9.5M Bridge Refinance & Conversion | Brookhaven Apart…" at bounding box center [907, 344] width 857 height 18
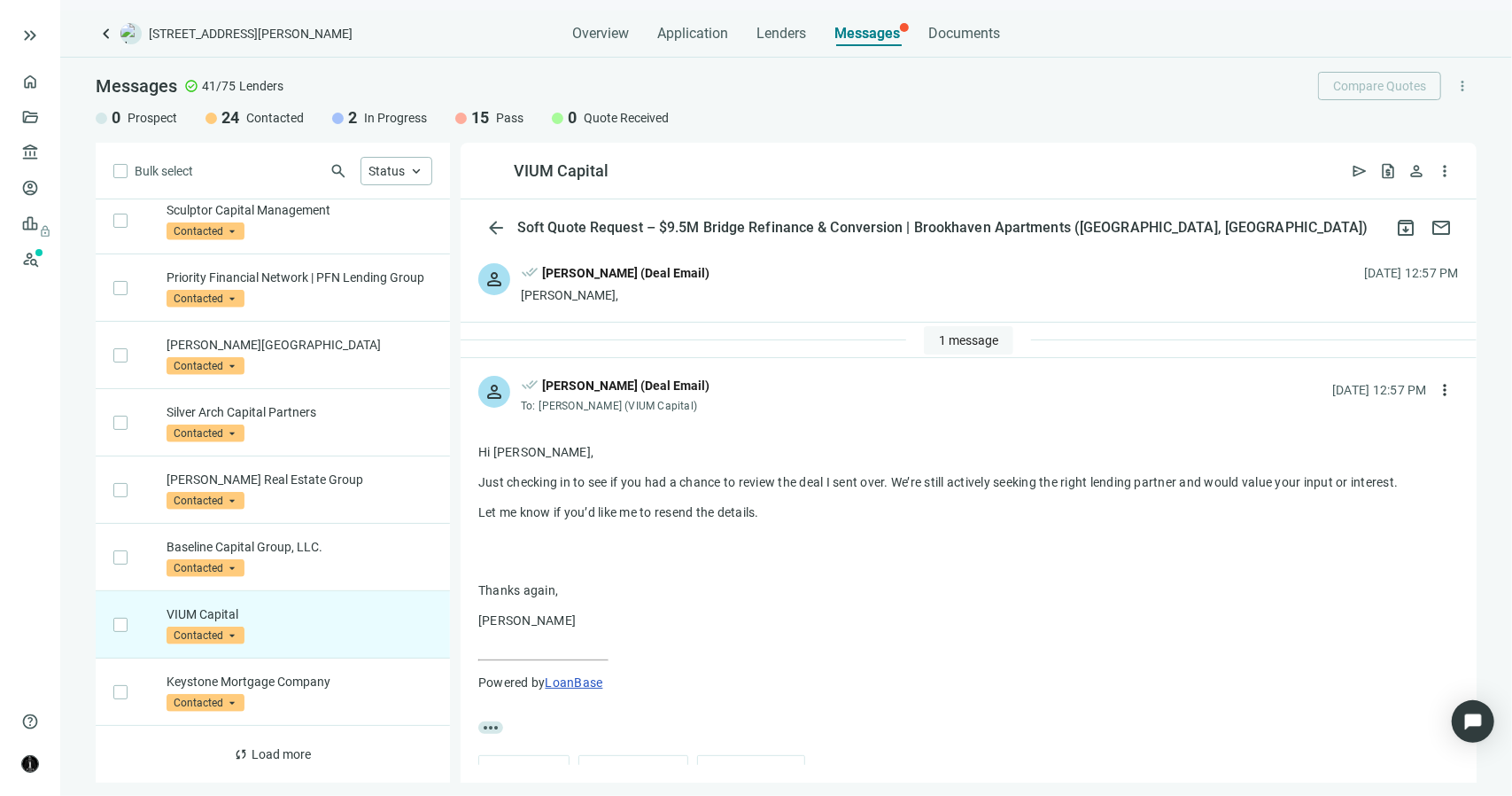
click at [960, 335] on span "1 message" at bounding box center [969, 340] width 60 height 14
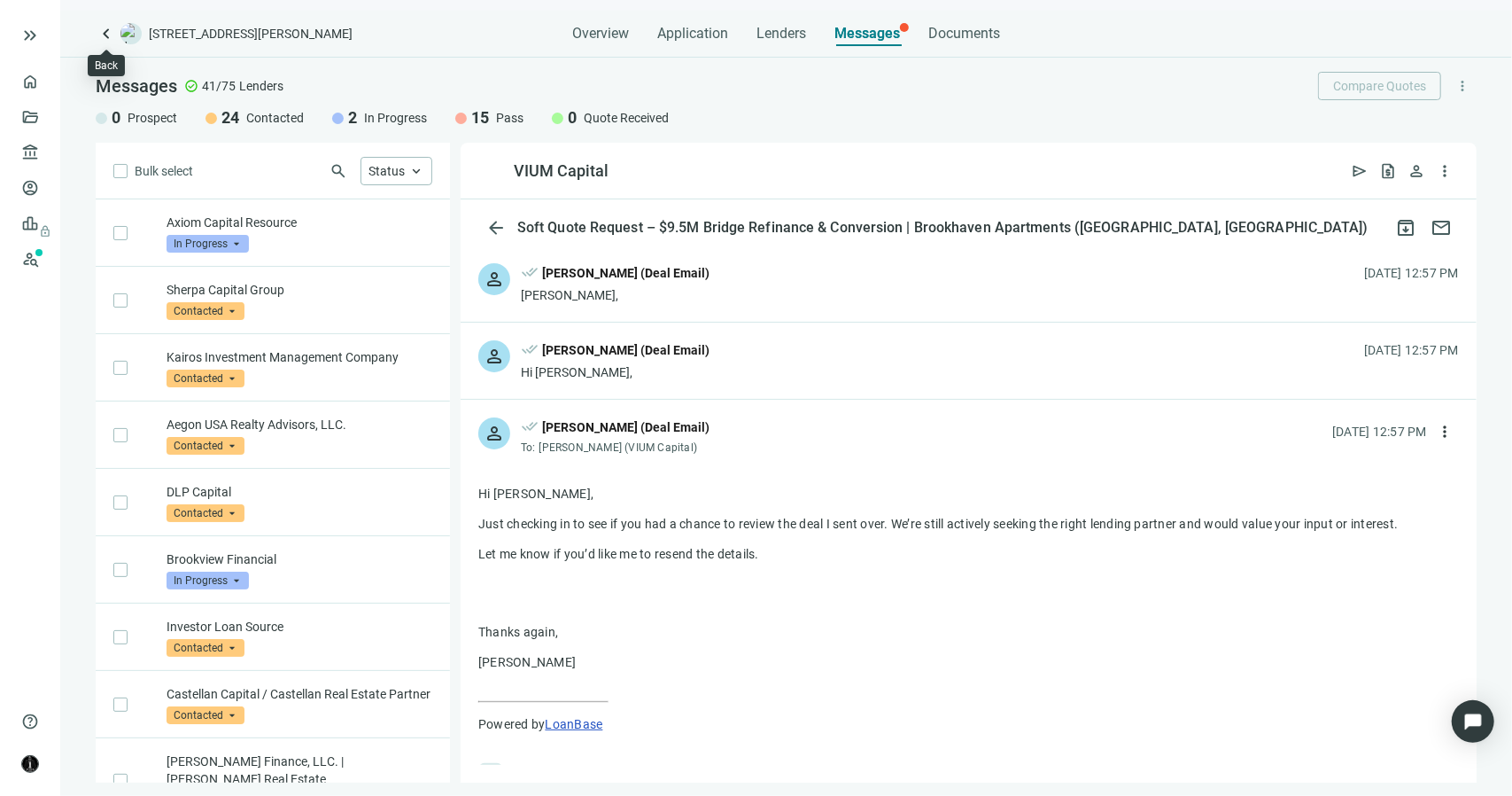
click at [106, 41] on span "keyboard_arrow_left" at bounding box center [106, 34] width 22 height 22
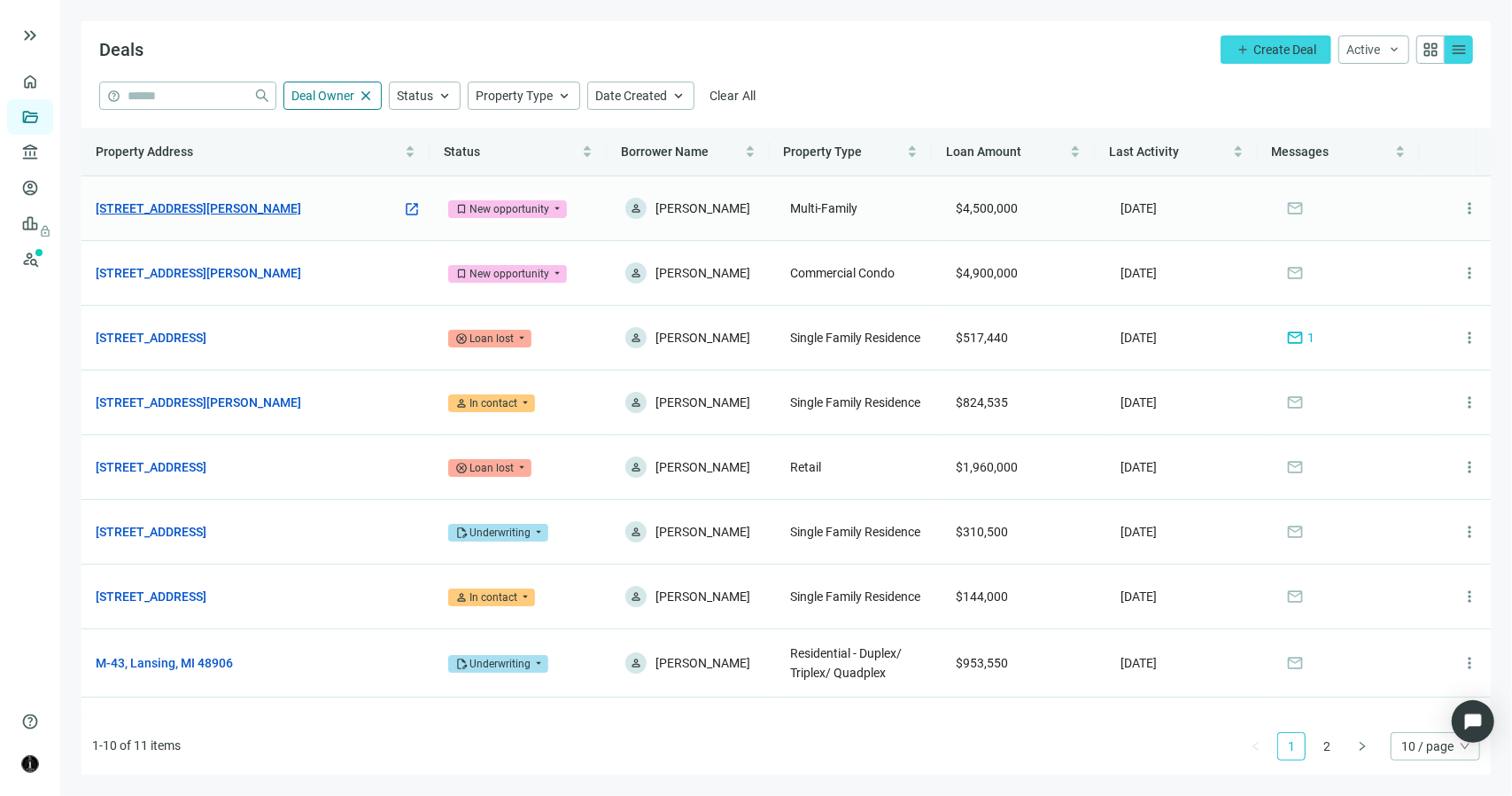
click at [232, 210] on link "1471 E Brooks Rd, Memphis, TN 38116" at bounding box center [198, 208] width 206 height 20
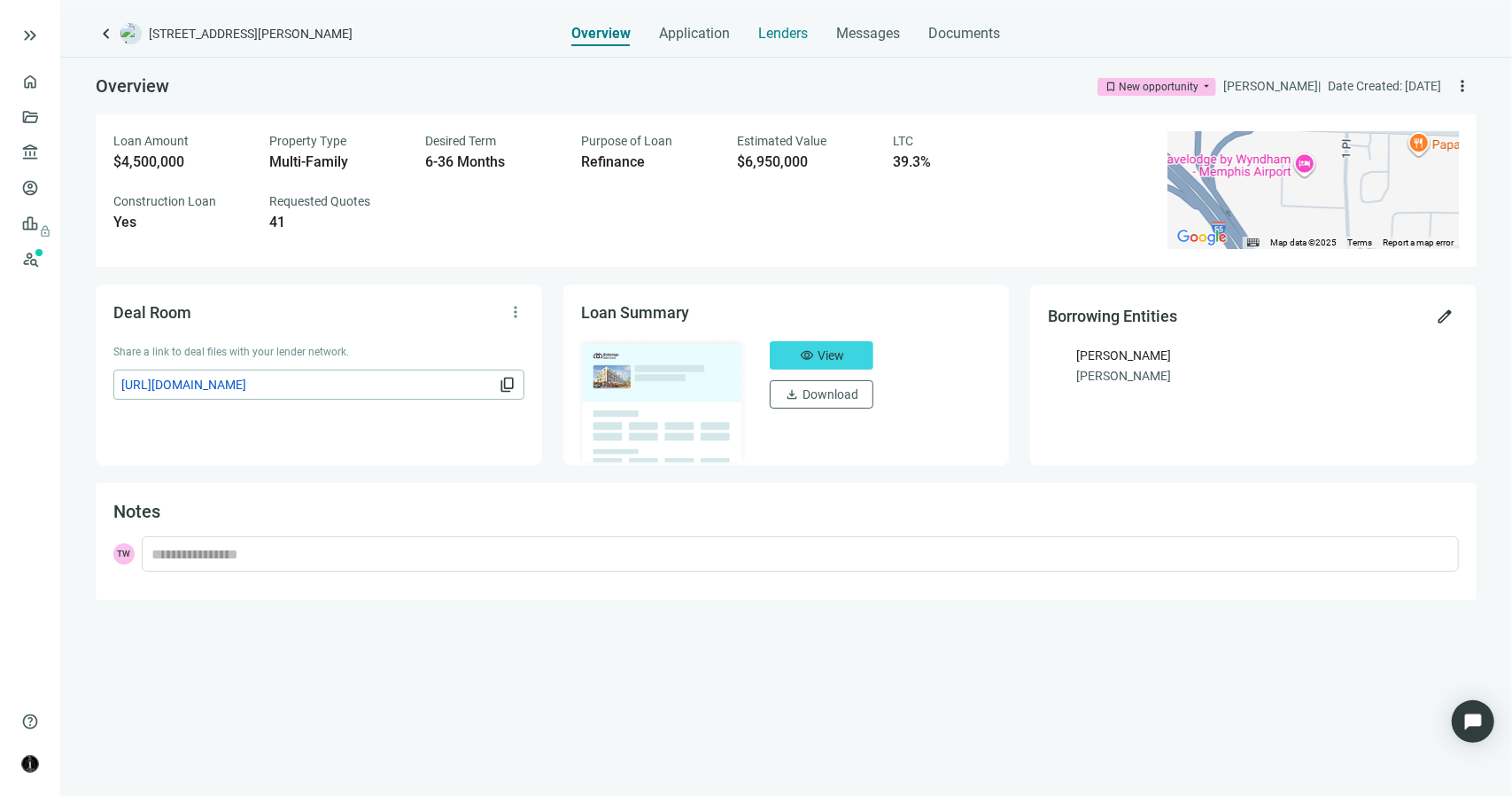
click at [792, 34] on span "Lenders" at bounding box center [784, 33] width 50 height 18
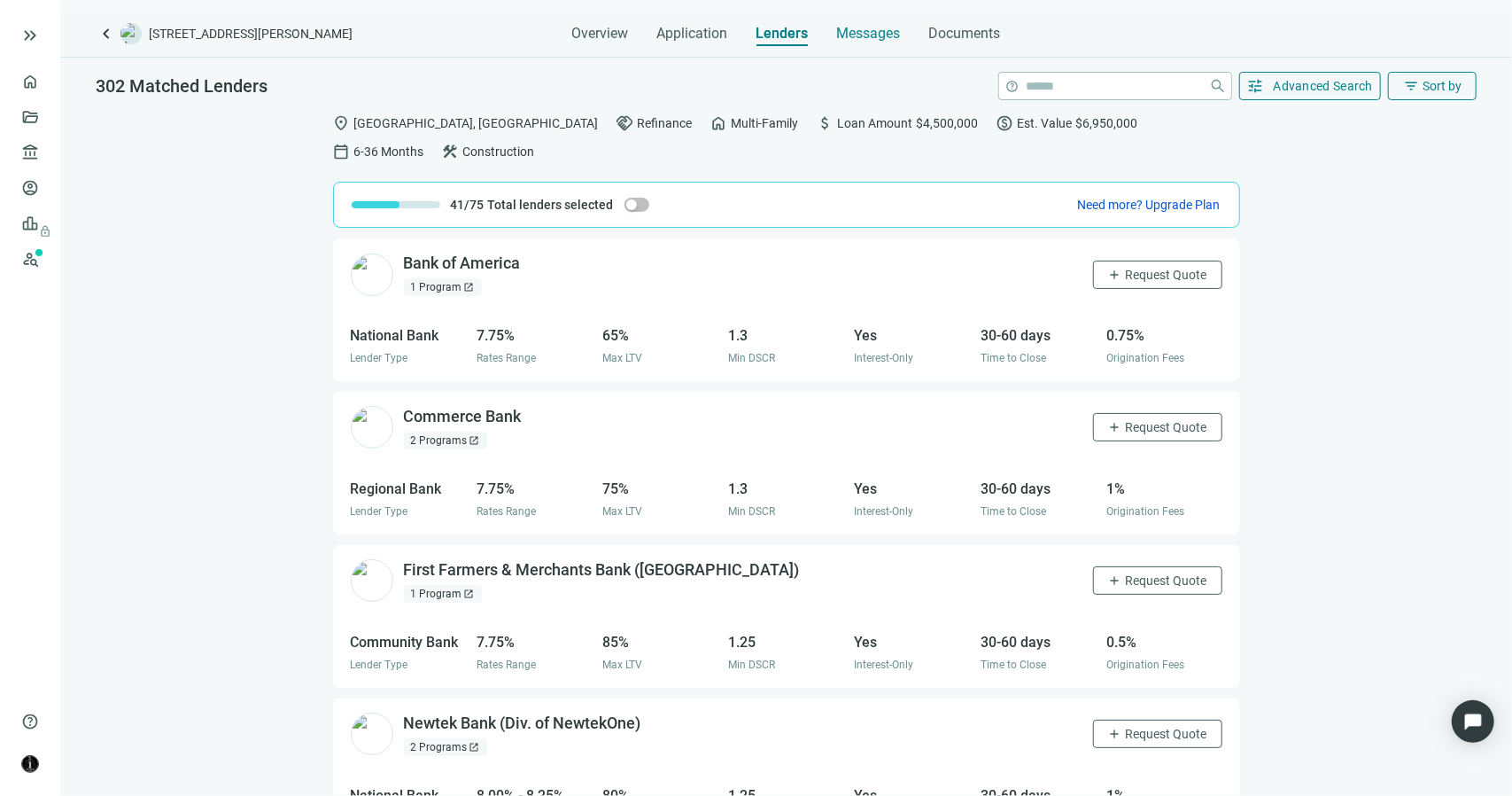
click at [860, 35] on span "Messages" at bounding box center [869, 32] width 64 height 17
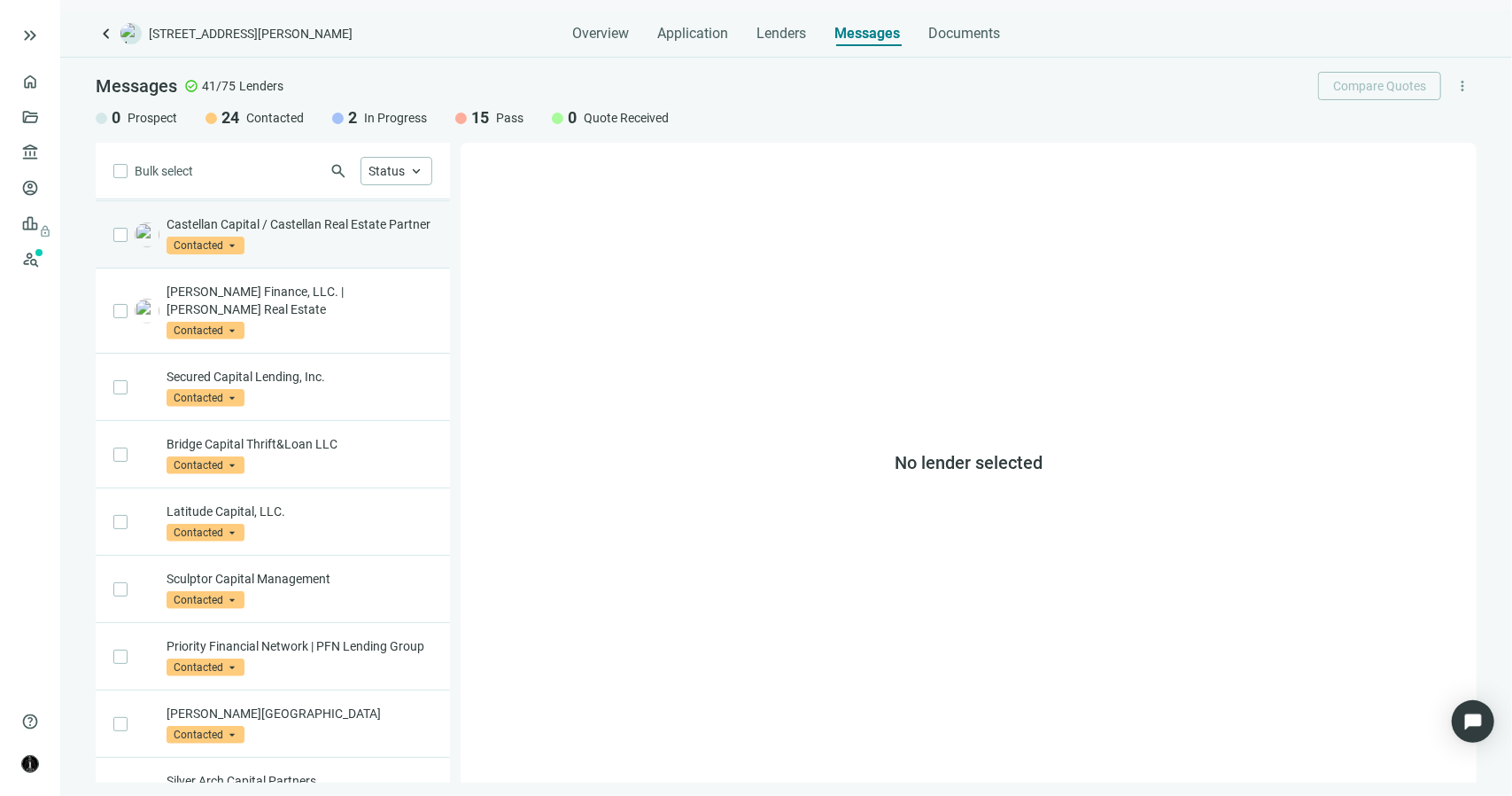
scroll to position [532, 0]
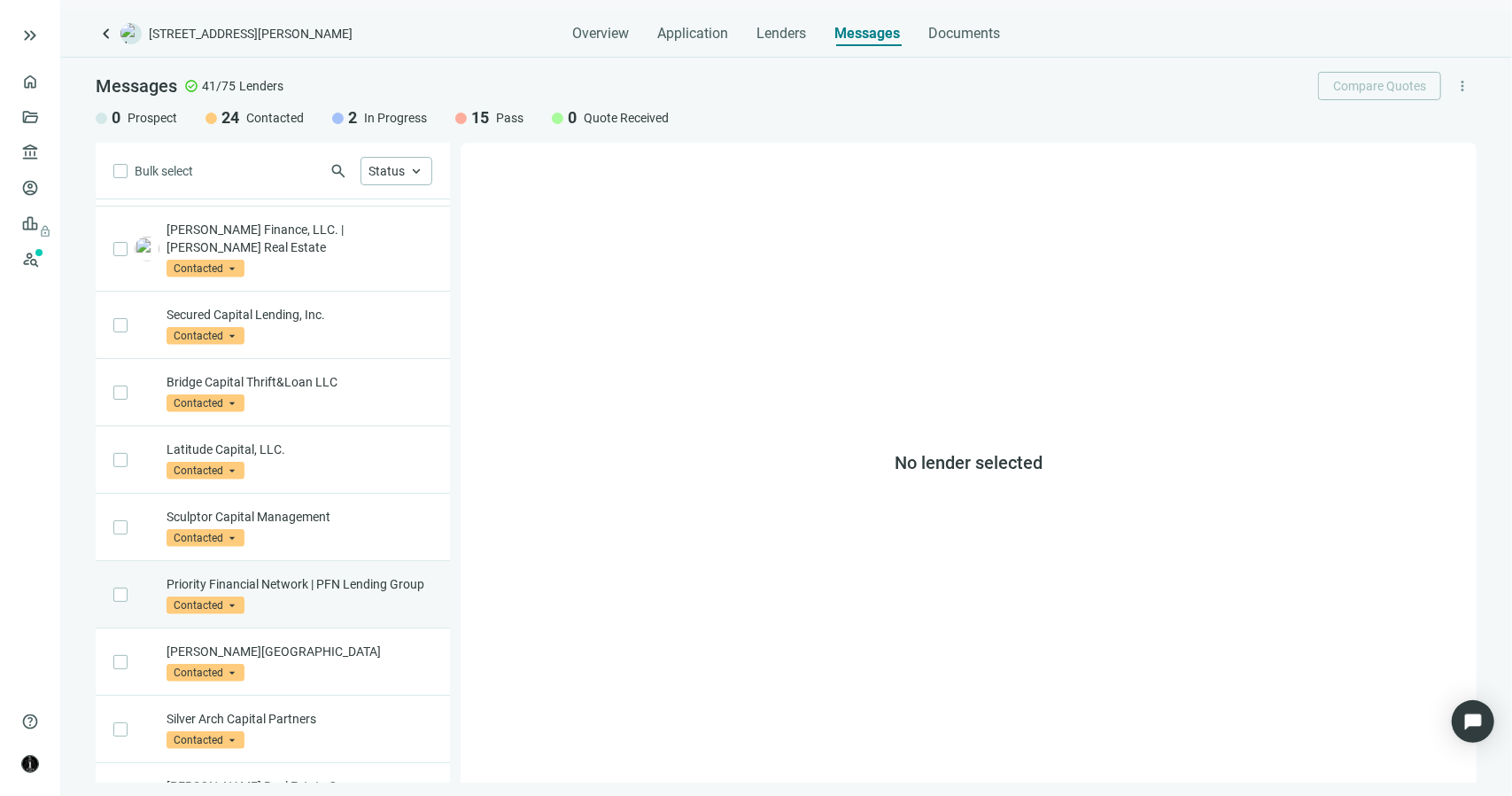
click at [346, 614] on div "Priority Financial Network | PFN Lending Group Contacted arrow_drop_down" at bounding box center [300, 594] width 266 height 39
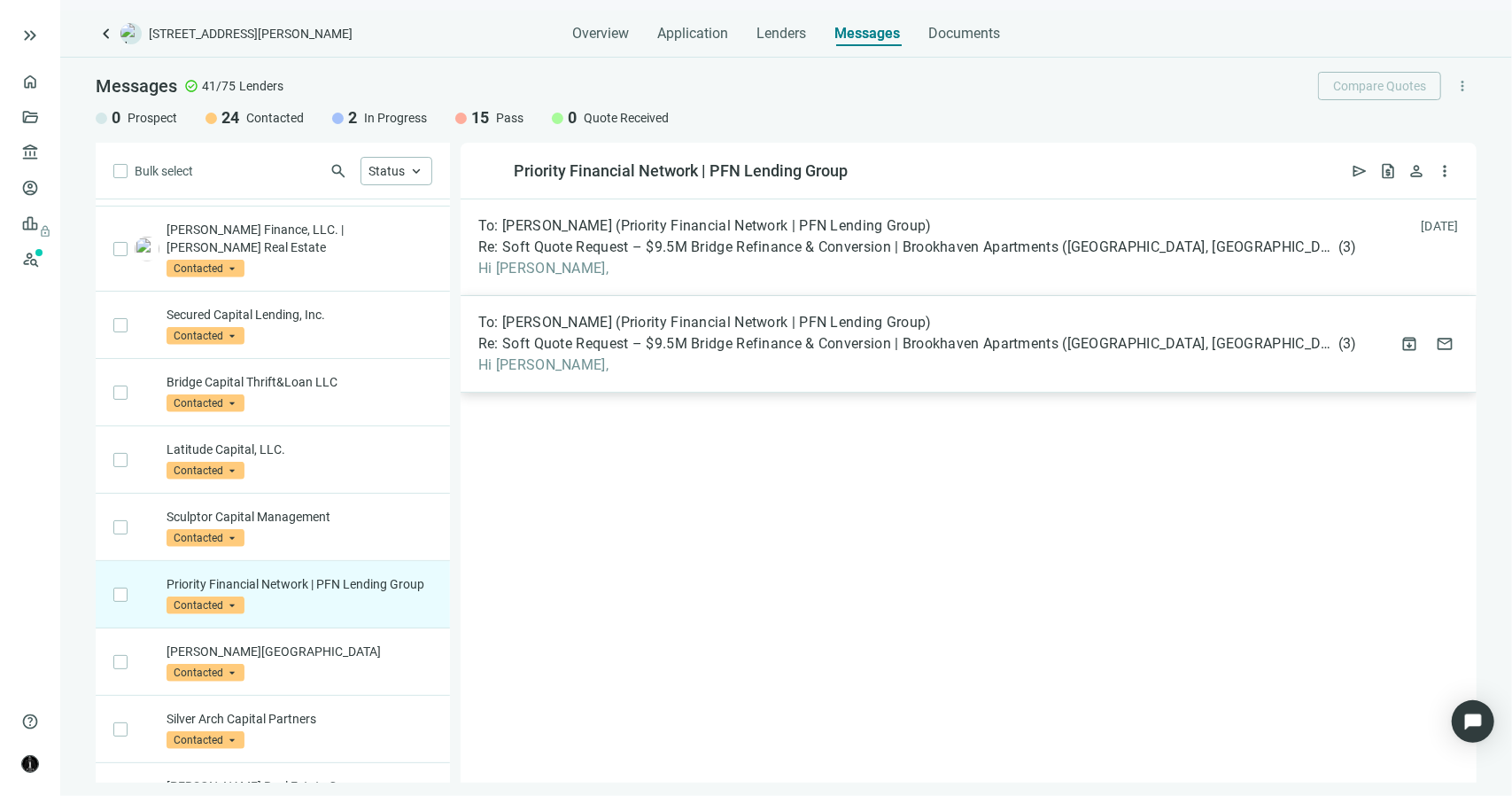
click at [528, 365] on span "Hi Joel," at bounding box center [917, 366] width 879 height 18
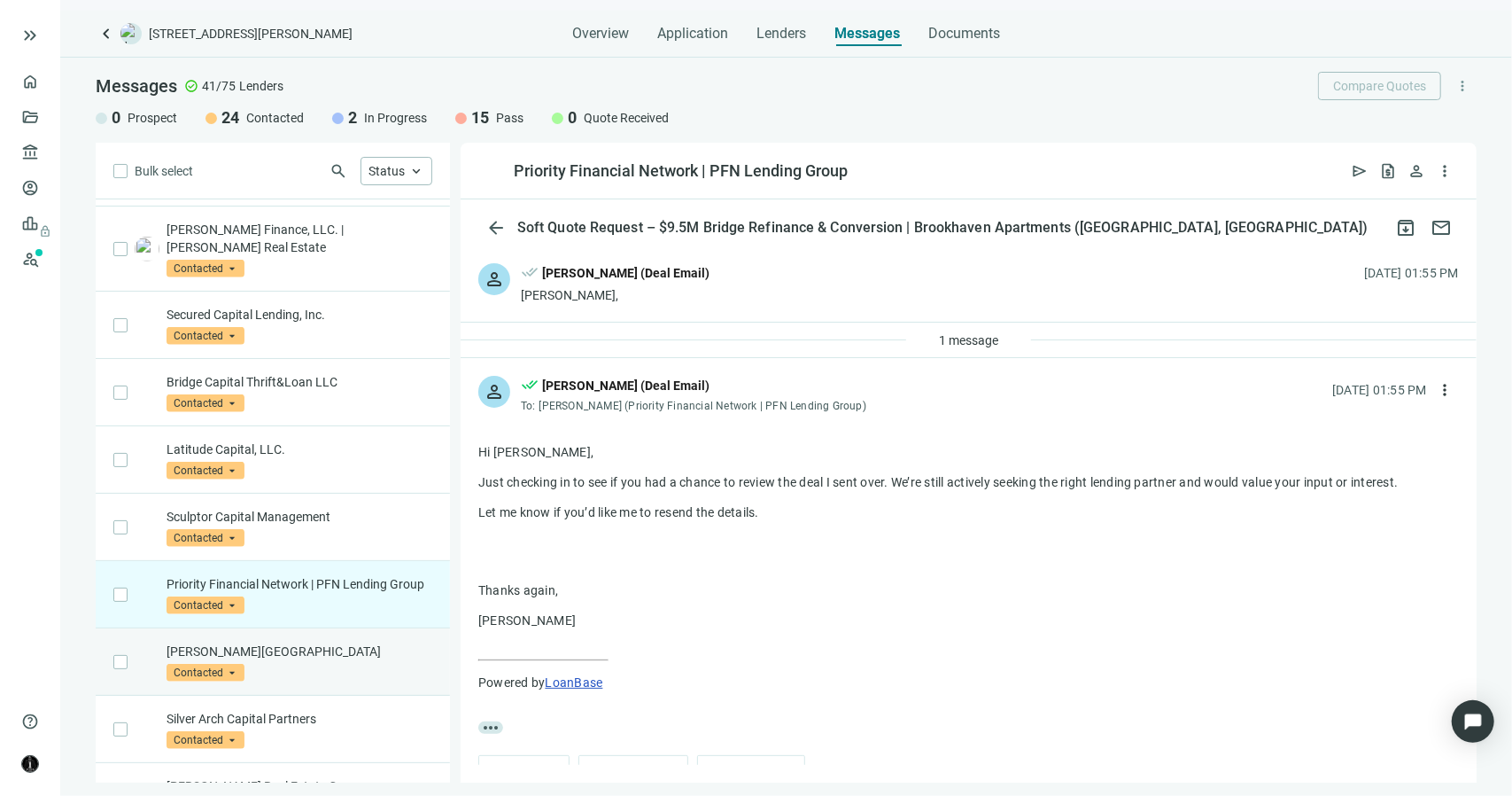
click at [275, 672] on div "Walton Street Capital Contacted arrow_drop_down" at bounding box center [300, 662] width 266 height 39
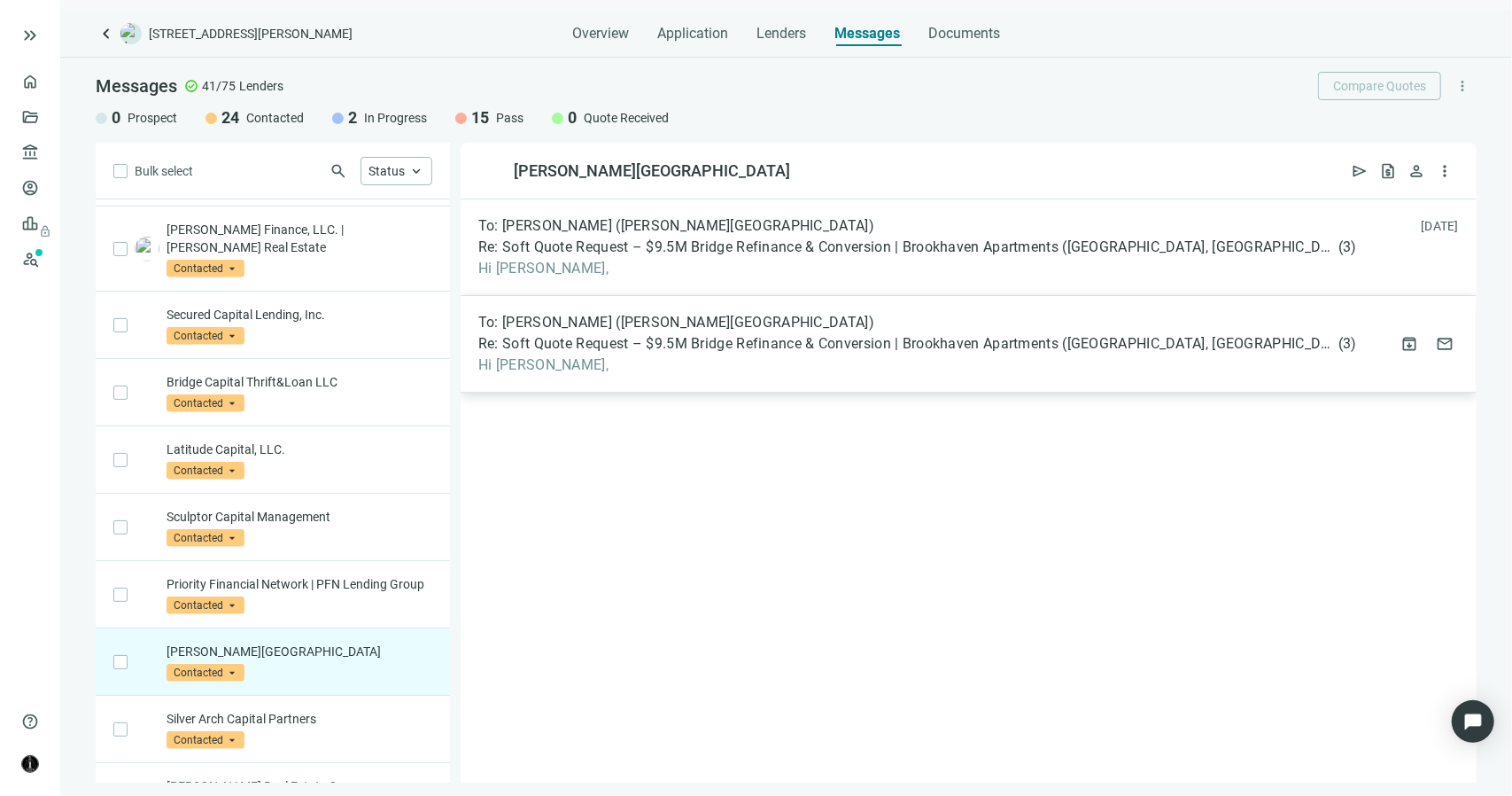
click at [491, 359] on span "Hi Kim," at bounding box center [917, 366] width 879 height 18
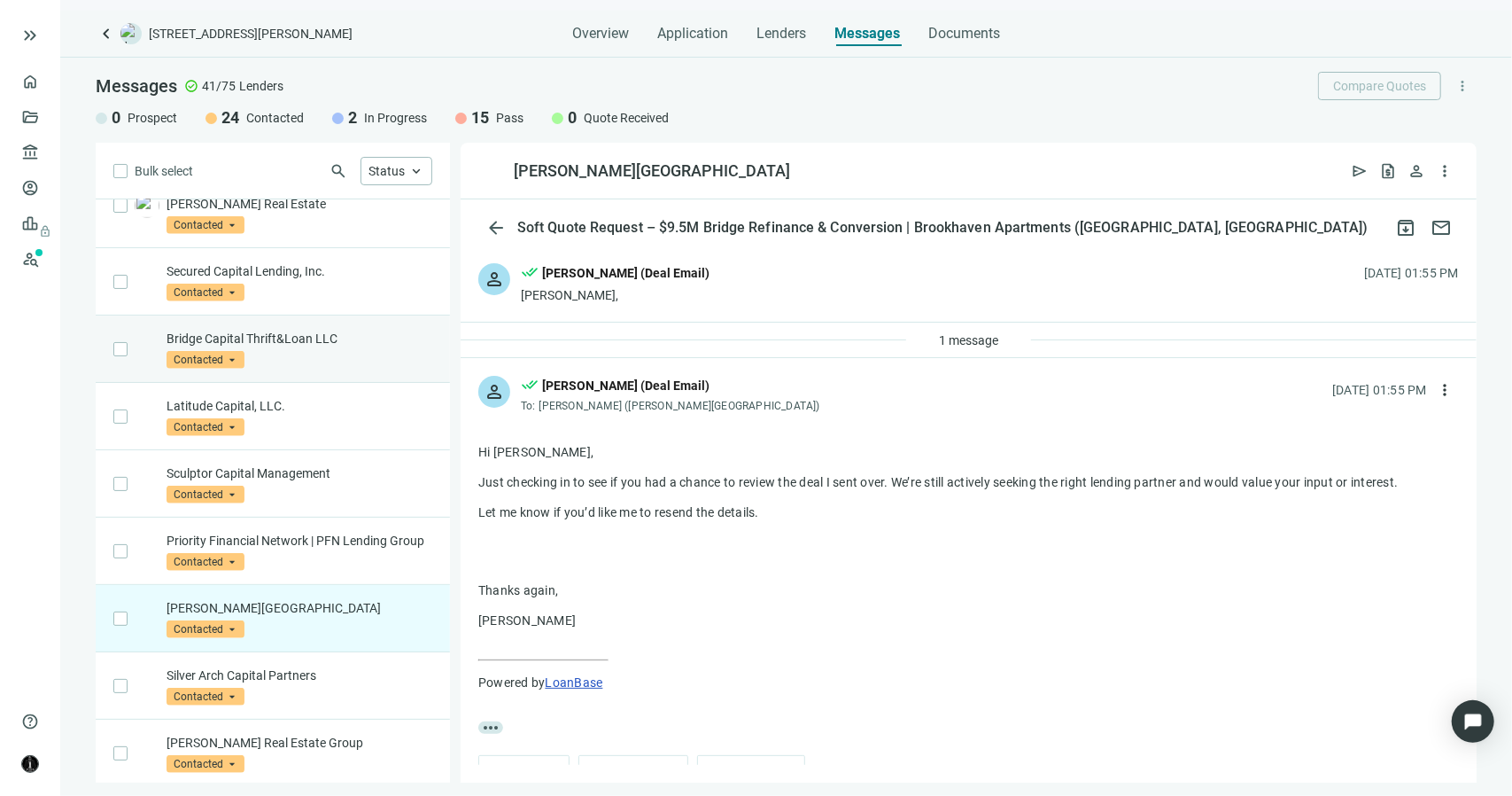
scroll to position [709, 0]
